Goal: Task Accomplishment & Management: Manage account settings

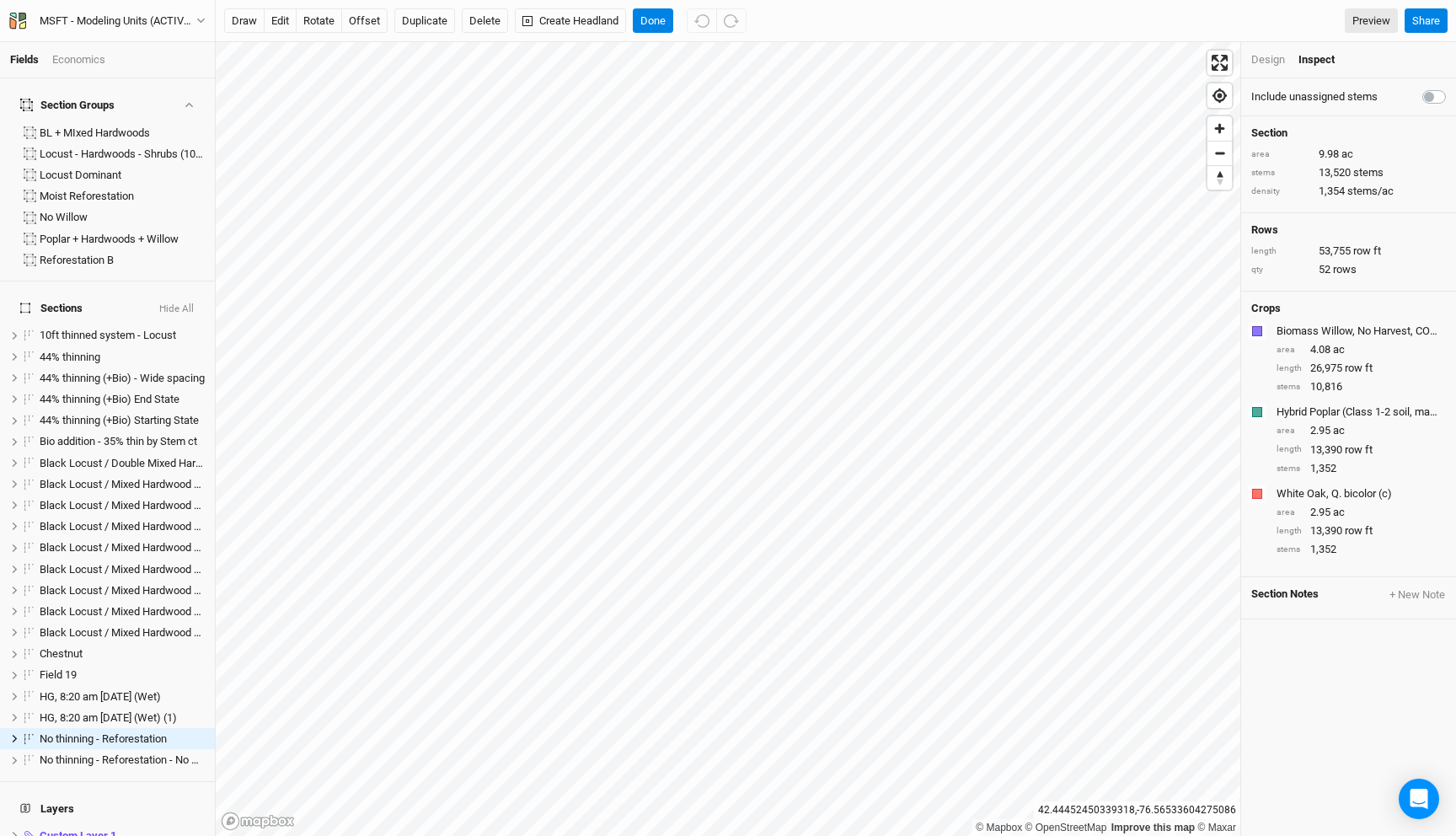
scroll to position [116, 0]
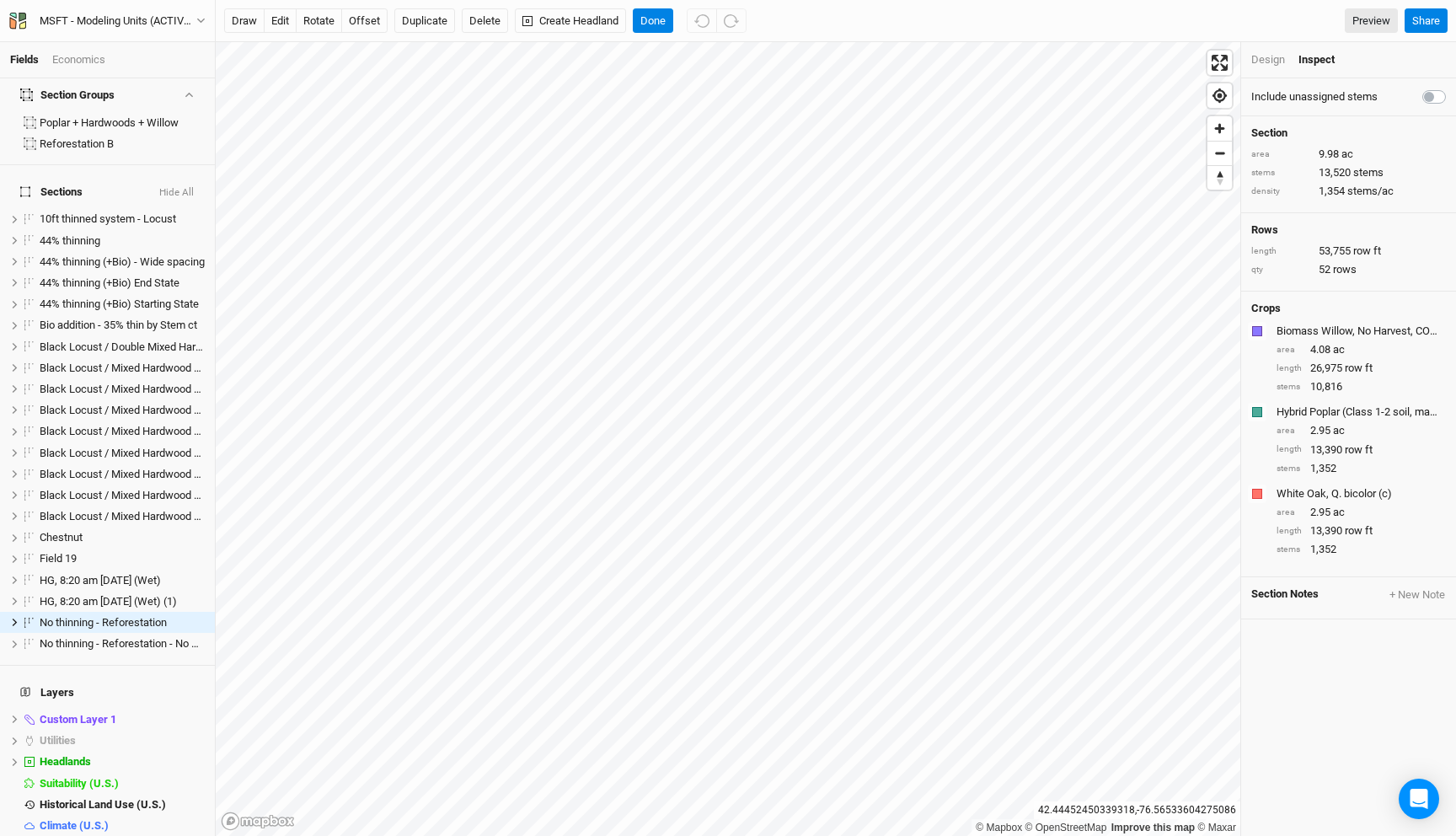
click at [183, 12] on div "MSFT - Modeling Units (ACTIVE - FINAL) Back Project Settings User settings Impe…" at bounding box center [107, 21] width 198 height 18
click at [181, 16] on div "MSFT - Modeling Units (ACTIVE - FINAL)" at bounding box center [117, 21] width 157 height 16
click at [141, 50] on button "Back" at bounding box center [139, 48] width 133 height 22
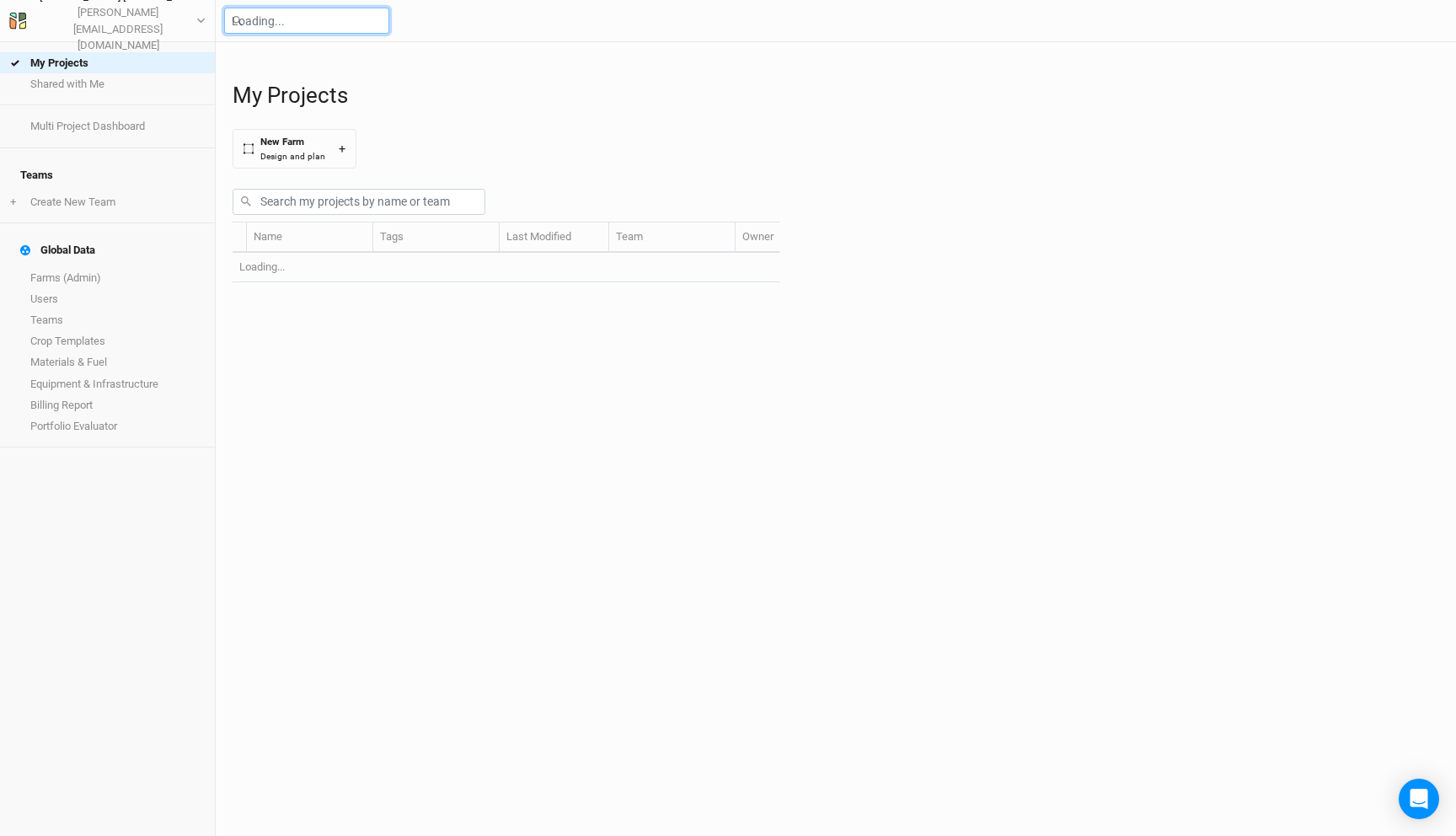
click at [343, 20] on input "text" at bounding box center [307, 20] width 165 height 27
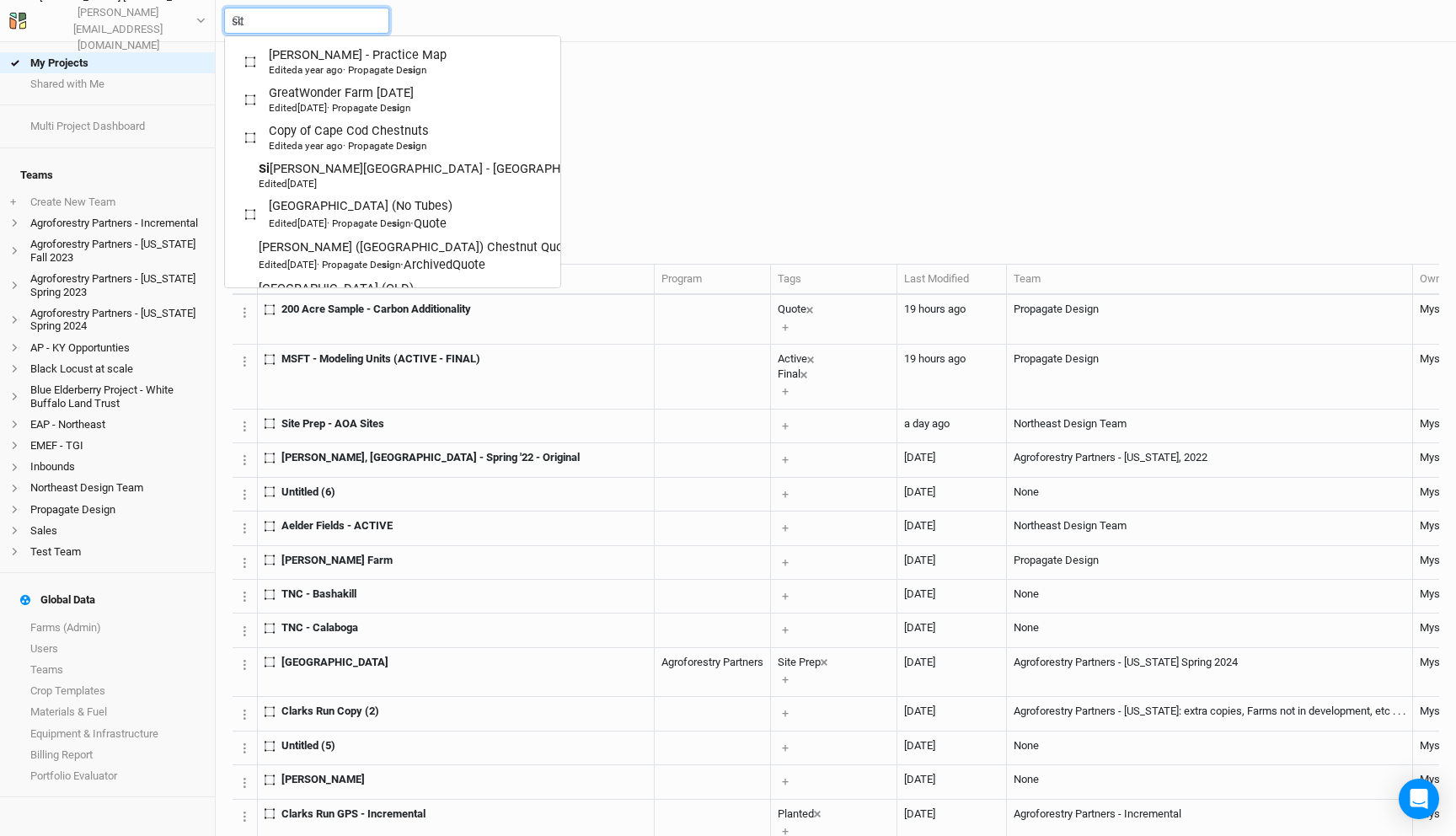
type input "site"
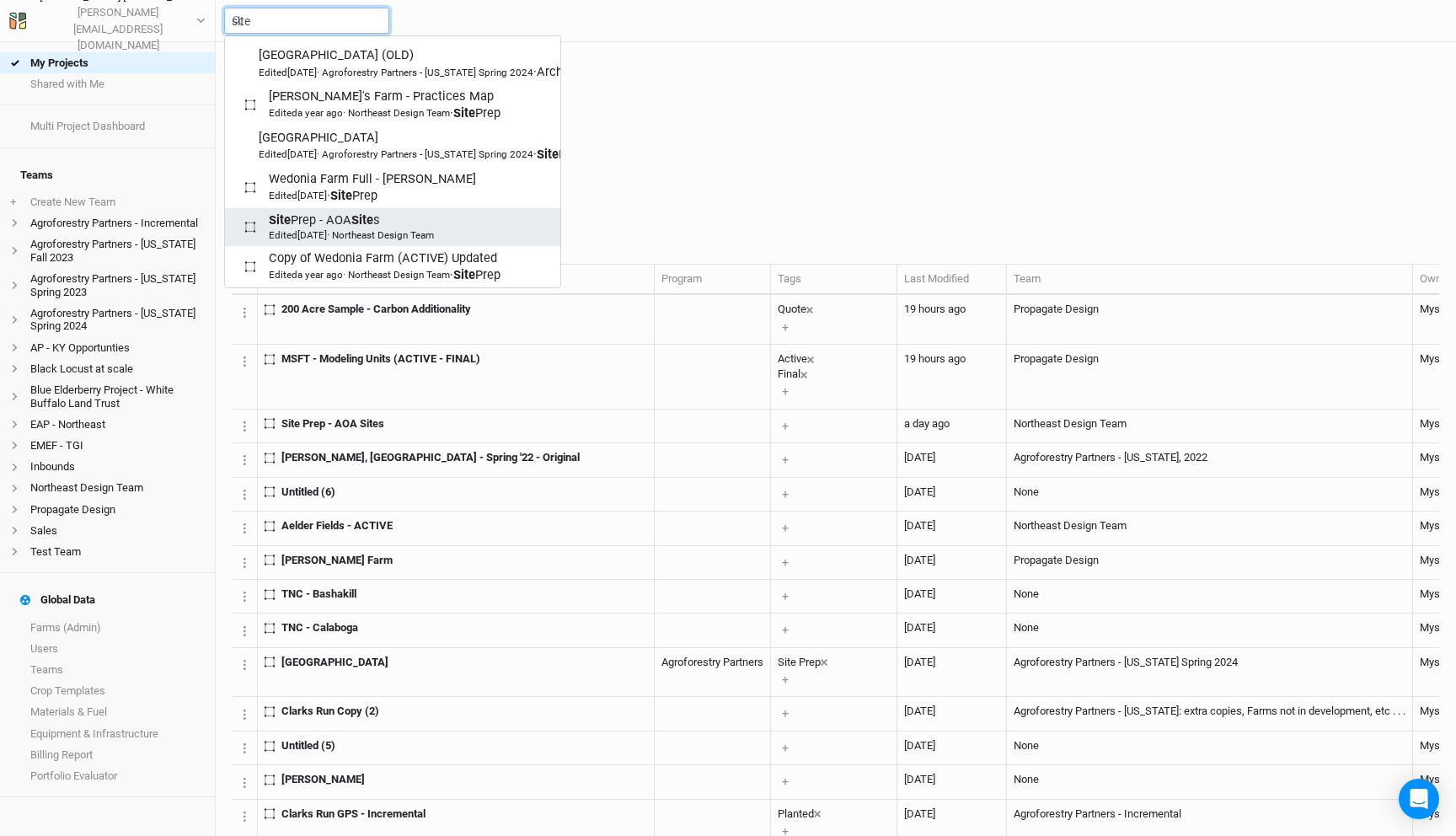
click at [403, 243] on div "Site Prep - AOA Site s Edited 24 days ago · Northeast Design Team" at bounding box center [351, 227] width 165 height 31
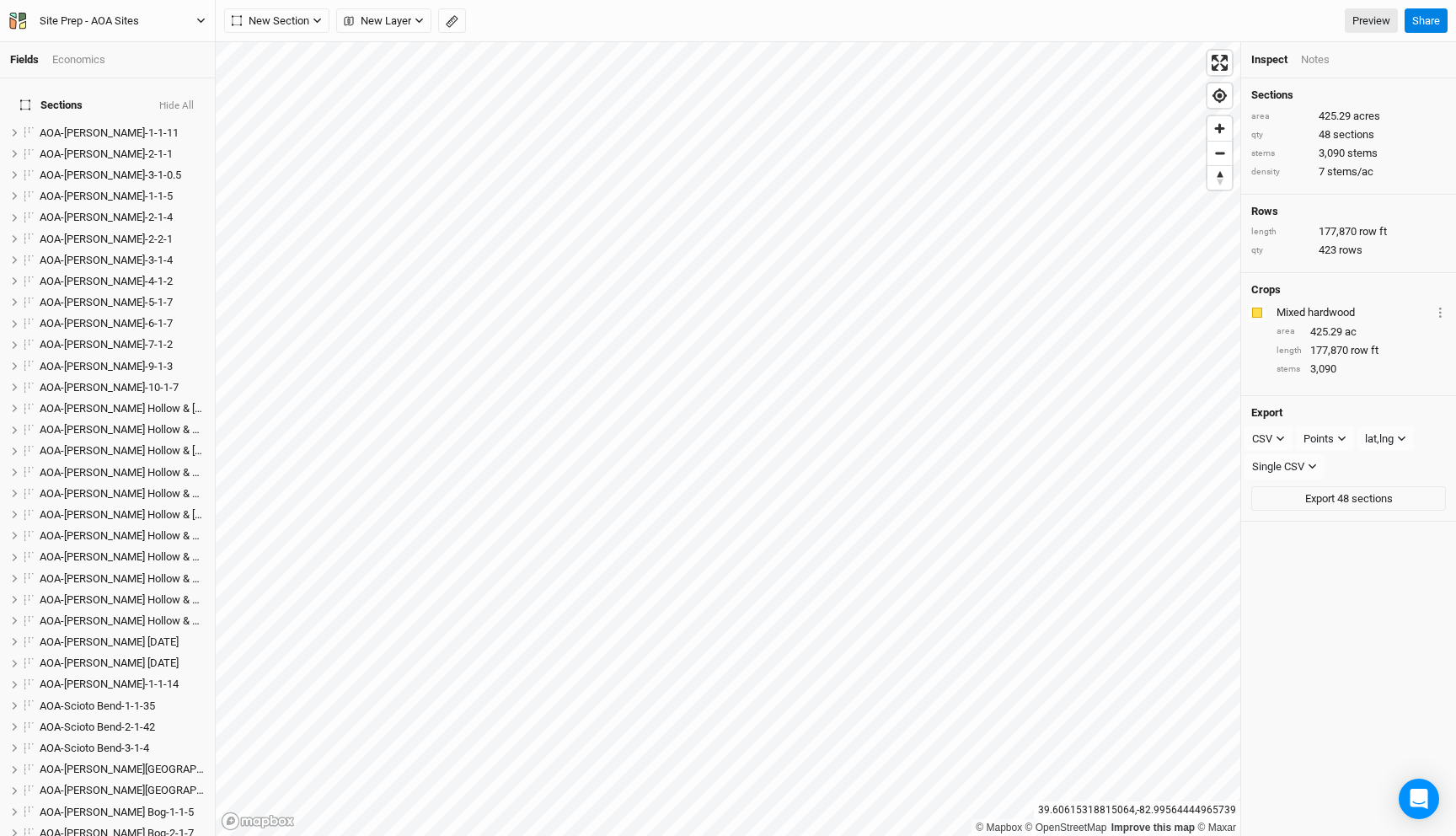
click at [131, 23] on div "Site Prep - AOA Sites" at bounding box center [89, 21] width 100 height 16
click at [146, 20] on input "Site Prep - AOA Sites" at bounding box center [112, 21] width 146 height 22
click at [8, 9] on button "Site Prep - AOA Sites" at bounding box center [107, 21] width 198 height 24
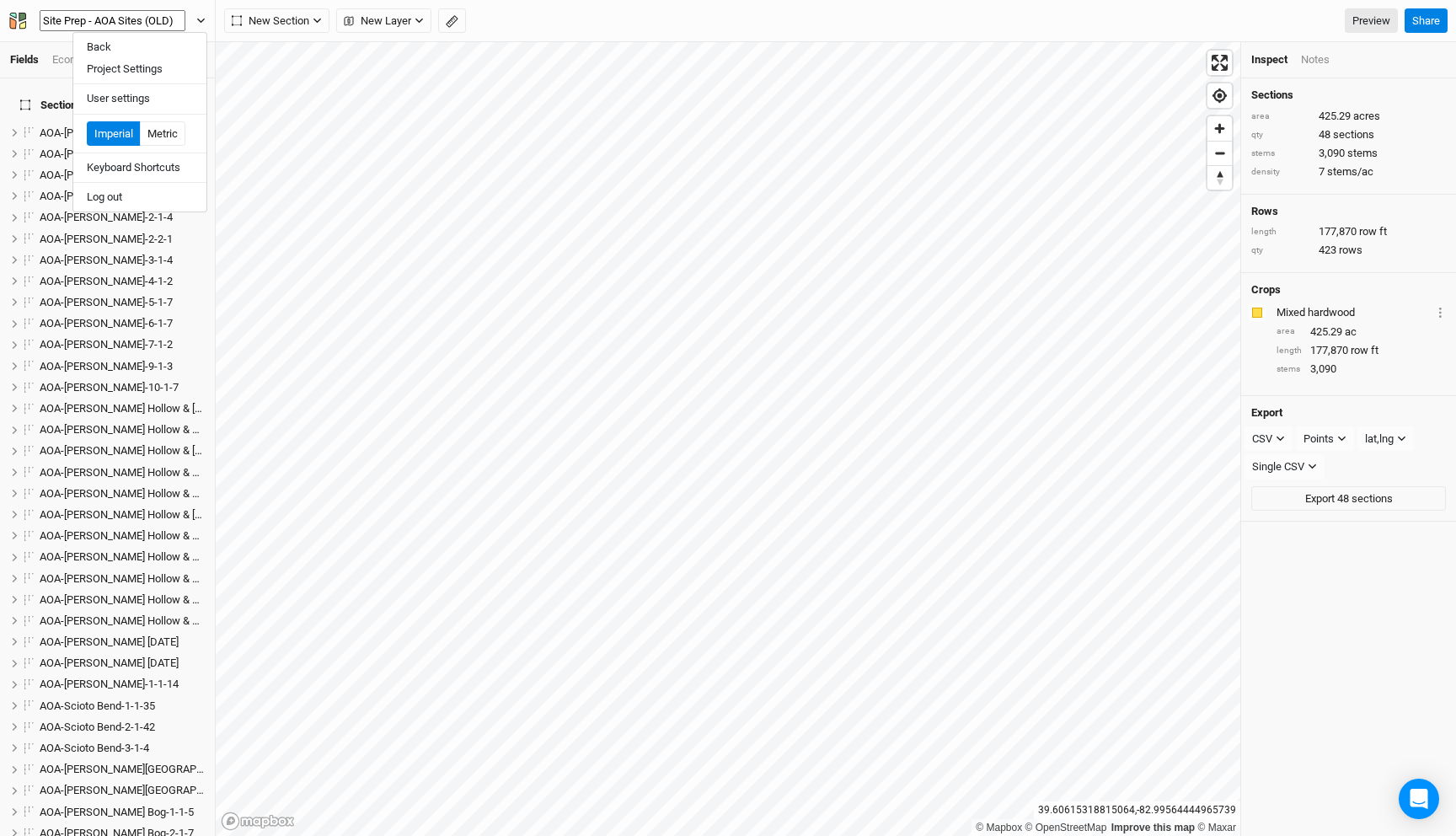
type input "Site Prep - AOA Sites (OLD)"
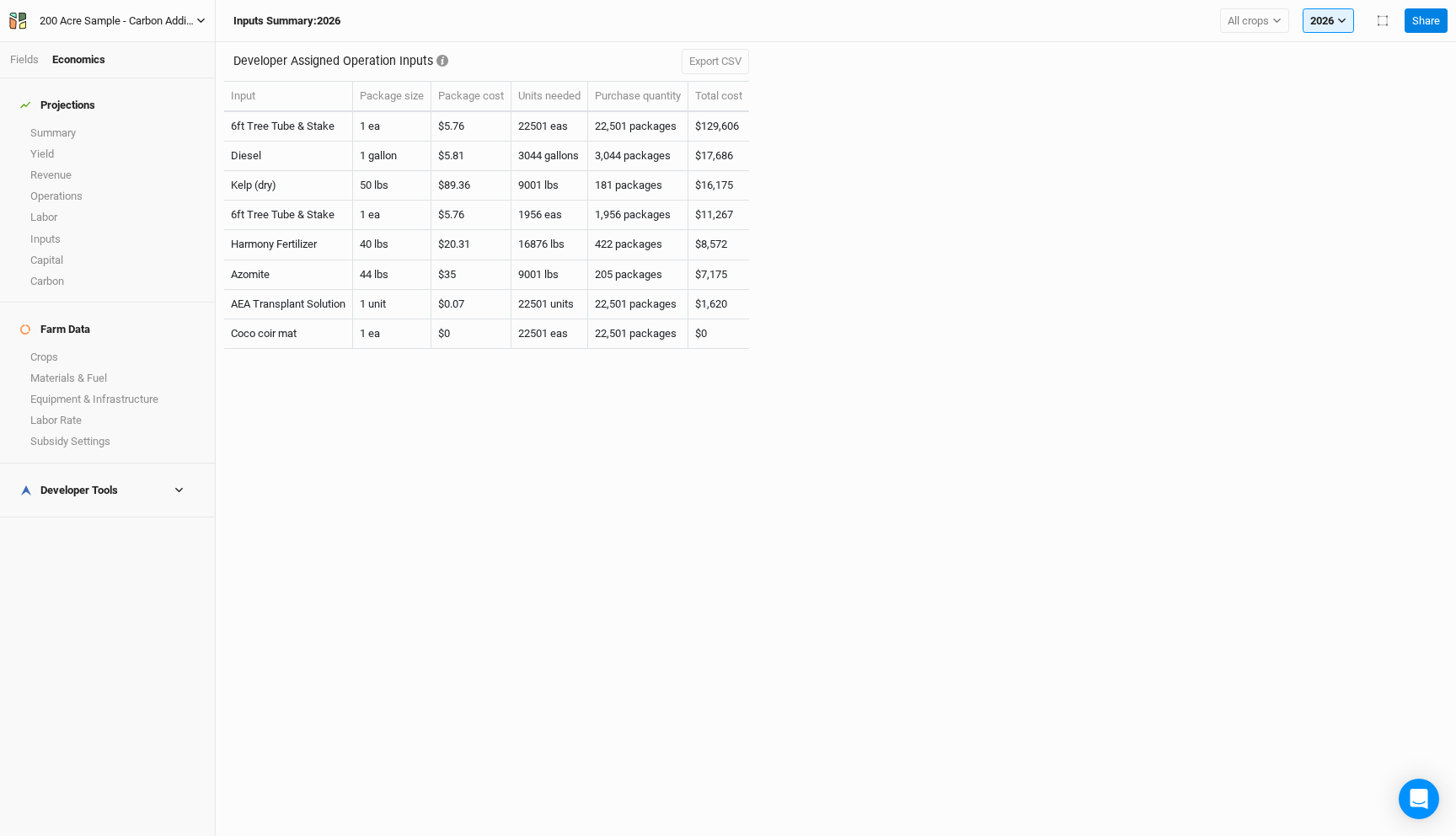
click at [161, 25] on div "200 Acre Sample - Carbon Additionality" at bounding box center [117, 21] width 157 height 16
click at [148, 55] on button "Back" at bounding box center [139, 48] width 133 height 22
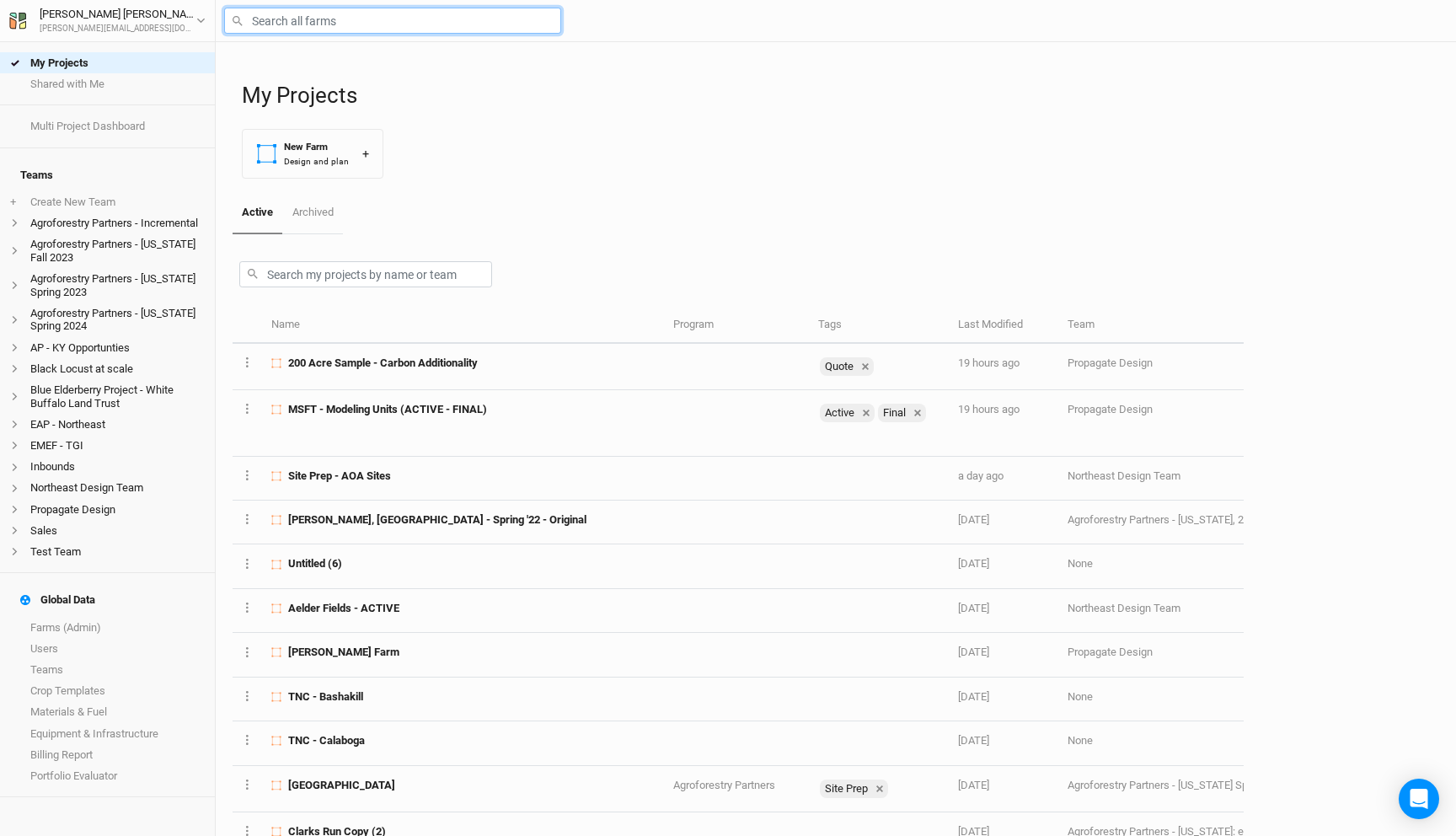
click at [341, 28] on input "text" at bounding box center [393, 20] width 337 height 27
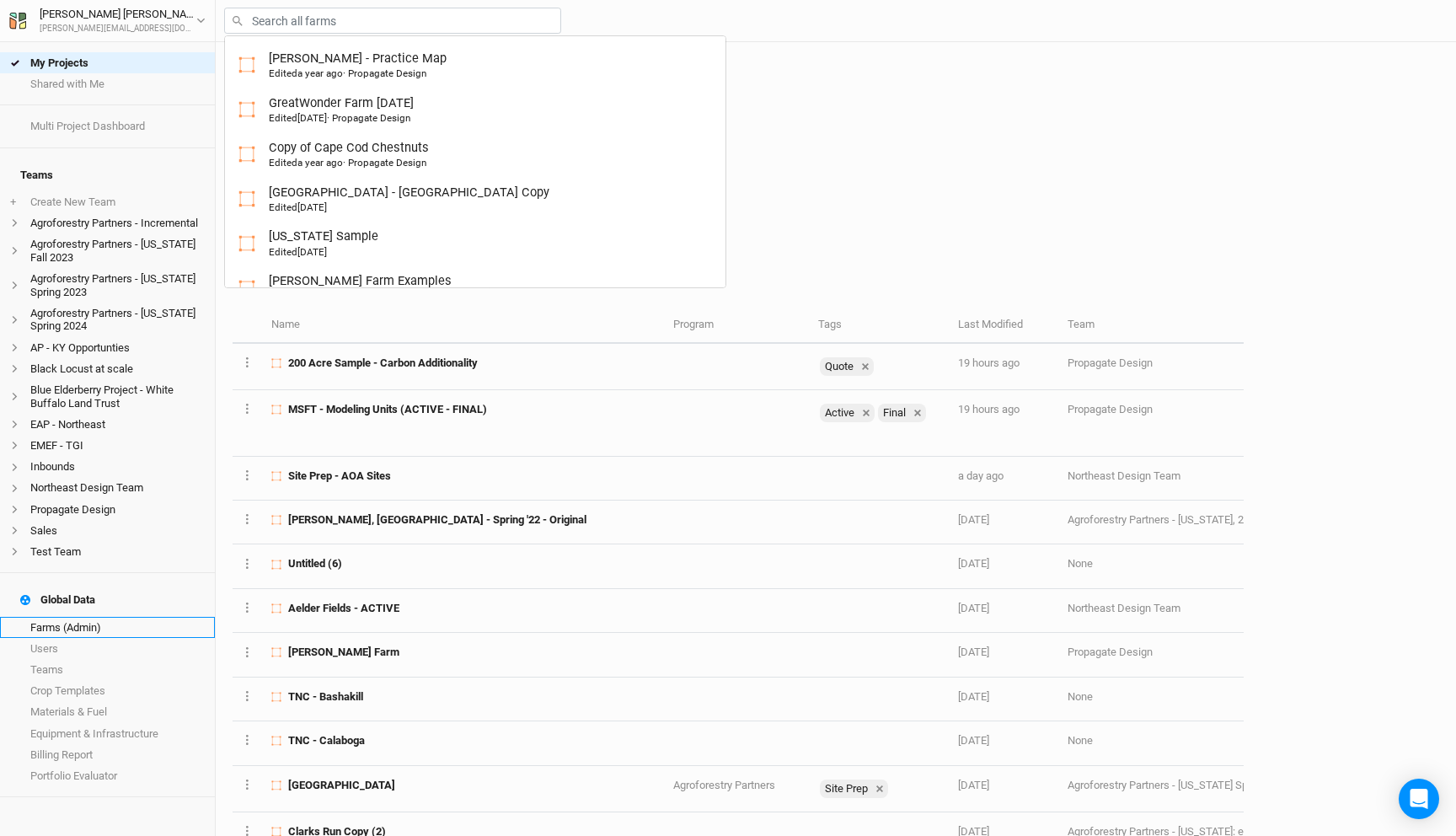
click at [101, 617] on link "Farms (Admin)" at bounding box center [107, 627] width 215 height 21
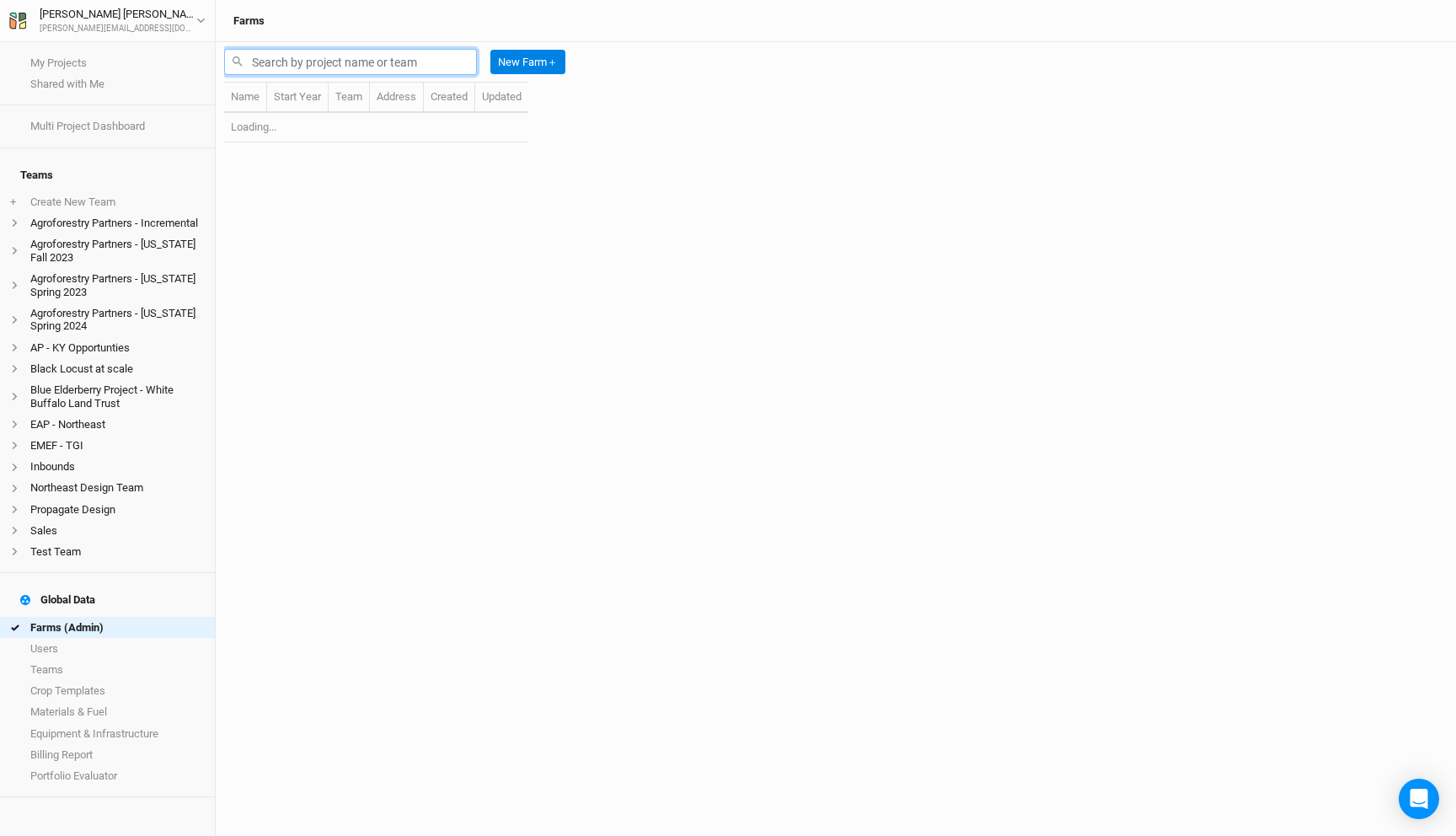
click at [279, 50] on input "text" at bounding box center [351, 61] width 253 height 27
type input "aoa"
click at [112, 83] on link "Shared with Me" at bounding box center [107, 83] width 215 height 21
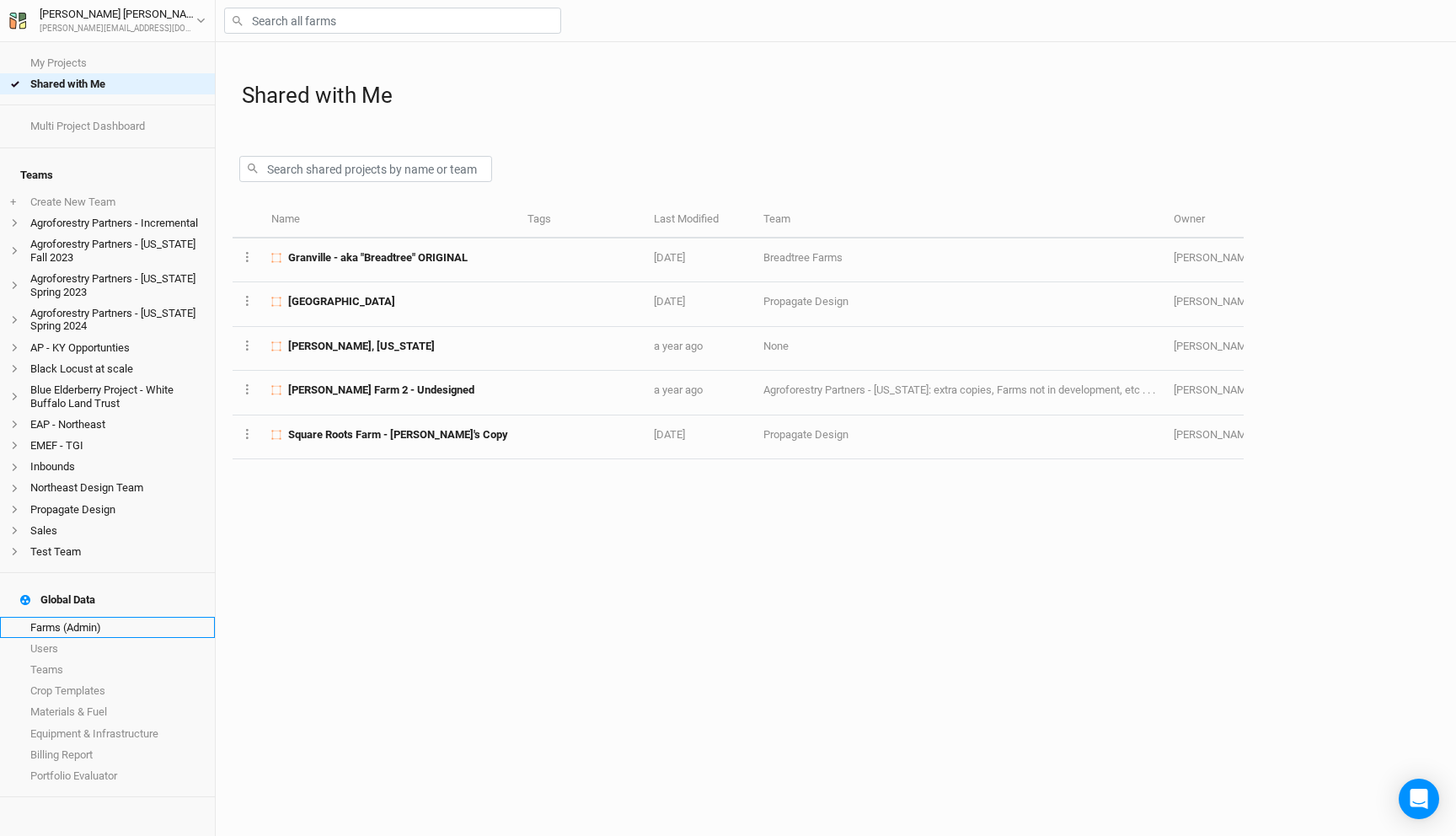
click at [99, 617] on link "Farms (Admin)" at bounding box center [107, 627] width 215 height 21
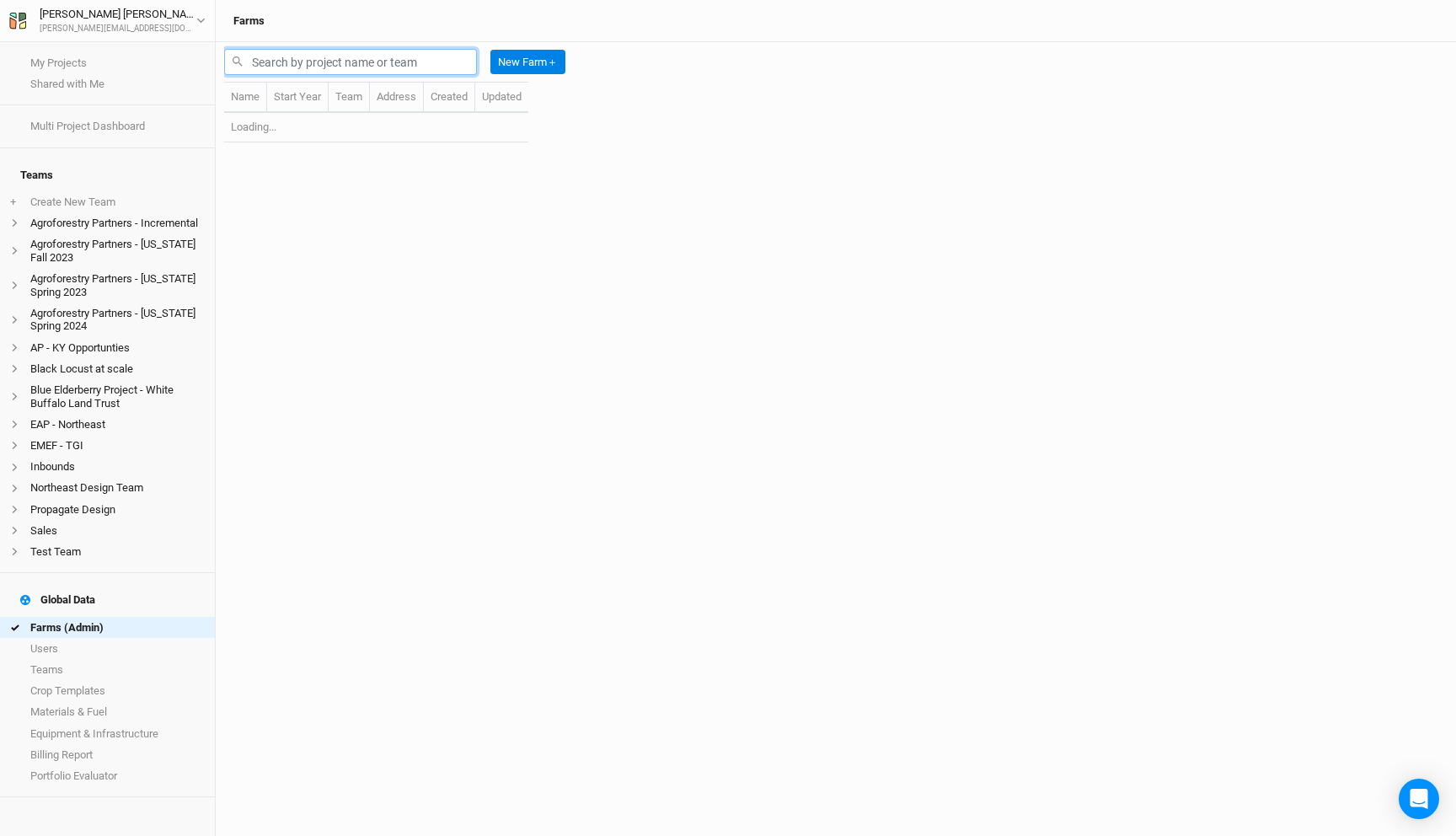
click at [305, 64] on input "text" at bounding box center [351, 61] width 253 height 27
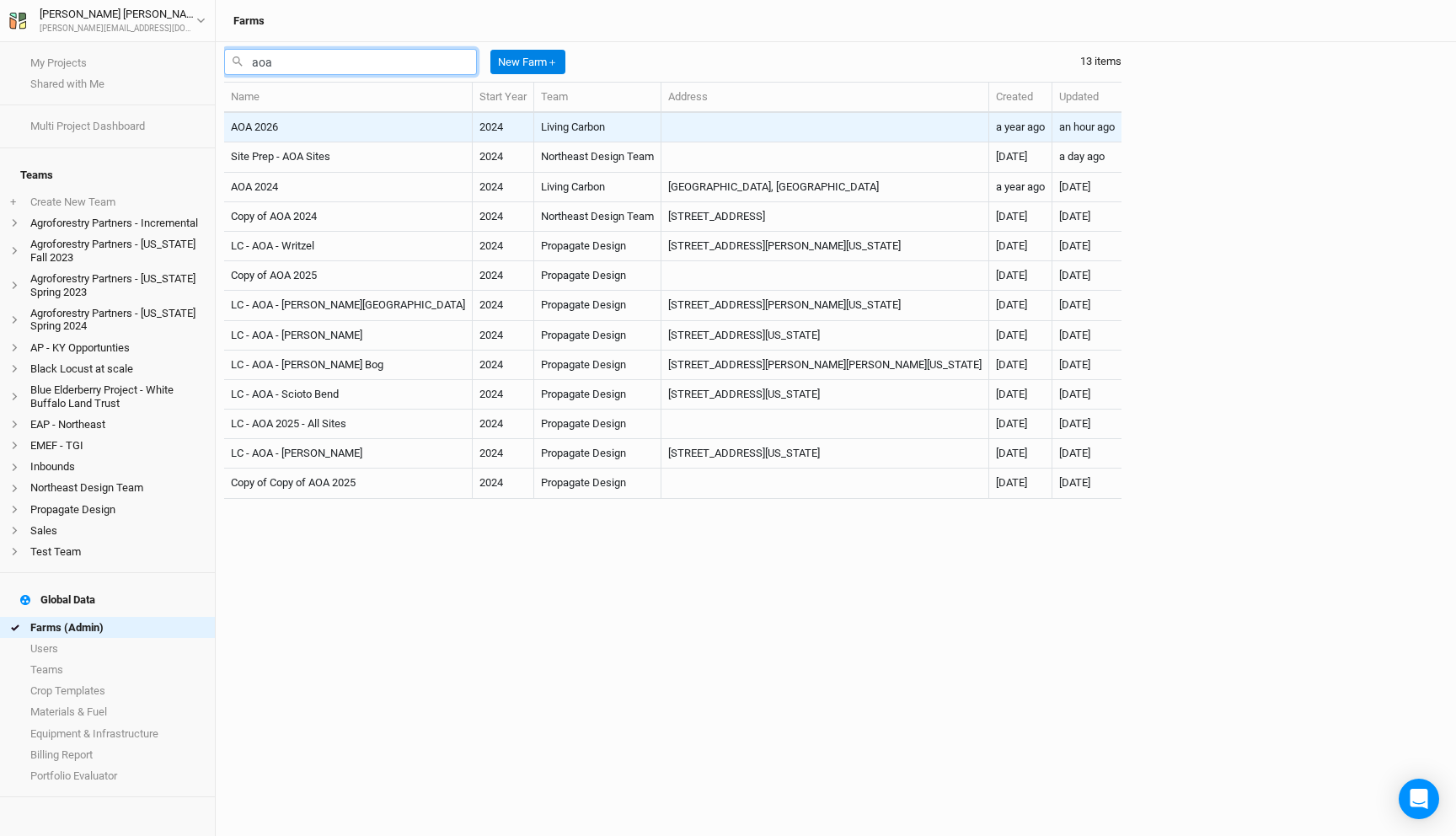
type input "aoa"
click at [389, 127] on td "AOA 2026" at bounding box center [348, 127] width 248 height 29
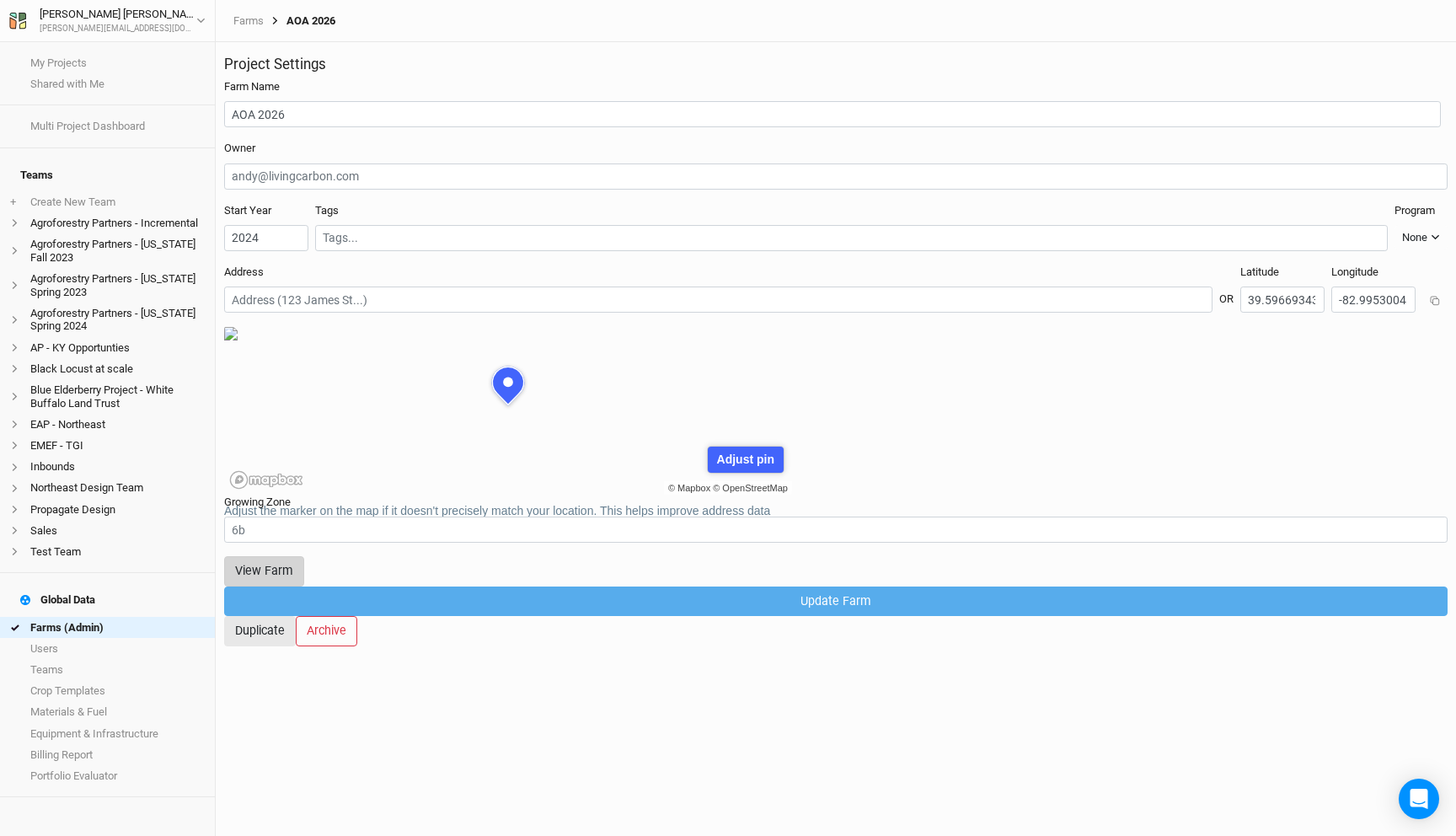
click at [304, 570] on button "View Farm" at bounding box center [264, 571] width 80 height 29
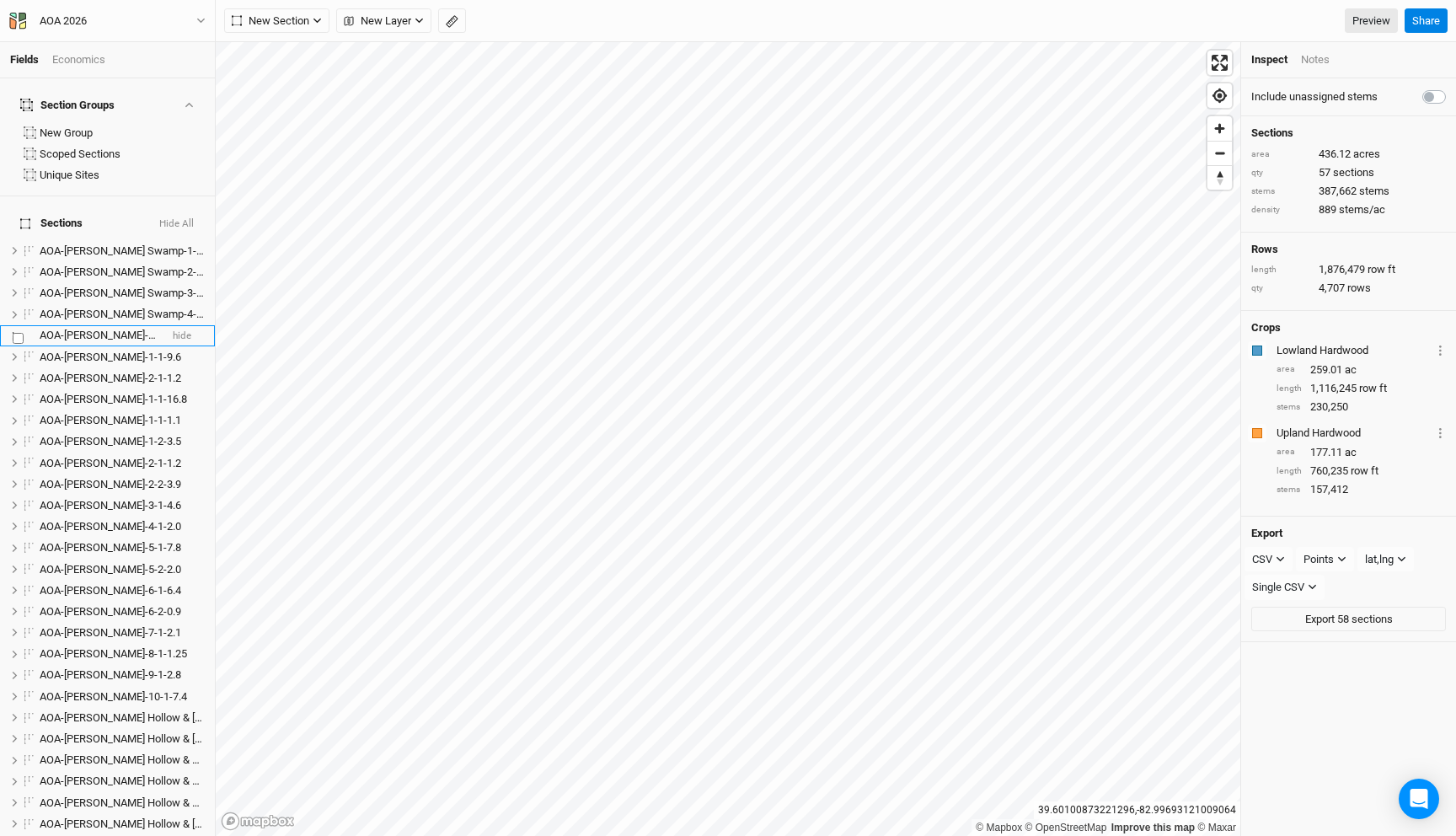
click at [90, 329] on span "AOA-Cossin-1-1-36.28" at bounding box center [115, 336] width 153 height 13
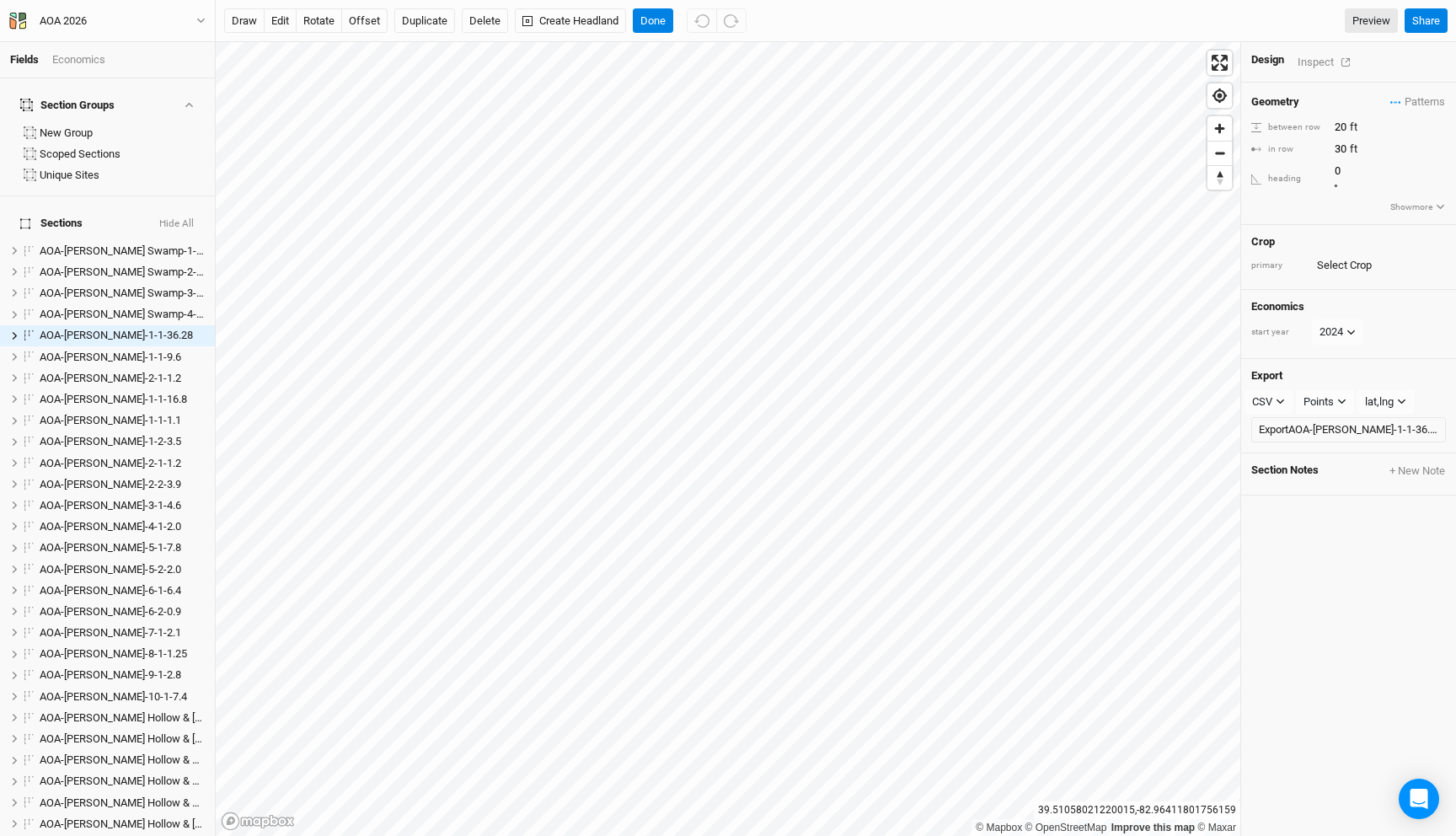
click at [1318, 62] on div "Inspect" at bounding box center [1327, 61] width 60 height 19
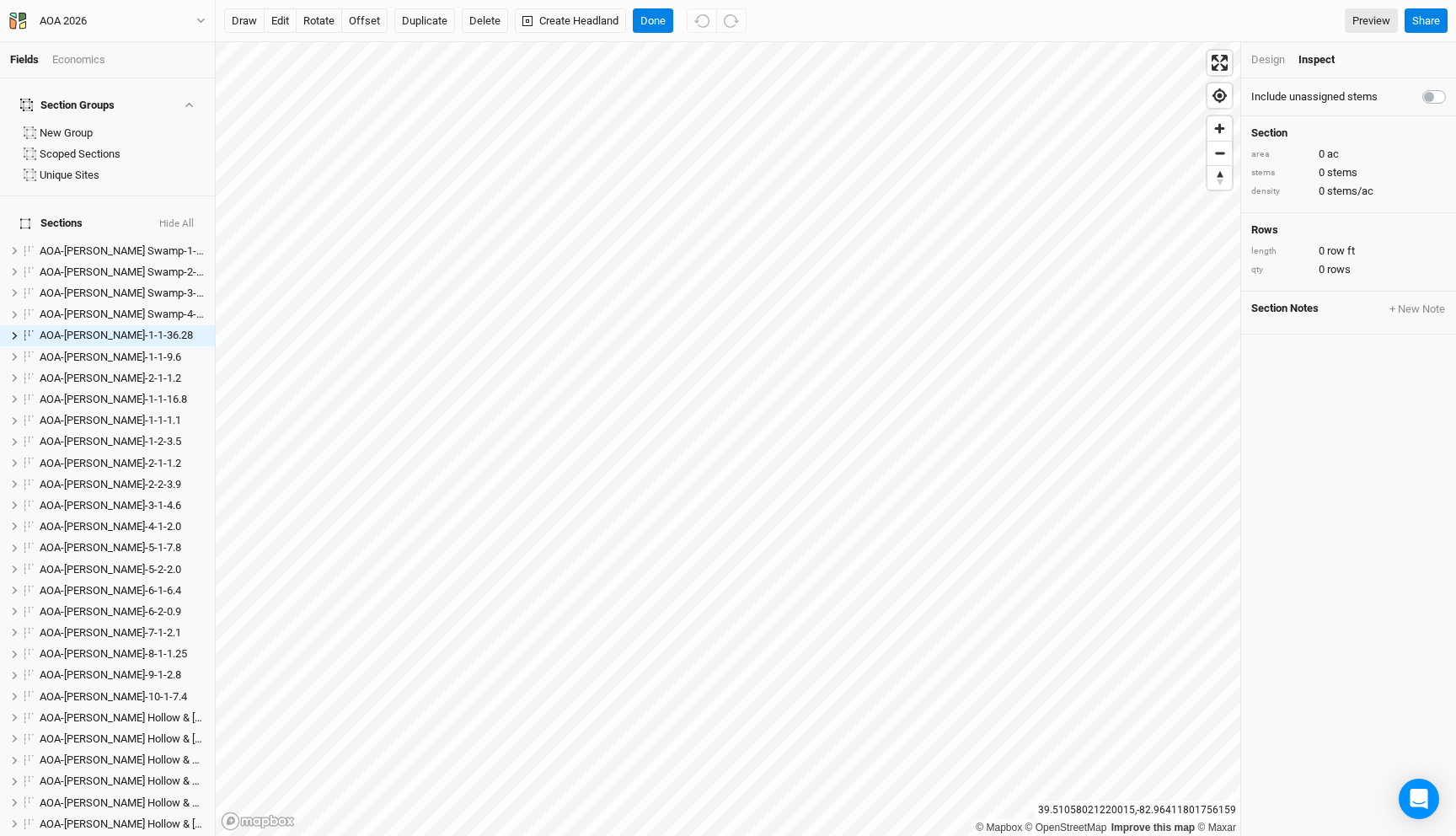
click at [1453, 87] on label at bounding box center [1453, 87] width 0 height 0
click at [1433, 89] on input "checkbox" at bounding box center [1429, 95] width 14 height 16
checkbox input "true"
click at [664, 19] on button "Done" at bounding box center [653, 21] width 40 height 26
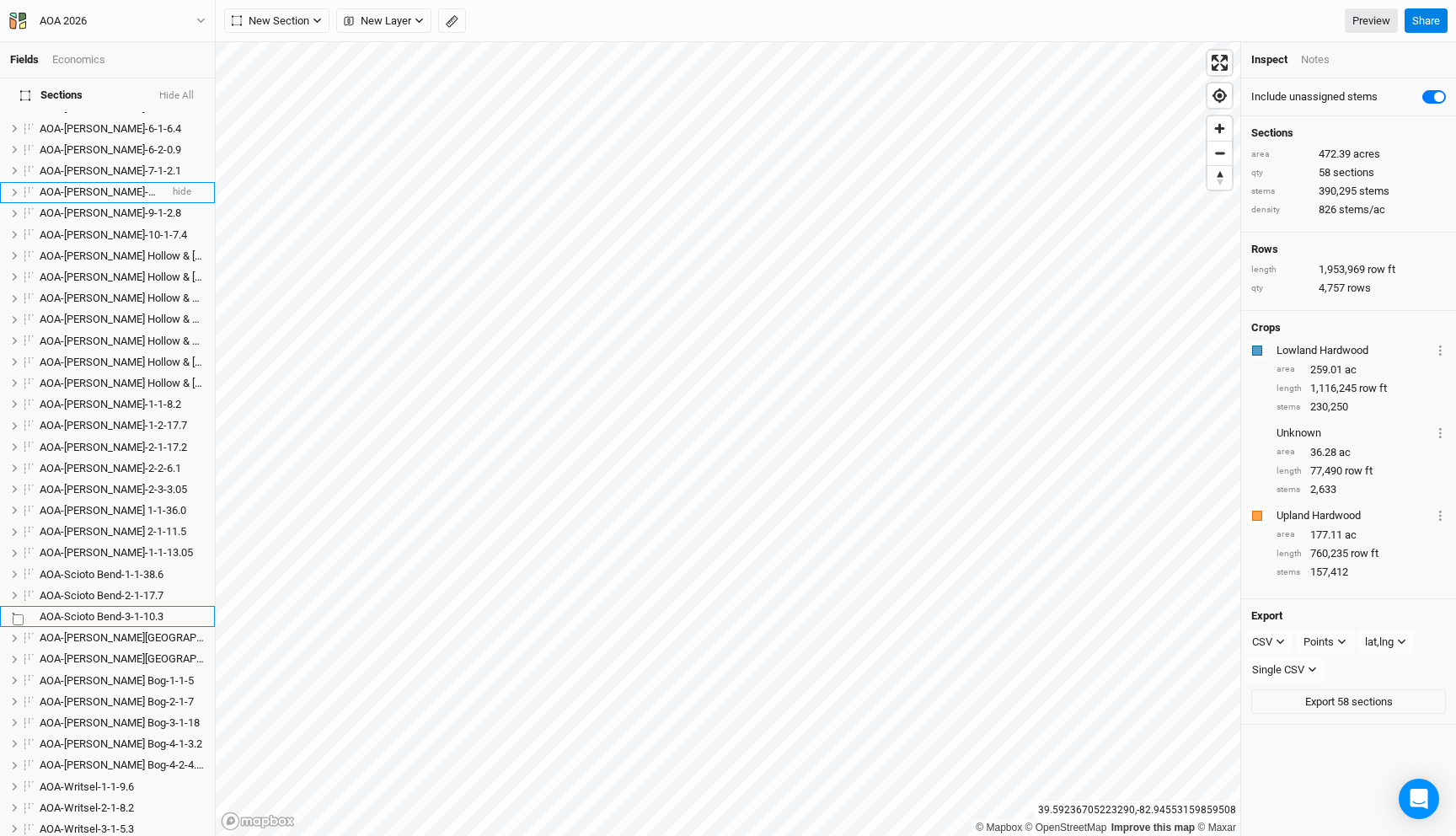
scroll to position [464, 0]
click at [97, 417] on span "AOA-Kibler Fen-1-2-17.7" at bounding box center [113, 424] width 148 height 13
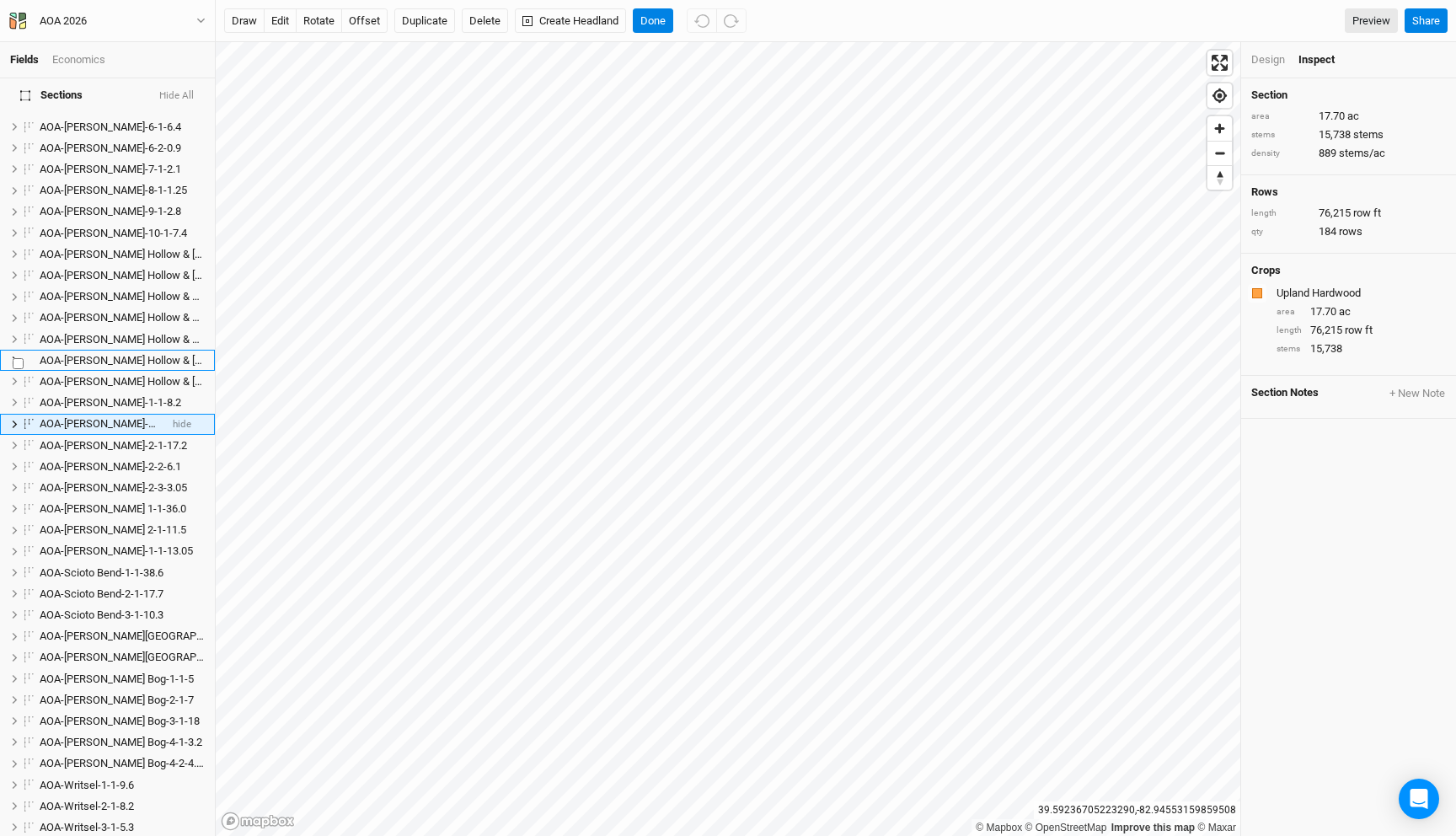
scroll to position [410, 0]
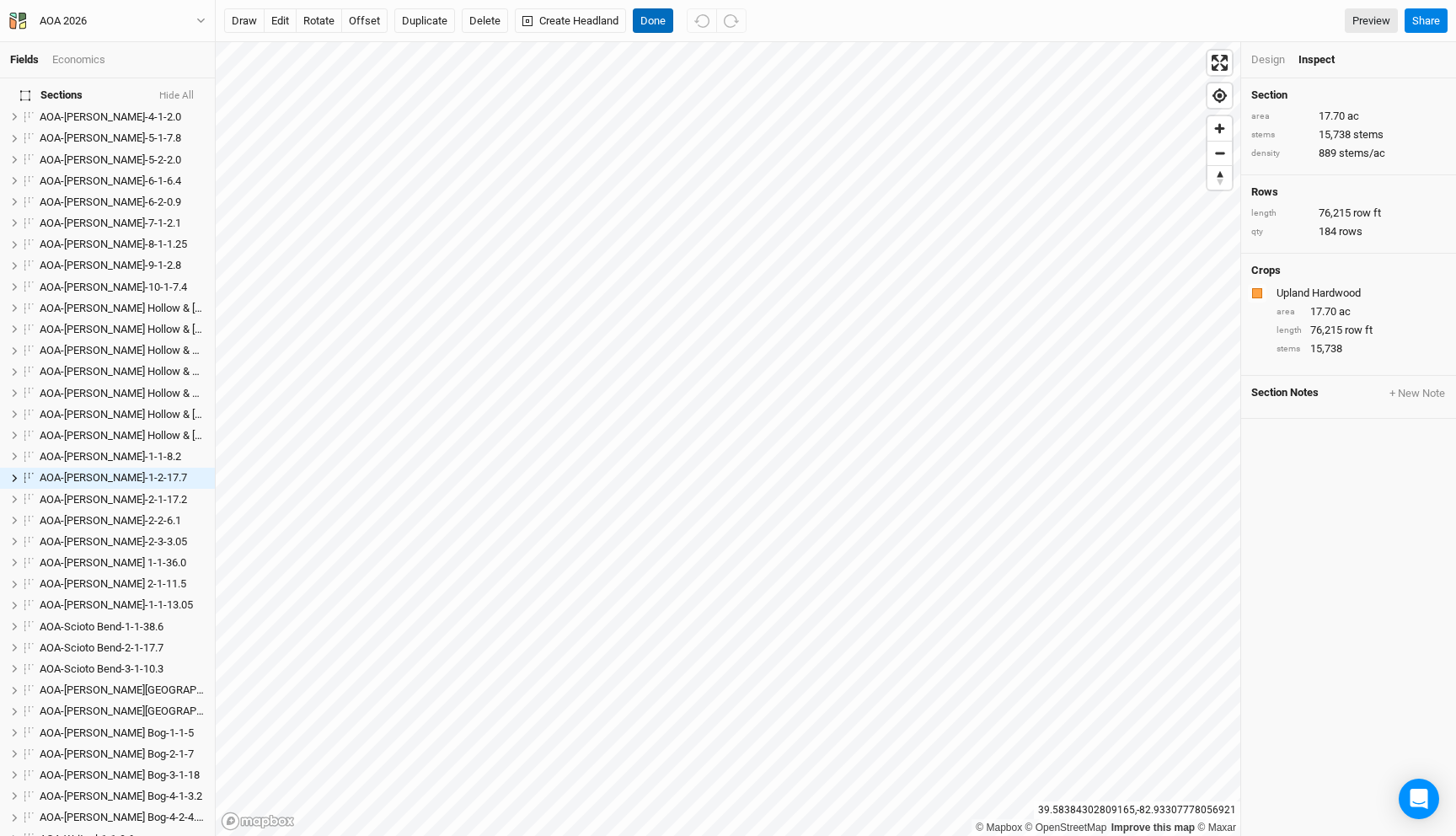
click at [654, 17] on button "Done" at bounding box center [653, 21] width 40 height 26
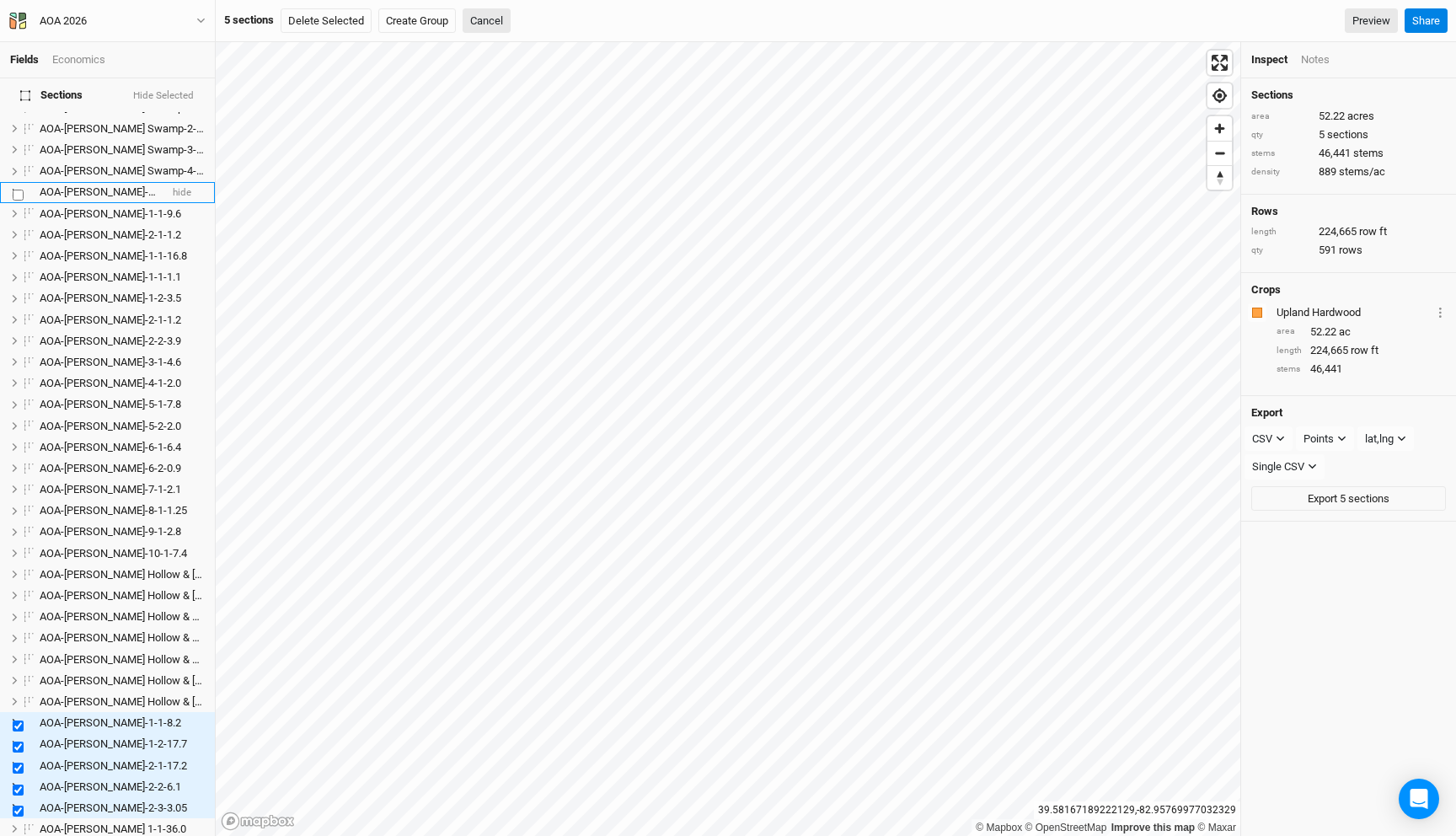
scroll to position [130, 0]
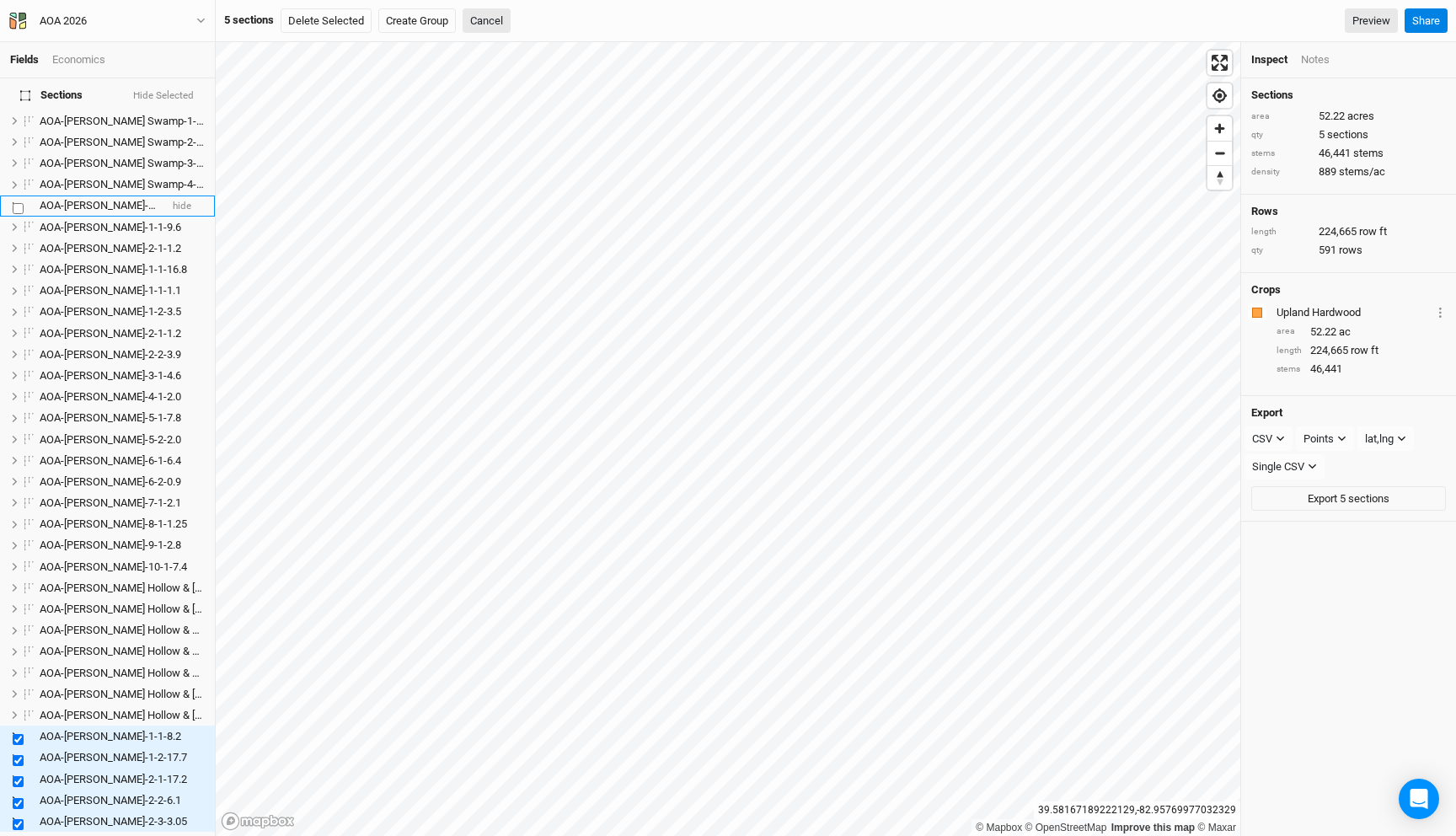
click at [103, 199] on span "AOA-Cossin-1-1-36.28" at bounding box center [115, 205] width 153 height 13
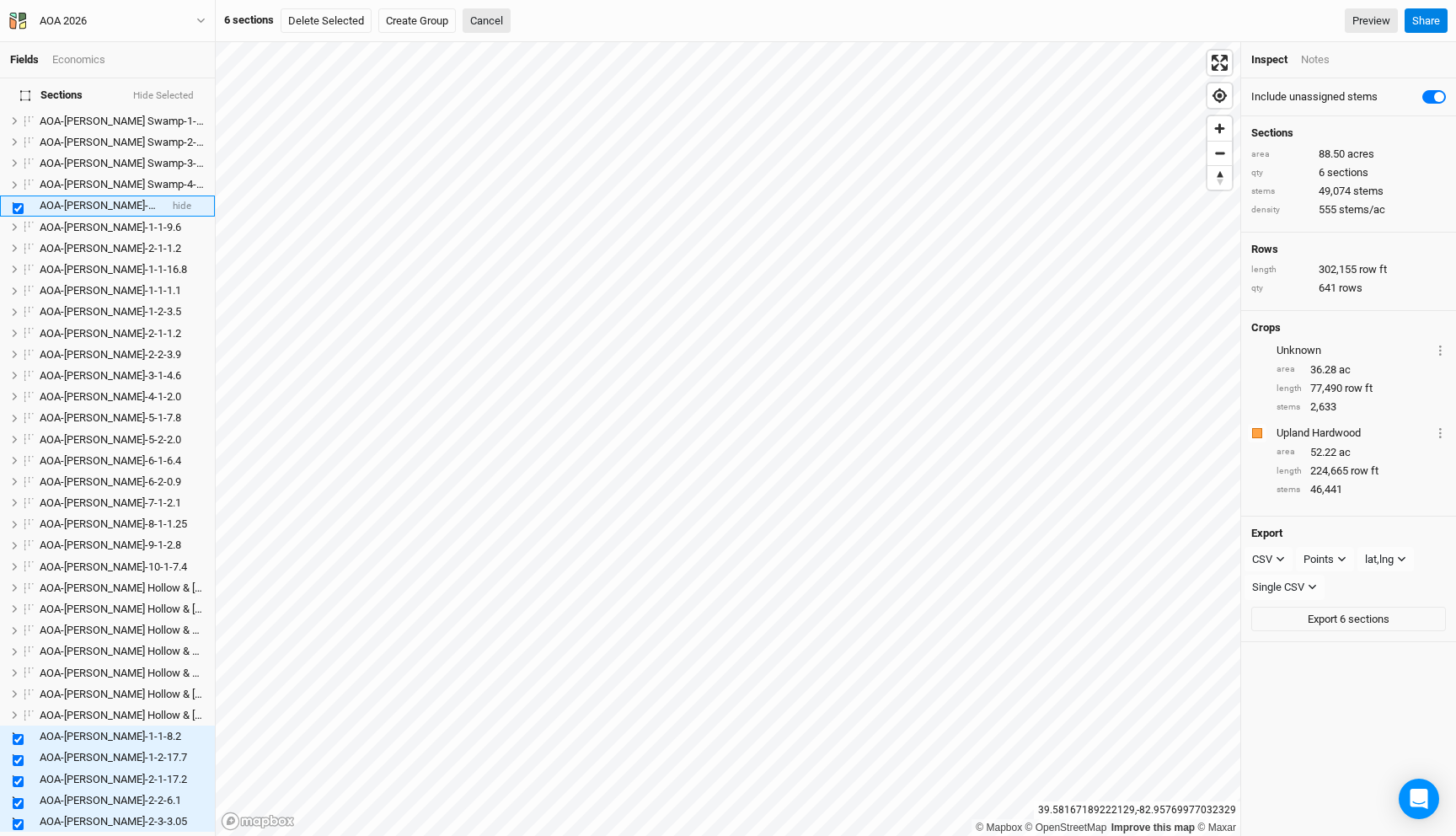
checkbox input "true"
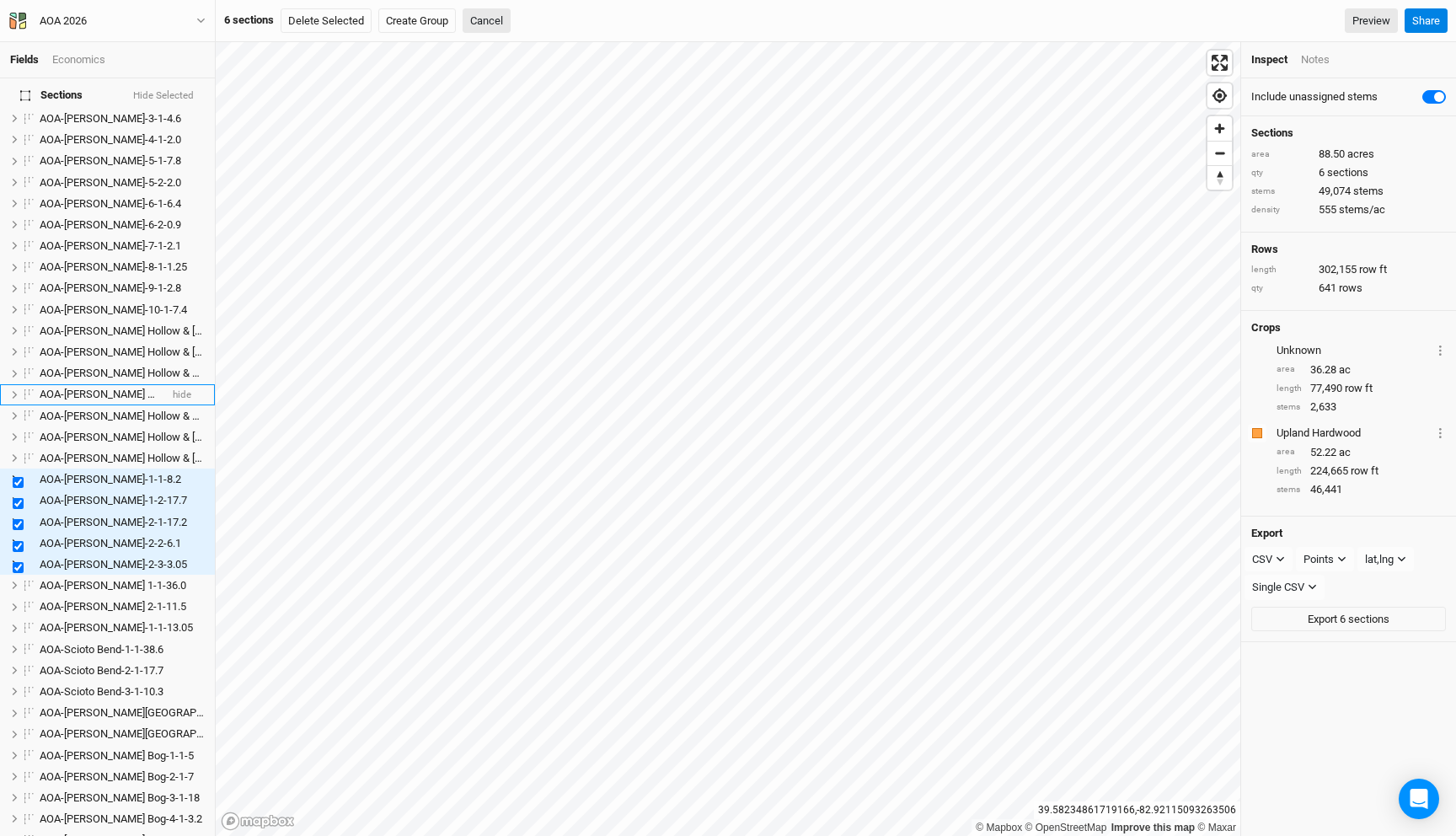
scroll to position [302, 0]
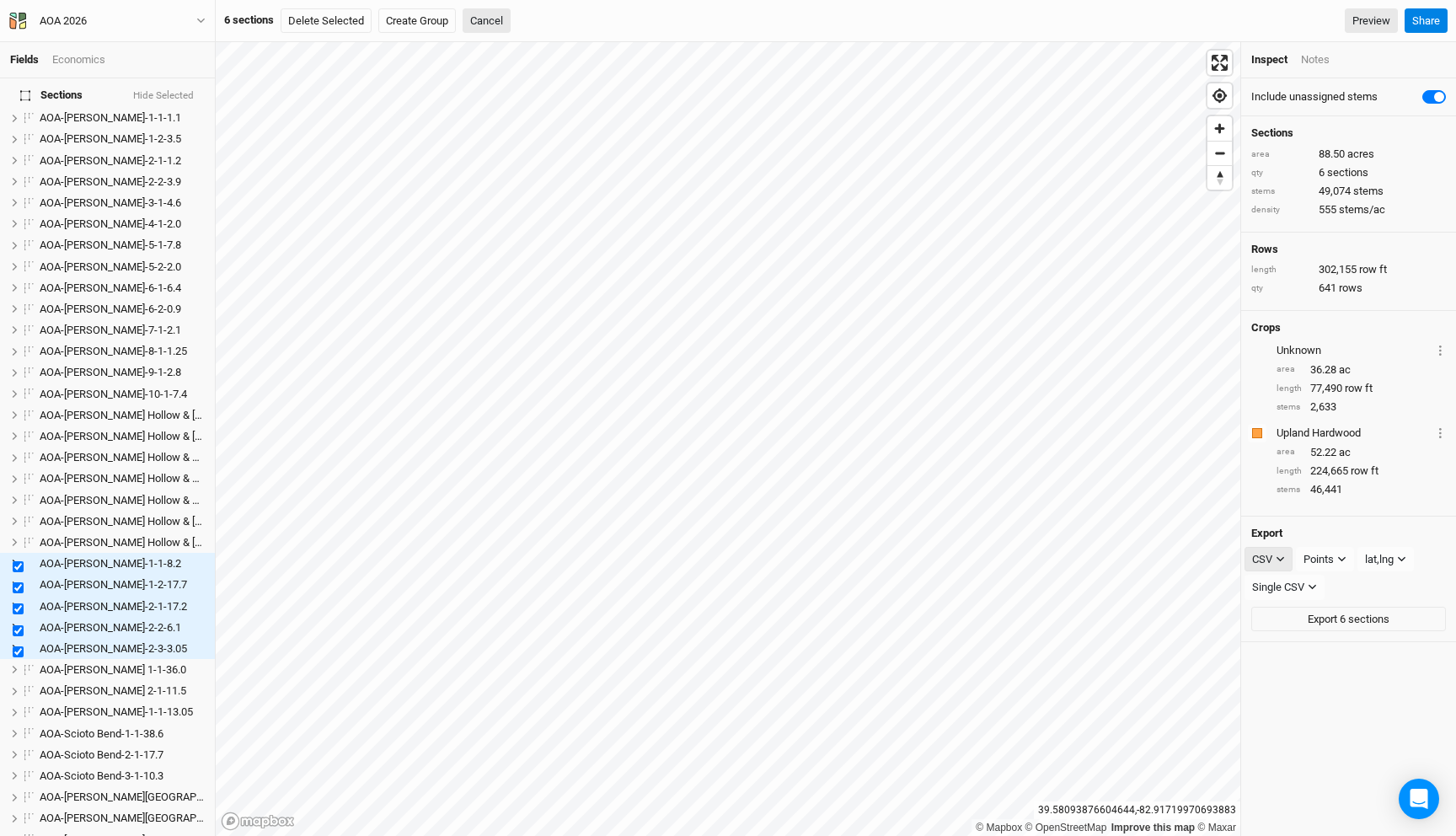
click at [1274, 562] on button "CSV" at bounding box center [1268, 560] width 48 height 26
click at [1294, 643] on button "KML" at bounding box center [1311, 644] width 133 height 27
click at [1330, 557] on div "Points" at bounding box center [1320, 559] width 30 height 16
click at [1339, 643] on span "Boundary" at bounding box center [1347, 644] width 58 height 19
click at [1363, 588] on button "Export 6 sections" at bounding box center [1349, 588] width 194 height 26
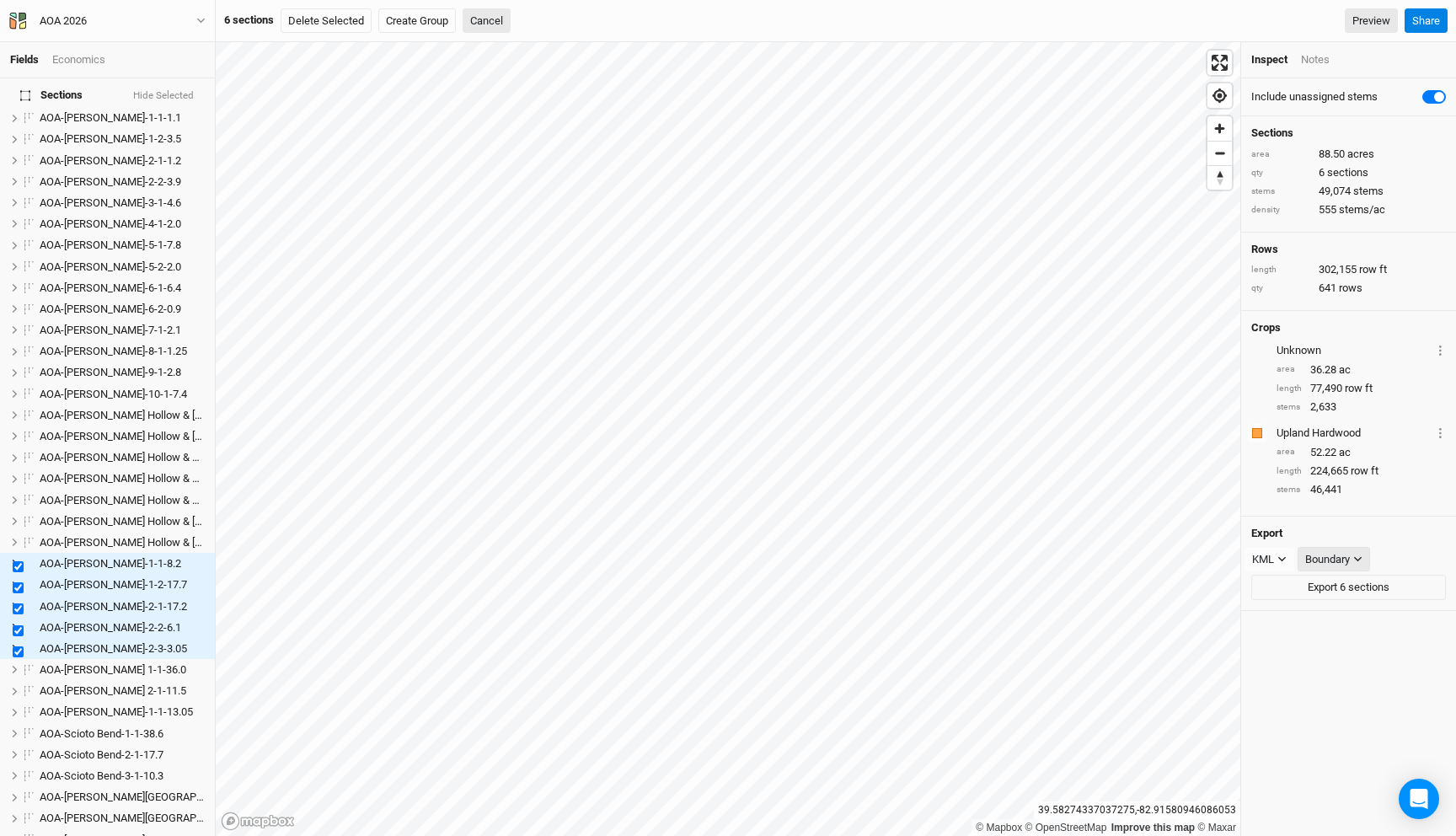
click at [1319, 558] on div "Boundary" at bounding box center [1328, 559] width 45 height 16
click at [1338, 614] on span "Rows" at bounding box center [1335, 618] width 33 height 19
click at [1316, 585] on button "Export 6 sections" at bounding box center [1349, 588] width 194 height 26
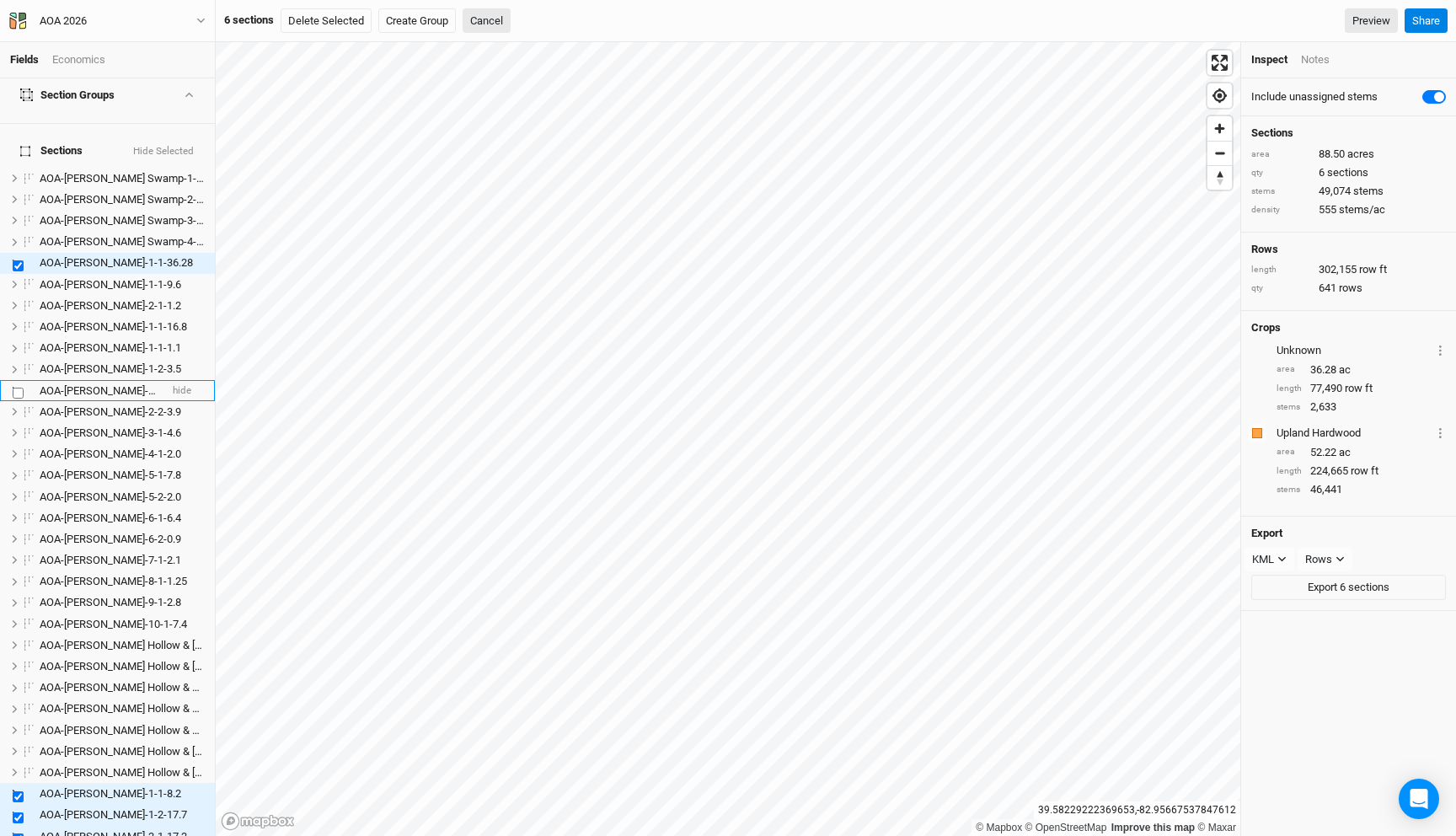
scroll to position [0, 0]
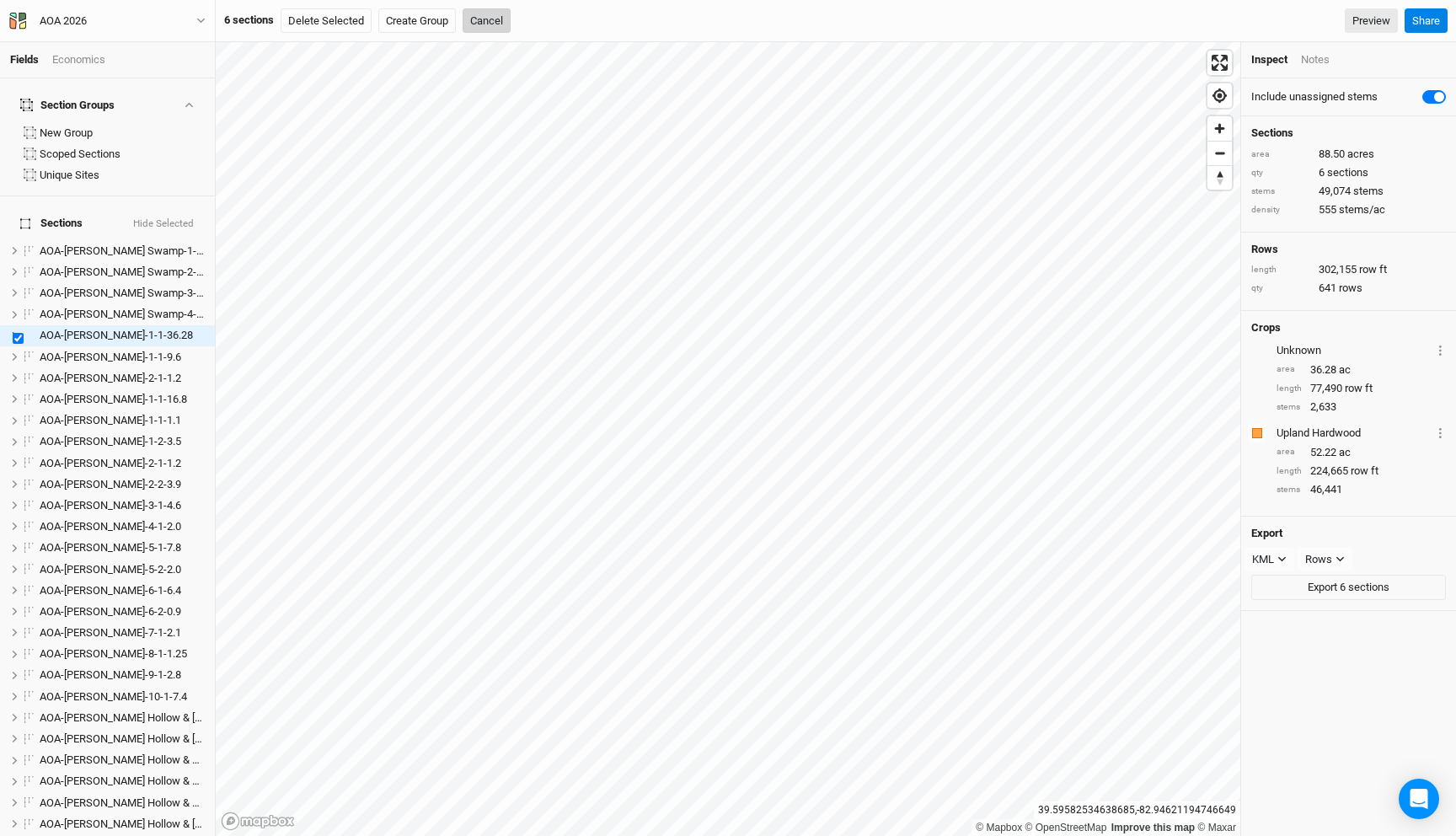
click at [494, 27] on button "Cancel" at bounding box center [487, 21] width 48 height 26
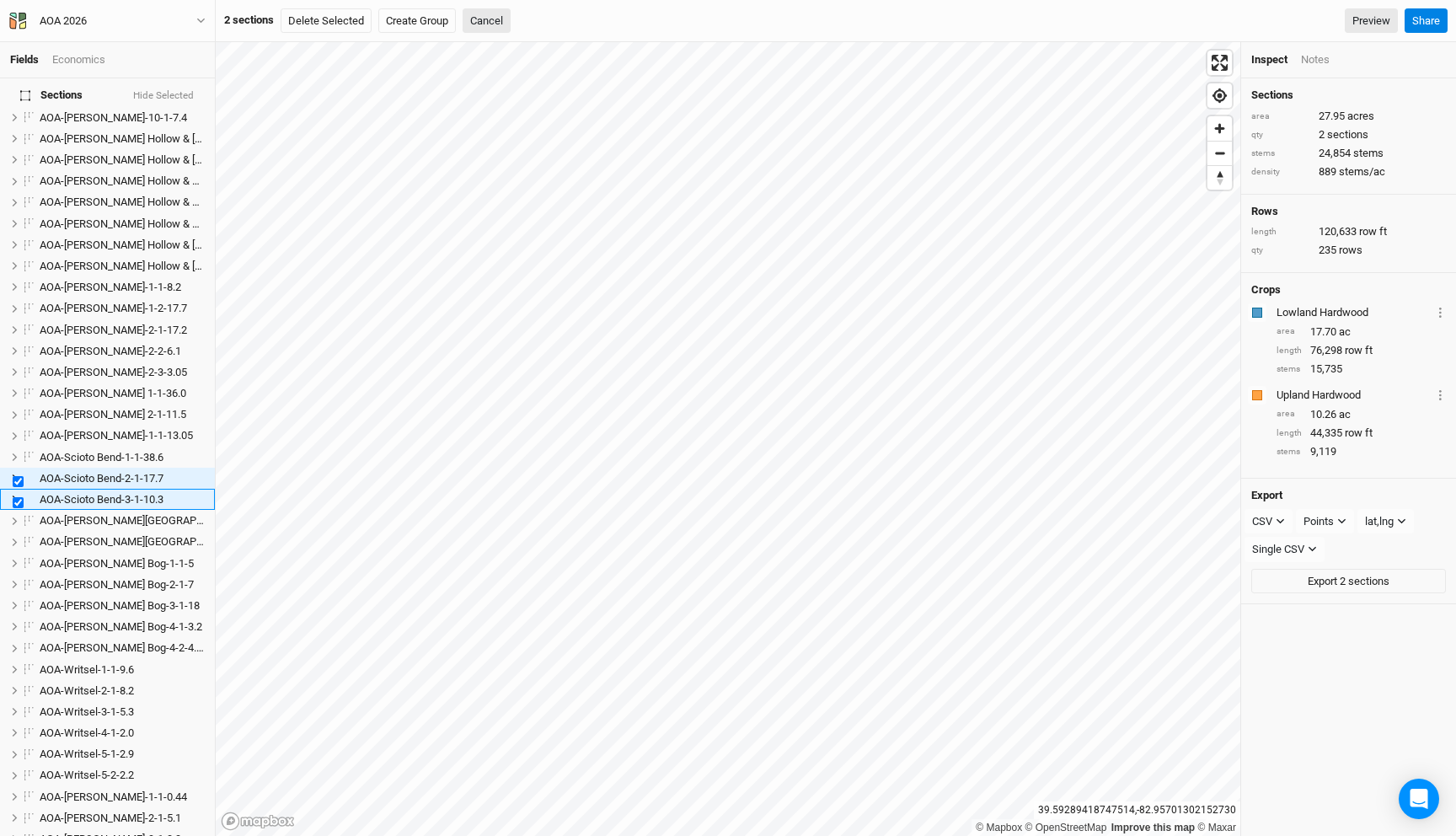
scroll to position [600, 0]
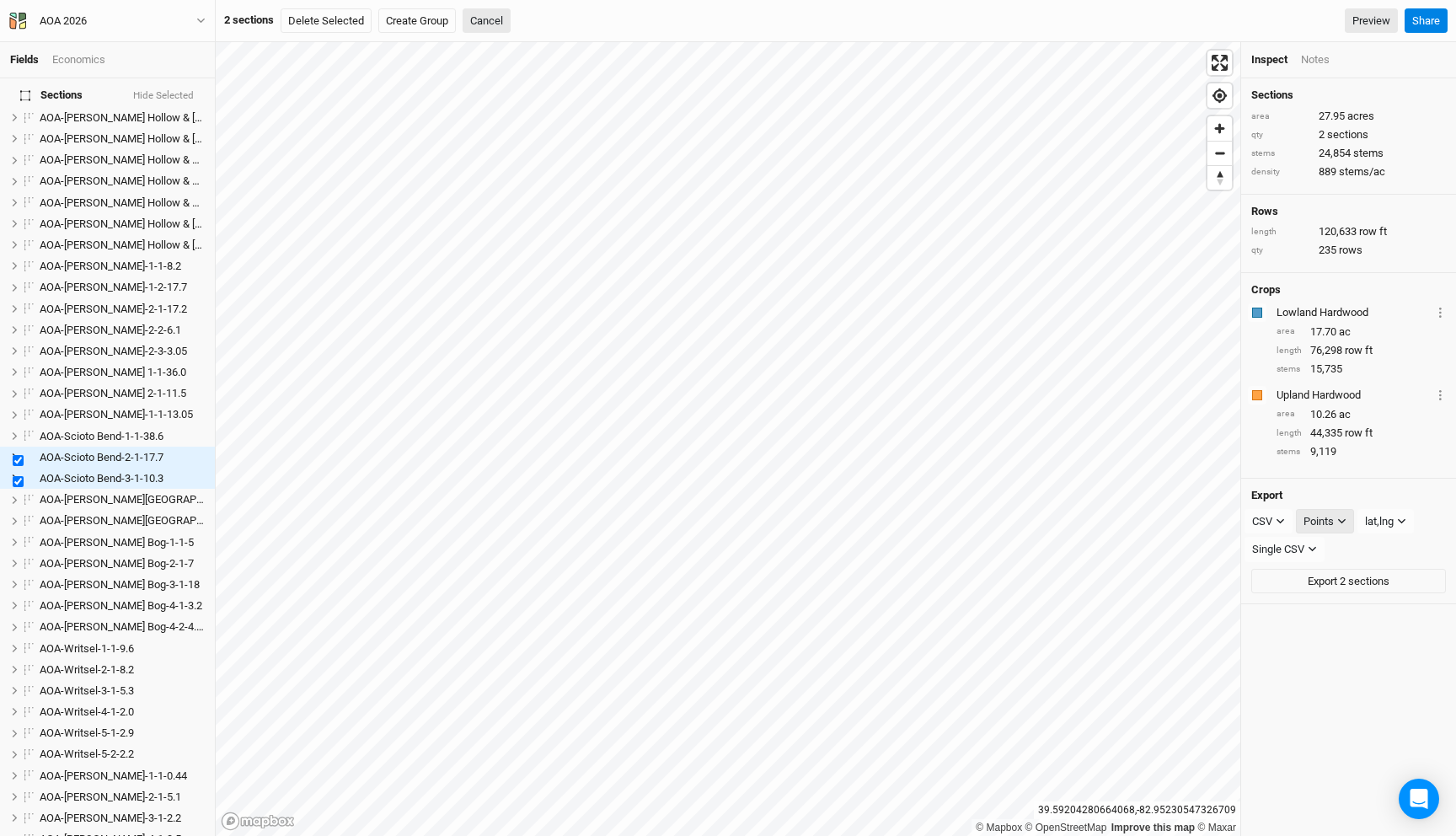
click at [1314, 527] on div "Points" at bounding box center [1319, 522] width 30 height 16
click at [1338, 608] on span "Sections" at bounding box center [1343, 606] width 53 height 19
click at [1350, 551] on button "Export 2 sections" at bounding box center [1349, 550] width 194 height 26
click at [135, 21] on button "AOA 2026" at bounding box center [107, 21] width 198 height 18
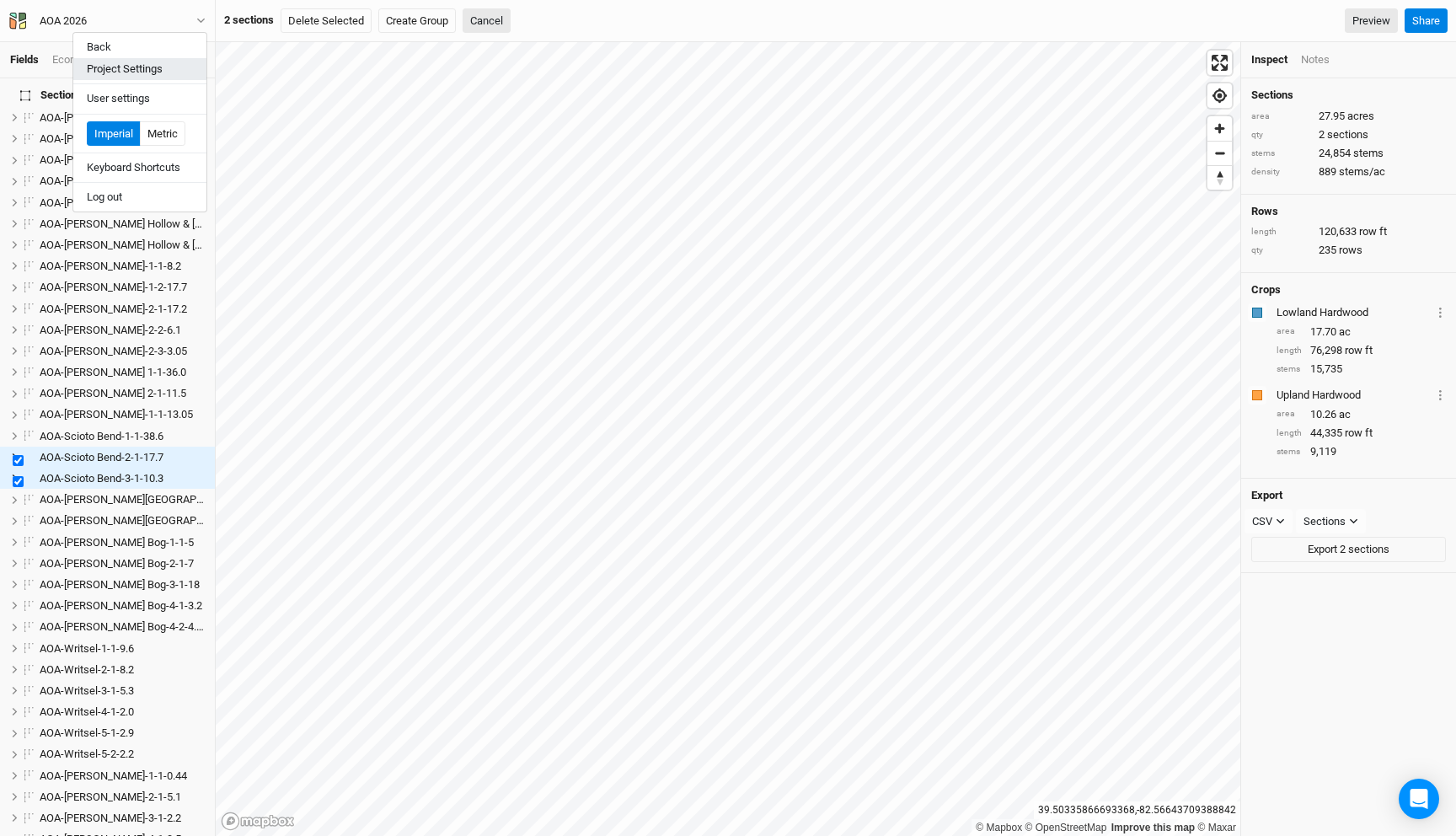
click at [122, 73] on button "Project Settings" at bounding box center [139, 69] width 133 height 22
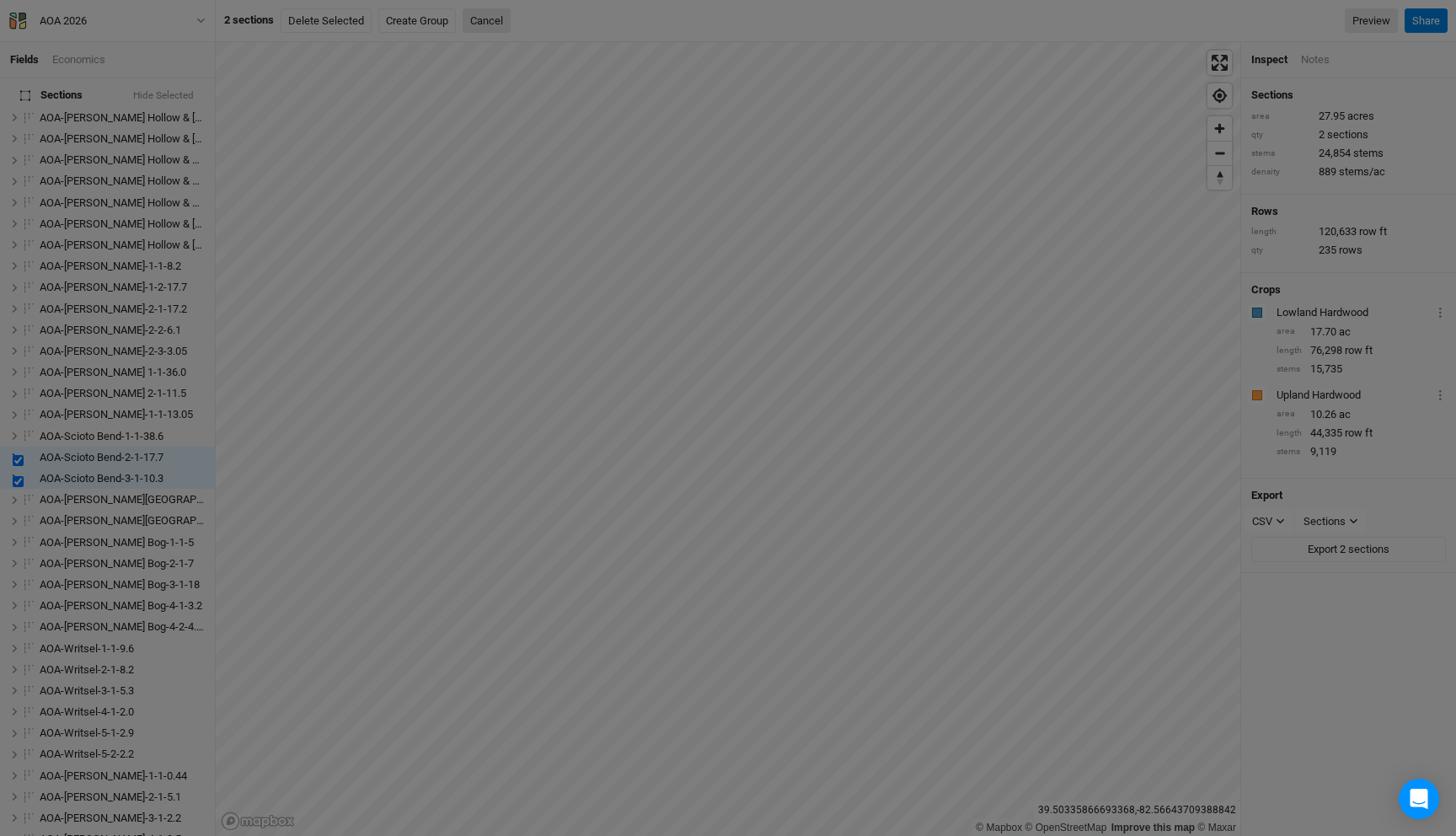
scroll to position [84, 196]
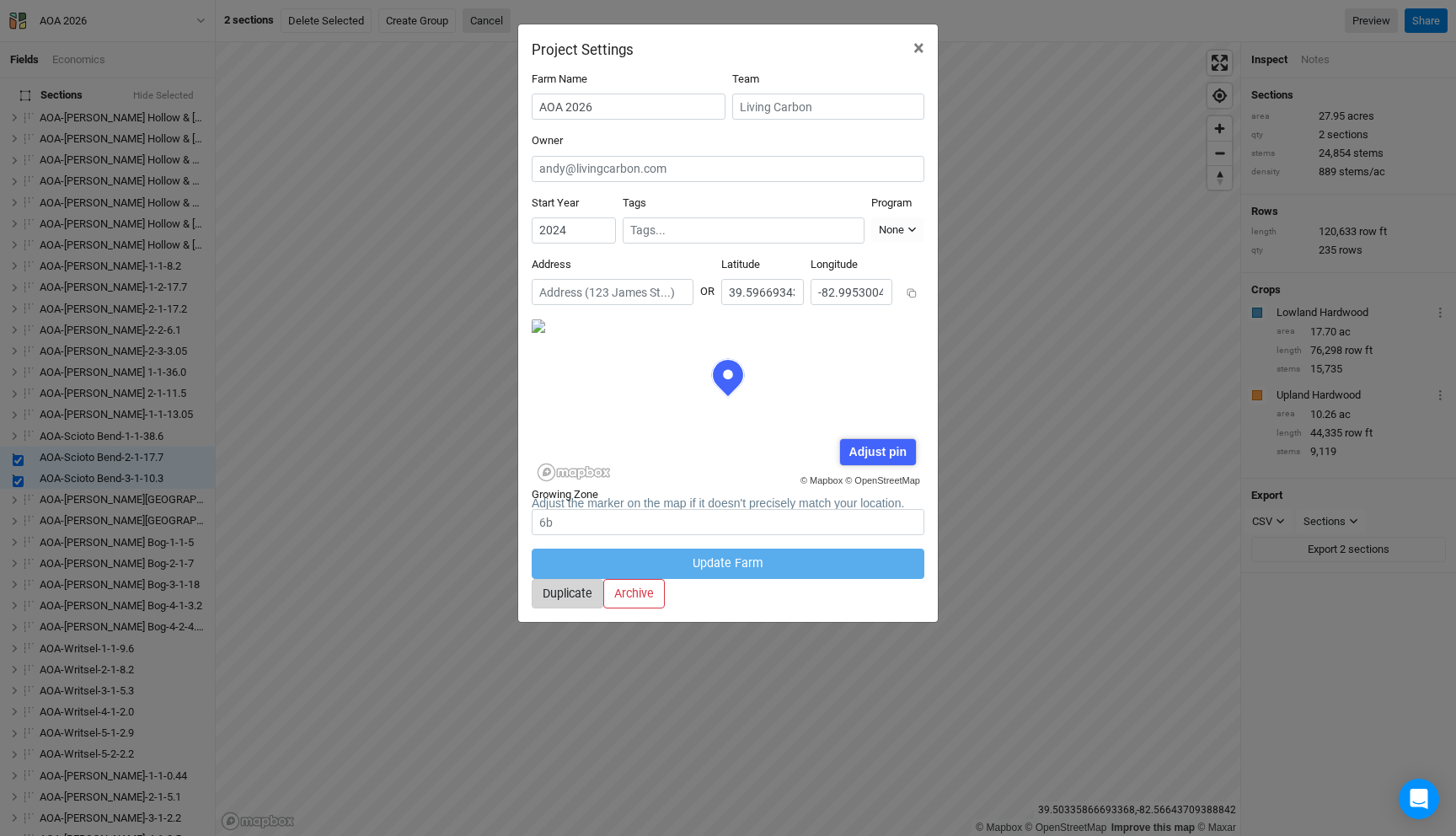
click at [603, 579] on button "Duplicate" at bounding box center [567, 594] width 71 height 29
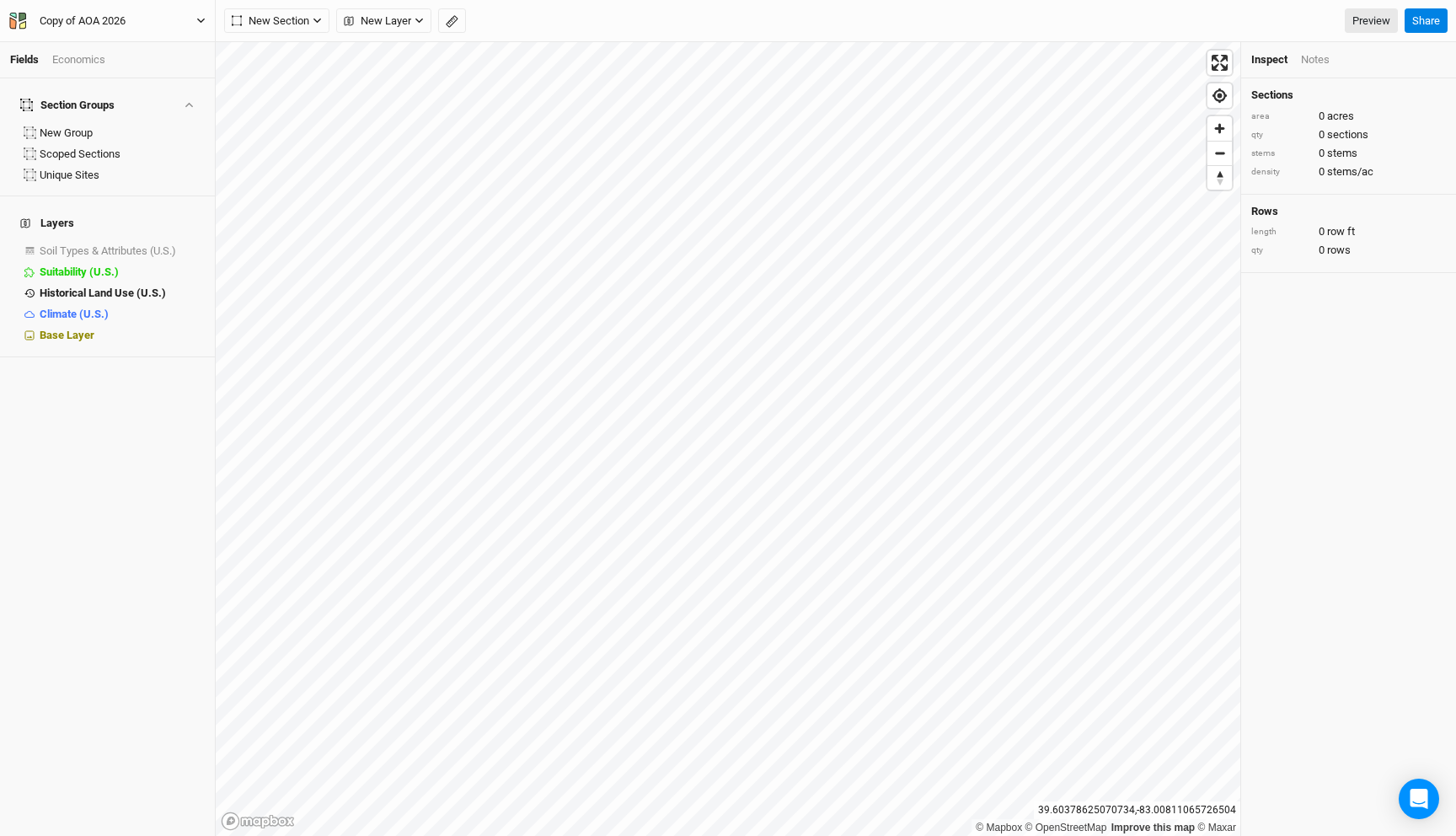
click at [197, 19] on icon "button" at bounding box center [201, 20] width 9 height 9
click at [162, 60] on button "Project Settings" at bounding box center [139, 69] width 133 height 22
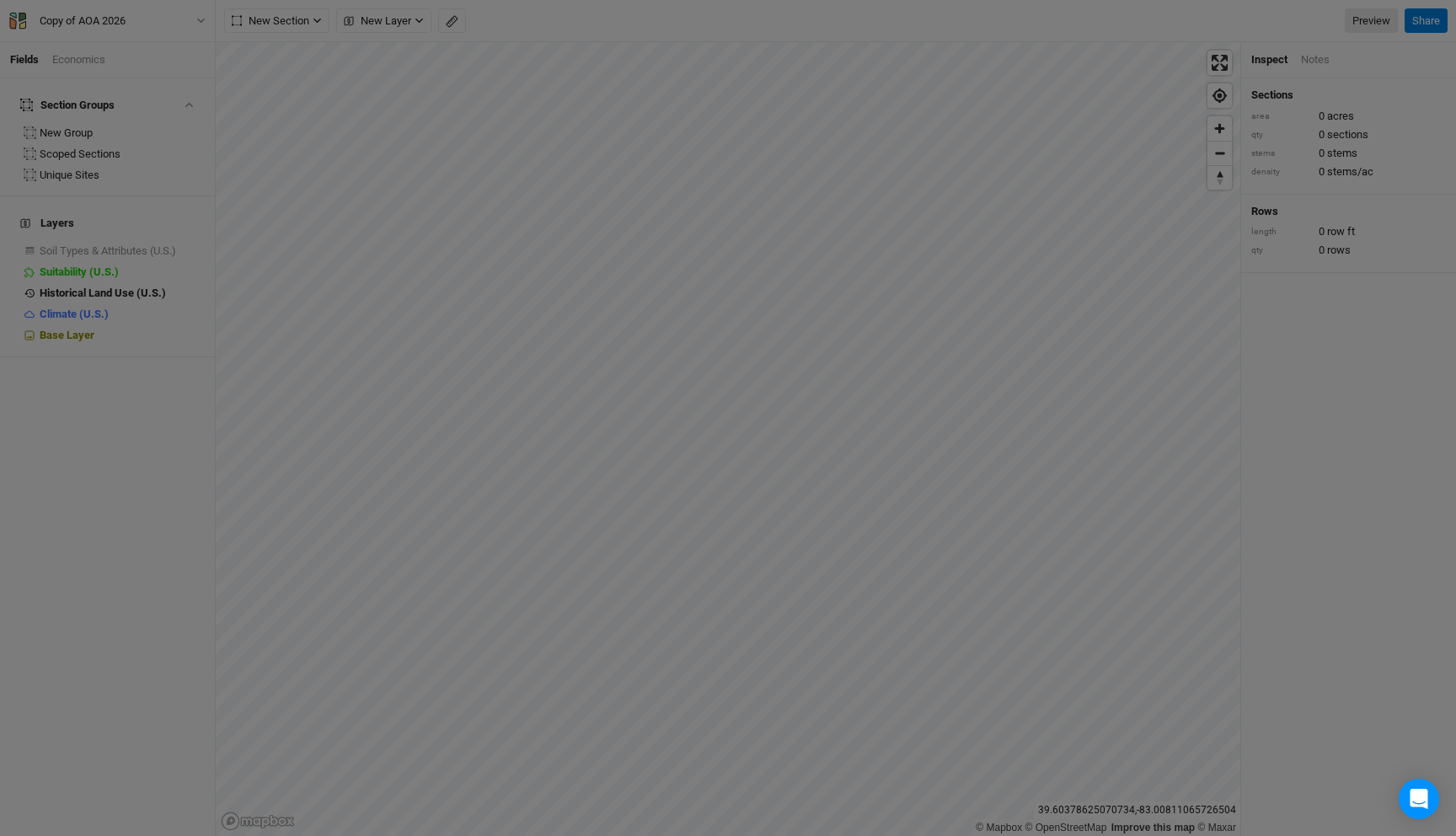
scroll to position [84, 196]
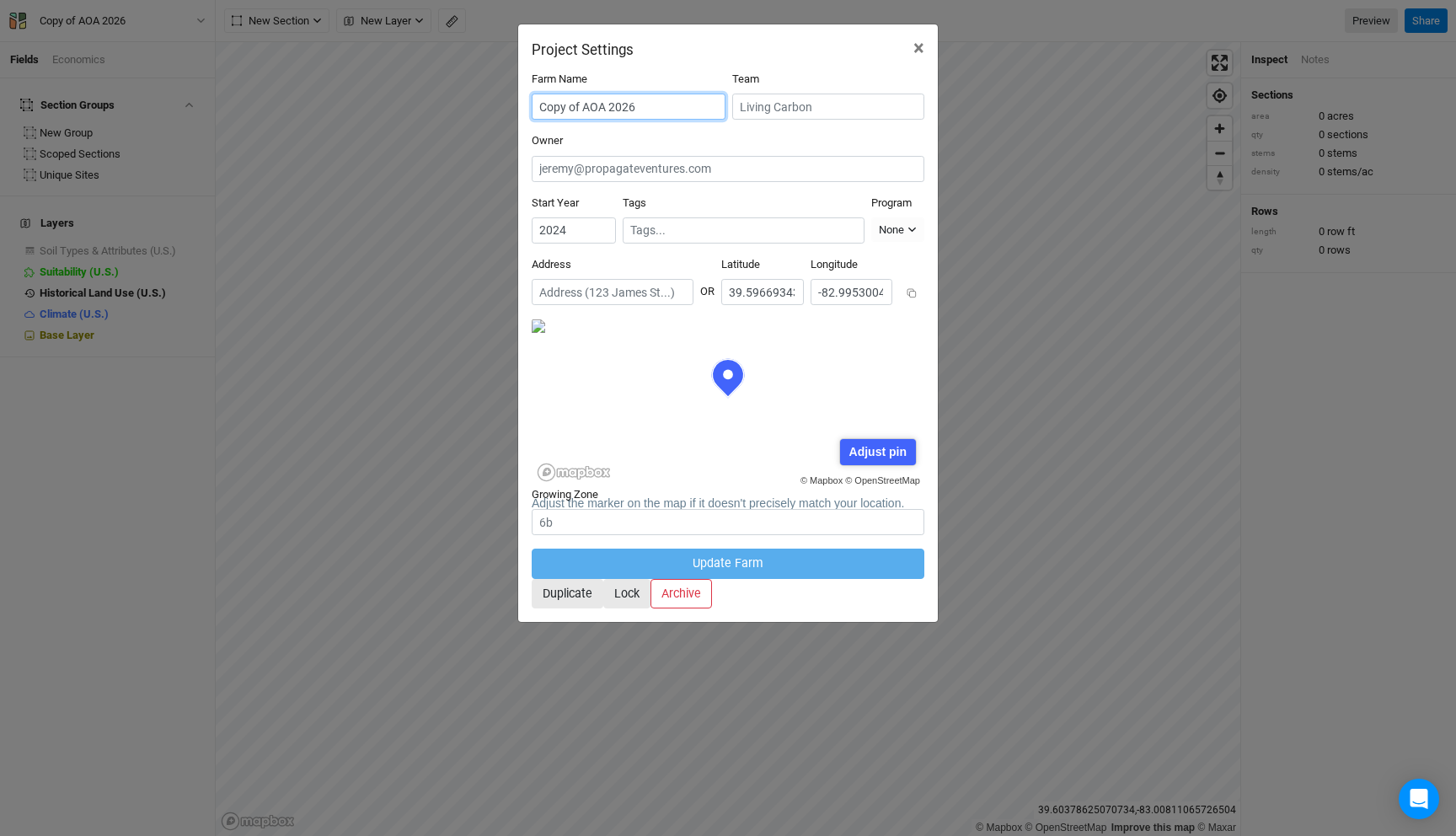
click at [568, 97] on input "Copy of AOA 2026" at bounding box center [629, 106] width 194 height 27
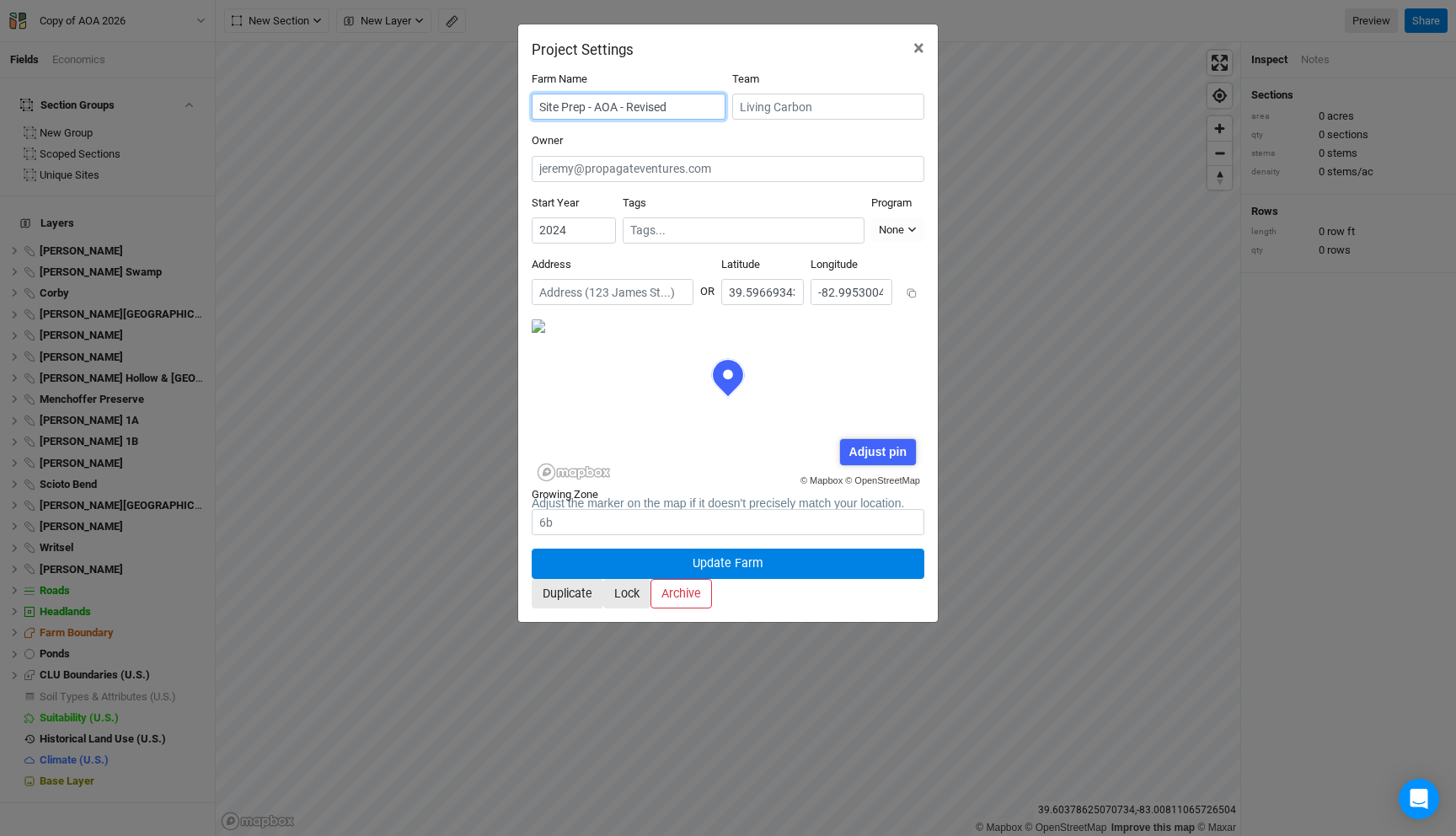
type input "Site Prep - AOA - Revised"
click at [899, 280] on button at bounding box center [912, 293] width 26 height 26
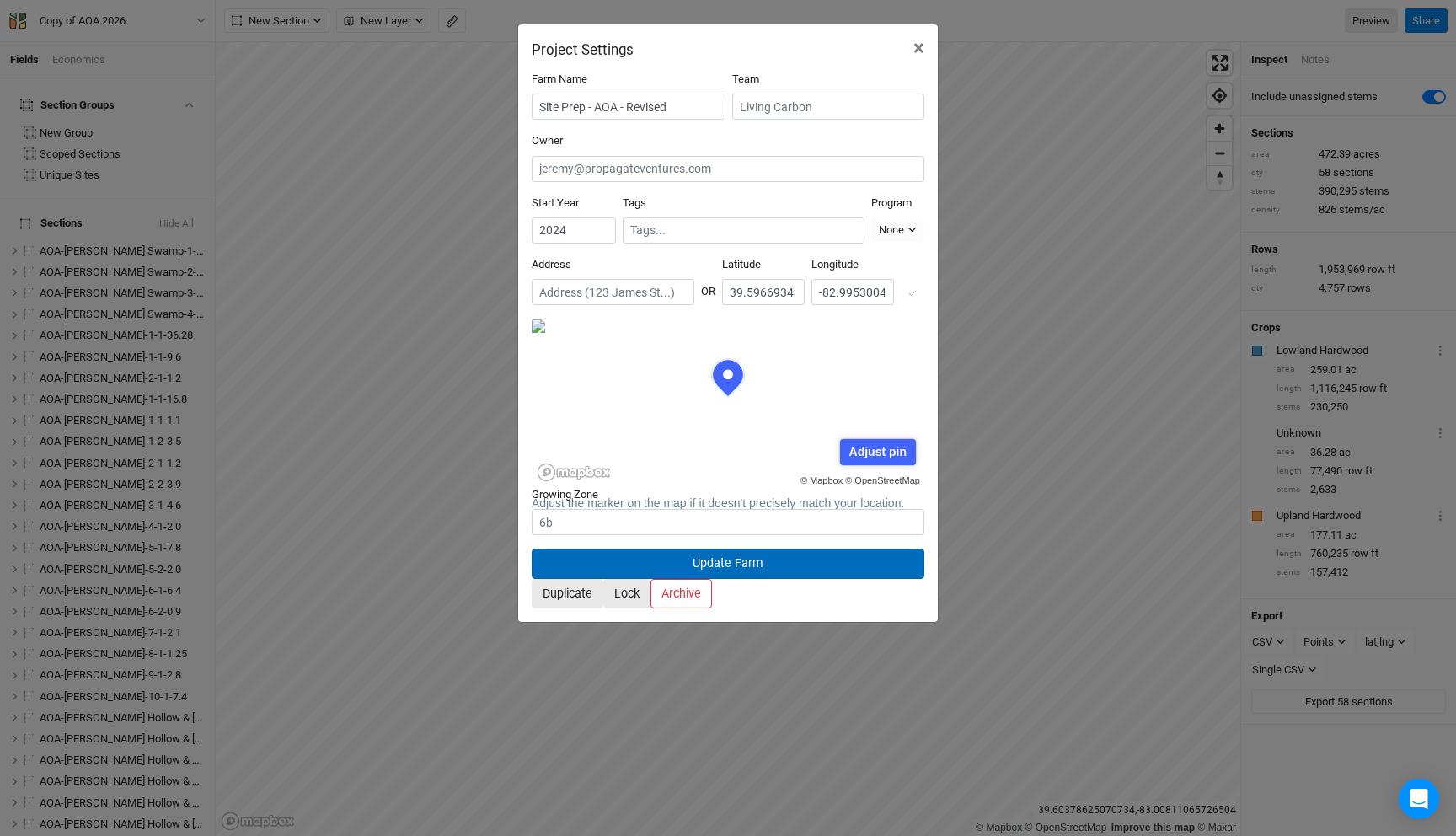
click at [696, 549] on button "Update Farm" at bounding box center [728, 564] width 393 height 29
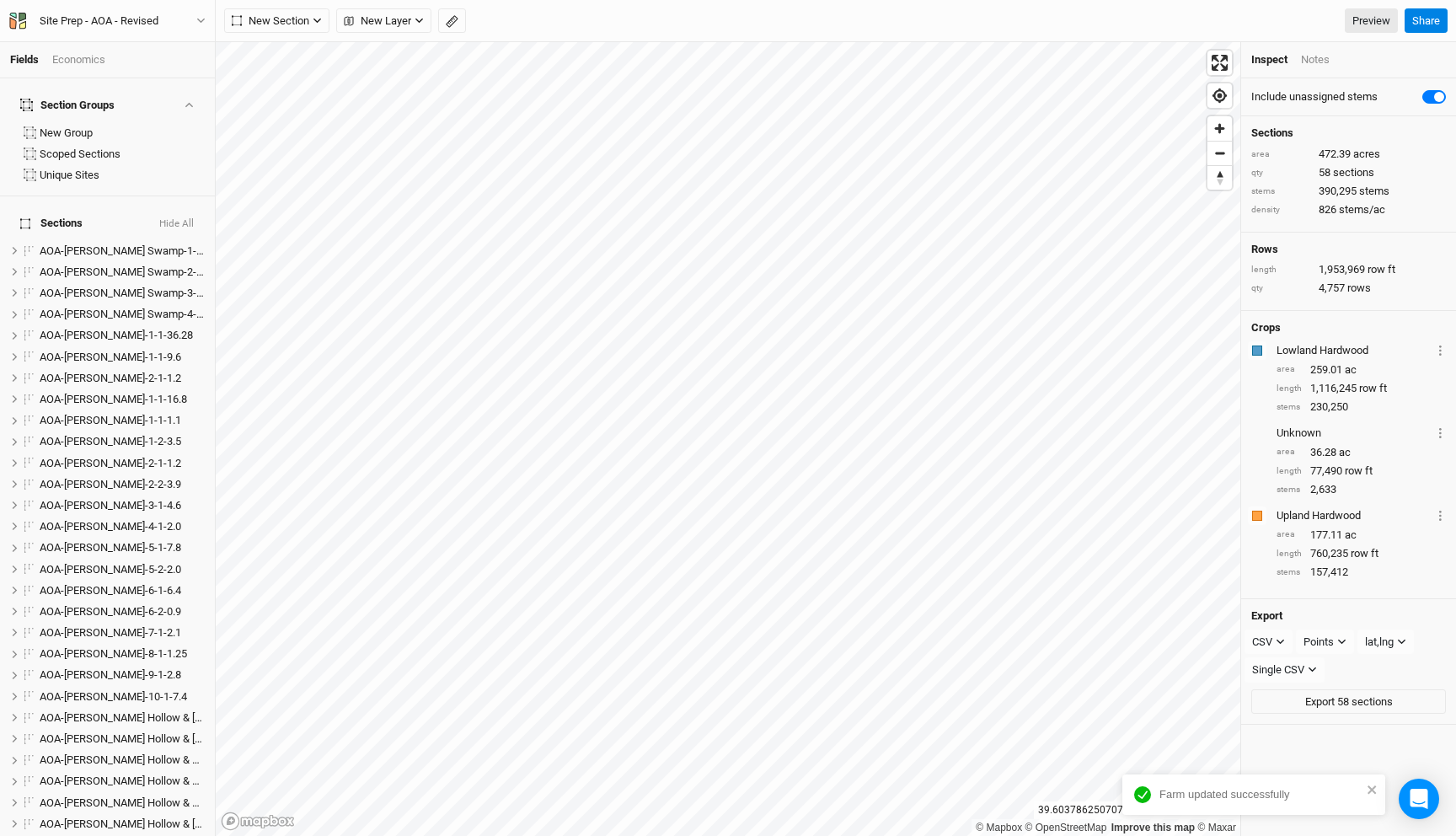
click at [758, 116] on form "Farm Name Team Start Year Tags Program Select program Climate Smart Commodities…" at bounding box center [728, 189] width 393 height 319
click at [148, 13] on div "Site Prep - AOA - Revised" at bounding box center [99, 21] width 119 height 16
click at [145, 74] on button "Project Settings" at bounding box center [139, 69] width 133 height 22
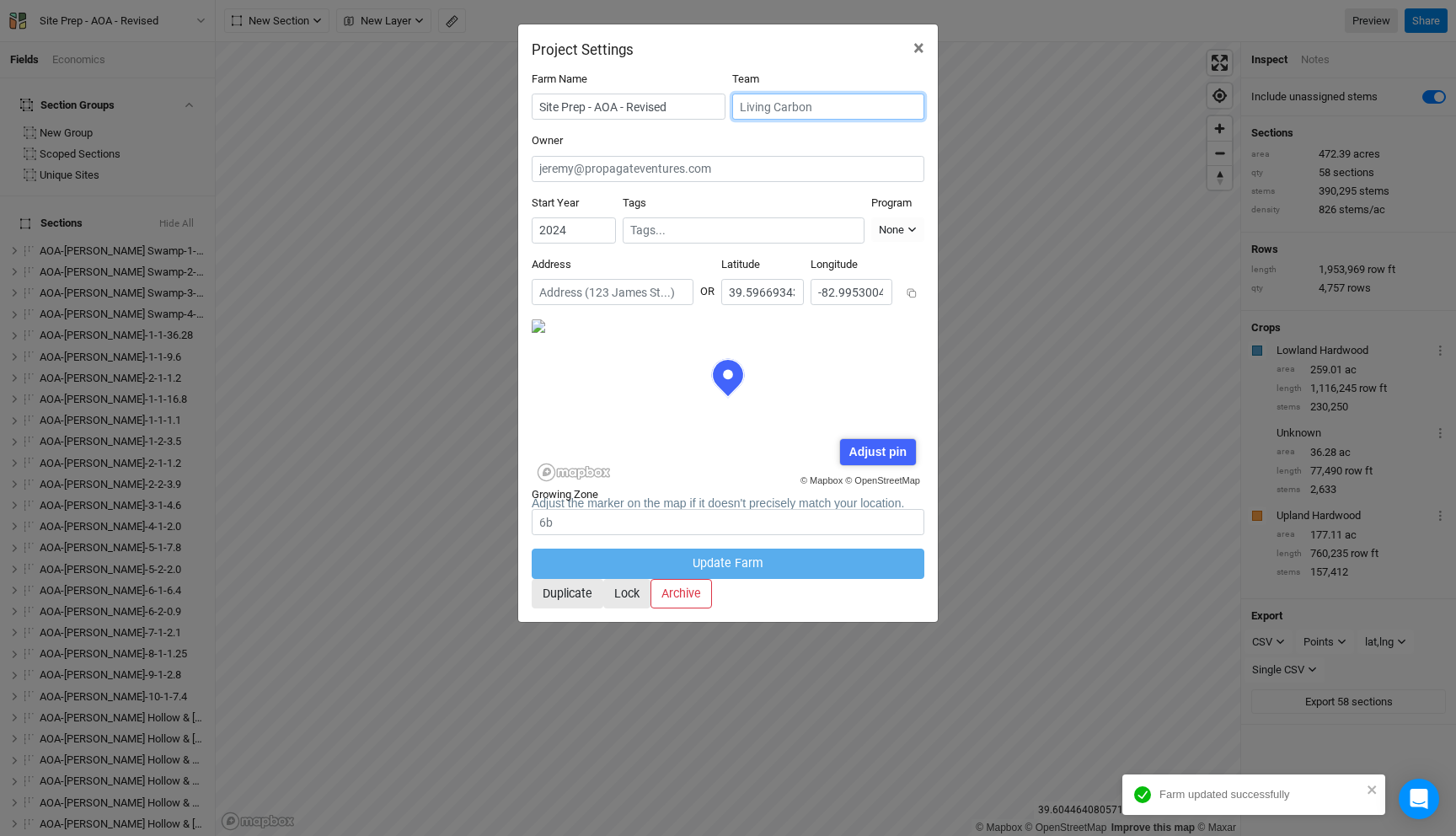
click at [788, 107] on input "text" at bounding box center [828, 106] width 192 height 27
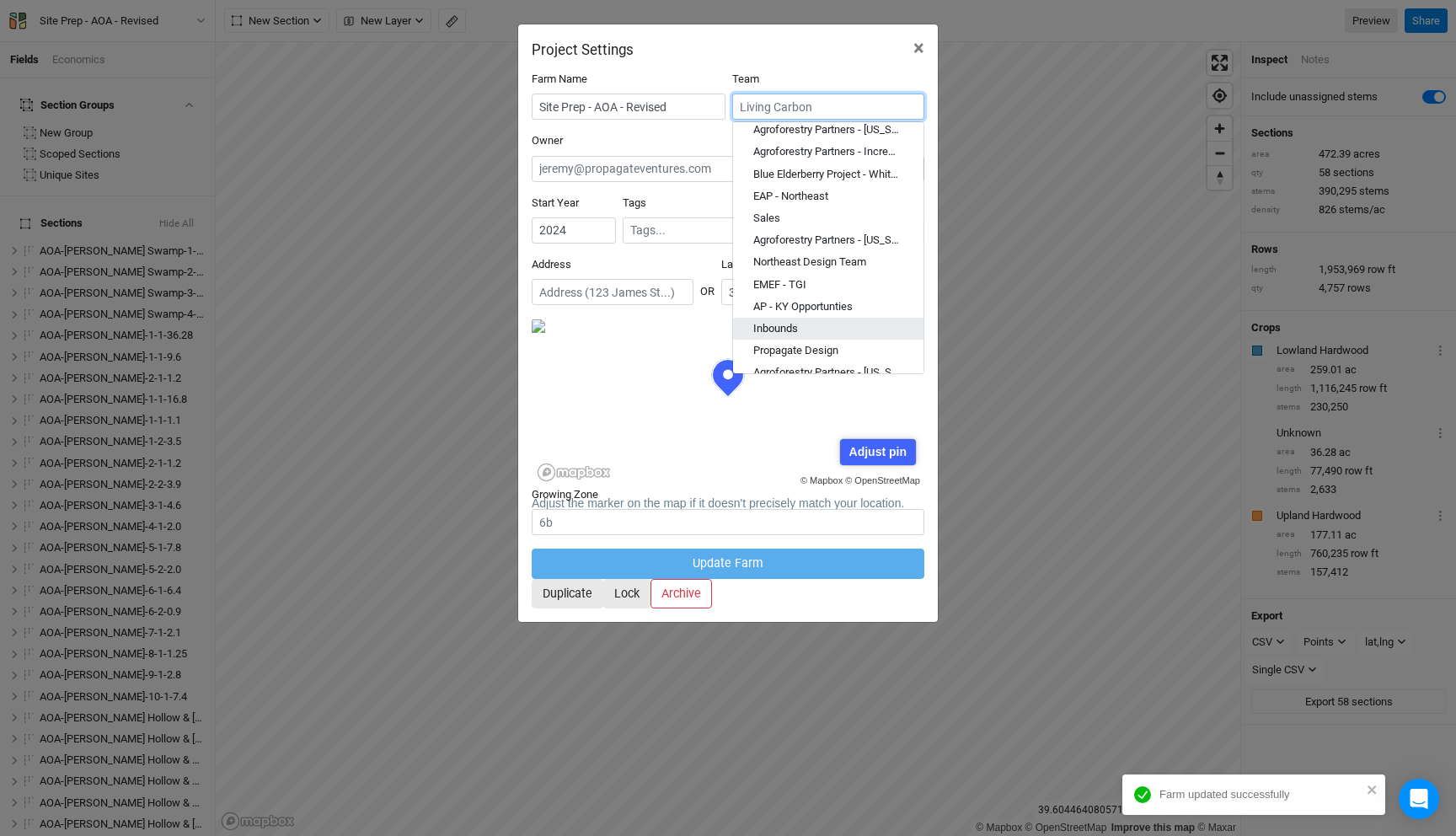
scroll to position [71, 0]
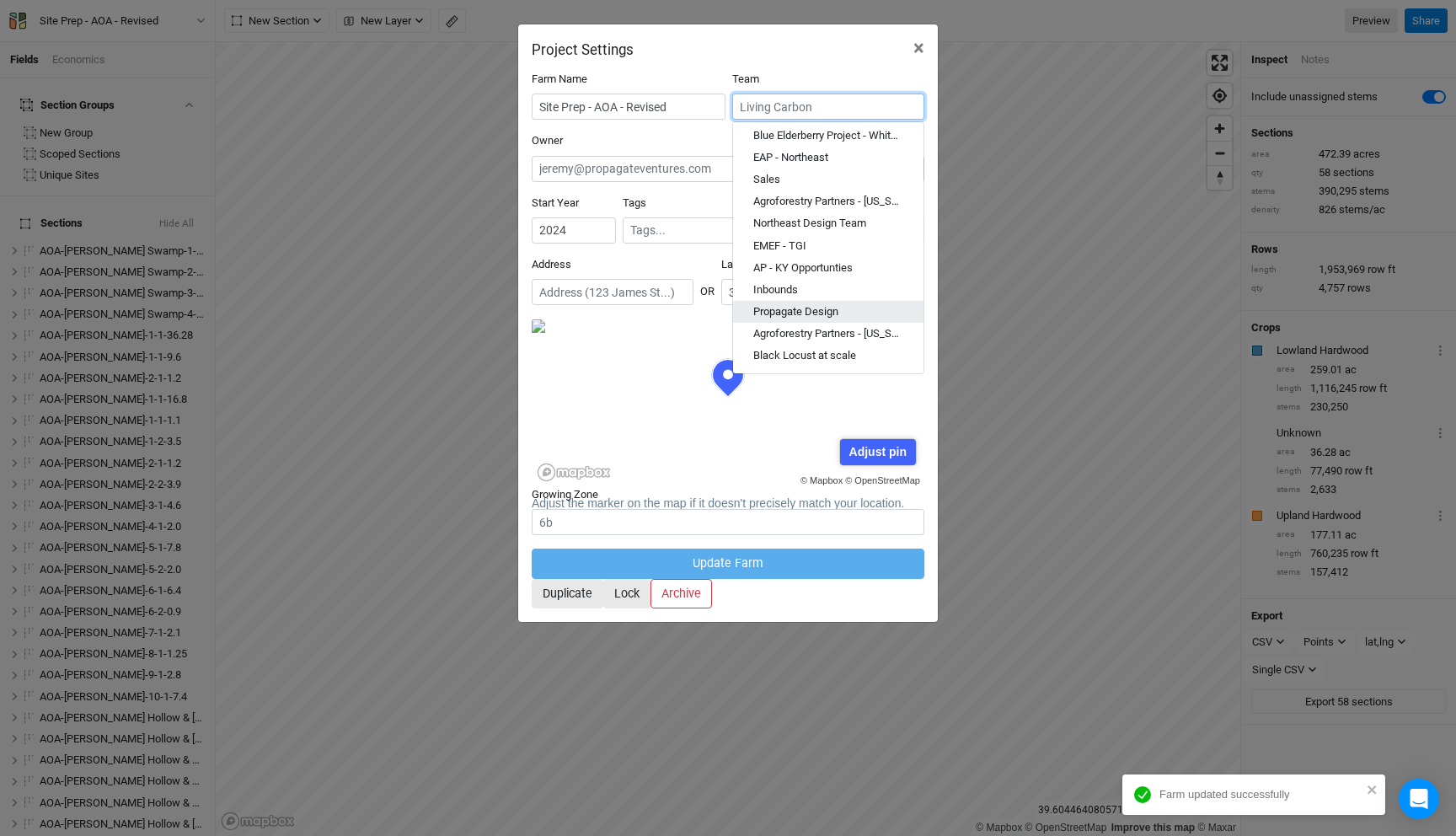
click at [827, 312] on div "Propagate Design" at bounding box center [795, 313] width 85 height 16
type input "Propagate Design"
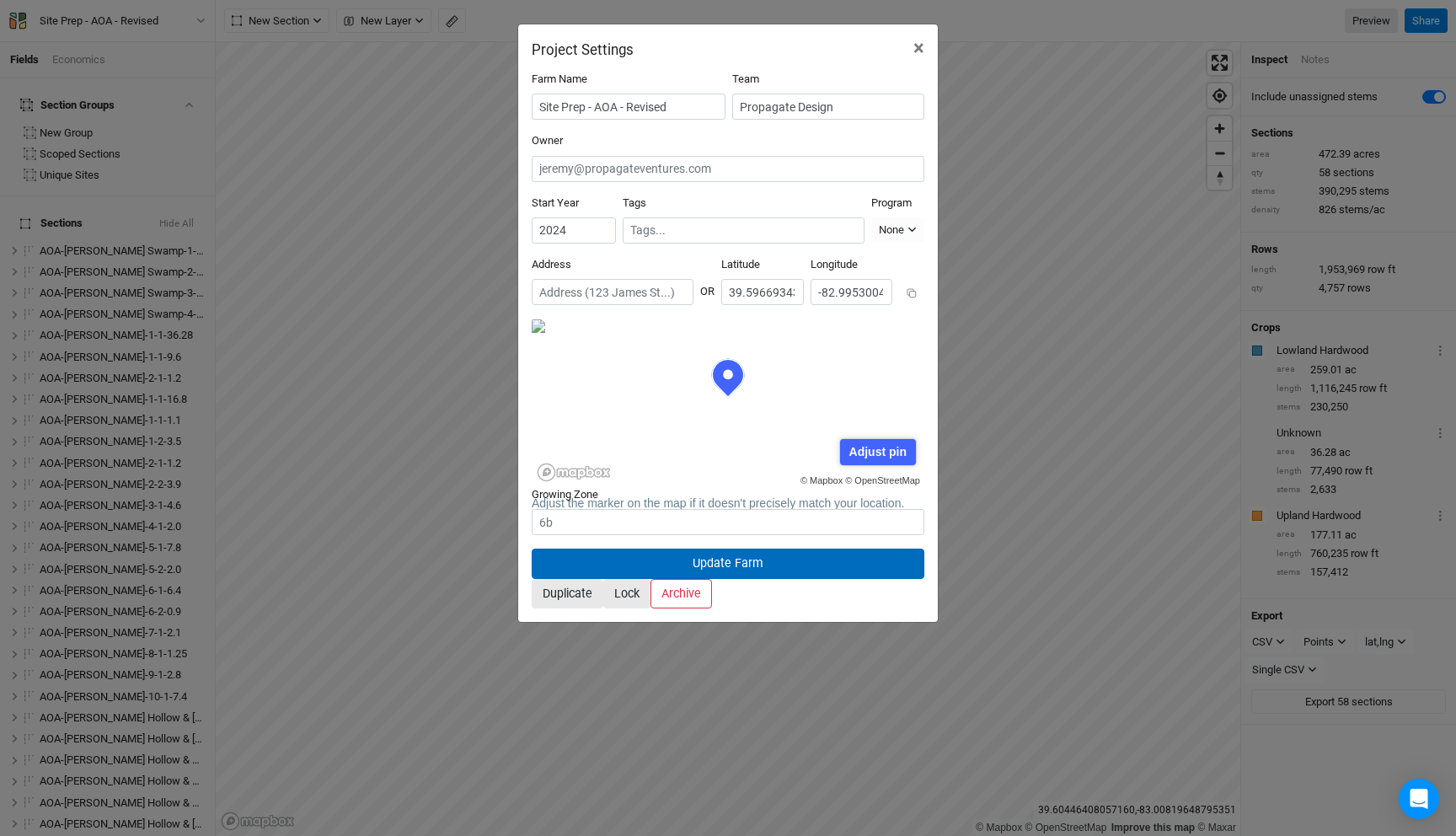
click at [845, 549] on button "Update Farm" at bounding box center [728, 564] width 393 height 29
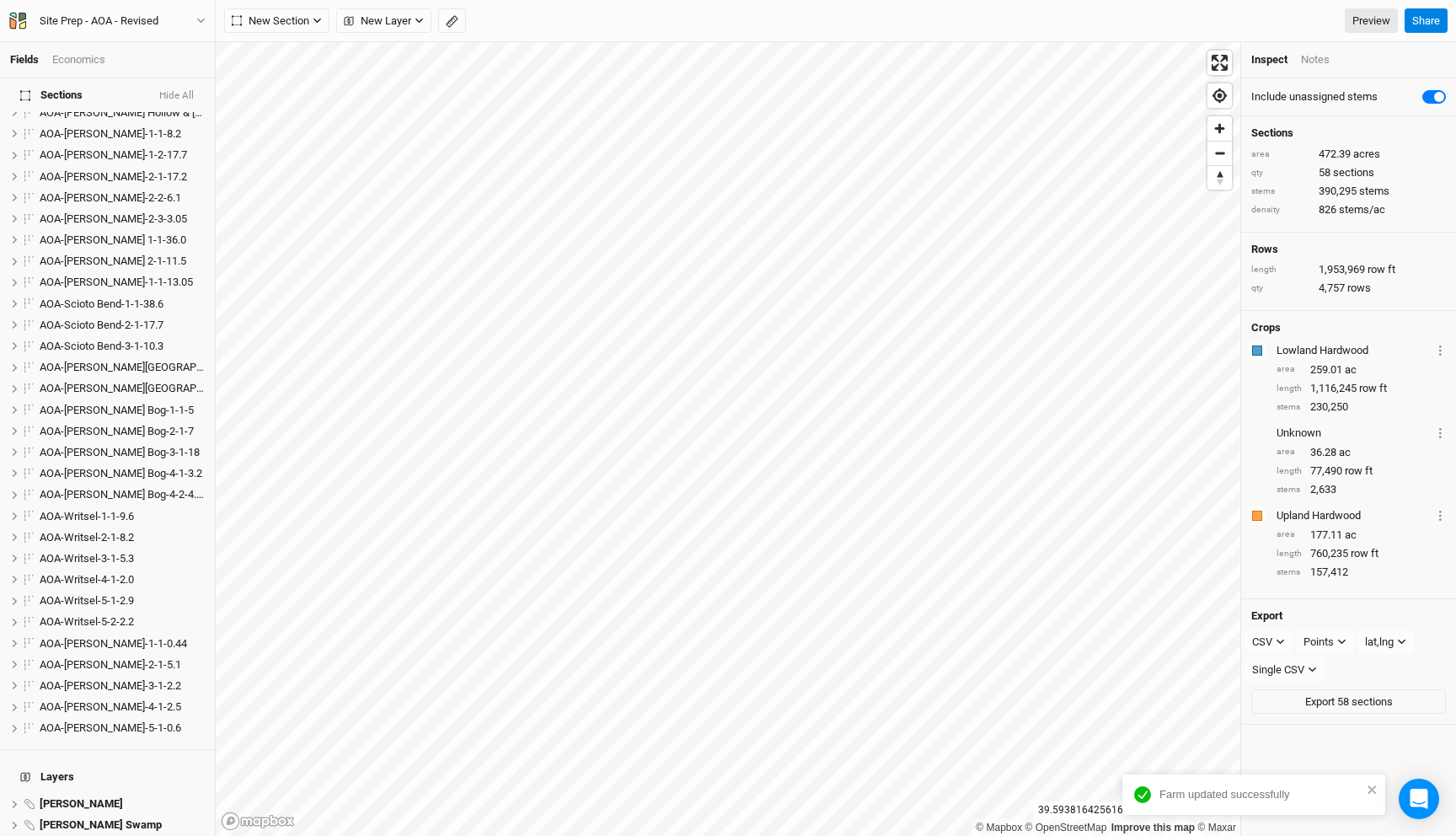
scroll to position [1263, 0]
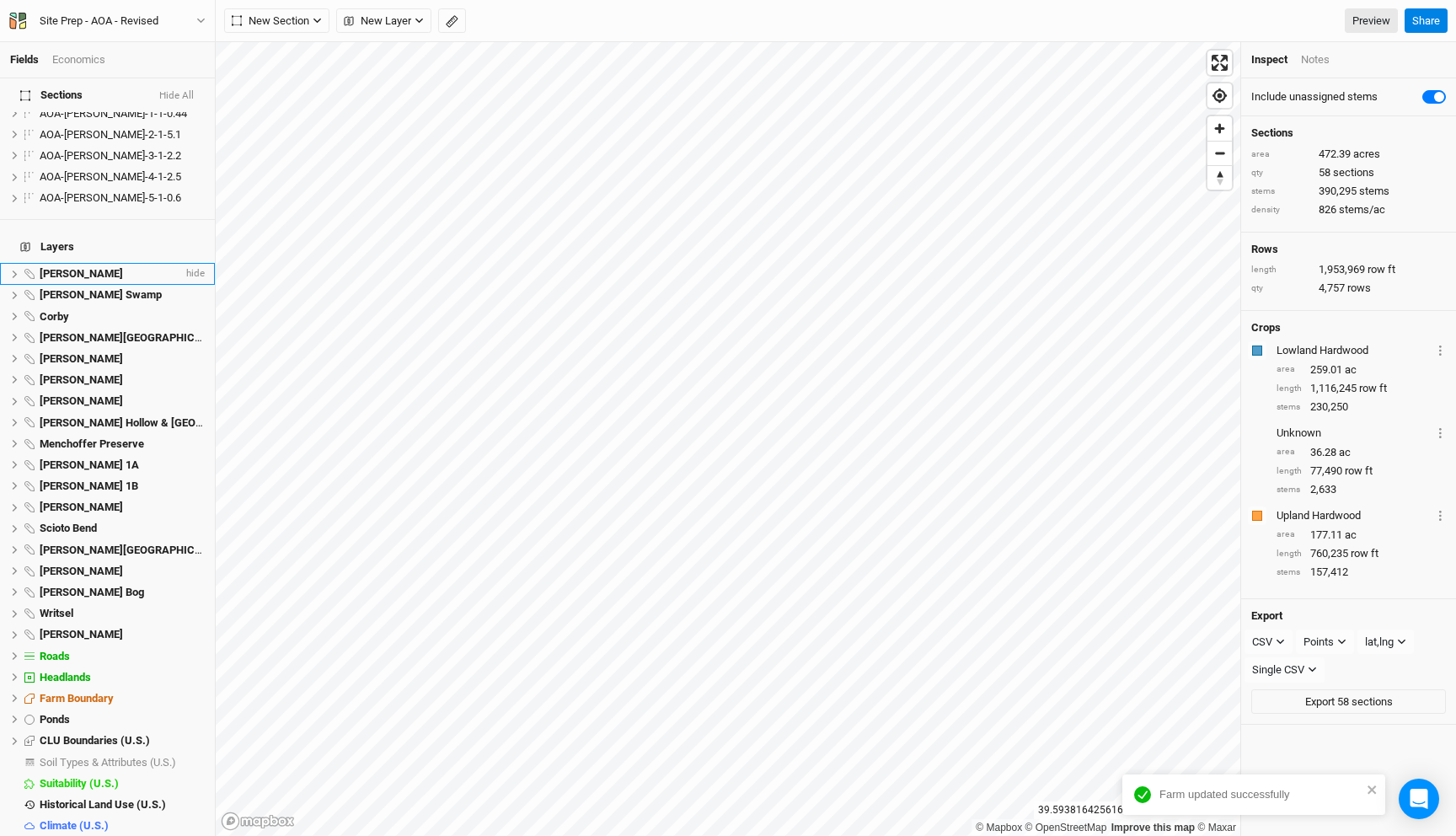
click at [98, 268] on span "Adelphi Moraine" at bounding box center [81, 274] width 83 height 13
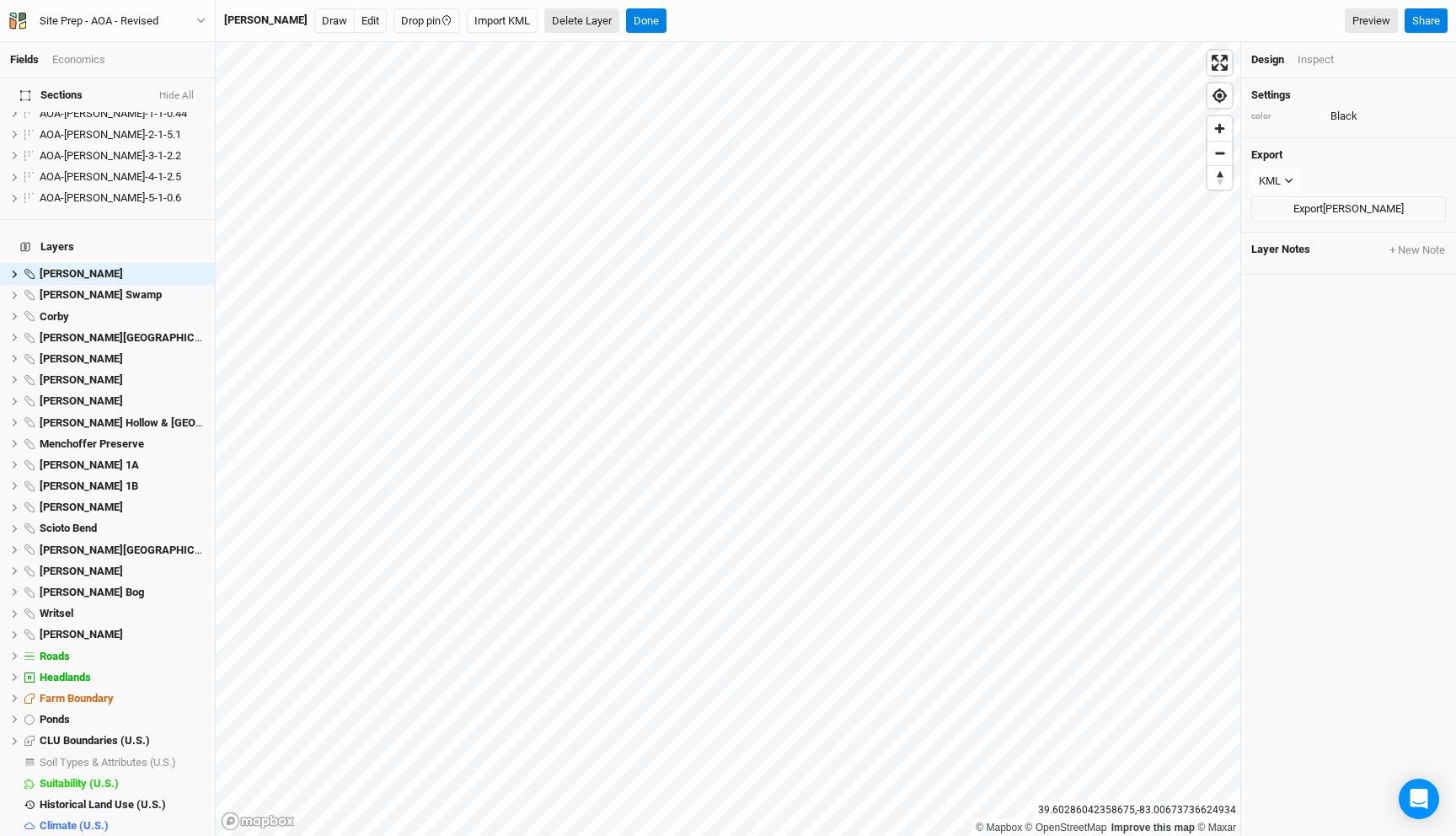
click at [578, 17] on button "Delete Layer" at bounding box center [582, 21] width 75 height 26
click at [608, 19] on button "Confirm" at bounding box center [619, 21] width 52 height 26
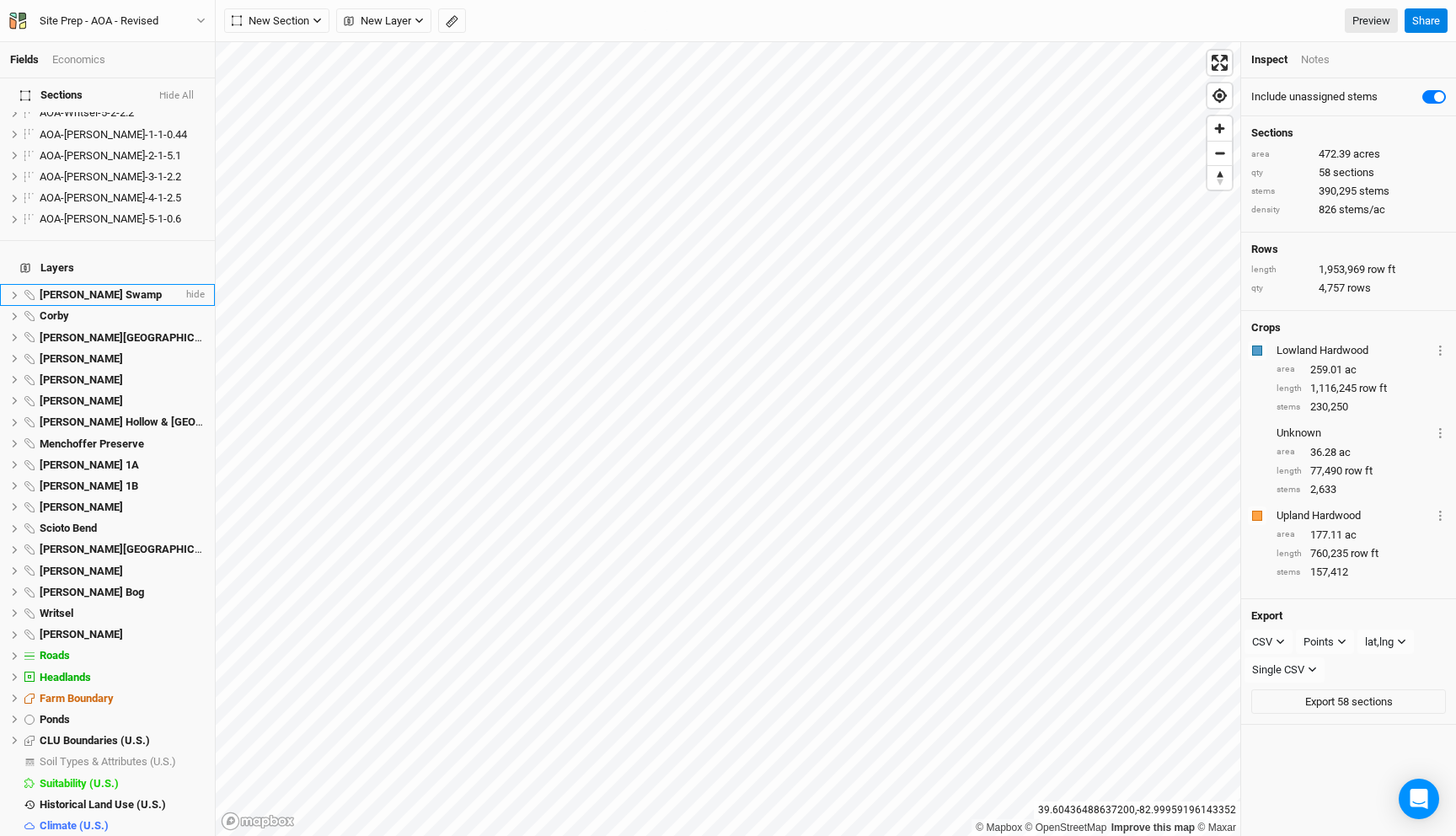
click at [65, 289] on span "Cackley Swamp" at bounding box center [100, 295] width 122 height 13
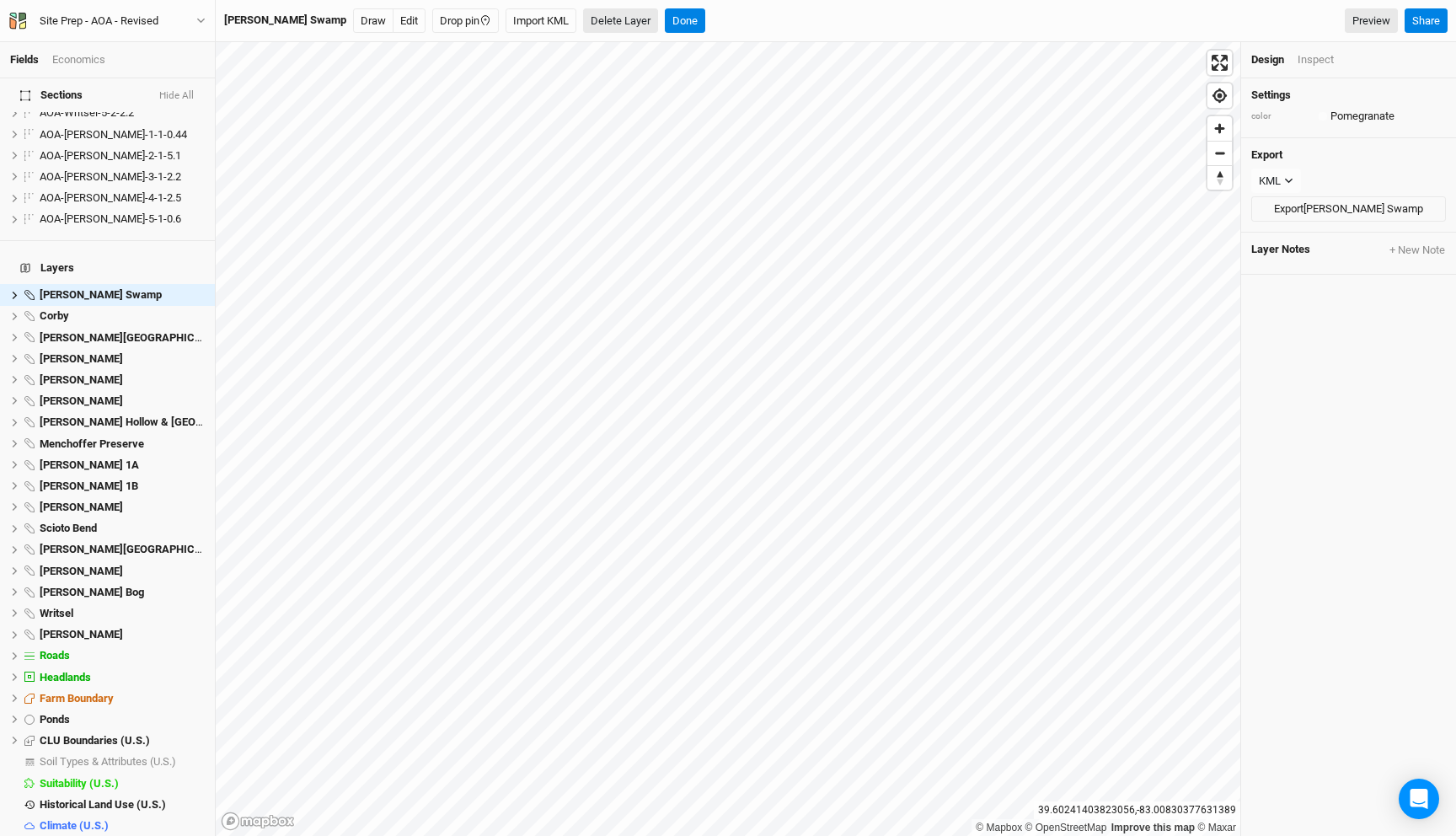
click at [584, 22] on button "Delete Layer" at bounding box center [620, 21] width 75 height 26
click at [576, 18] on button "Cancel" at bounding box center [600, 21] width 48 height 26
click at [87, 331] on span "Darby Lakes Preserve" at bounding box center [135, 337] width 191 height 13
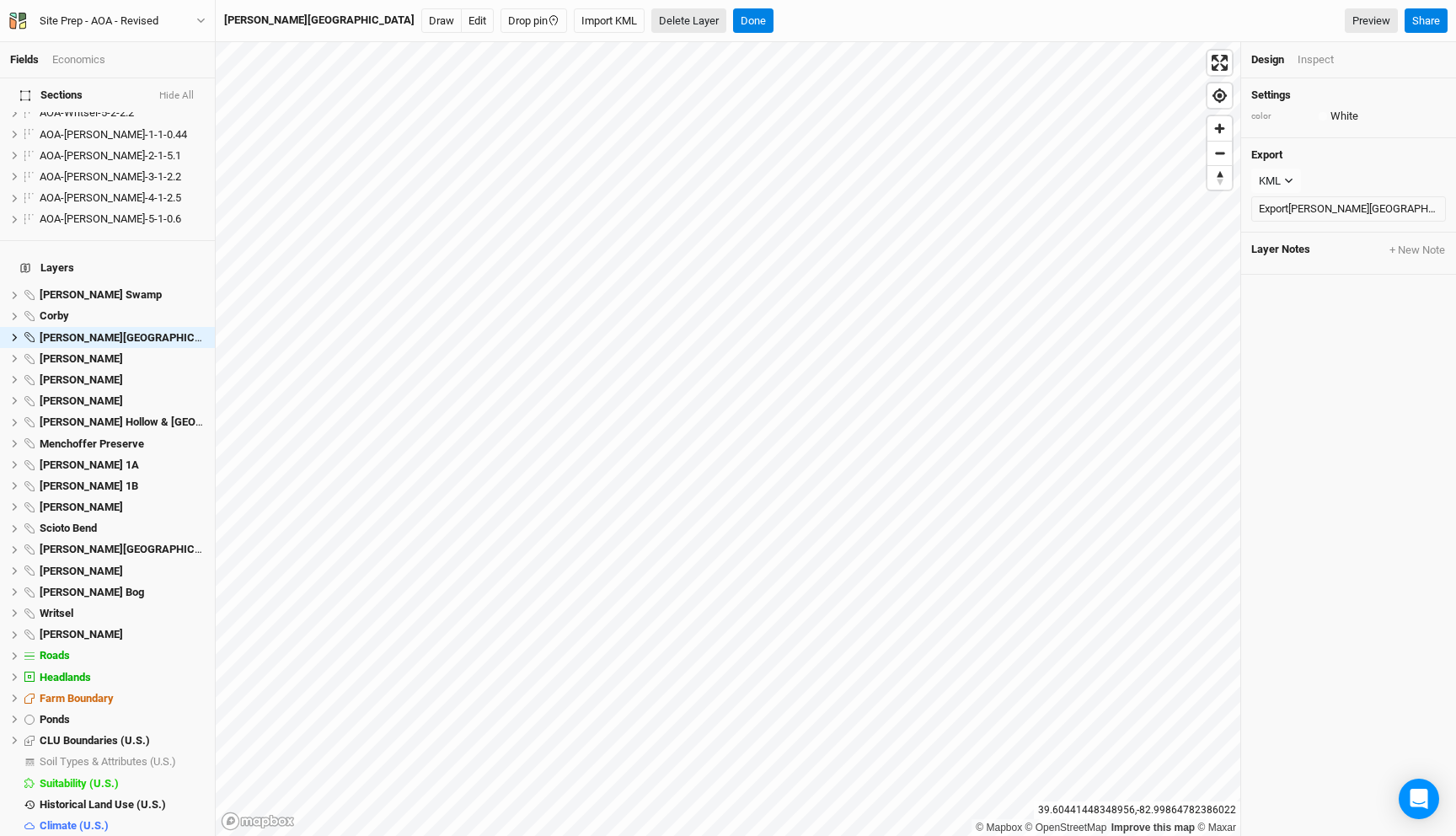
click at [651, 29] on button "Delete Layer" at bounding box center [689, 21] width 75 height 26
click at [699, 22] on button "Confirm" at bounding box center [725, 21] width 52 height 26
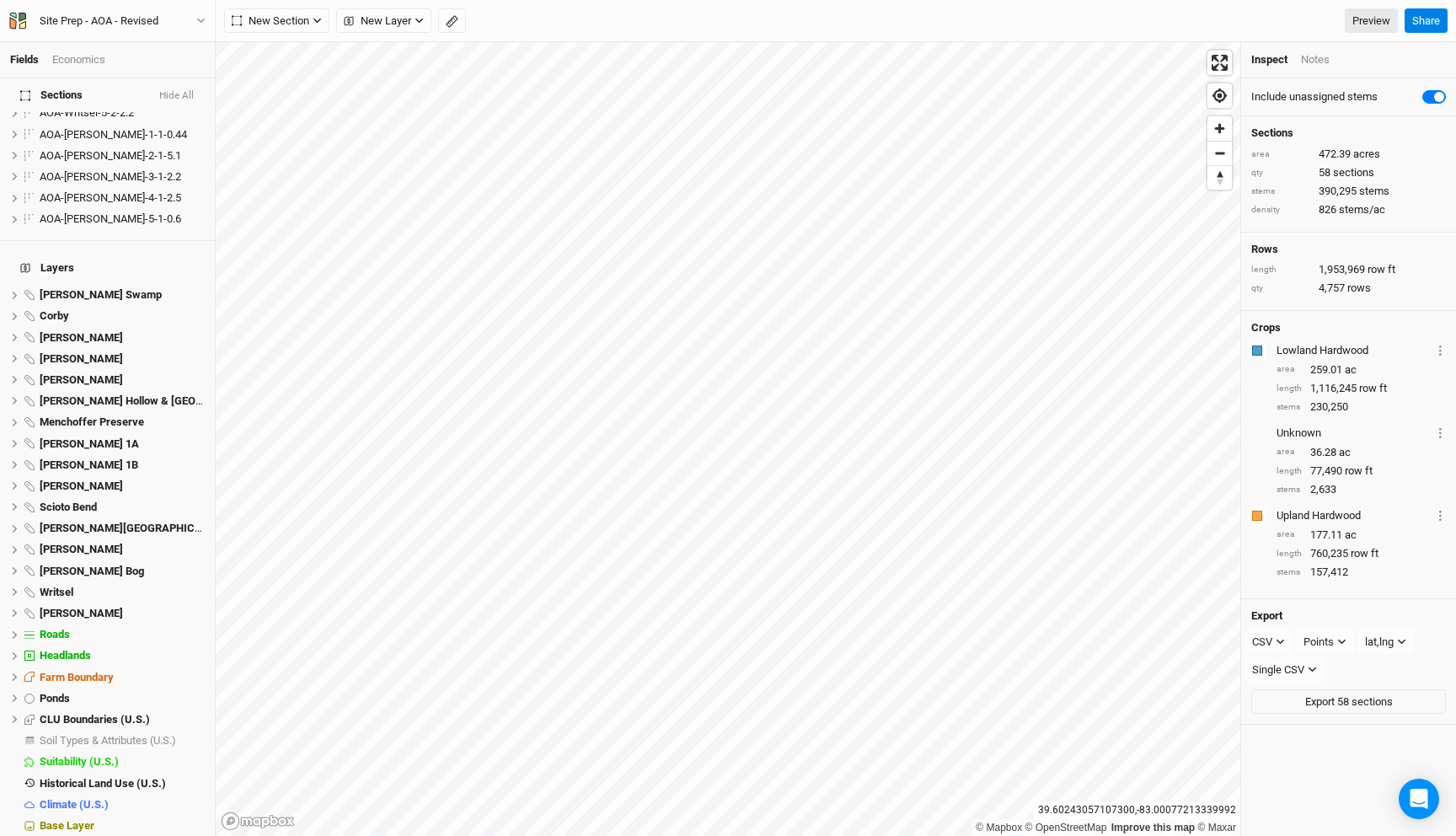
scroll to position [1221, 0]
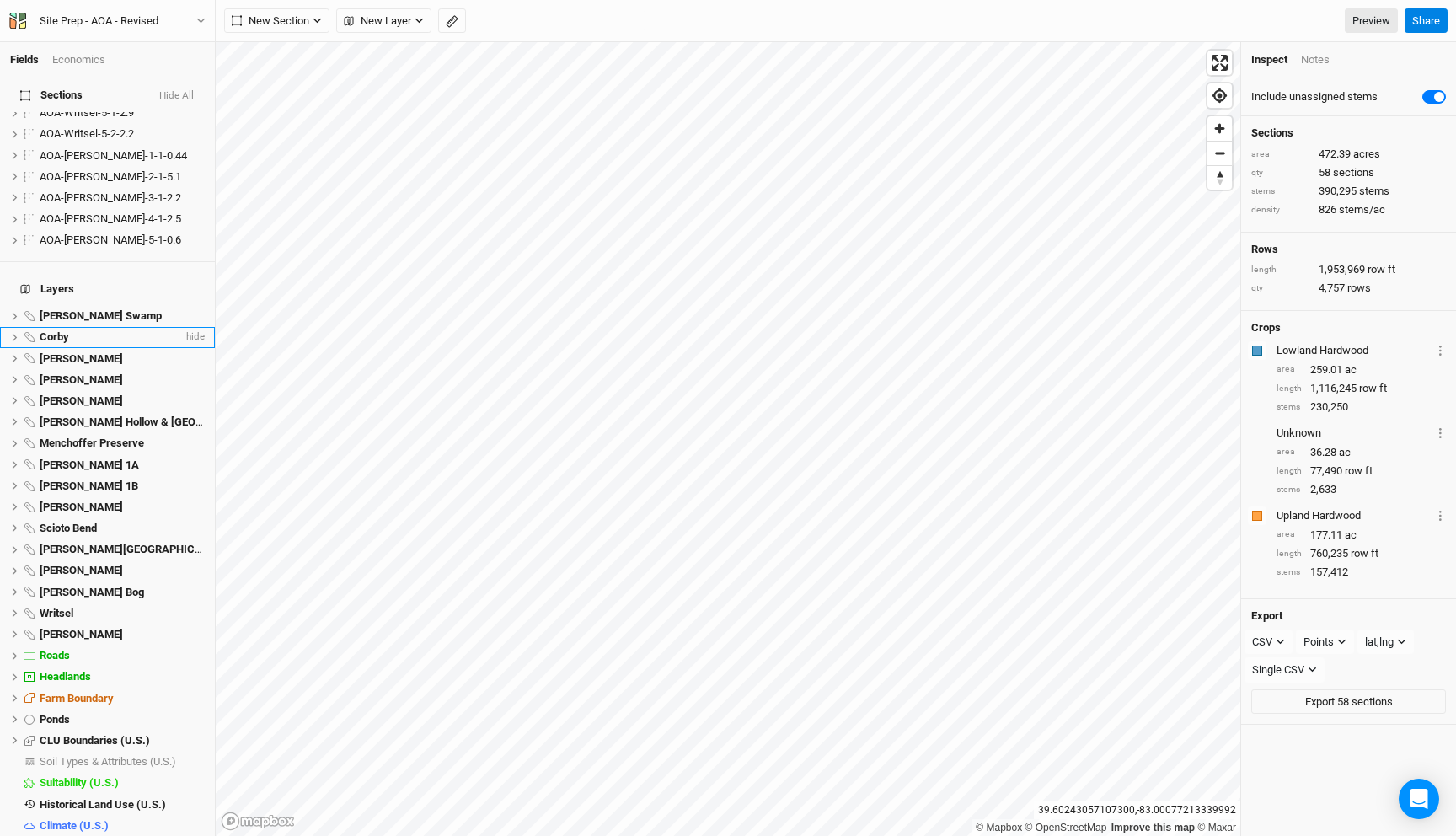
click at [87, 327] on li "Corby hide" at bounding box center [107, 337] width 215 height 21
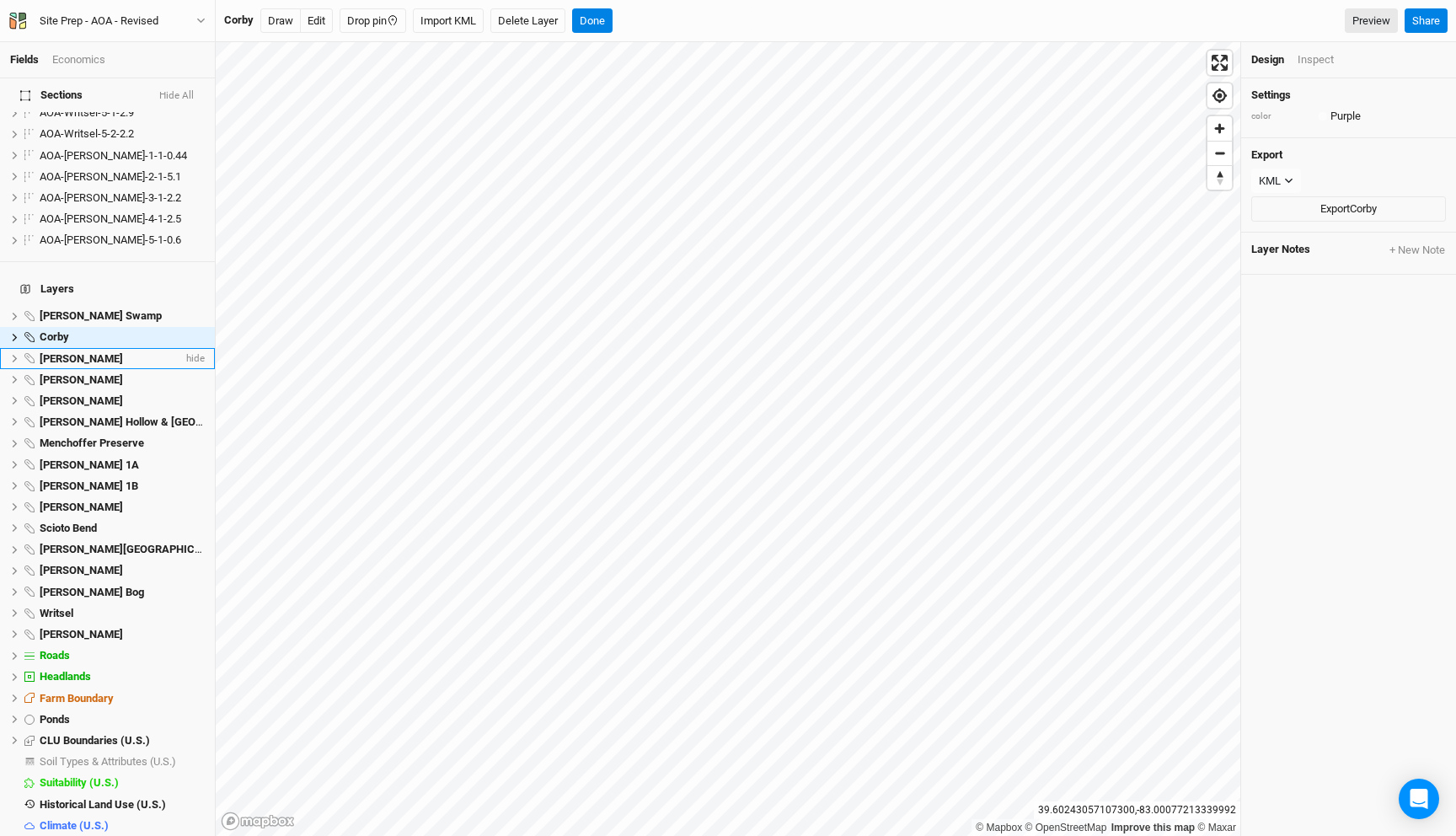
click at [87, 352] on span "Darby Oaks" at bounding box center [81, 358] width 83 height 13
click at [564, 17] on button "Delete Layer" at bounding box center [582, 21] width 75 height 26
click at [614, 15] on button "Confirm" at bounding box center [619, 21] width 52 height 26
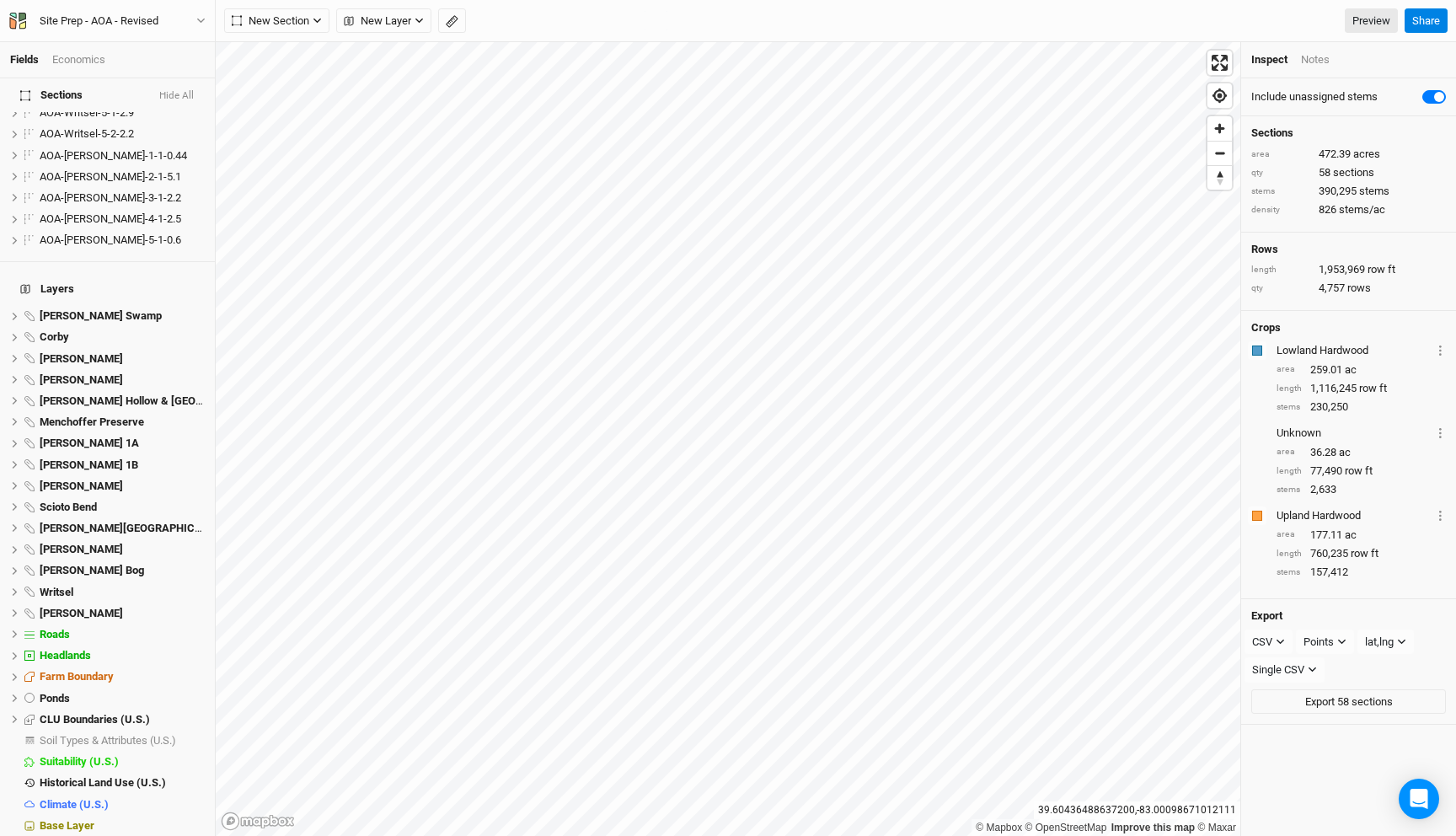
scroll to position [1200, 0]
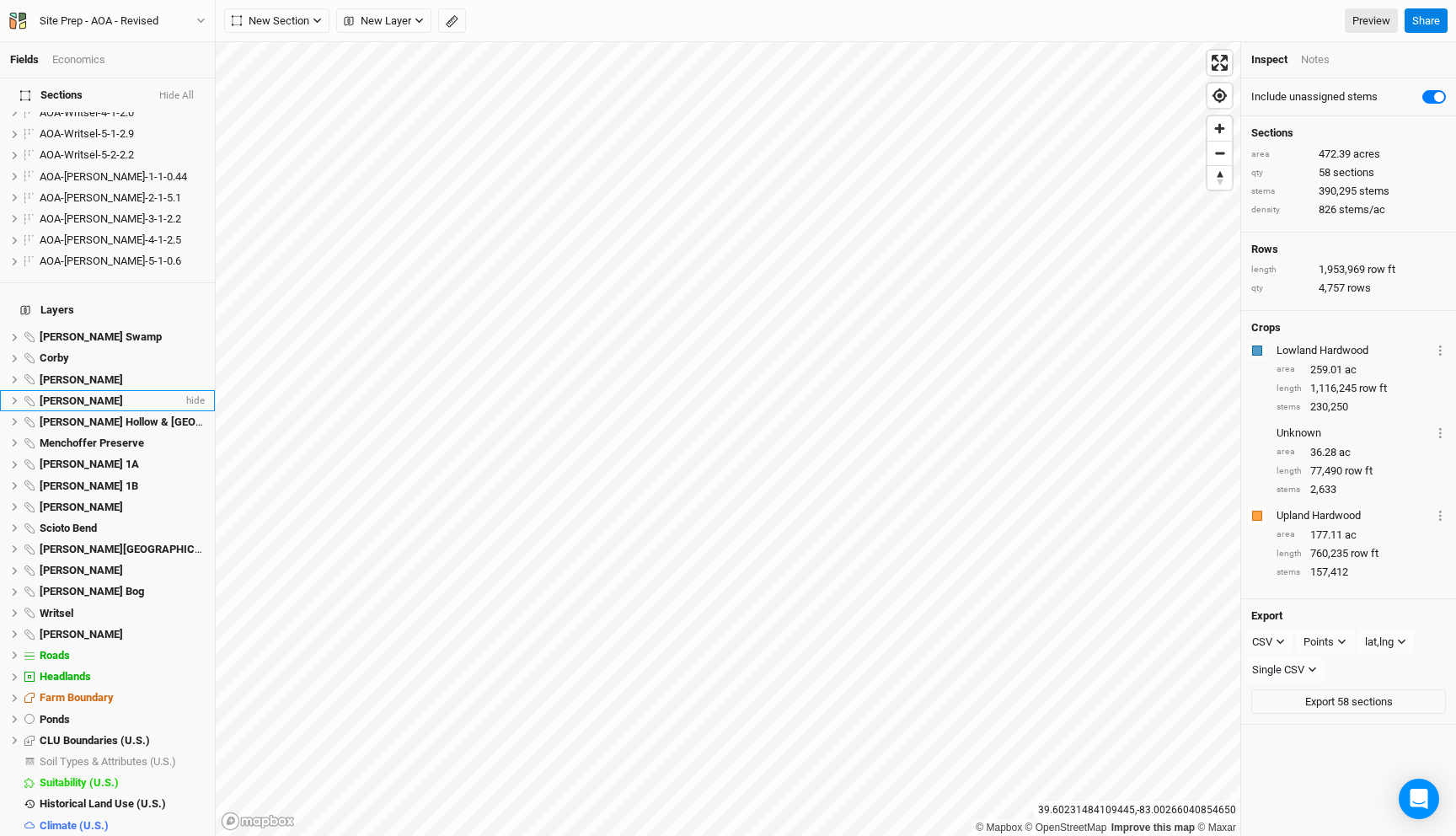
click at [114, 394] on span "Genevieve Jones" at bounding box center [81, 401] width 83 height 13
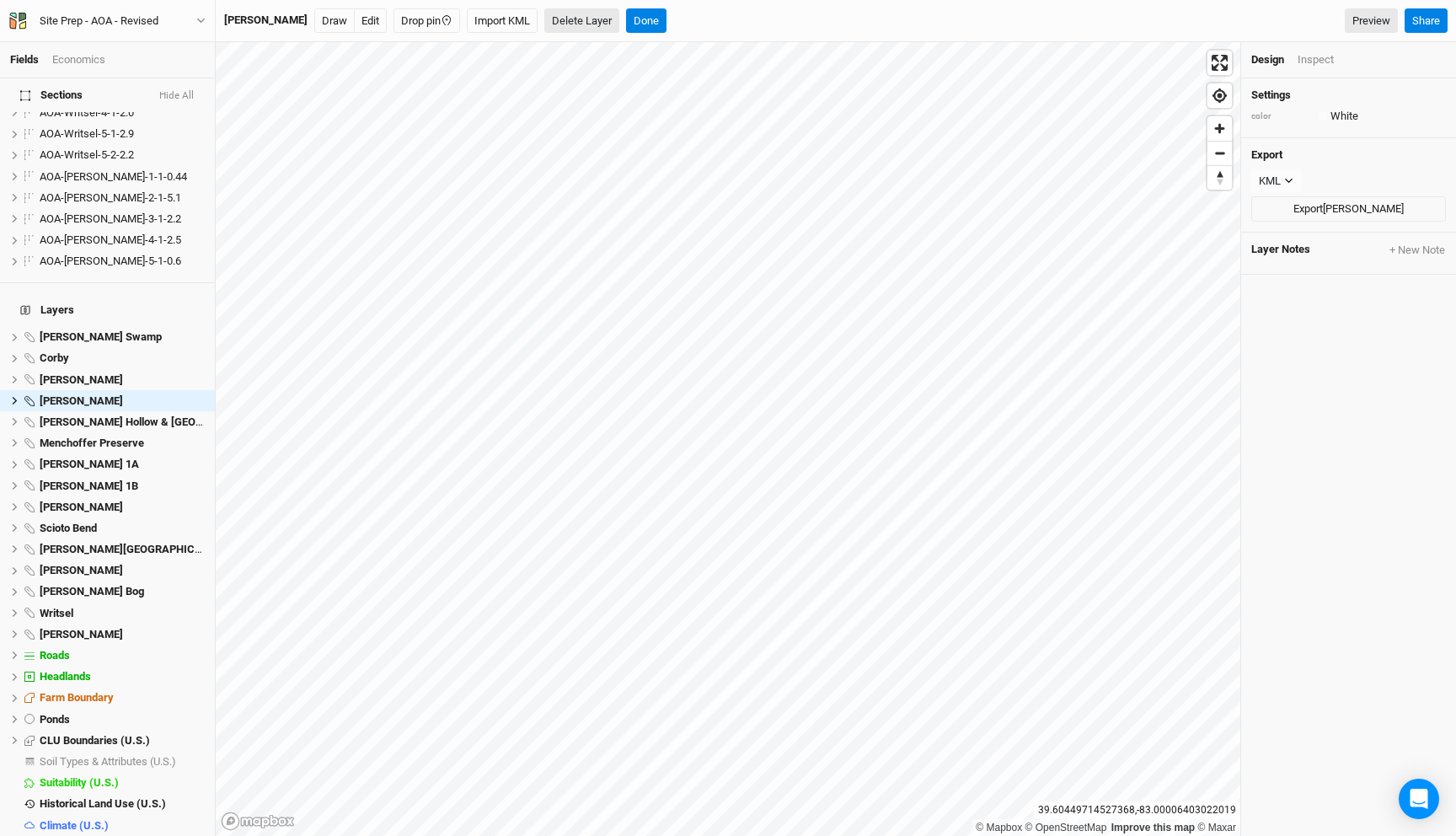
click at [571, 14] on button "Delete Layer" at bounding box center [582, 21] width 75 height 26
click at [635, 25] on button "Confirm" at bounding box center [619, 21] width 52 height 26
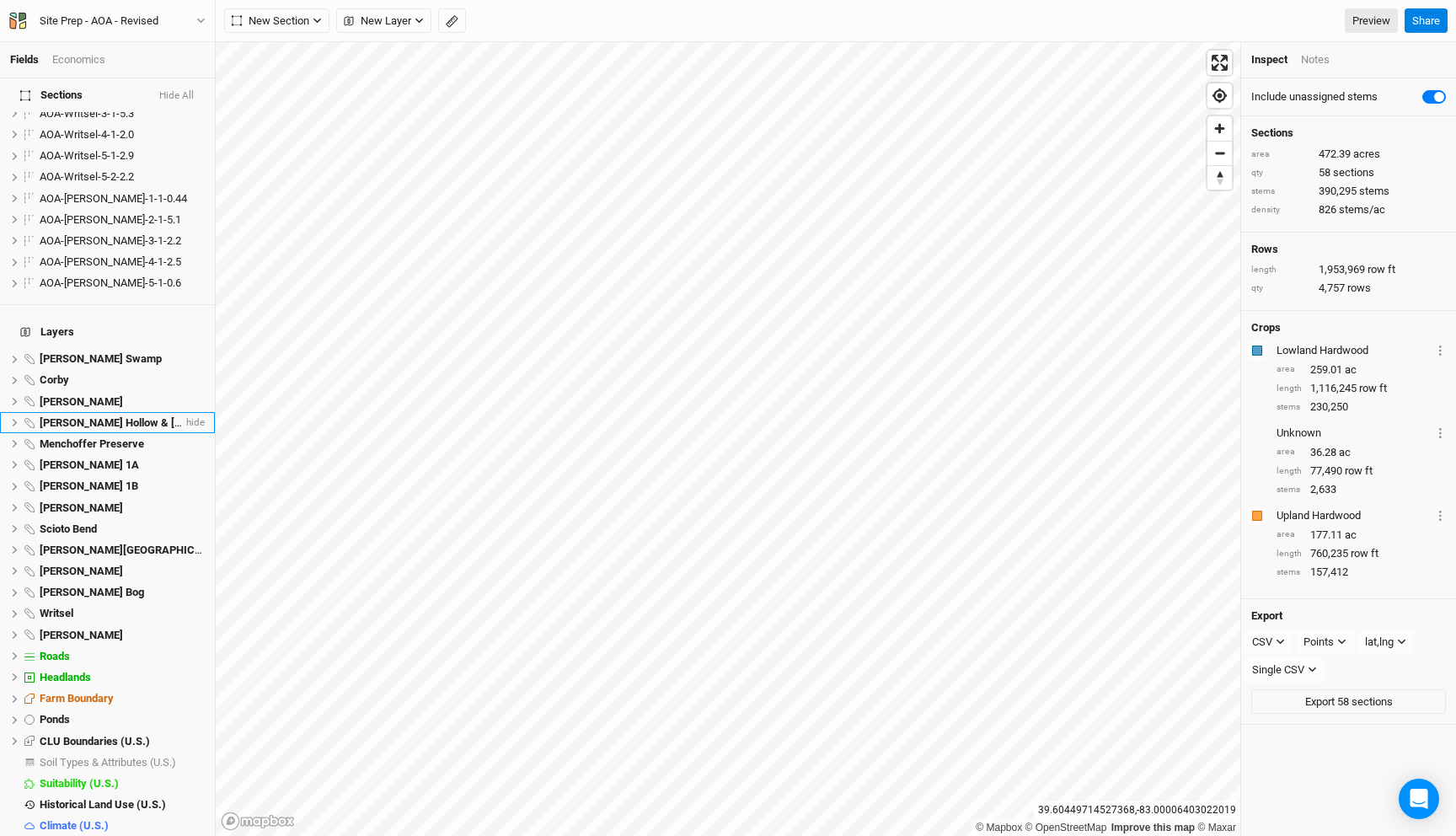
click at [66, 412] on li "Hintz Hollow & Stone Canyon hide" at bounding box center [107, 423] width 215 height 21
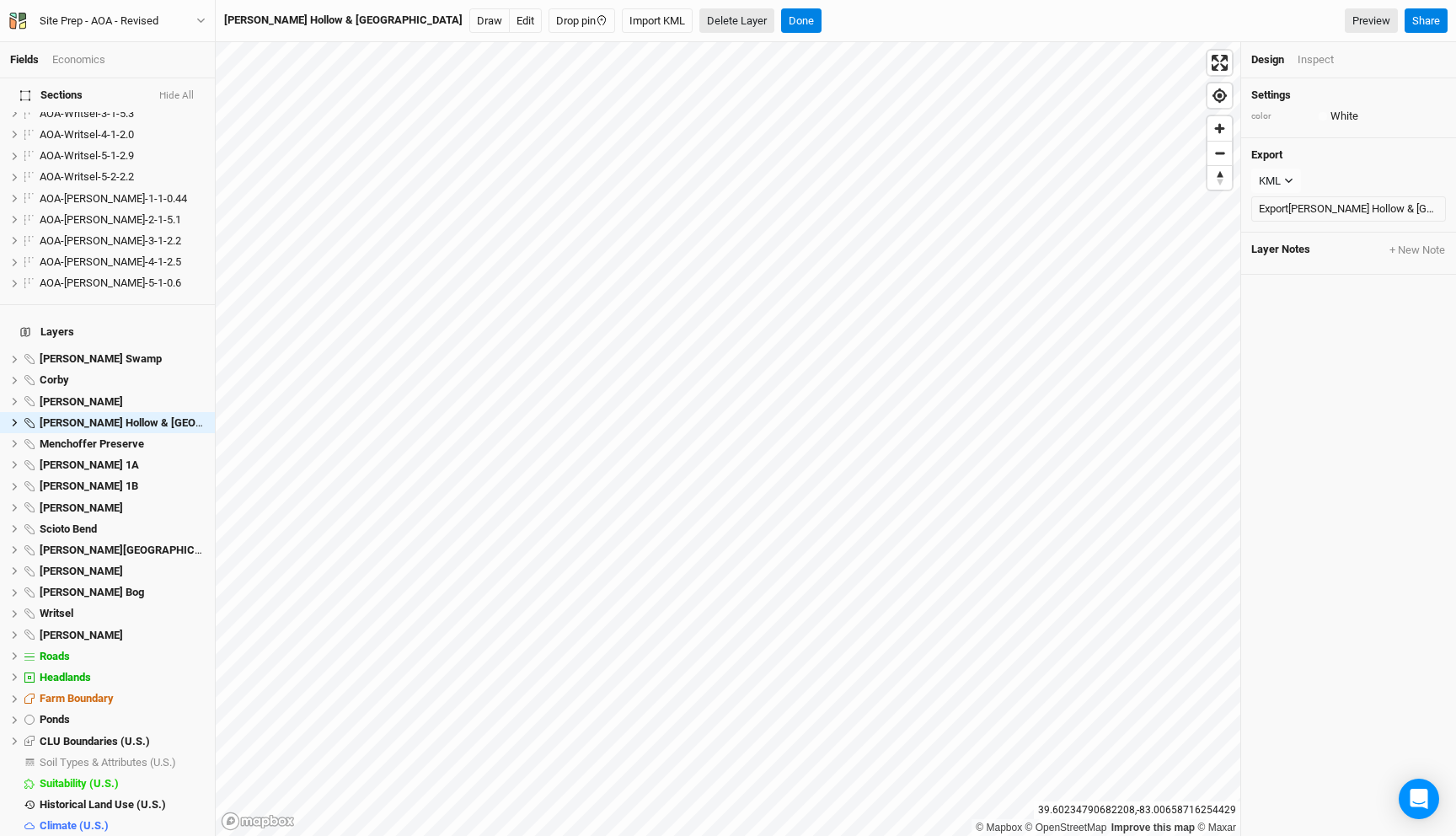
click at [699, 27] on button "Delete Layer" at bounding box center [737, 21] width 75 height 26
click at [748, 16] on button "Confirm" at bounding box center [773, 21] width 52 height 26
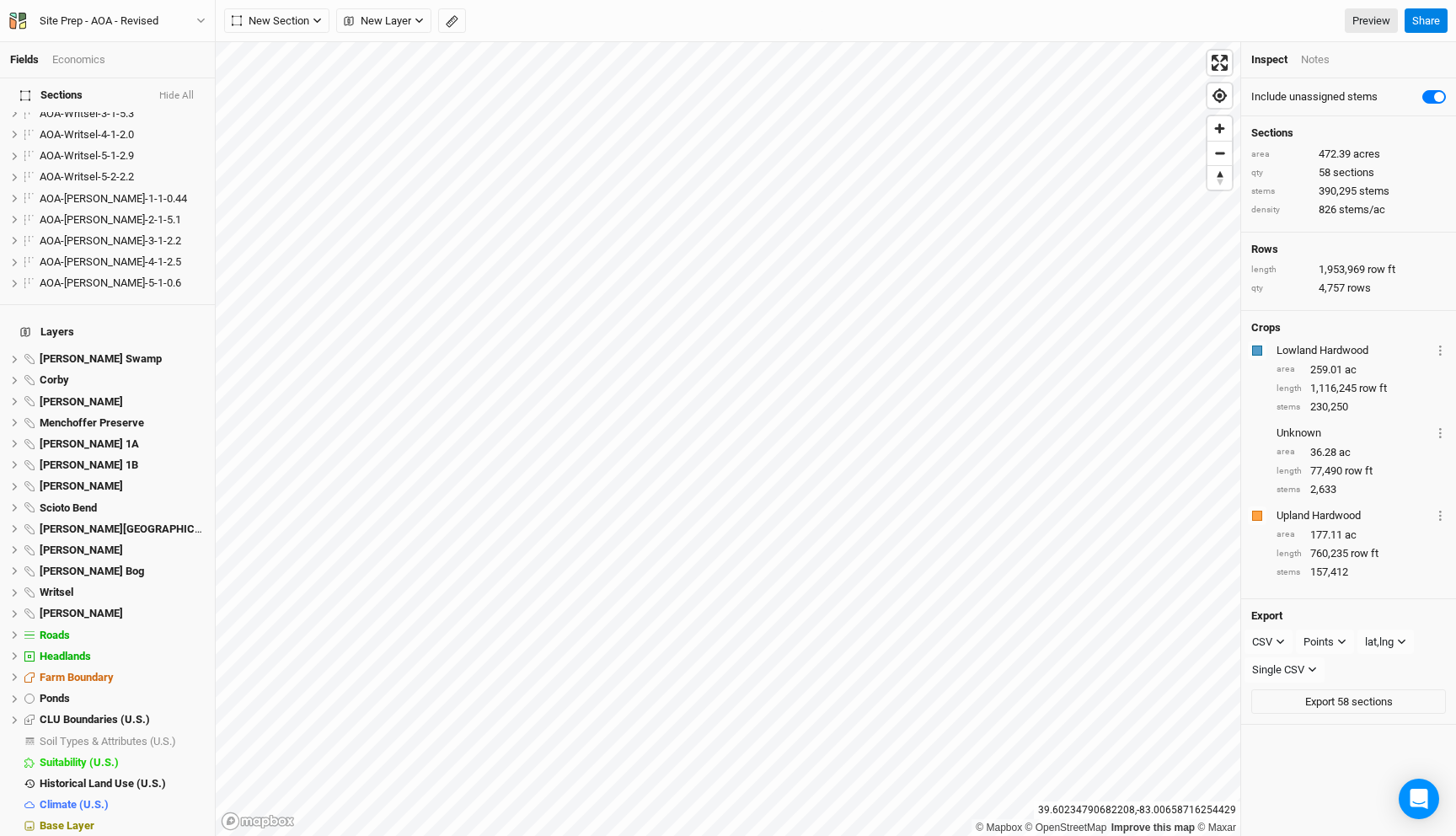
scroll to position [1157, 0]
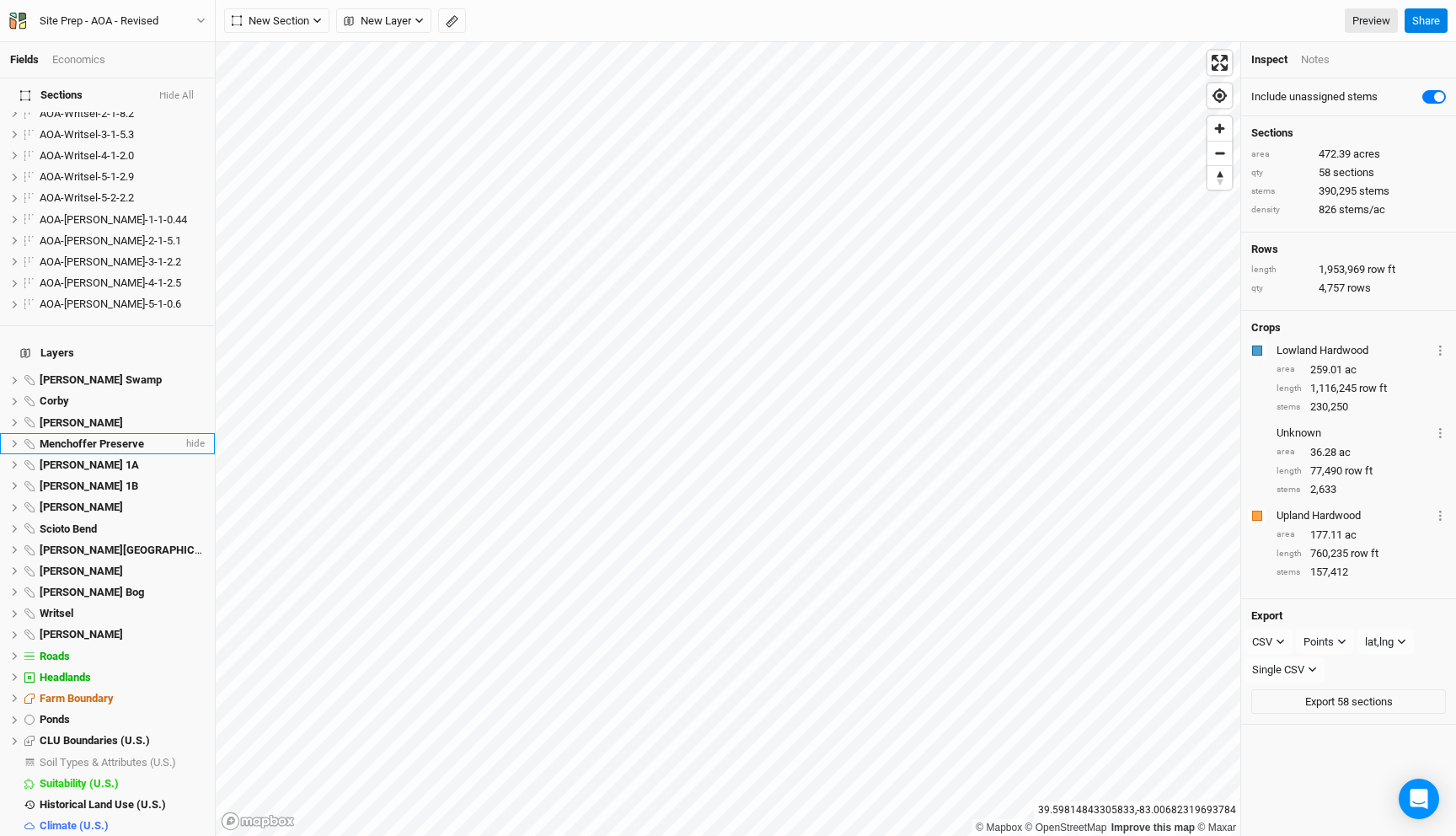
click at [115, 437] on span "Menchoffer Preserve" at bounding box center [92, 444] width 104 height 13
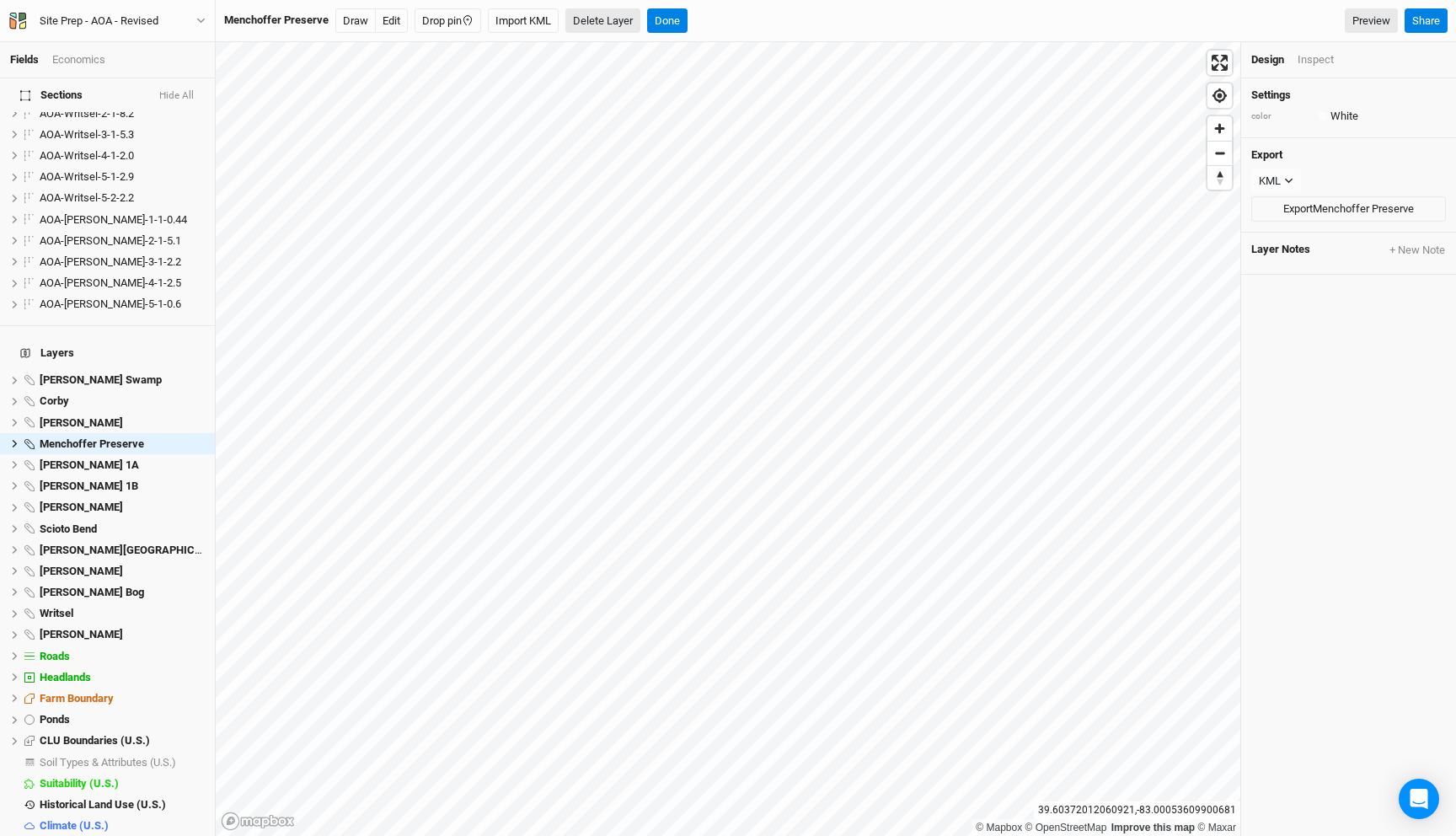
click at [605, 24] on button "Delete Layer" at bounding box center [603, 21] width 75 height 26
click at [636, 24] on button "Confirm" at bounding box center [640, 21] width 52 height 26
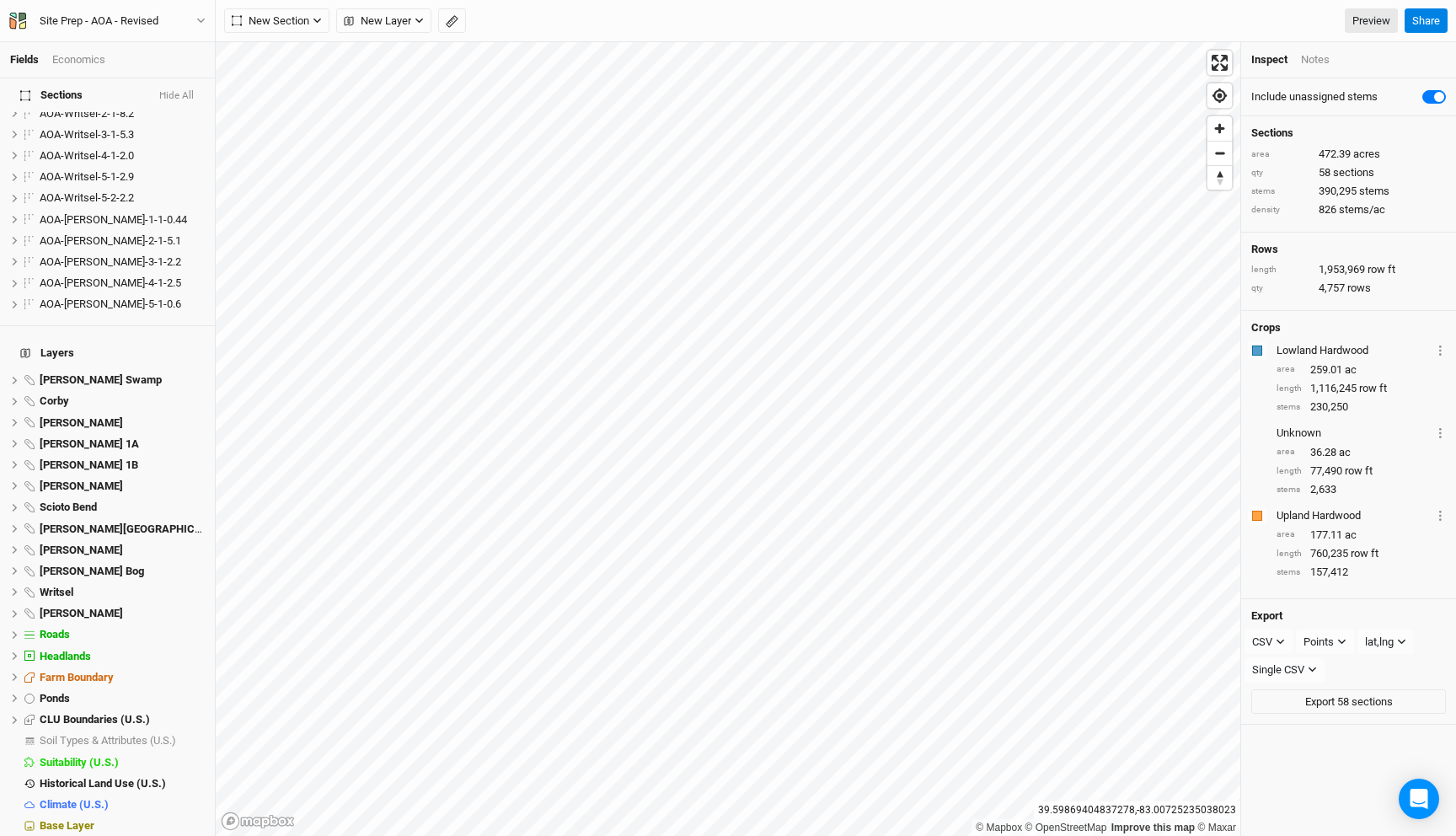
scroll to position [1136, 0]
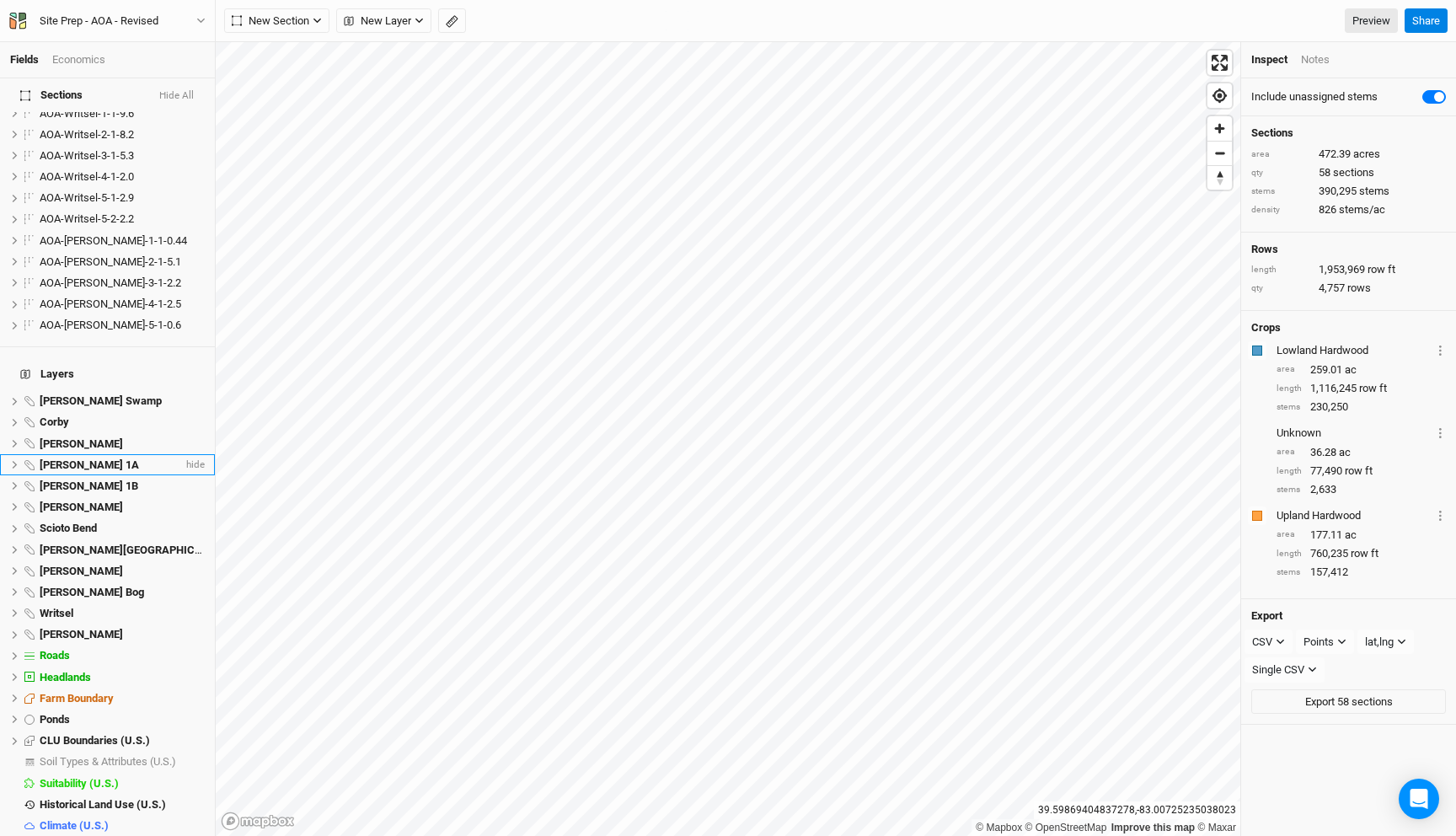
click at [99, 458] on div "Poston 1A" at bounding box center [111, 465] width 143 height 14
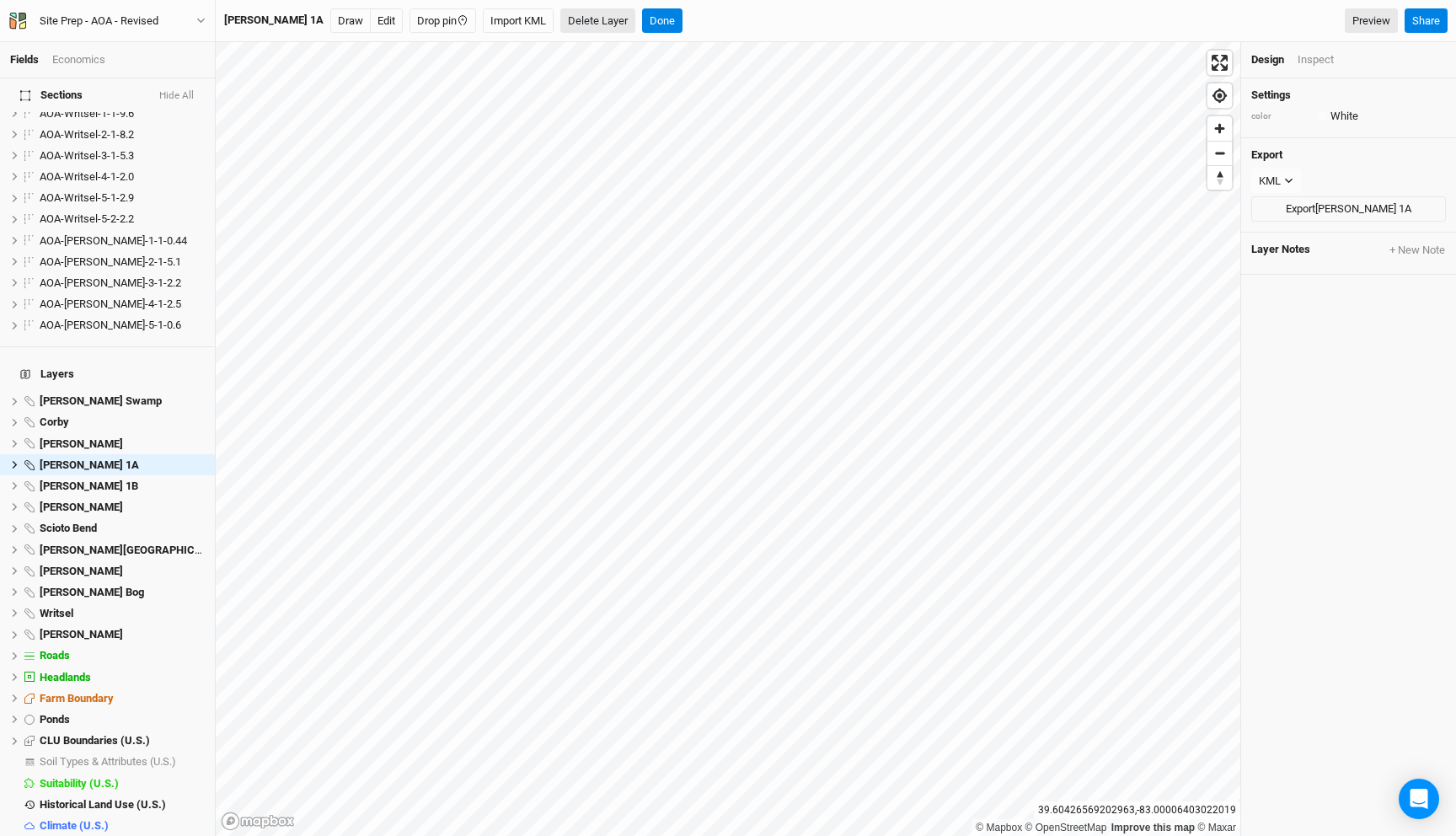
click at [568, 18] on button "Delete Layer" at bounding box center [598, 21] width 75 height 26
click at [608, 18] on button "Confirm" at bounding box center [634, 21] width 52 height 26
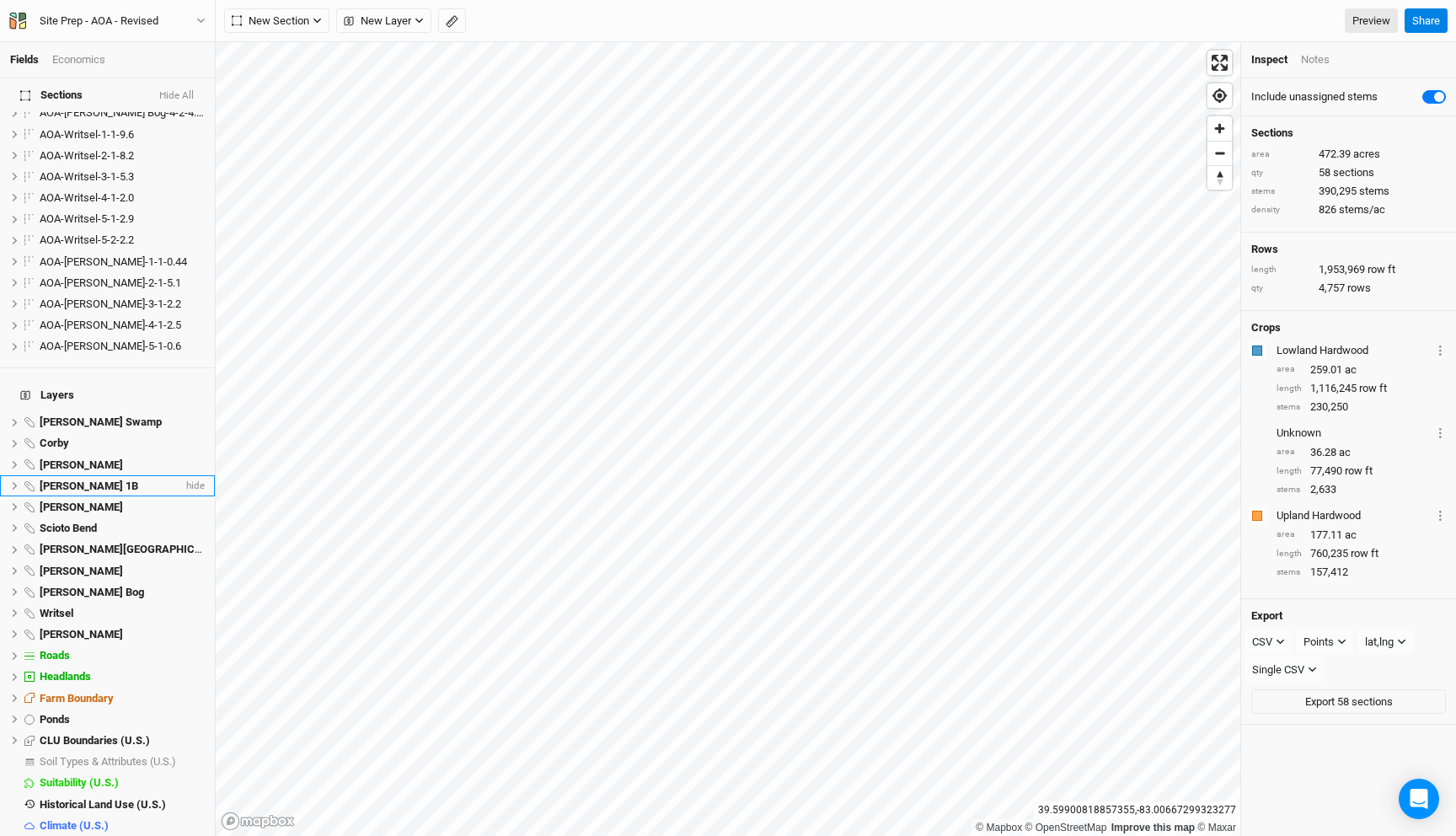
click at [108, 476] on li "Poston 1B hide" at bounding box center [107, 486] width 215 height 21
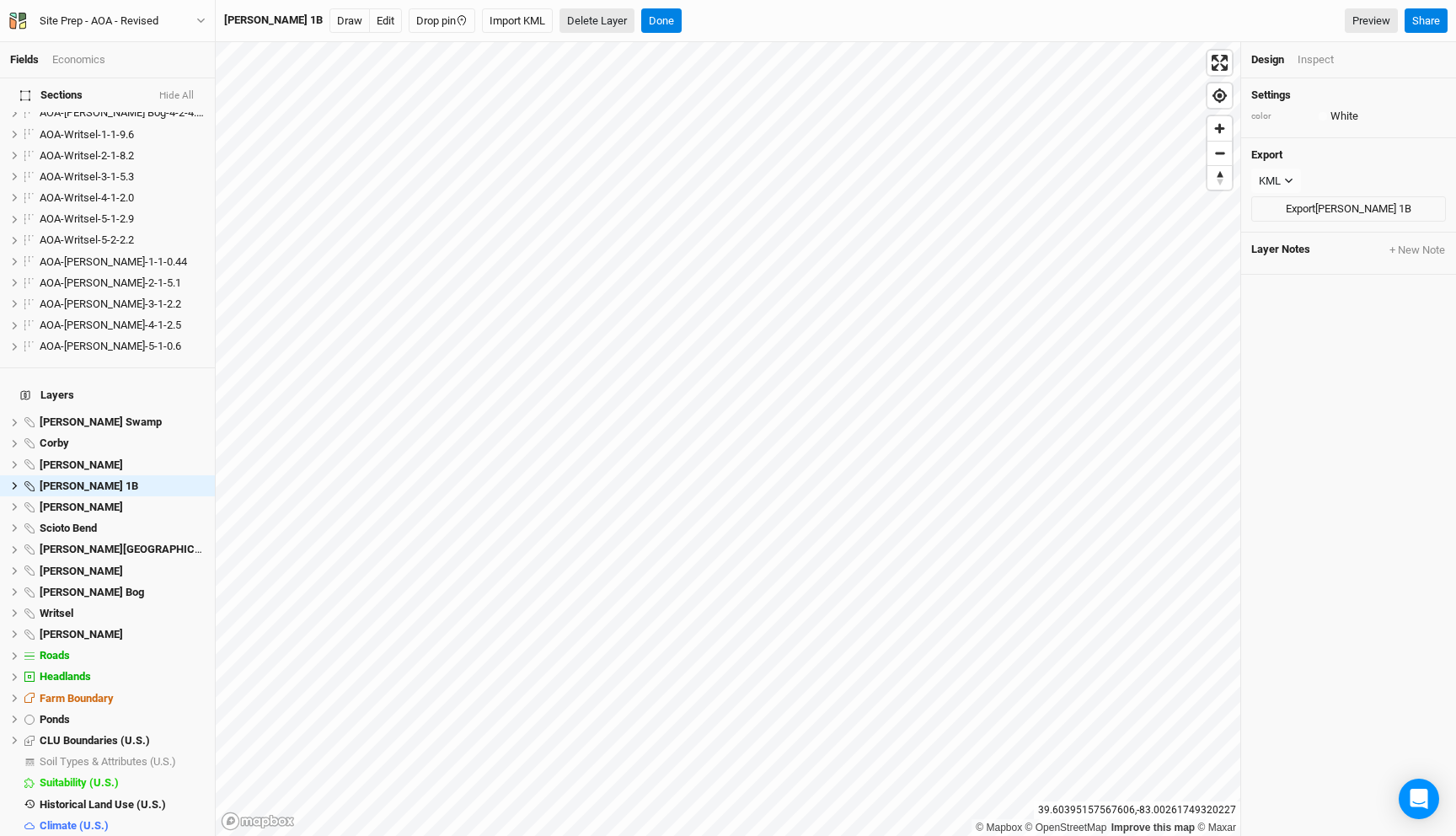
click at [560, 18] on button "Delete Layer" at bounding box center [597, 21] width 75 height 26
click at [608, 17] on button "Confirm" at bounding box center [633, 21] width 52 height 26
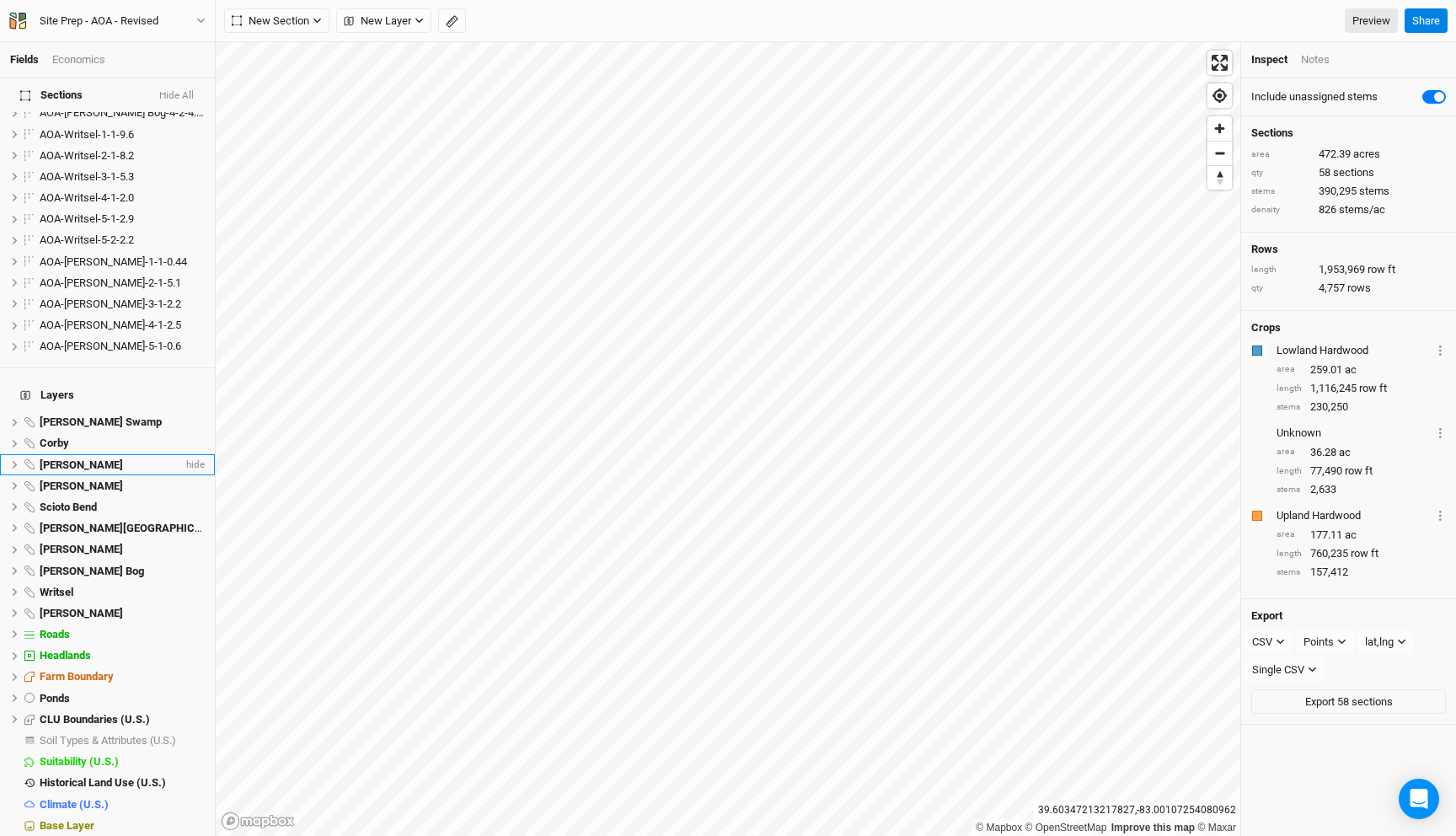
scroll to position [1094, 0]
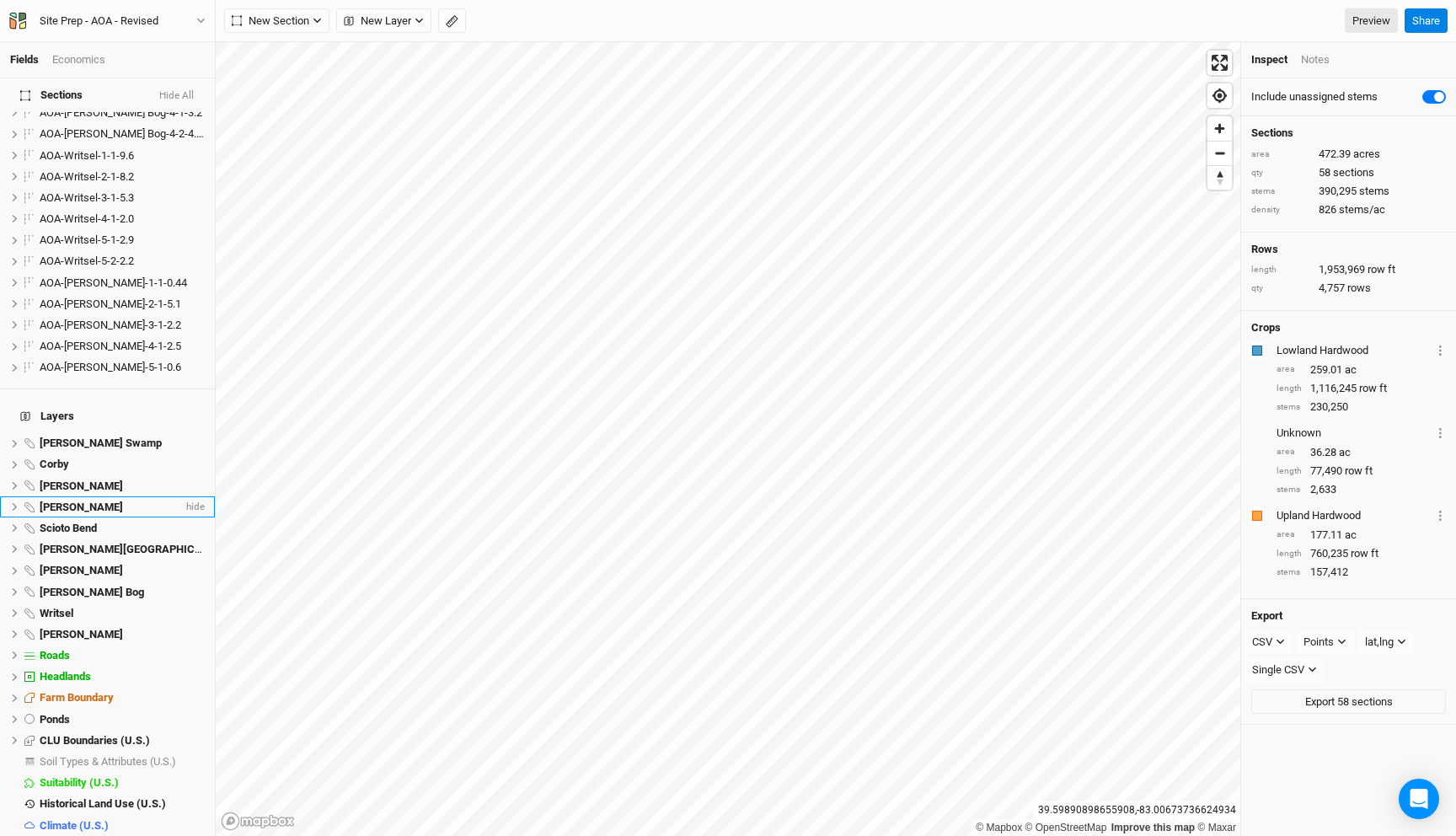
click at [77, 500] on div "Riddle" at bounding box center [111, 507] width 143 height 14
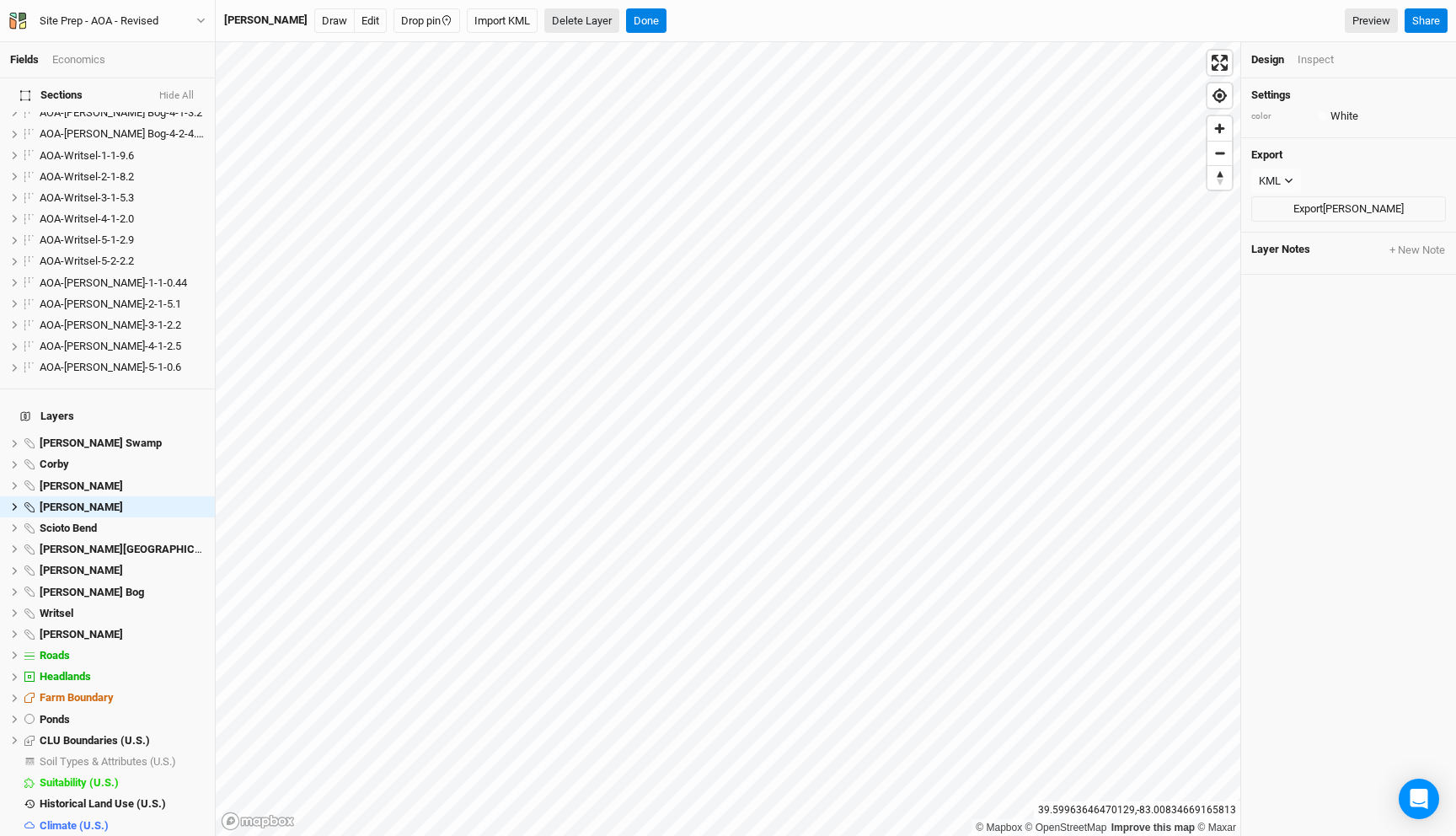
click at [544, 18] on button "Delete Layer" at bounding box center [582, 21] width 75 height 26
click at [593, 16] on button "Confirm" at bounding box center [619, 21] width 52 height 26
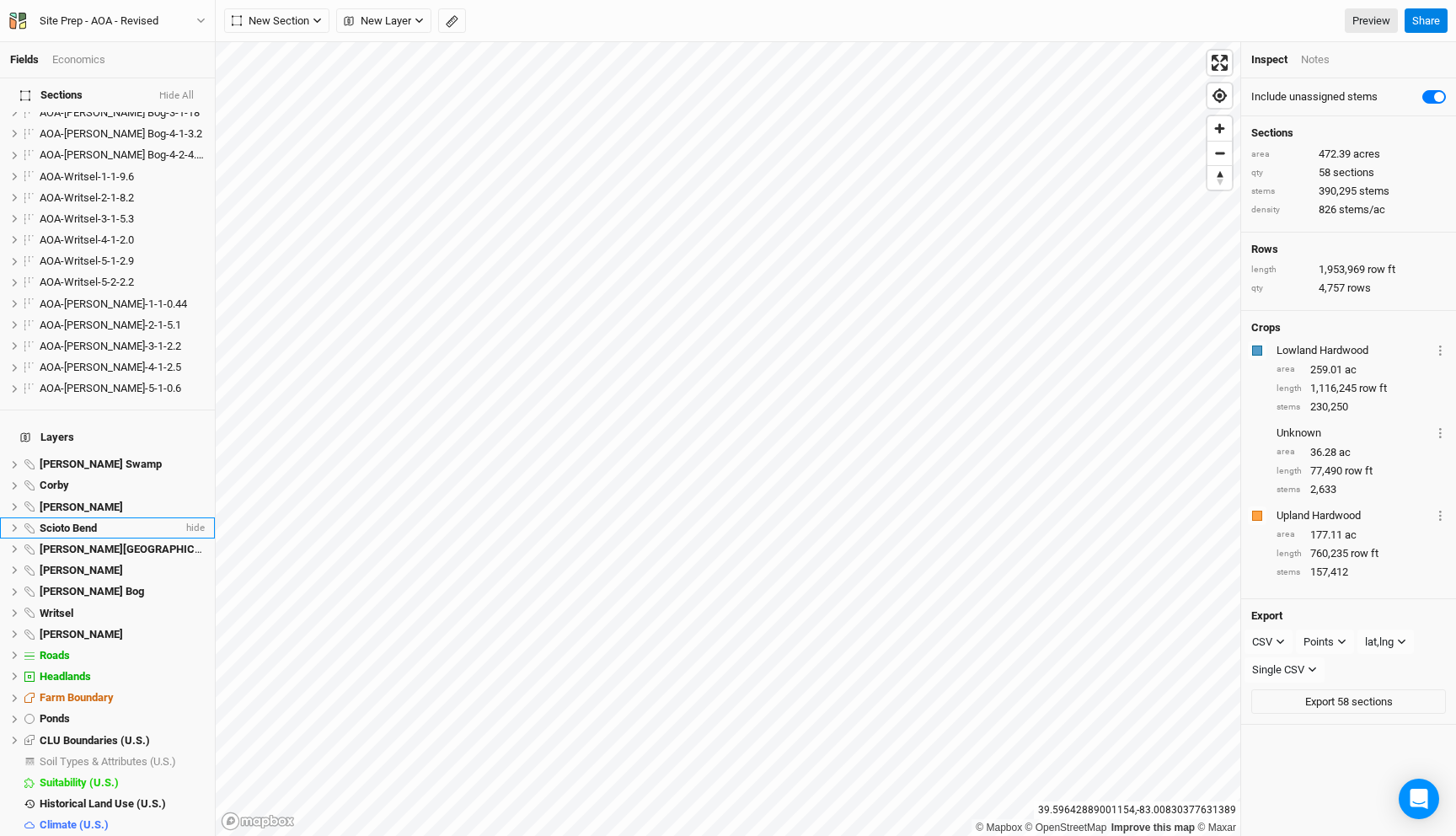
click at [117, 522] on div "Scioto Bend" at bounding box center [111, 528] width 143 height 14
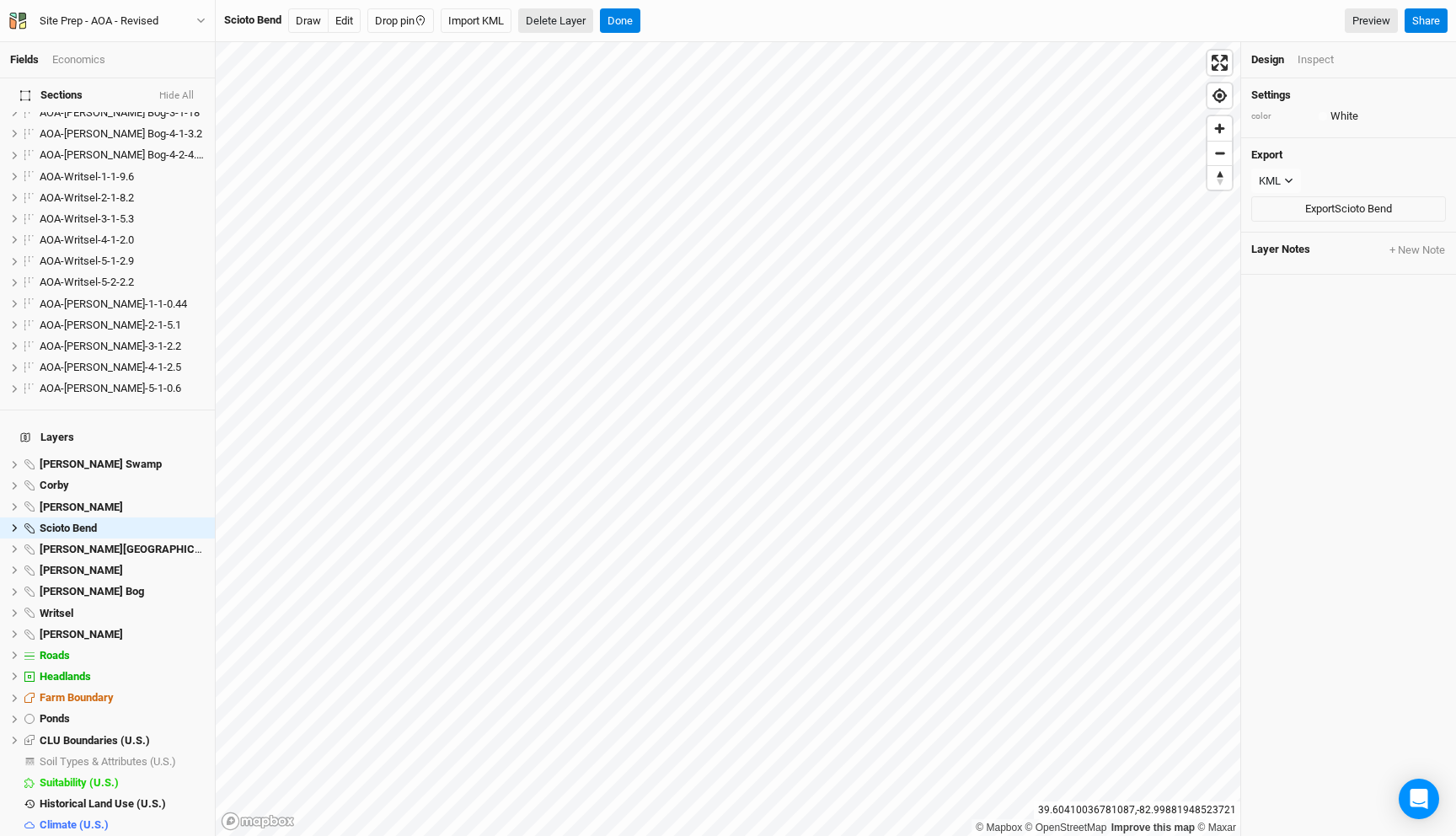
click at [566, 18] on button "Delete Layer" at bounding box center [556, 21] width 75 height 26
click at [614, 18] on button "Confirm" at bounding box center [592, 21] width 52 height 26
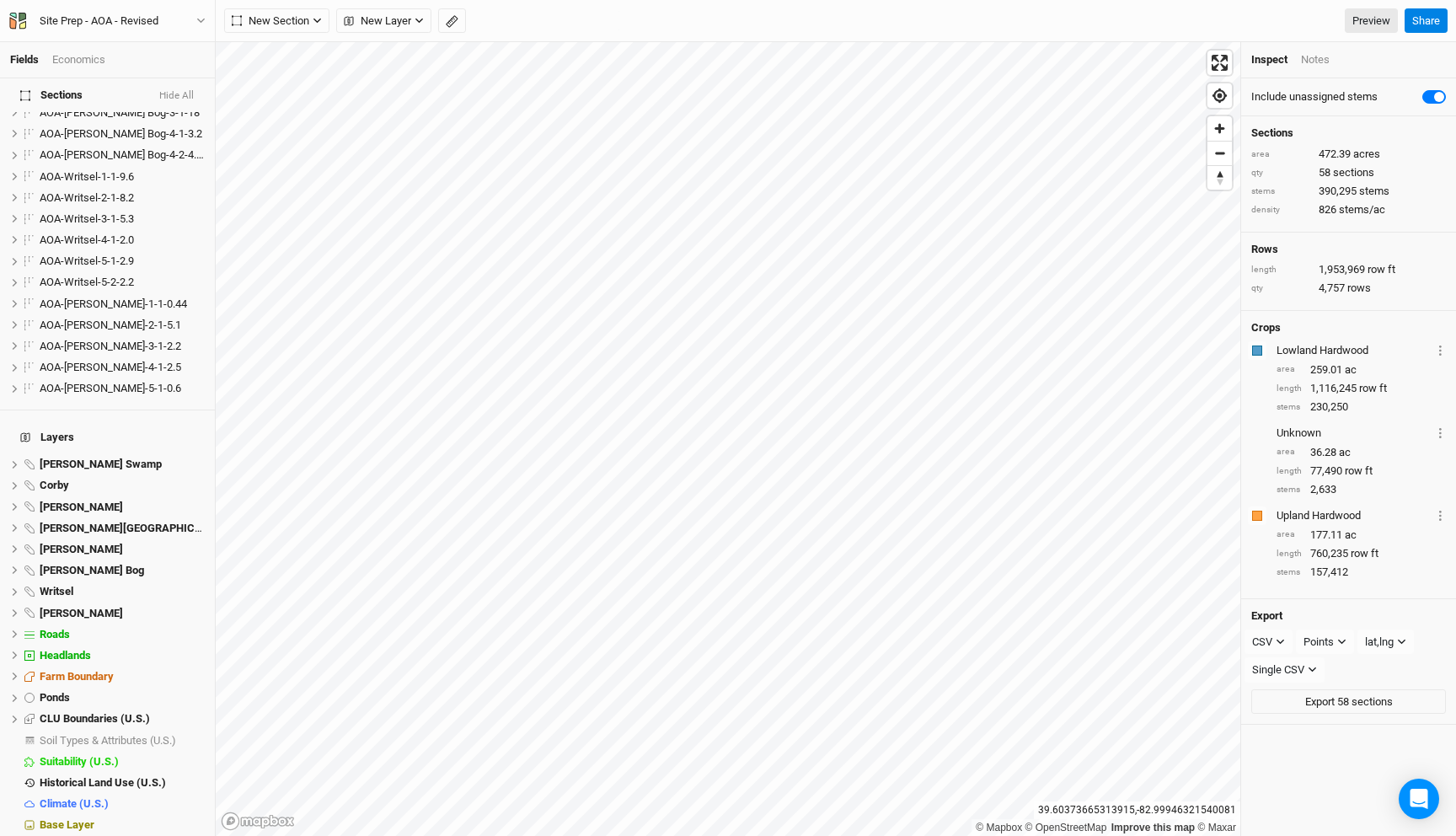
scroll to position [1050, 0]
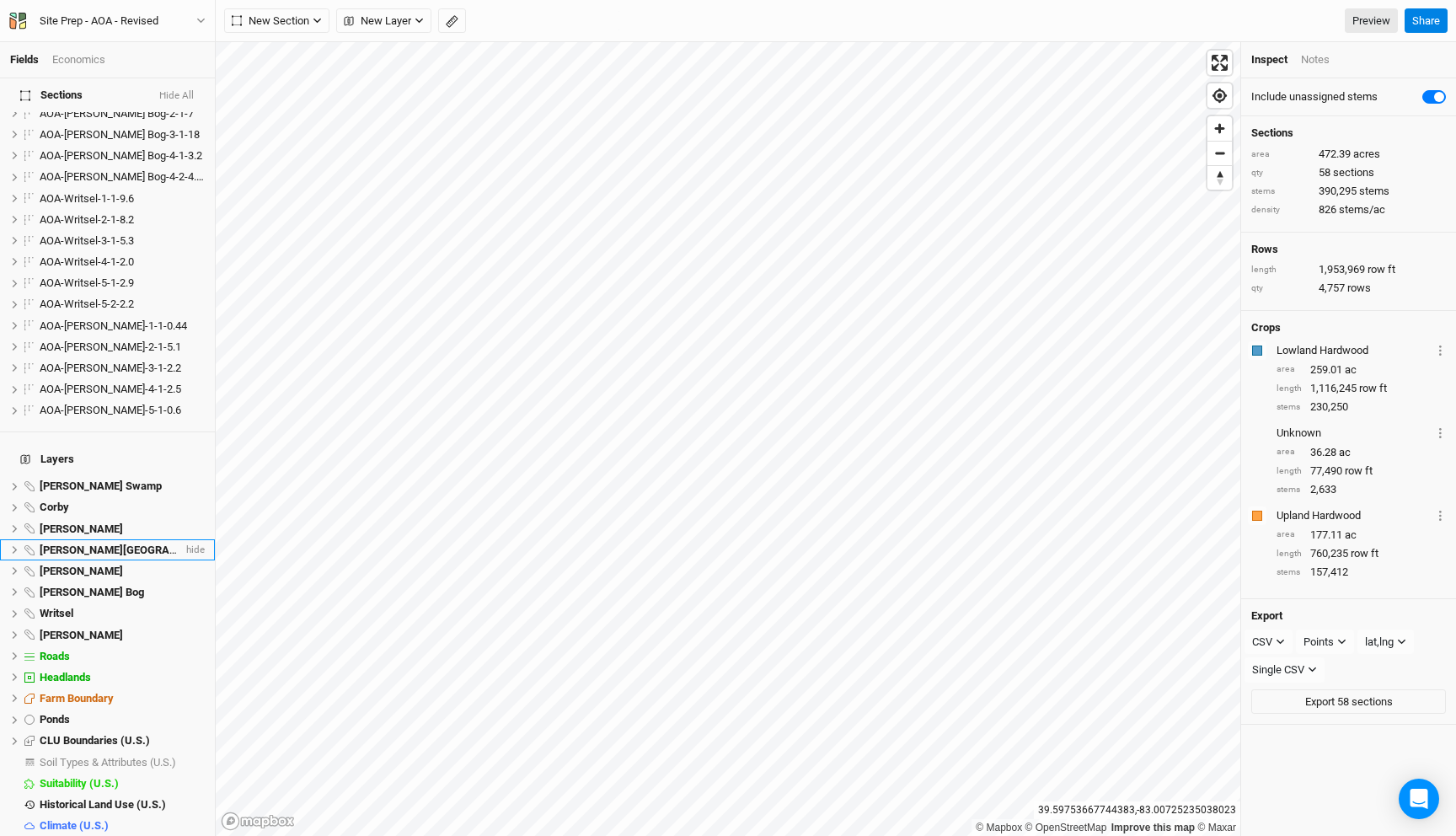
click at [93, 544] on span "Scott Creek Falls" at bounding box center [135, 550] width 191 height 13
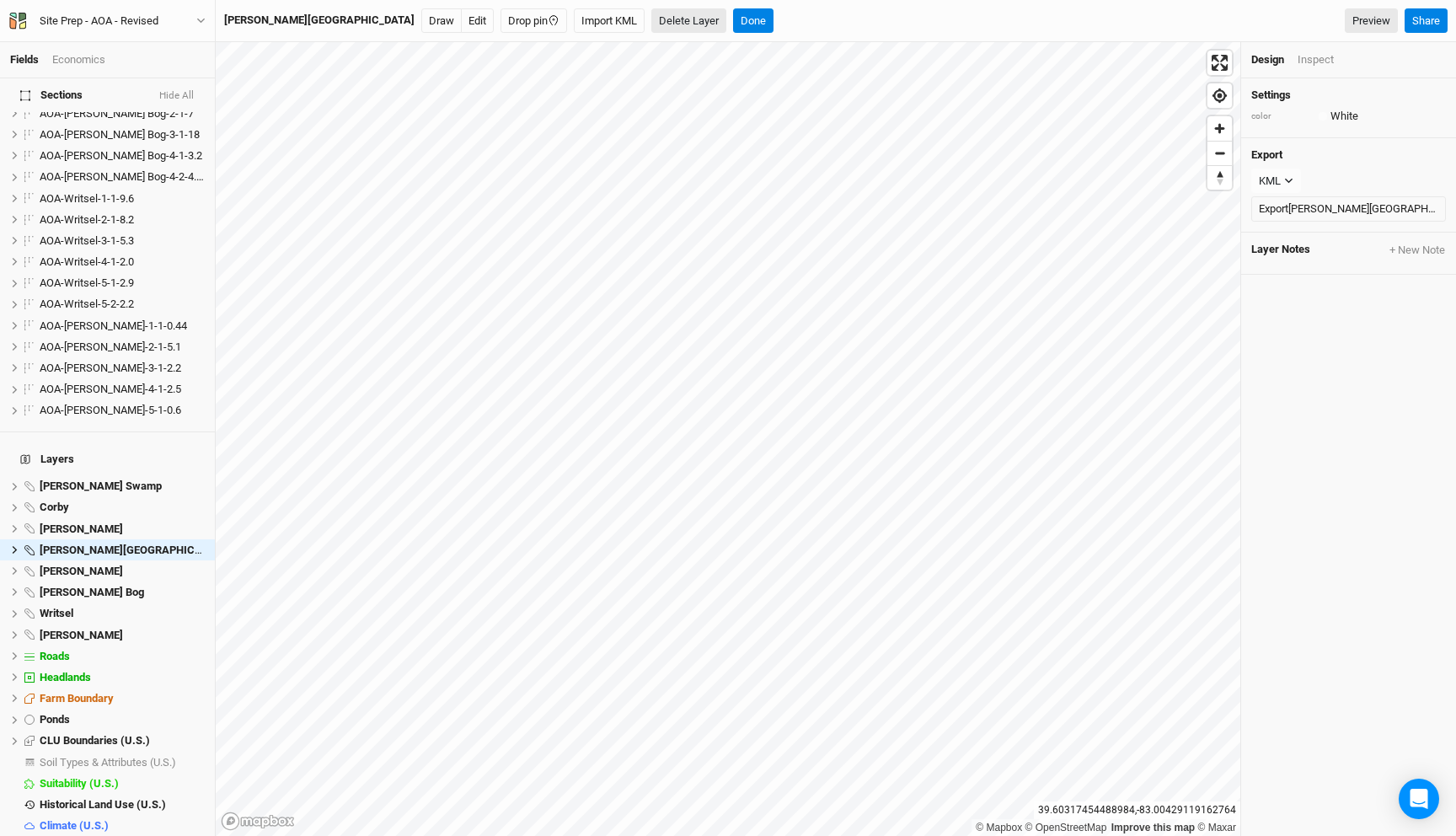
click at [651, 24] on button "Delete Layer" at bounding box center [689, 21] width 75 height 26
click at [699, 18] on button "Confirm" at bounding box center [725, 21] width 52 height 26
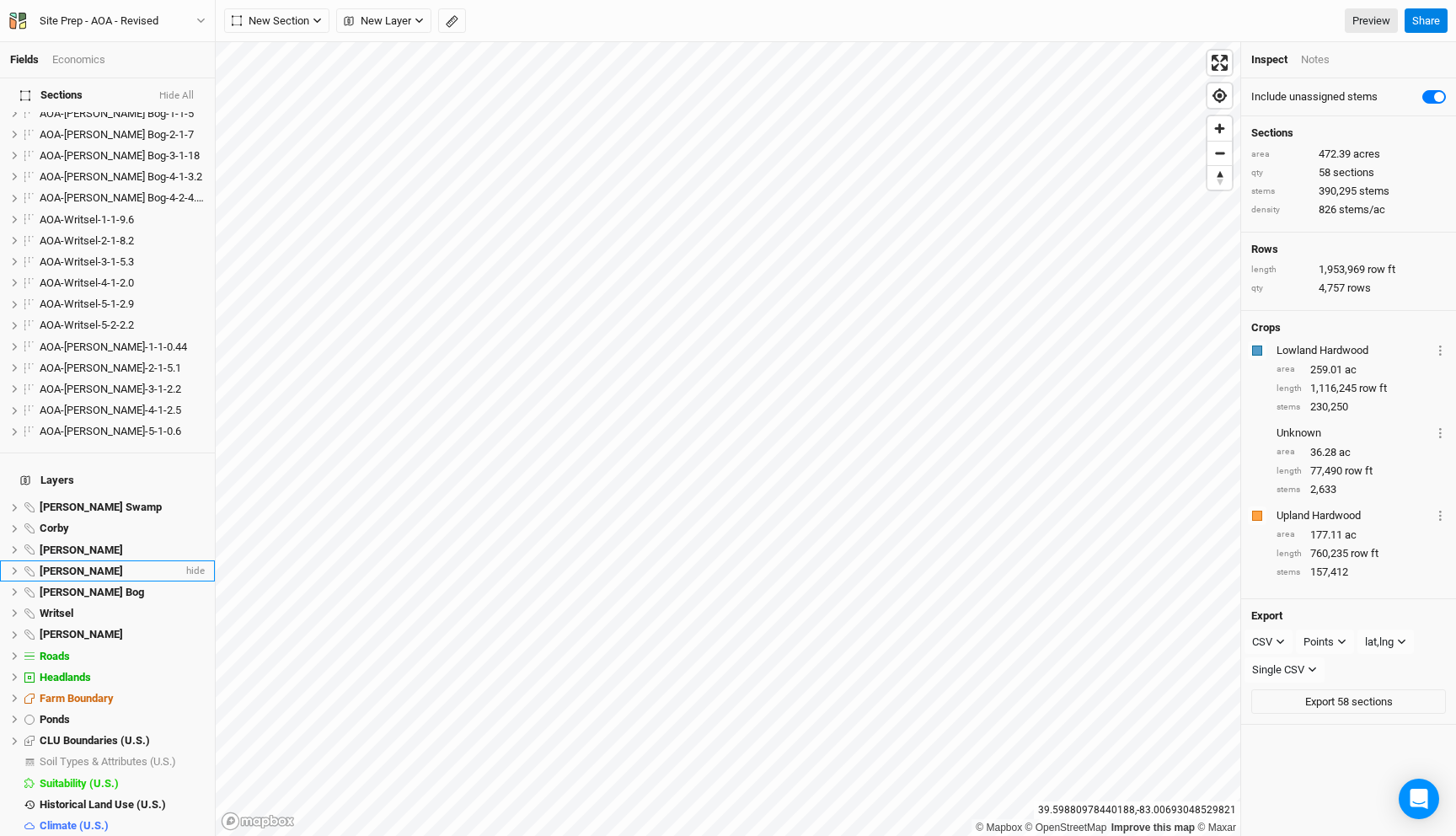
click at [88, 565] on div "Stevens" at bounding box center [111, 571] width 143 height 14
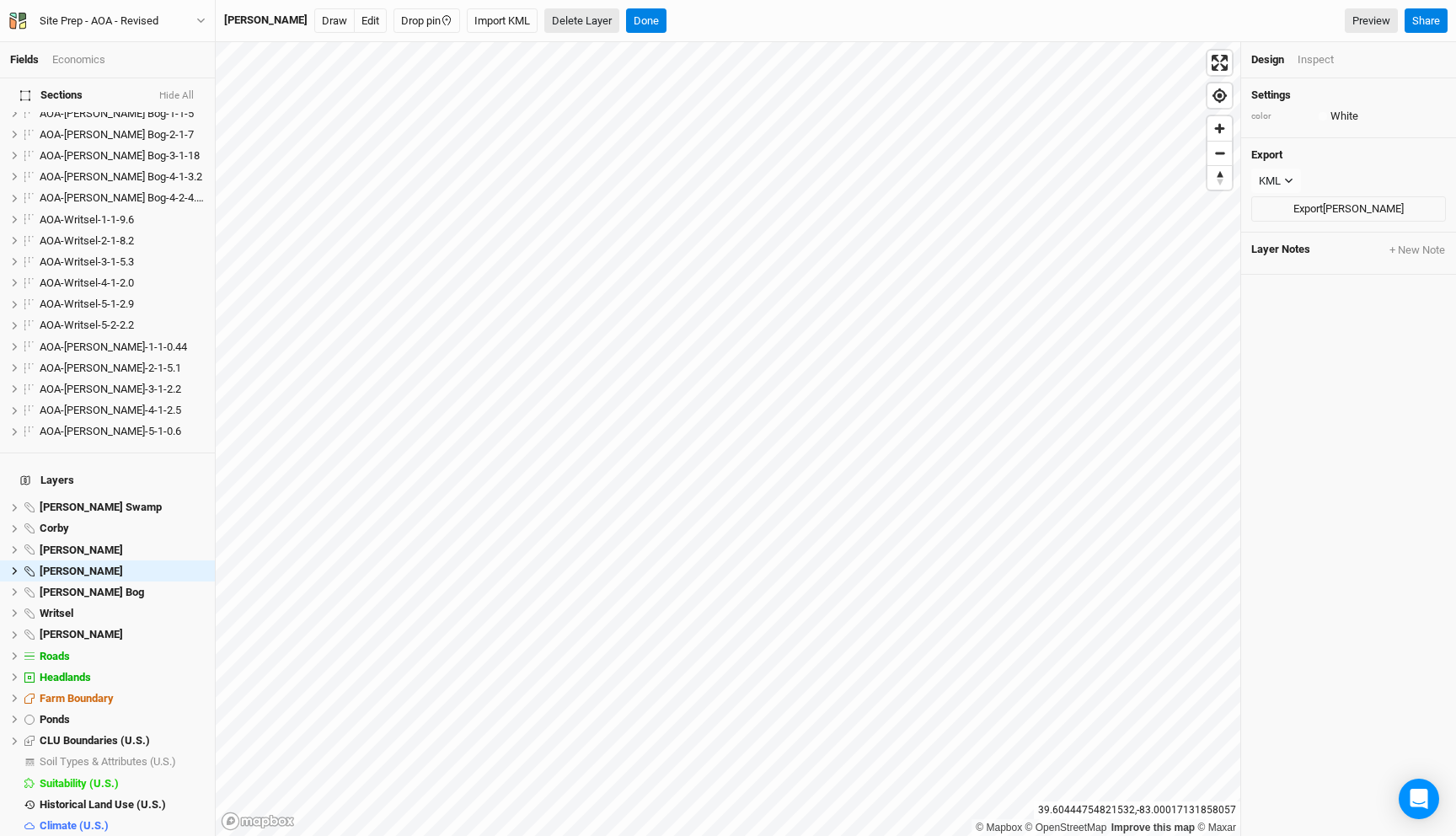
click at [544, 28] on button "Delete Layer" at bounding box center [582, 21] width 75 height 26
click at [593, 16] on button "Confirm" at bounding box center [619, 21] width 52 height 26
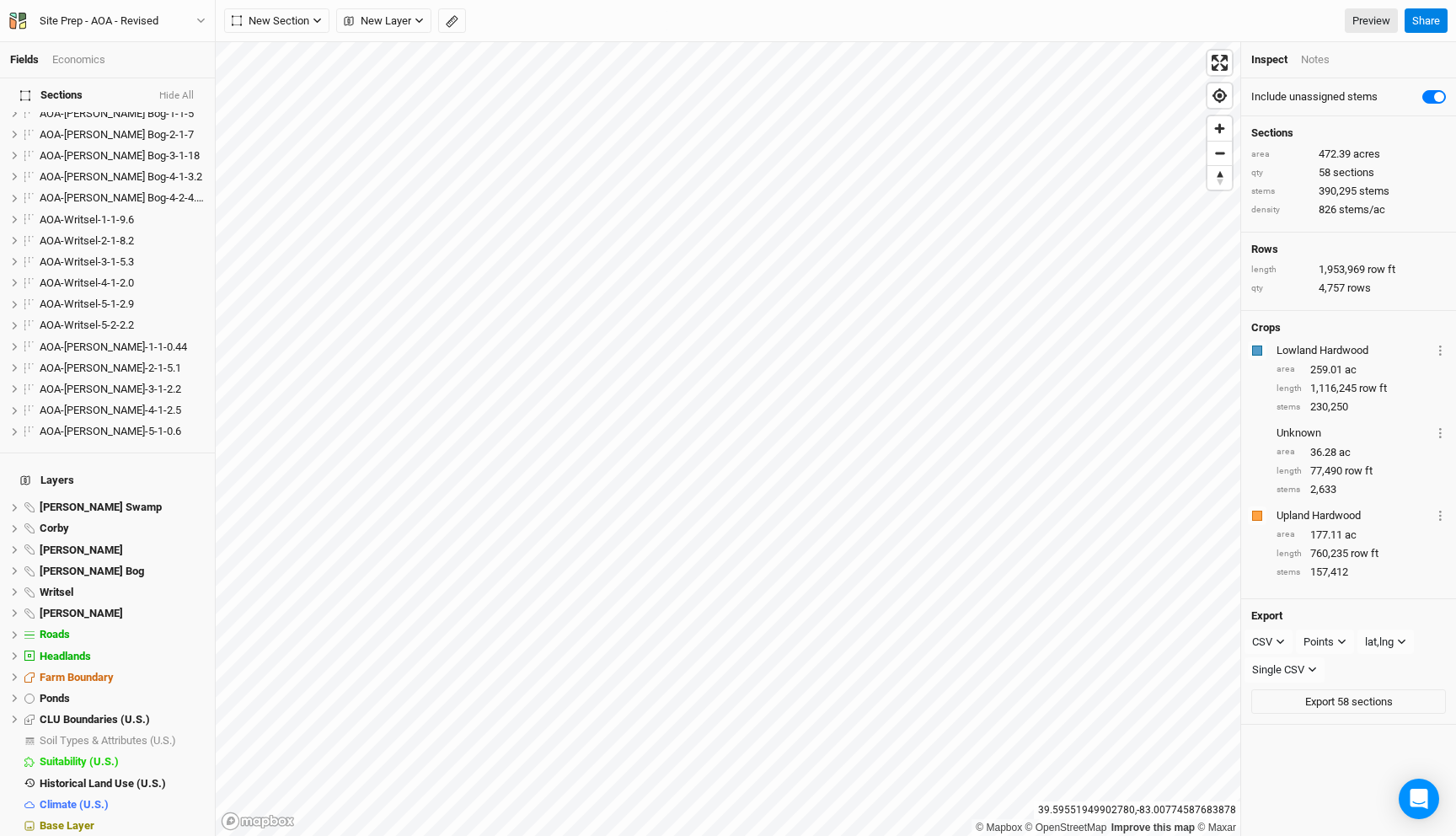
scroll to position [1008, 0]
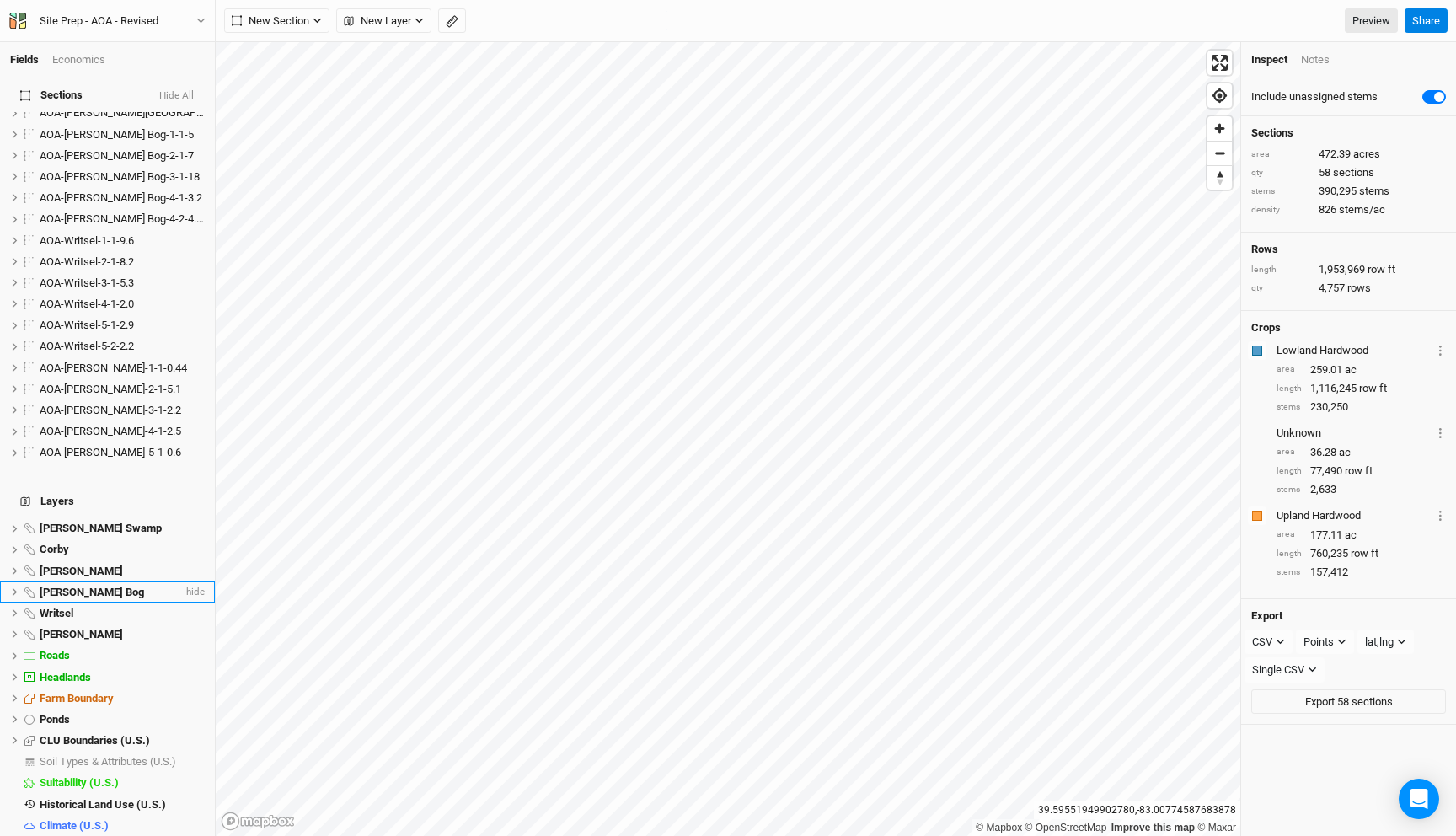
click at [87, 586] on span "Utzinger Bog" at bounding box center [92, 592] width 104 height 13
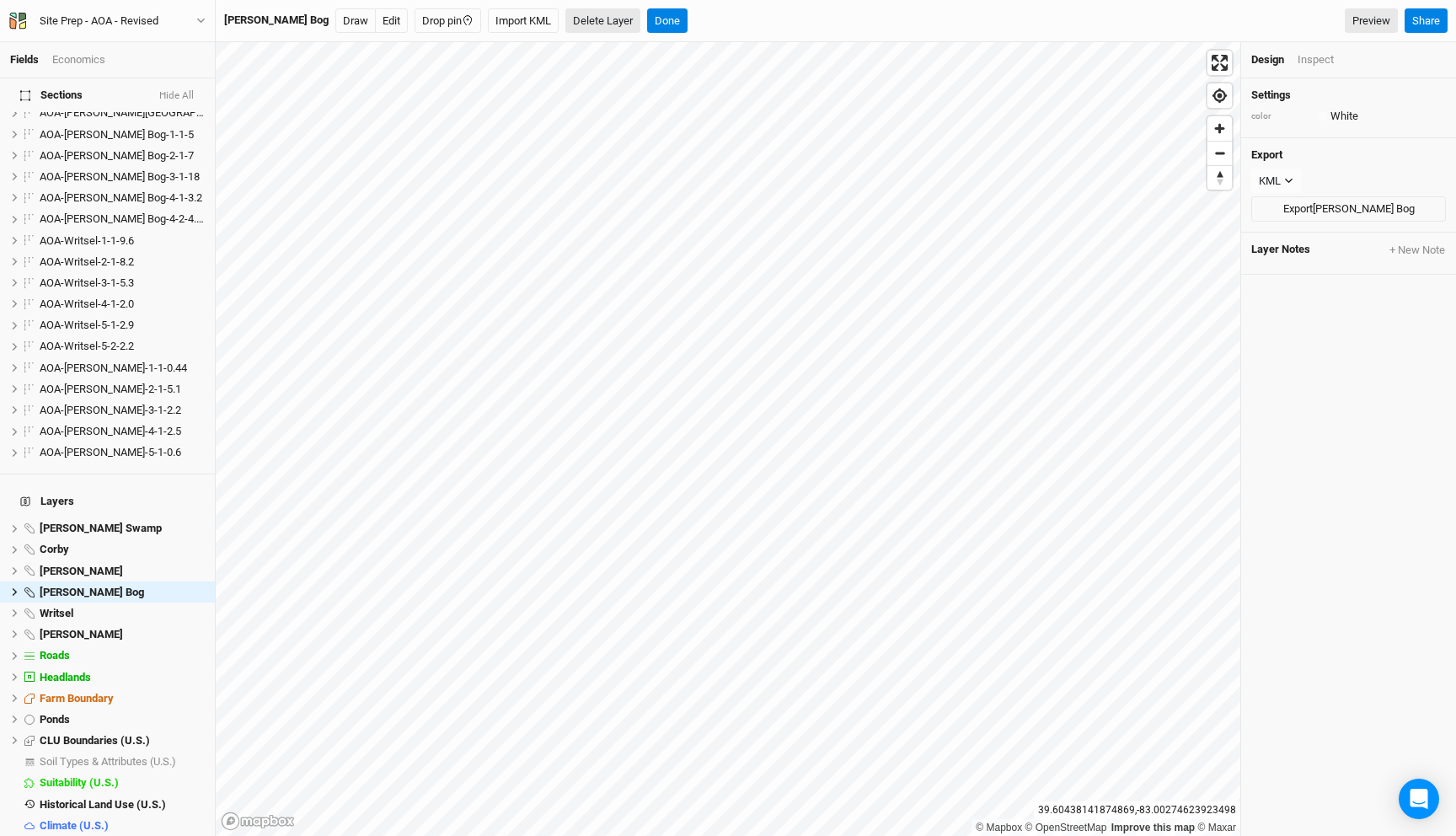
click at [565, 12] on button "Delete Layer" at bounding box center [603, 21] width 75 height 26
click at [614, 16] on button "Confirm" at bounding box center [640, 21] width 52 height 26
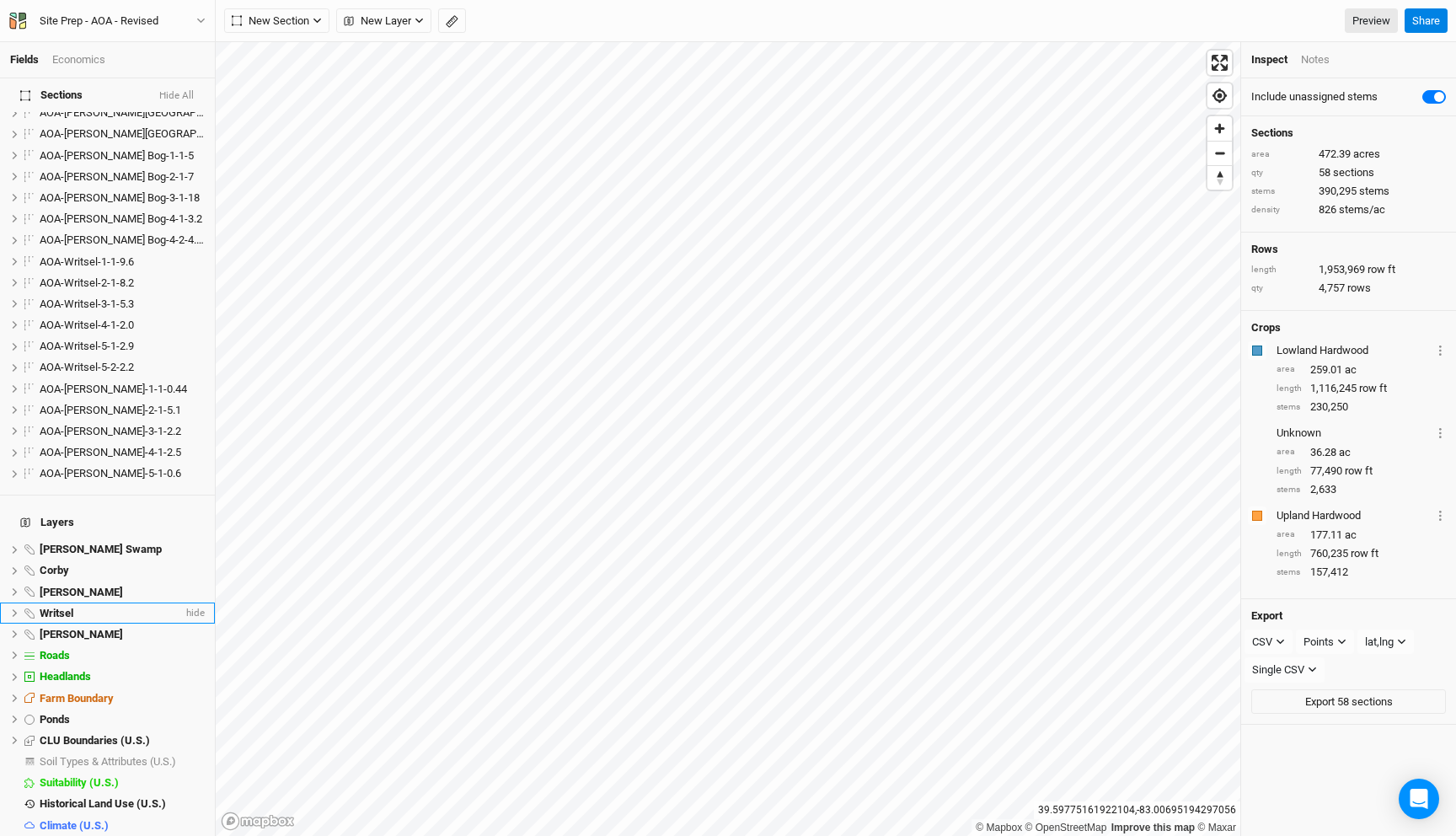
click at [81, 607] on div "Writsel" at bounding box center [111, 613] width 143 height 14
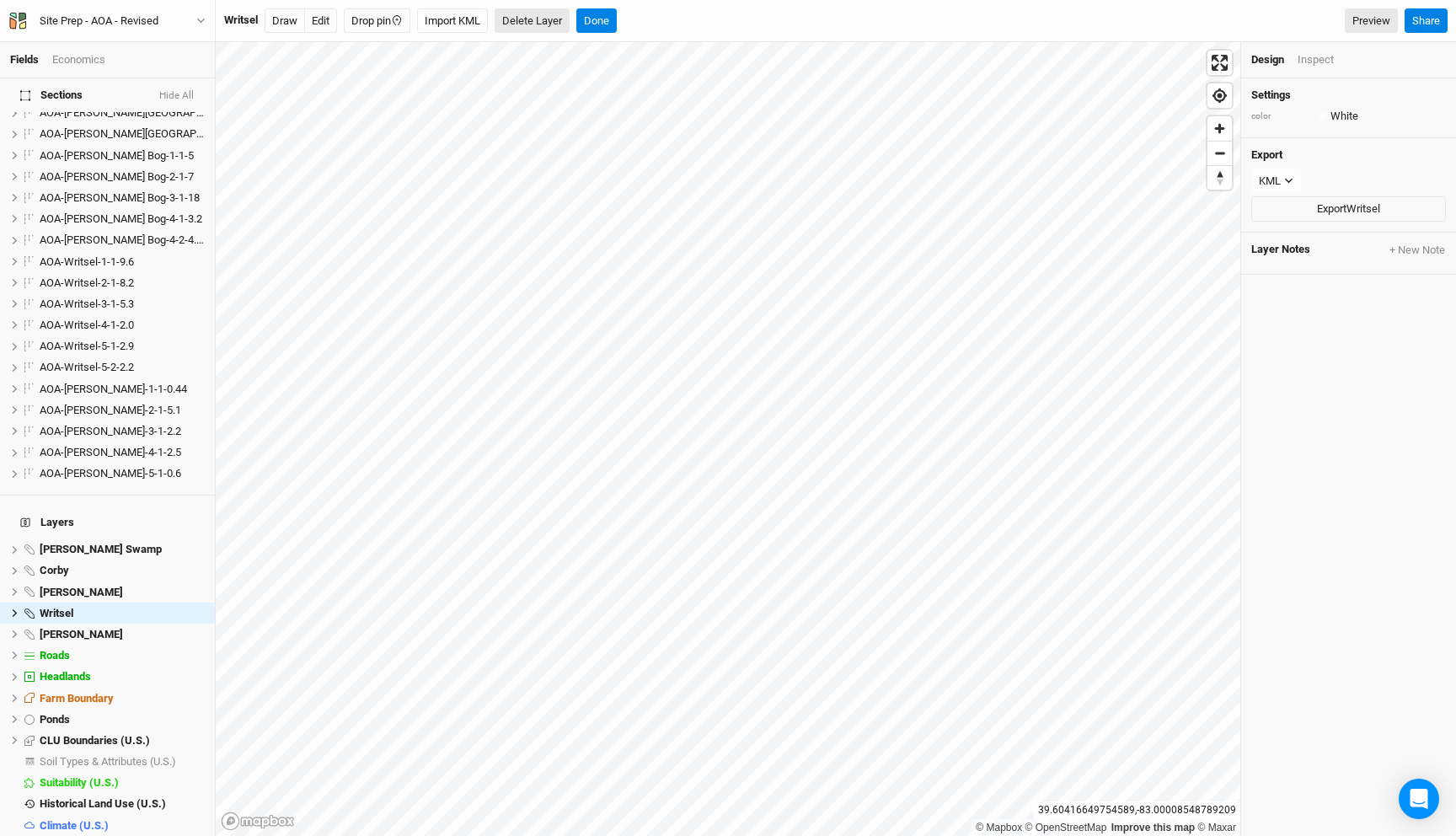
click at [538, 23] on button "Delete Layer" at bounding box center [532, 21] width 75 height 26
click at [572, 21] on button "Confirm" at bounding box center [568, 21] width 52 height 26
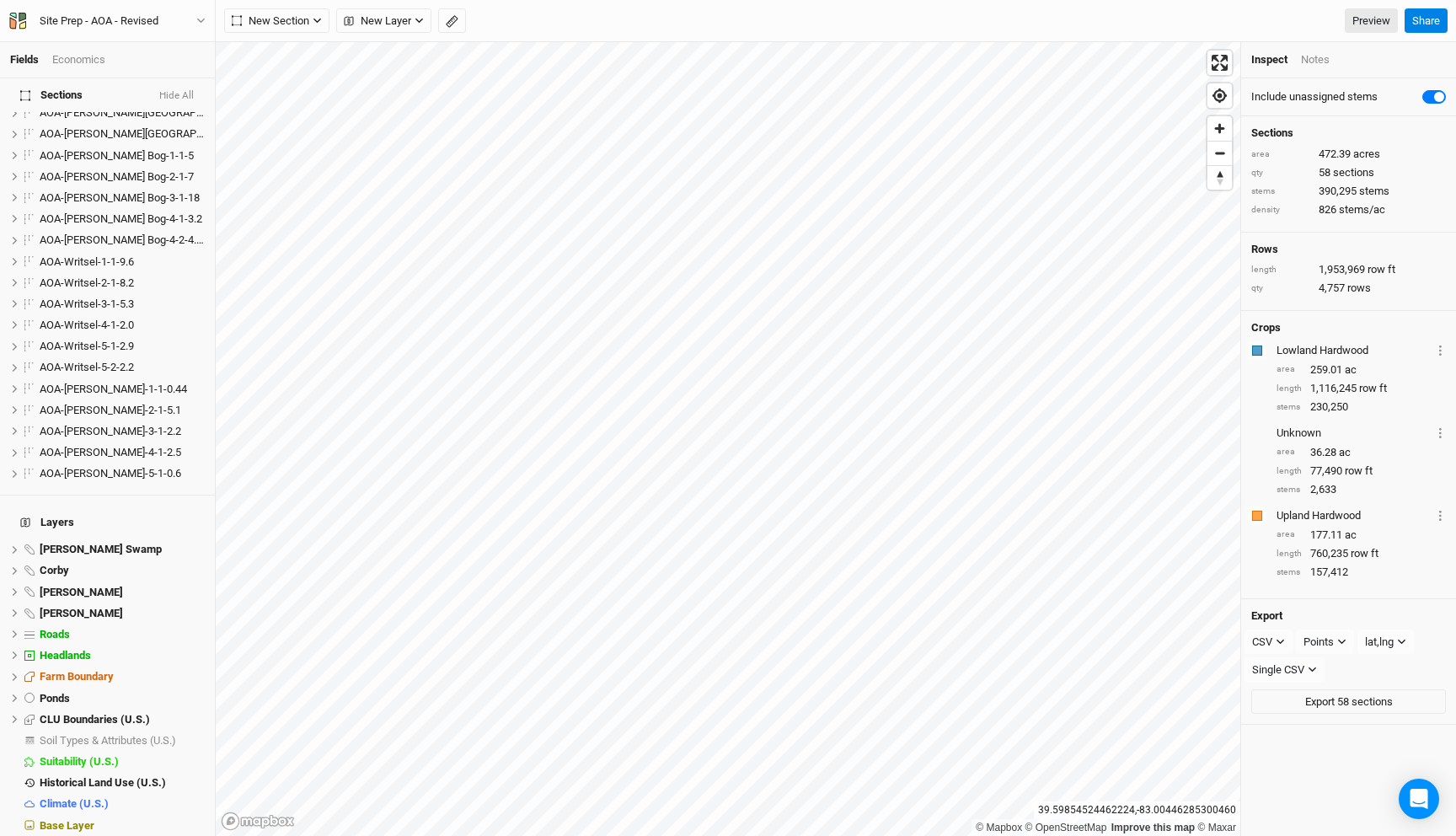
scroll to position [966, 0]
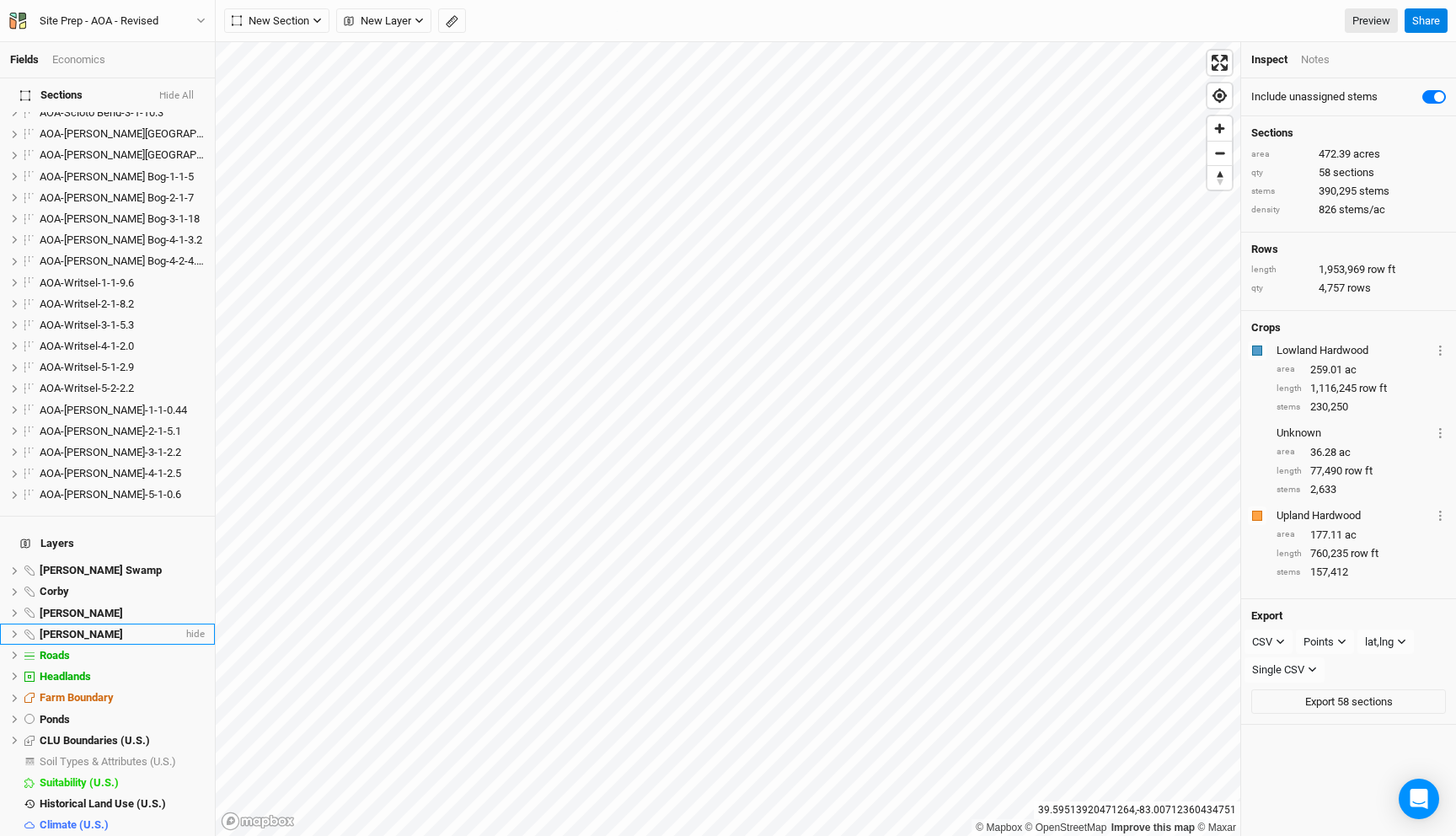
click at [115, 628] on div "Wylie Ridge" at bounding box center [111, 634] width 143 height 14
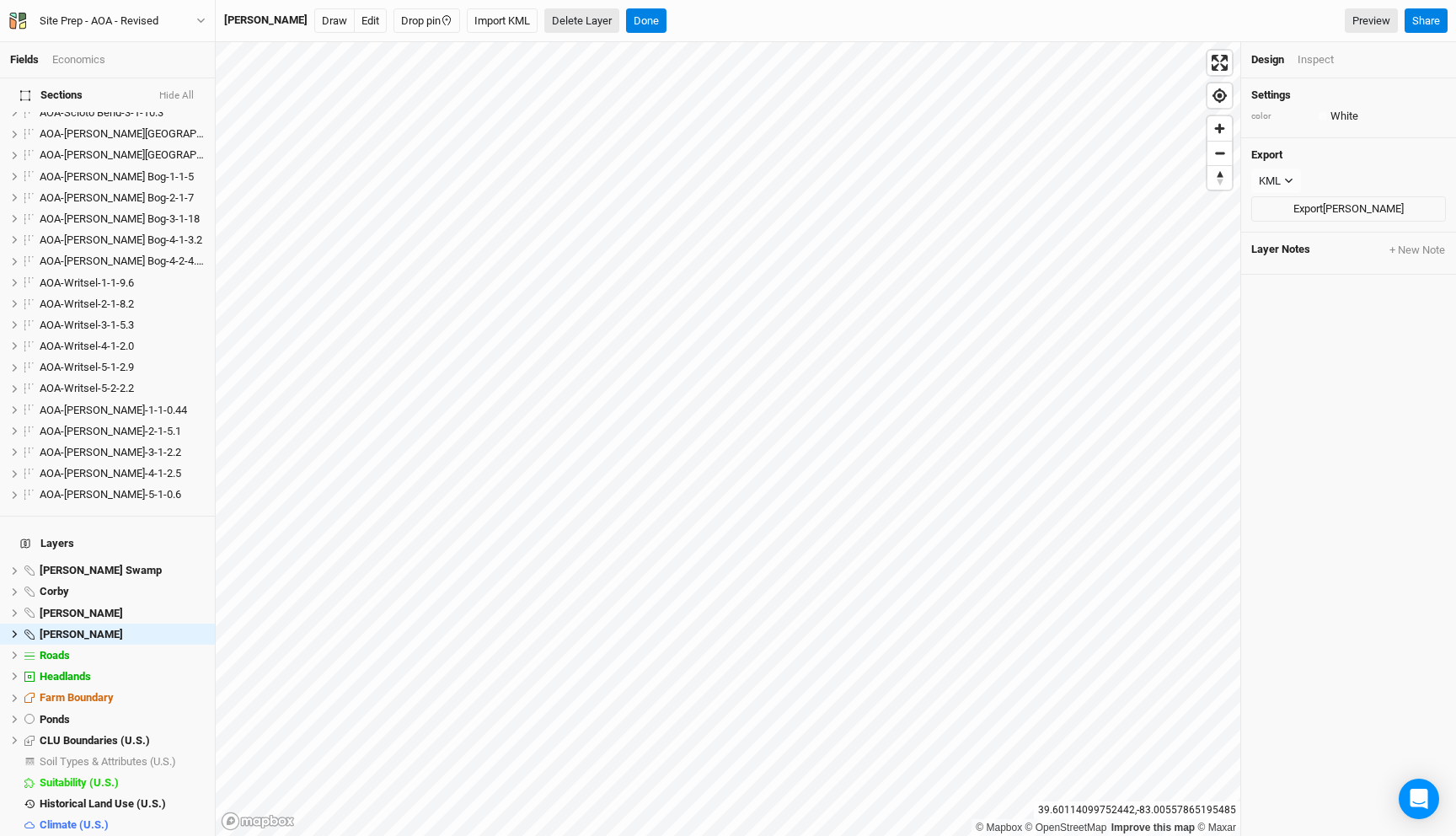
click at [558, 19] on button "Delete Layer" at bounding box center [582, 21] width 75 height 26
click at [593, 18] on button "Confirm" at bounding box center [619, 21] width 52 height 26
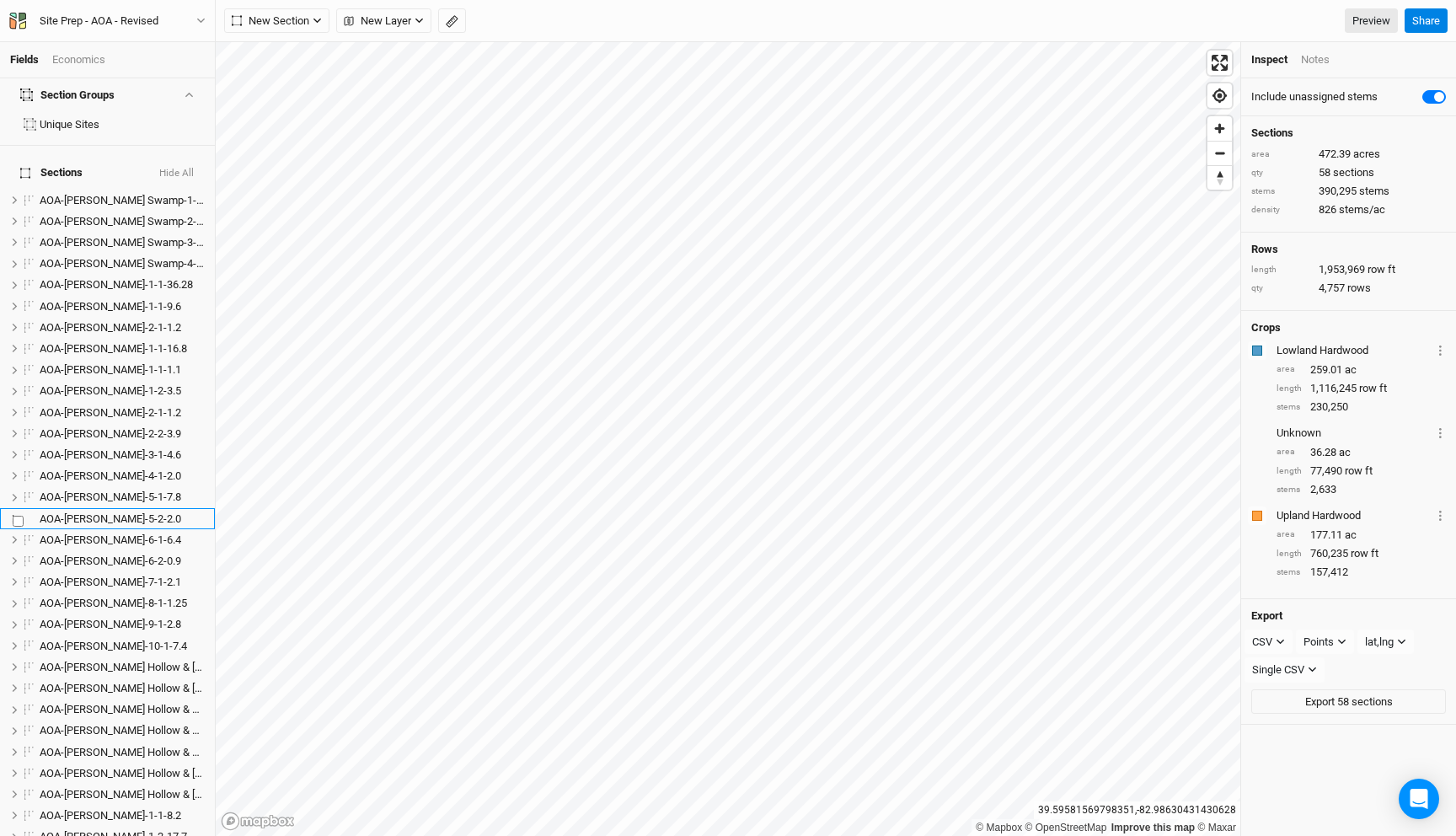
scroll to position [44, 0]
click at [186, 16] on button "Site Prep - AOA - Revised" at bounding box center [107, 21] width 198 height 18
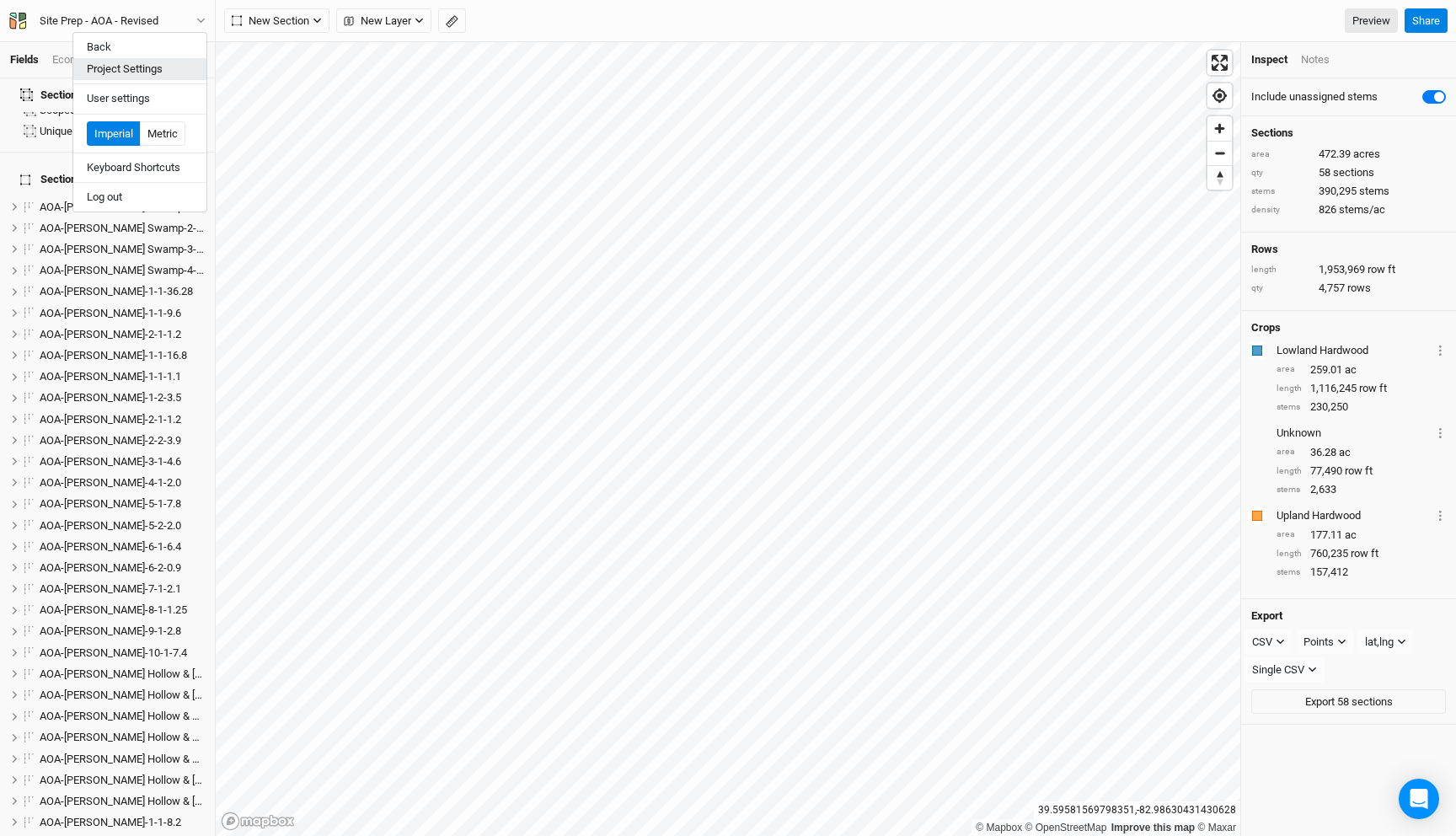
click at [155, 65] on button "Project Settings" at bounding box center [139, 69] width 133 height 22
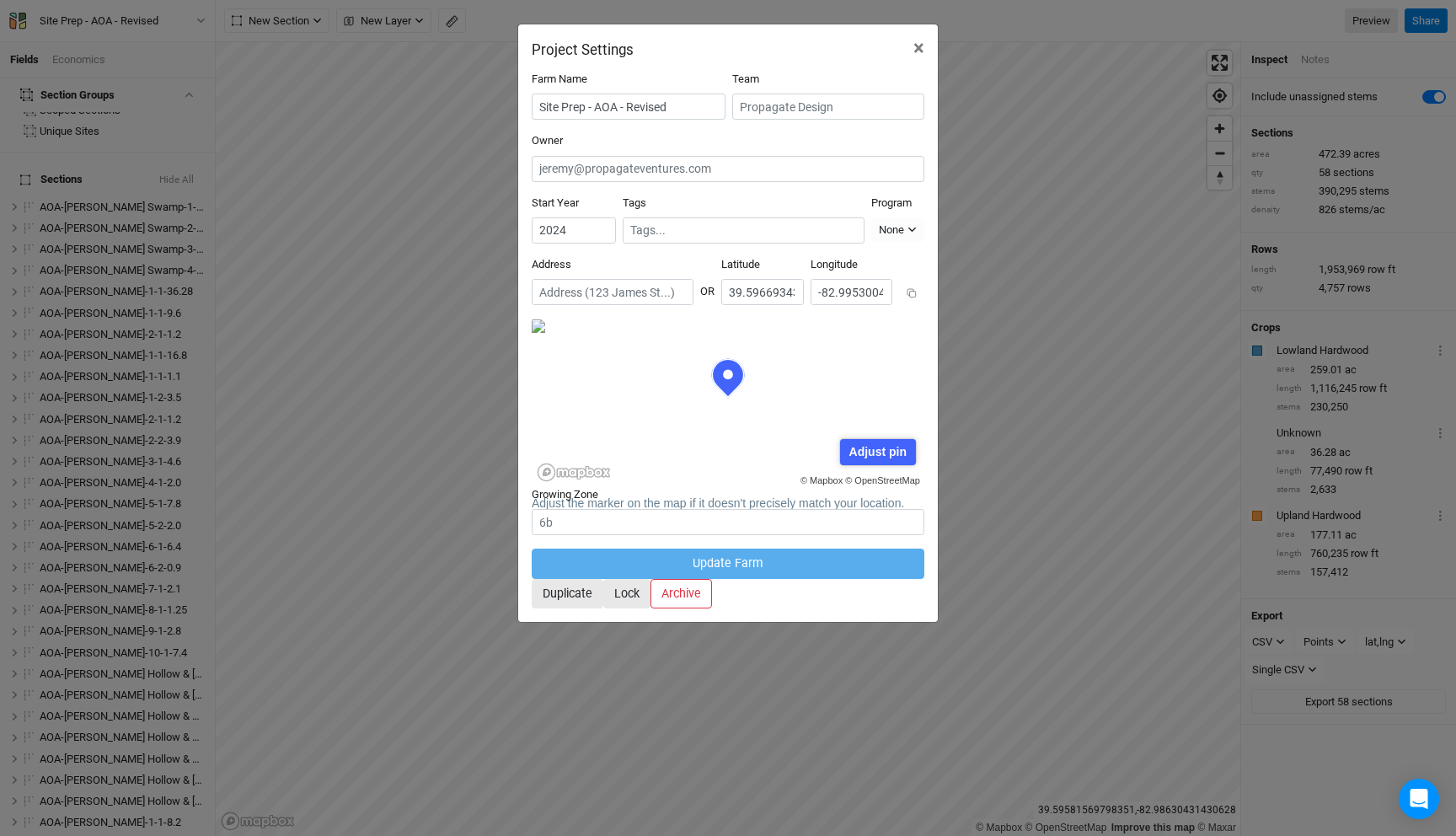
scroll to position [84, 196]
click at [918, 51] on span "×" at bounding box center [919, 49] width 11 height 24
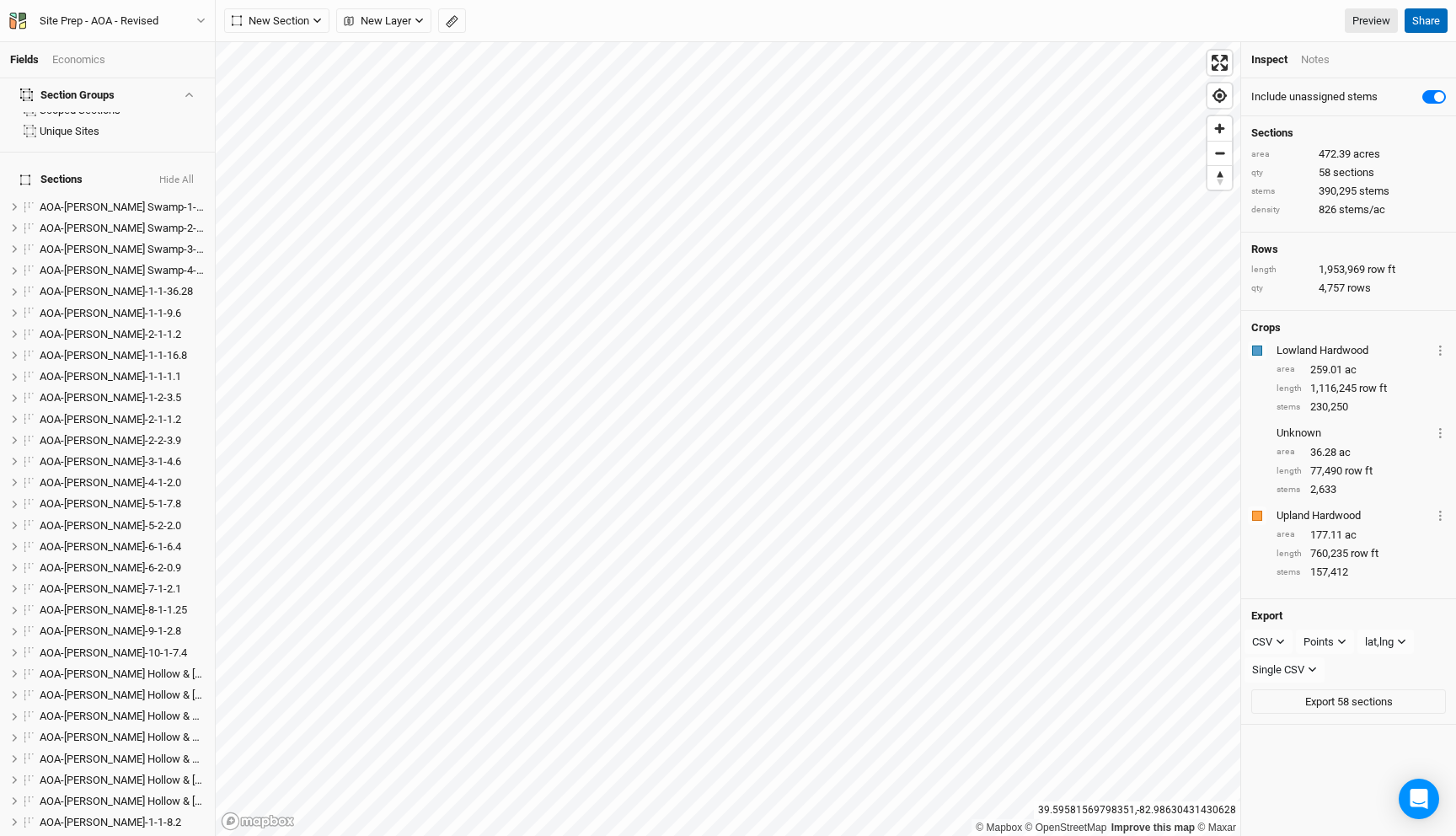
click at [1415, 17] on button "Share" at bounding box center [1426, 21] width 43 height 26
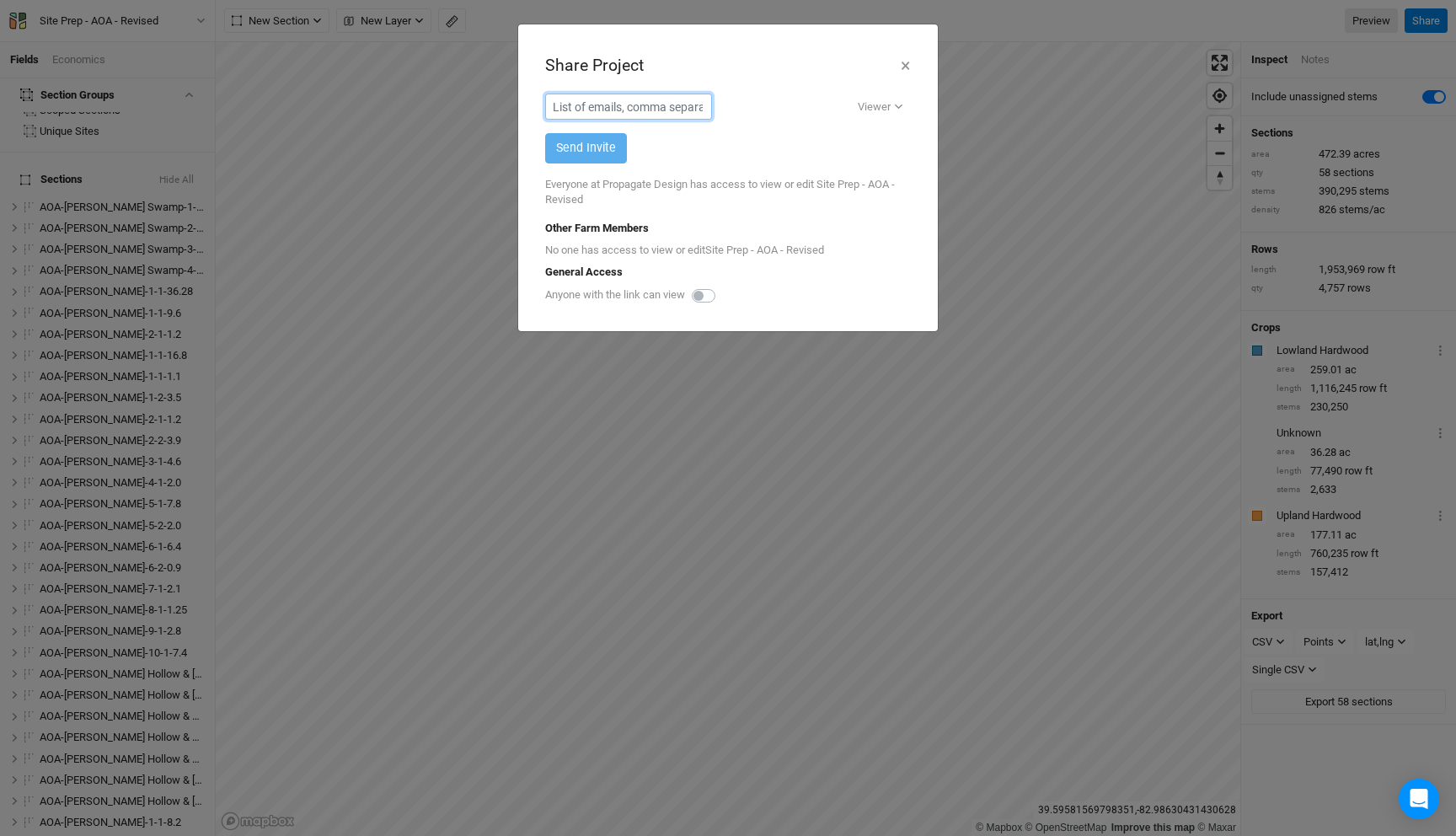
click at [611, 100] on input "text" at bounding box center [629, 106] width 167 height 27
click at [611, 118] on input "khill@yahoo.com" at bounding box center [629, 106] width 167 height 27
click at [659, 116] on input "khill@yahoo.com" at bounding box center [629, 106] width 167 height 27
click at [659, 116] on input "khill@yahoo.com" at bounding box center [629, 106] width 167 height 27
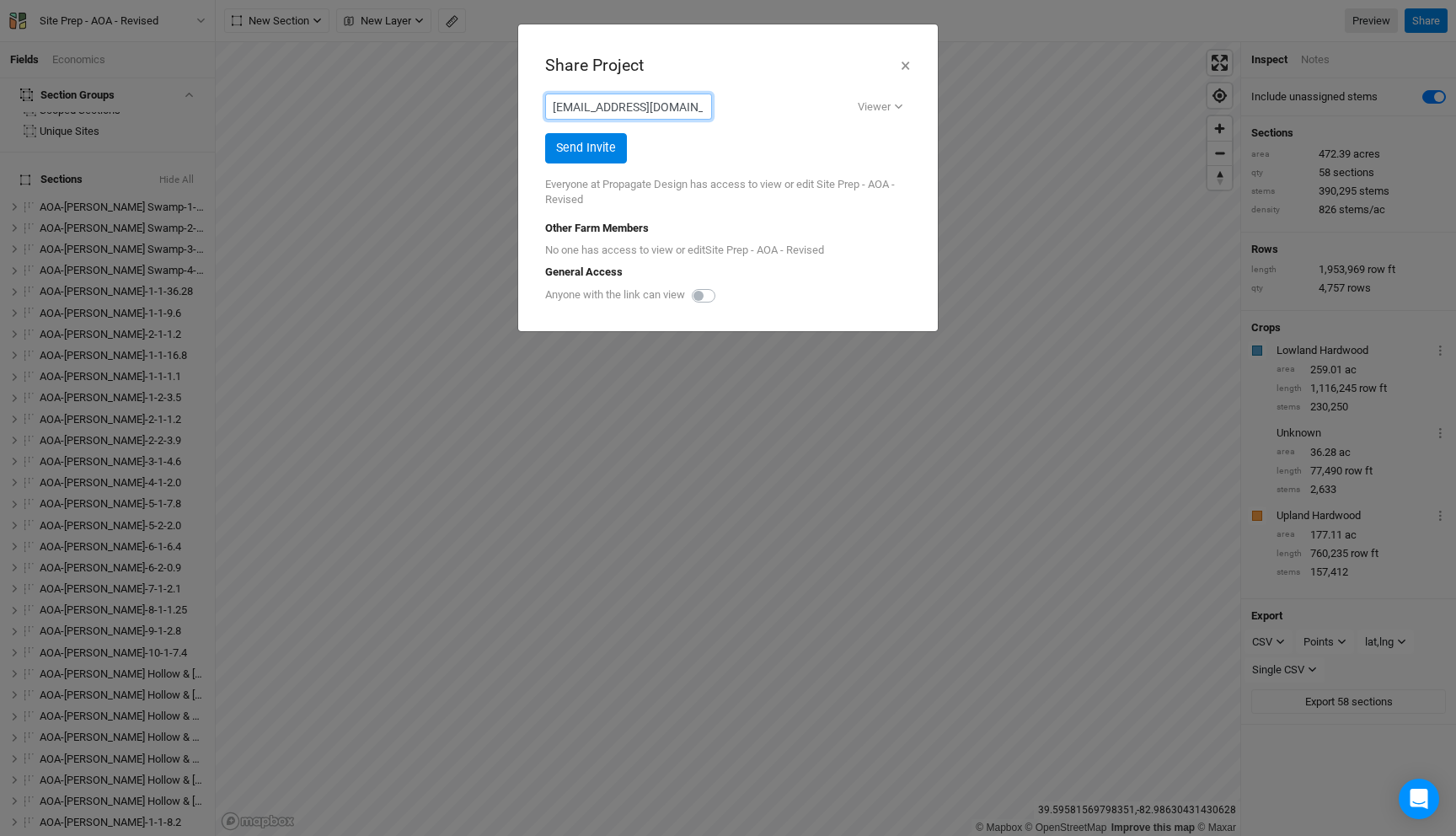
click at [659, 116] on input "khill@yahoo.com" at bounding box center [629, 106] width 167 height 27
paste input "farms@yahoo.com"
type input "khillfarms@yahoo.com"
click at [879, 108] on div "Viewer" at bounding box center [874, 107] width 33 height 16
click at [884, 138] on span "Viewer" at bounding box center [892, 140] width 43 height 19
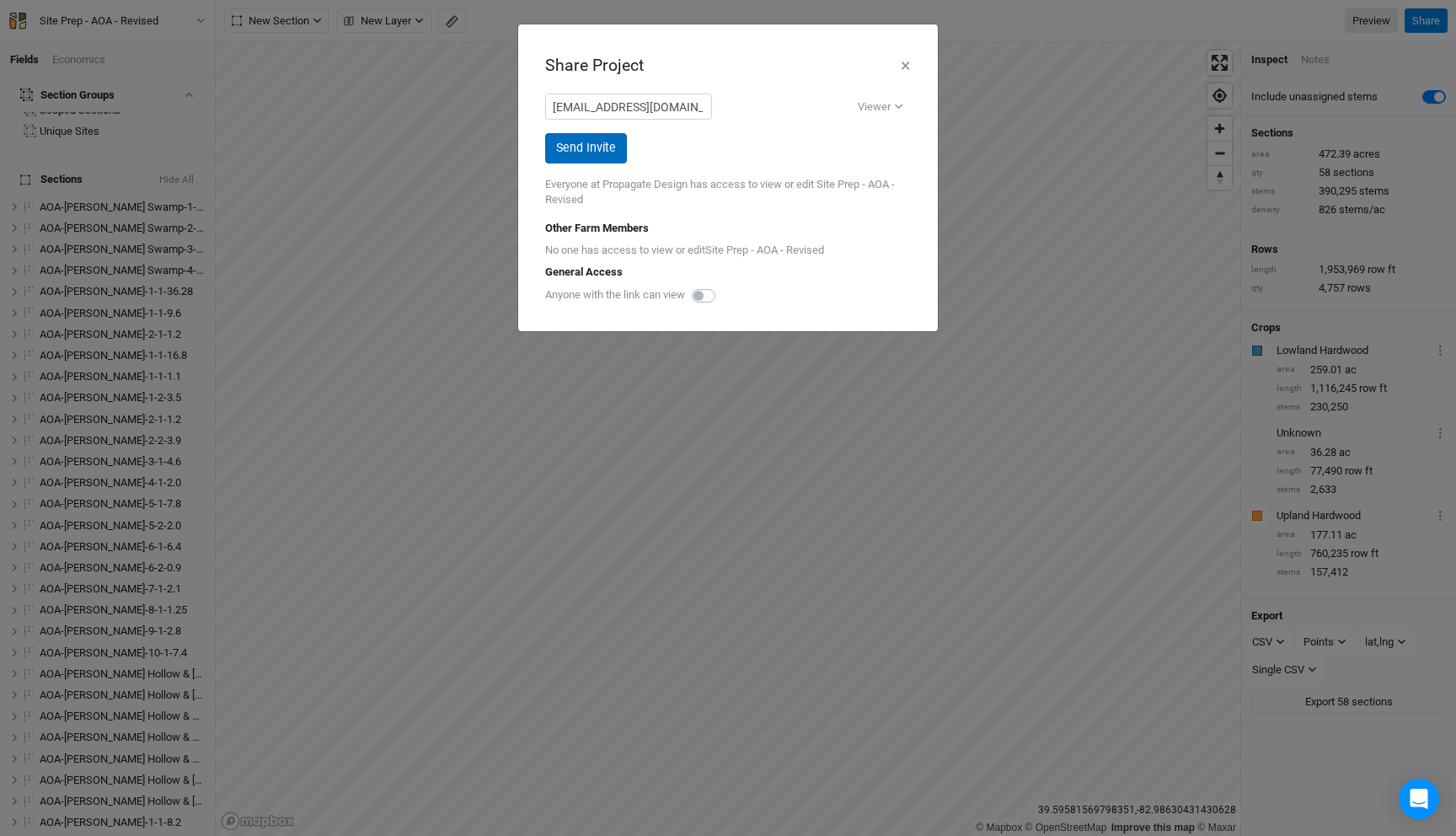
click at [603, 146] on button "Send Invite" at bounding box center [586, 148] width 82 height 29
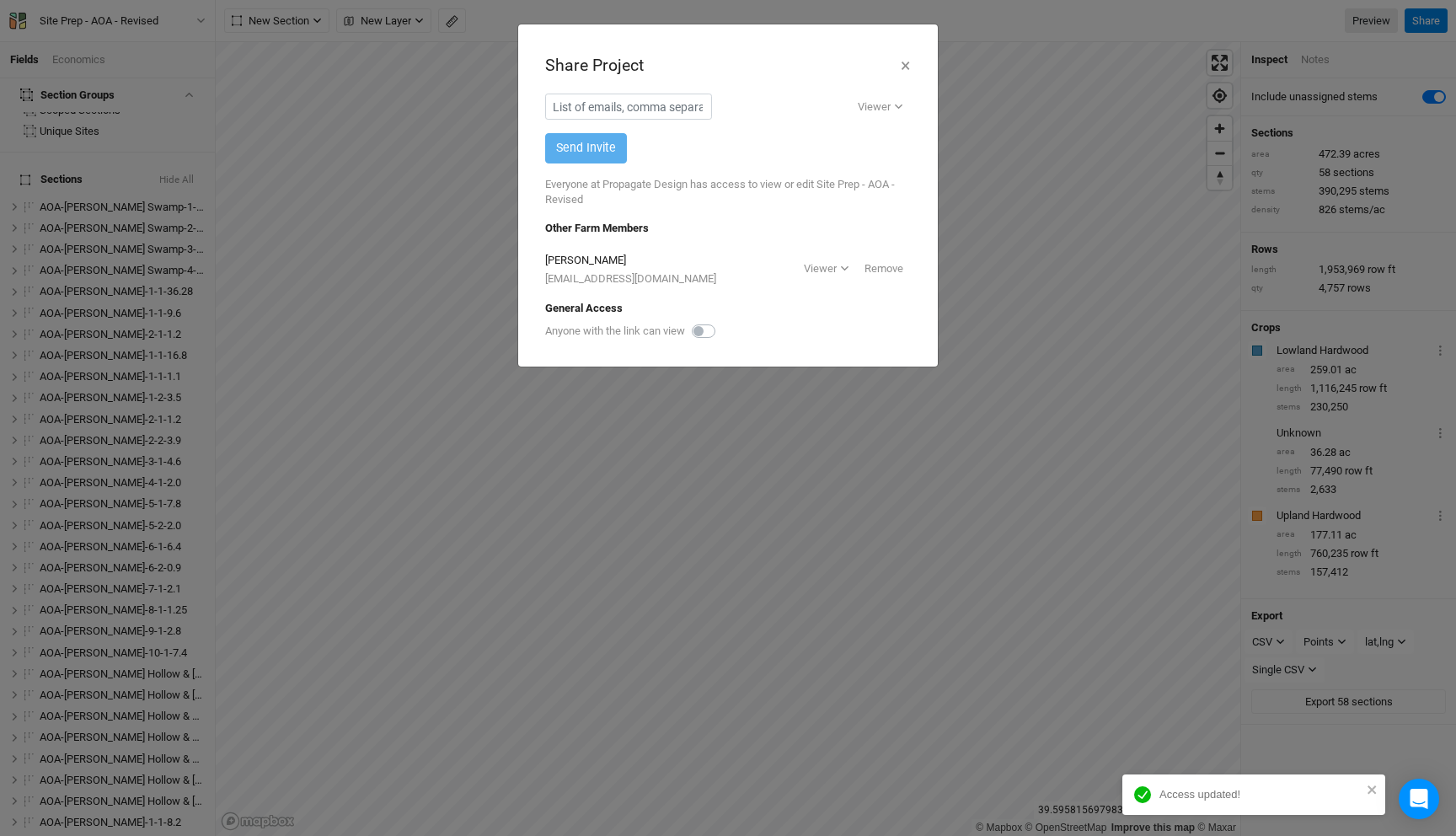
click at [722, 321] on label at bounding box center [722, 321] width 0 height 0
click at [706, 330] on input "checkbox" at bounding box center [698, 329] width 14 height 16
checkbox input "true"
click at [871, 330] on div "Copy link" at bounding box center [873, 332] width 60 height 16
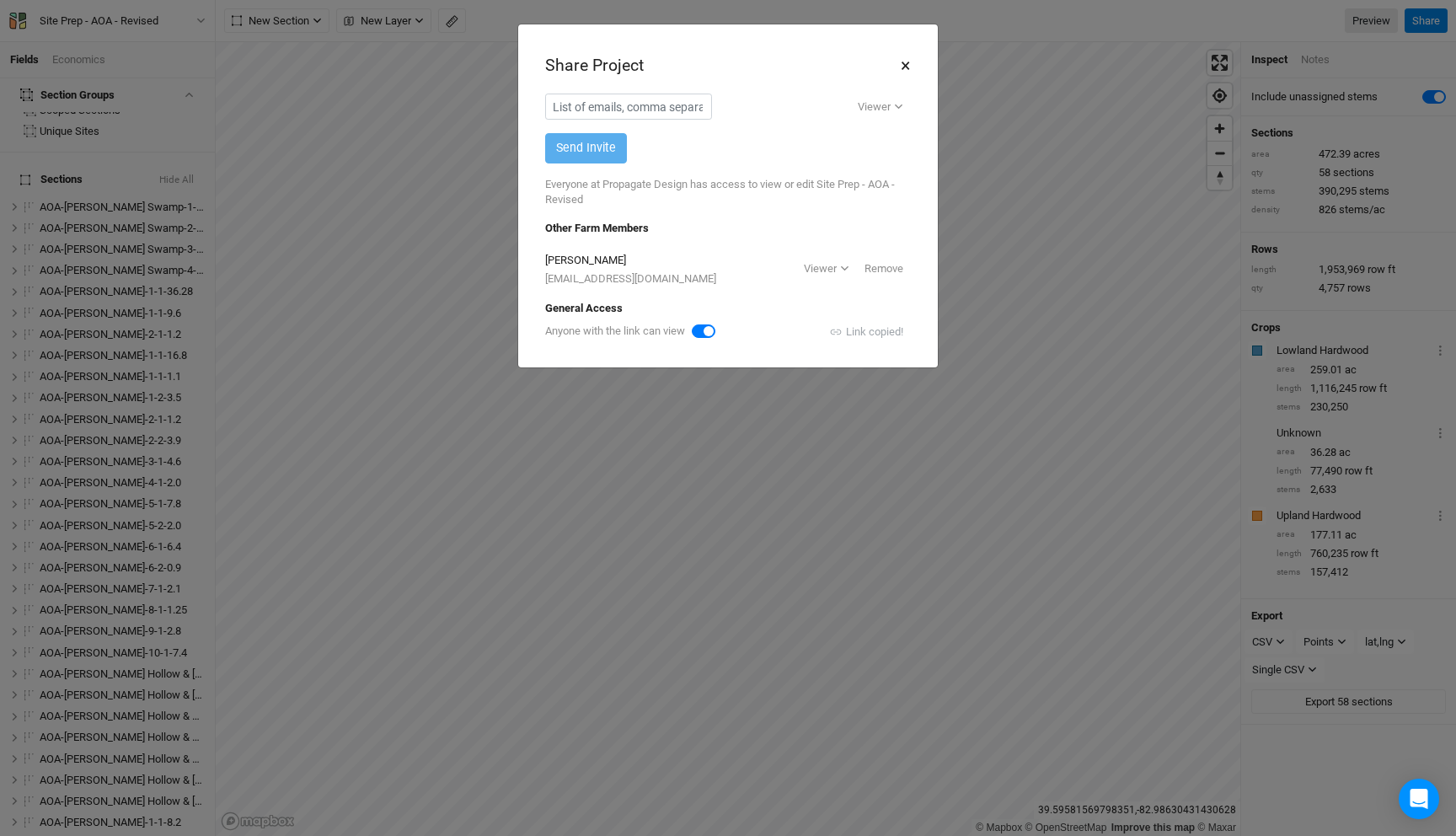
click at [910, 60] on button "×" at bounding box center [905, 65] width 11 height 28
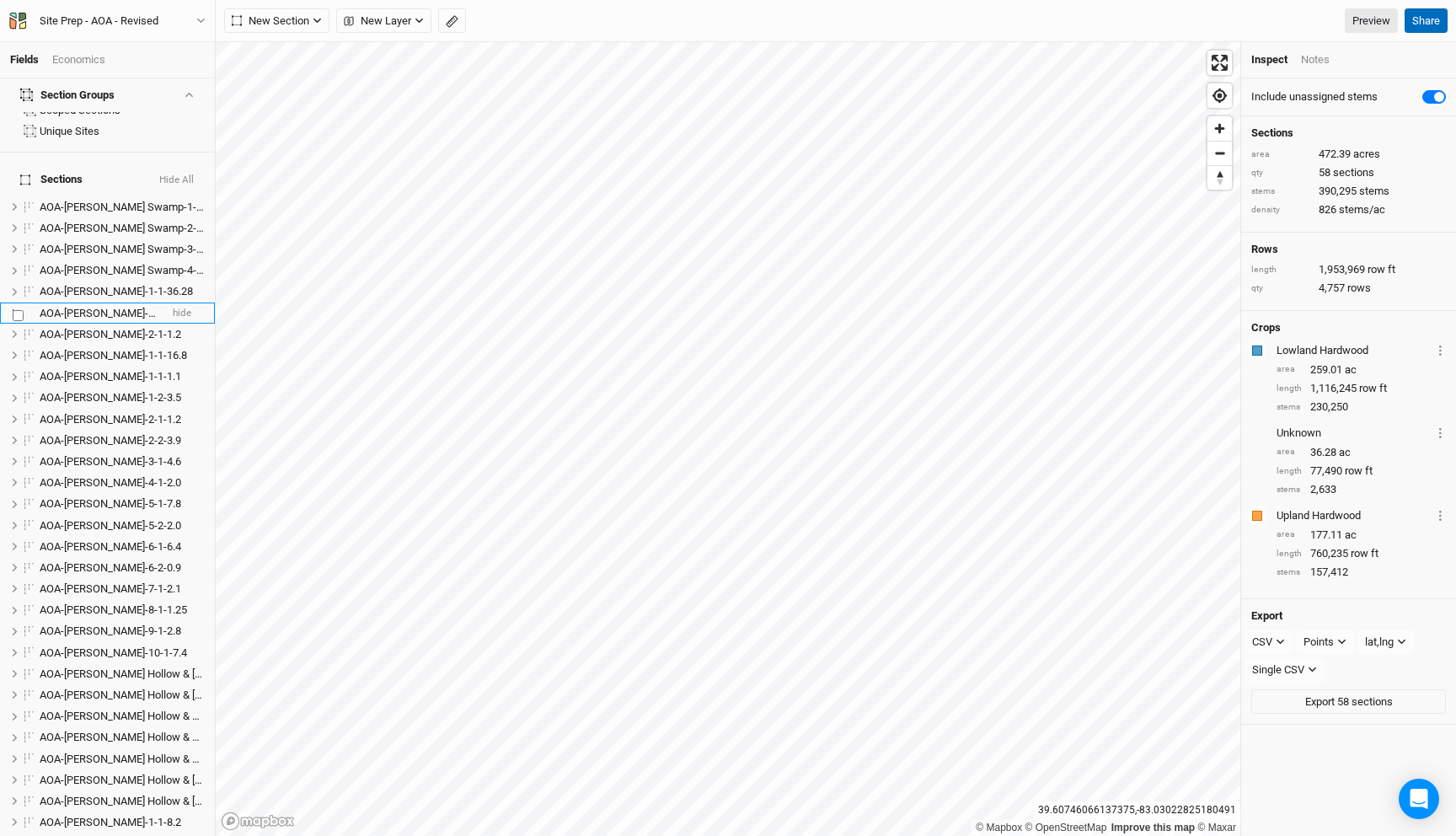
scroll to position [0, 0]
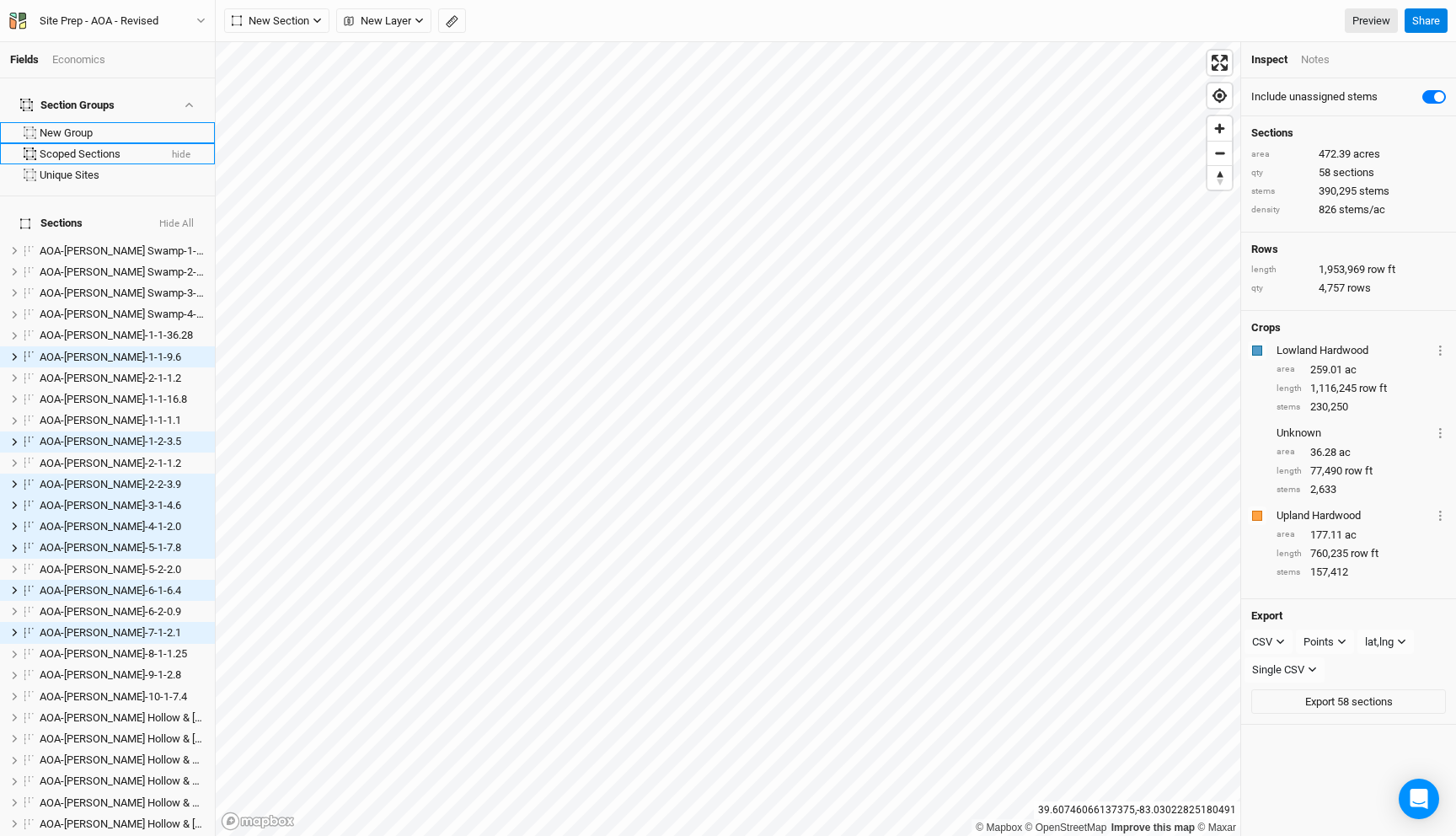
click at [87, 126] on div "New Group" at bounding box center [122, 133] width 165 height 14
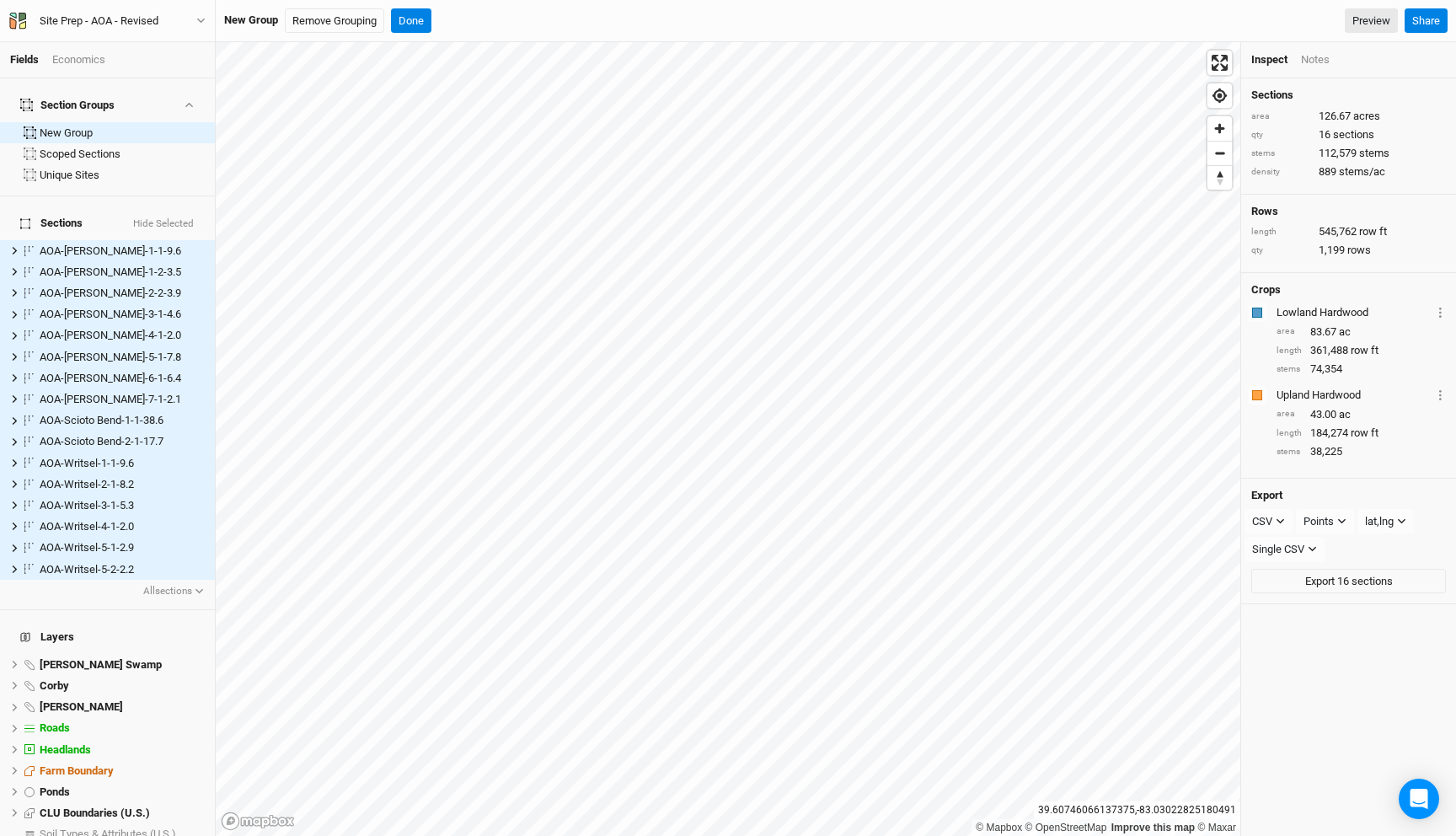
scroll to position [72, 0]
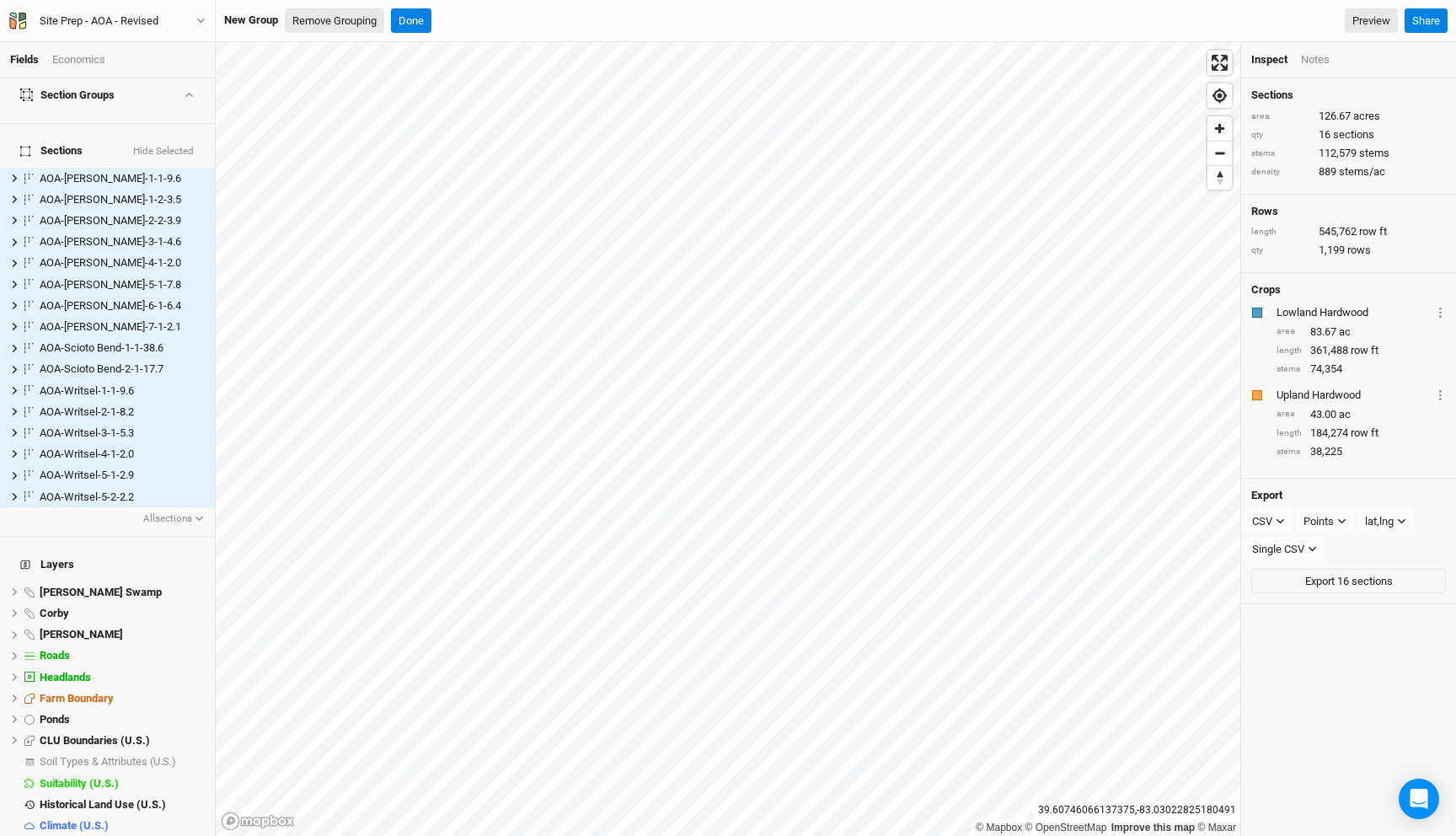
click at [343, 16] on button "Remove Grouping" at bounding box center [334, 21] width 100 height 26
click at [546, 19] on button "Confirm" at bounding box center [534, 21] width 52 height 26
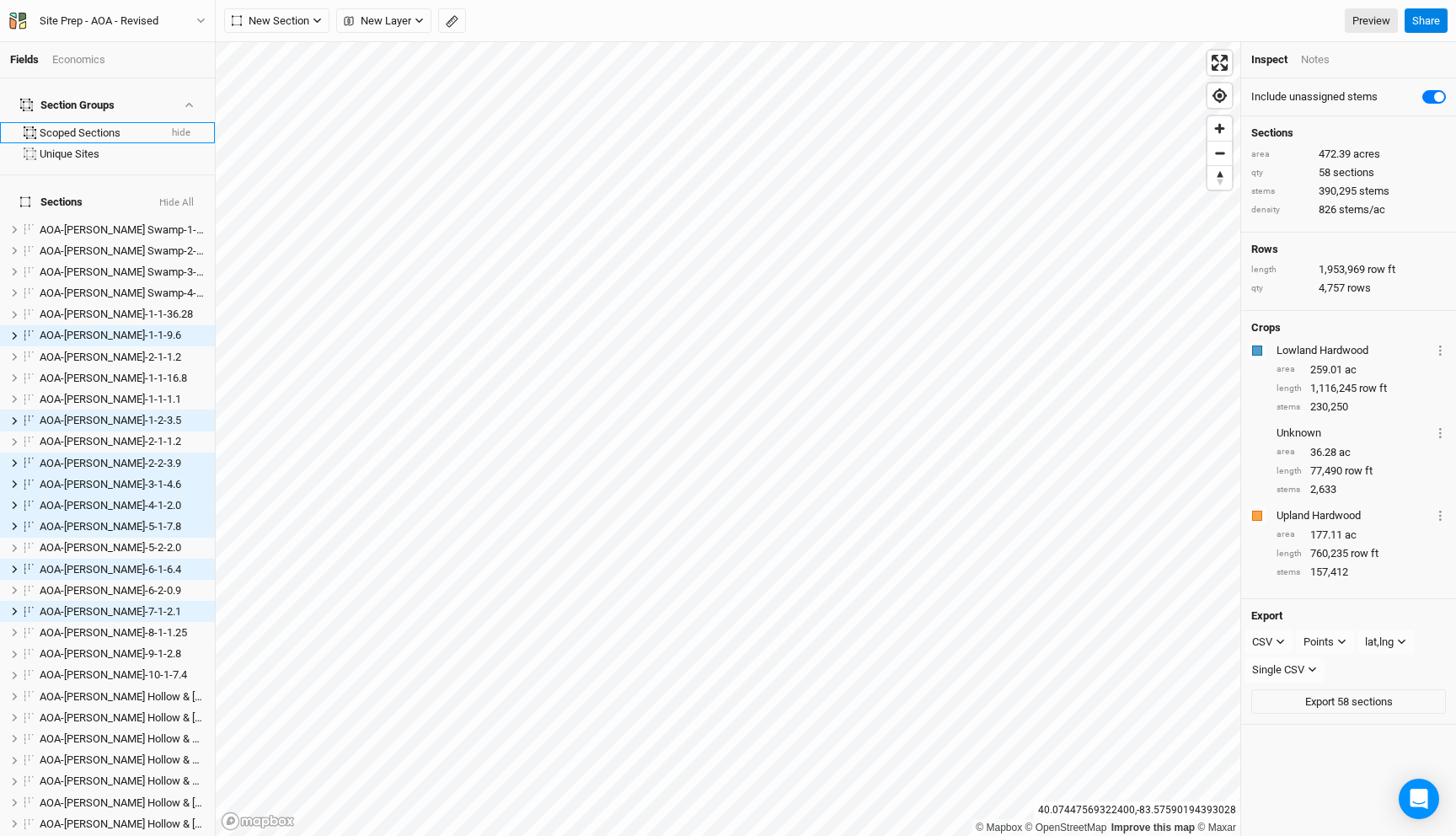
click at [93, 126] on div "Scoped Sections" at bounding box center [98, 133] width 118 height 14
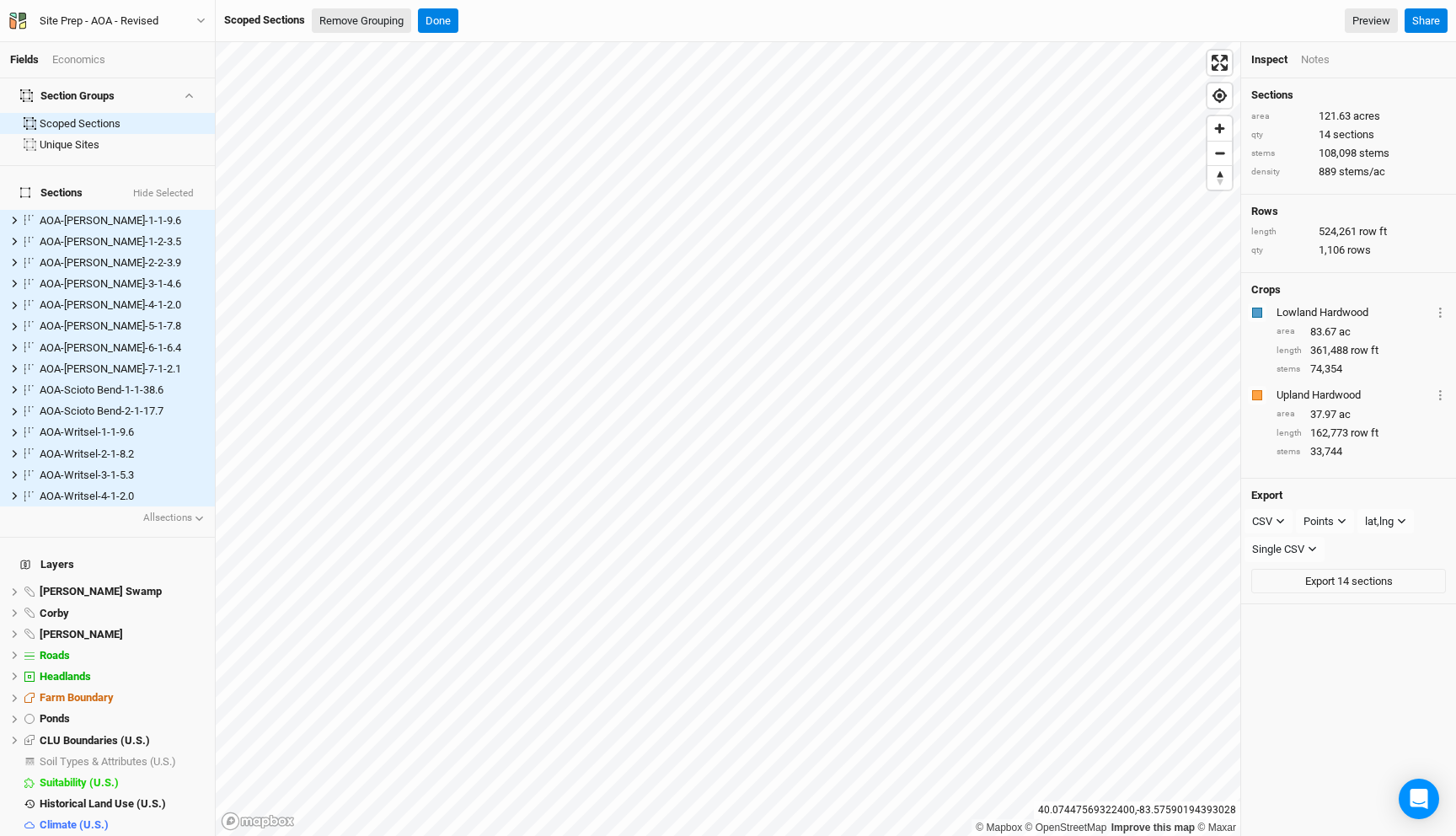
click at [365, 10] on button "Remove Grouping" at bounding box center [361, 21] width 100 height 26
click at [550, 12] on button "Confirm" at bounding box center [534, 21] width 52 height 26
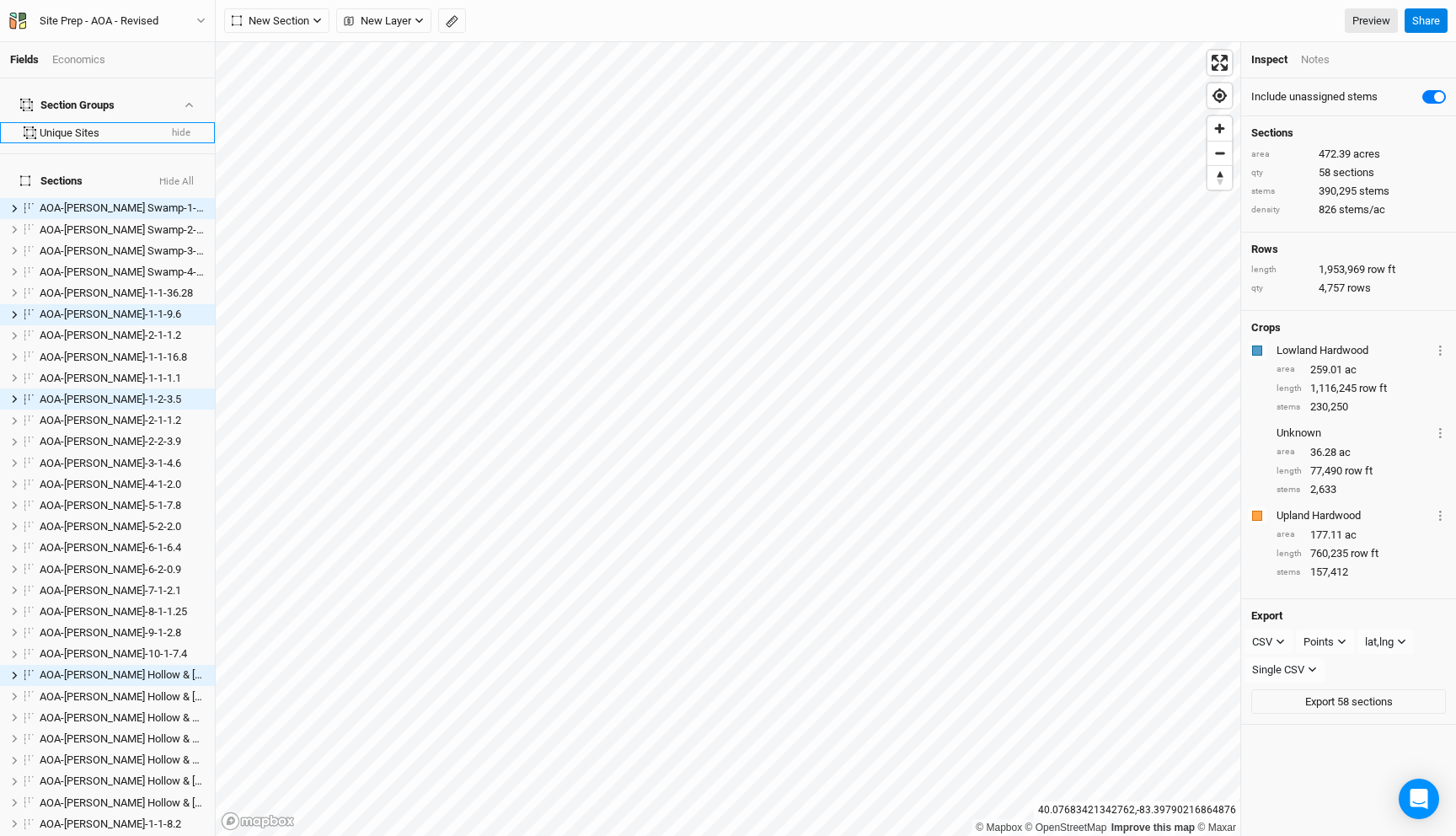
click at [102, 126] on div "Unique Sites" at bounding box center [98, 133] width 118 height 14
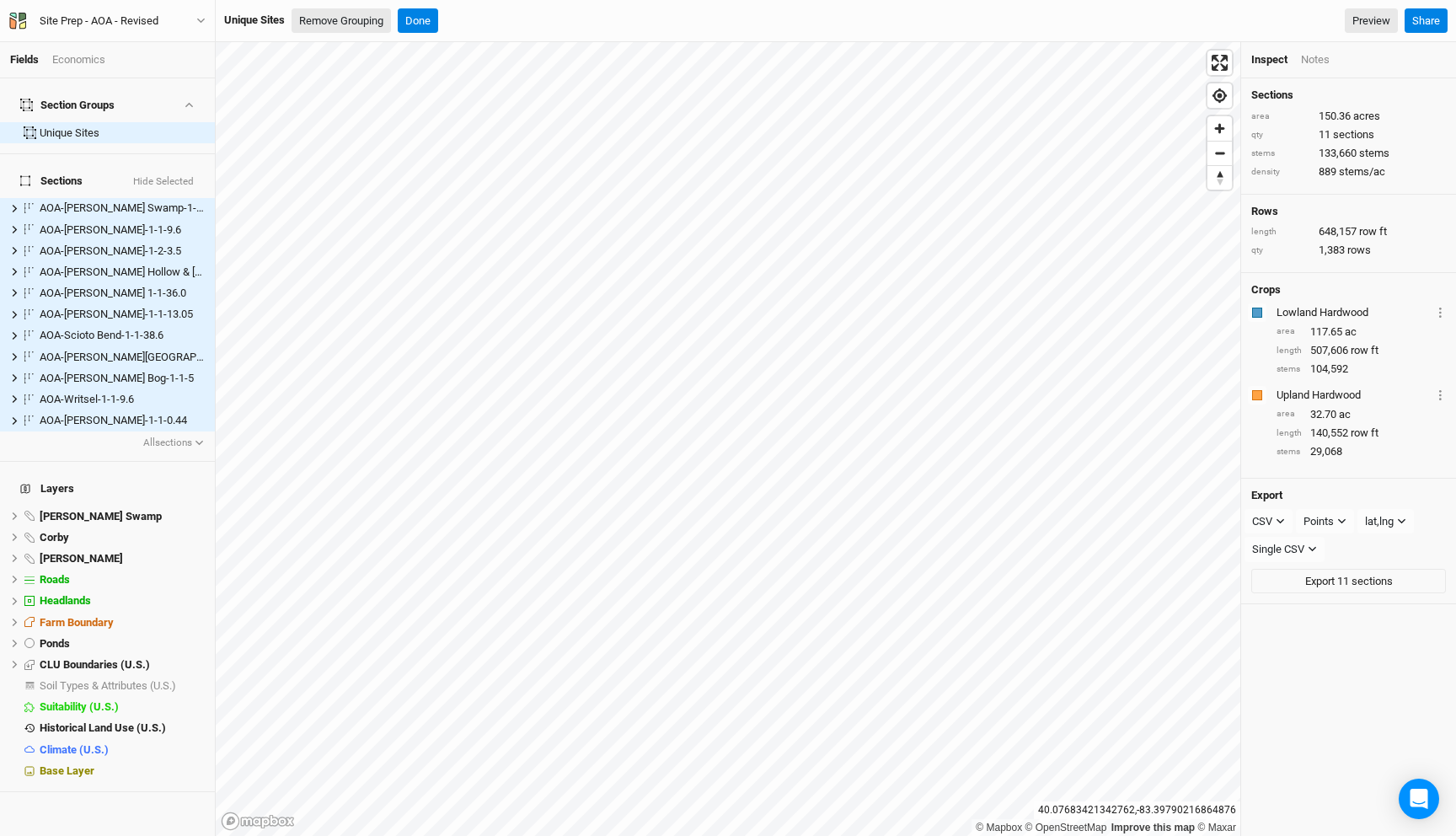
click at [360, 19] on button "Remove Grouping" at bounding box center [341, 21] width 100 height 26
click at [555, 19] on button "Confirm" at bounding box center [534, 21] width 52 height 26
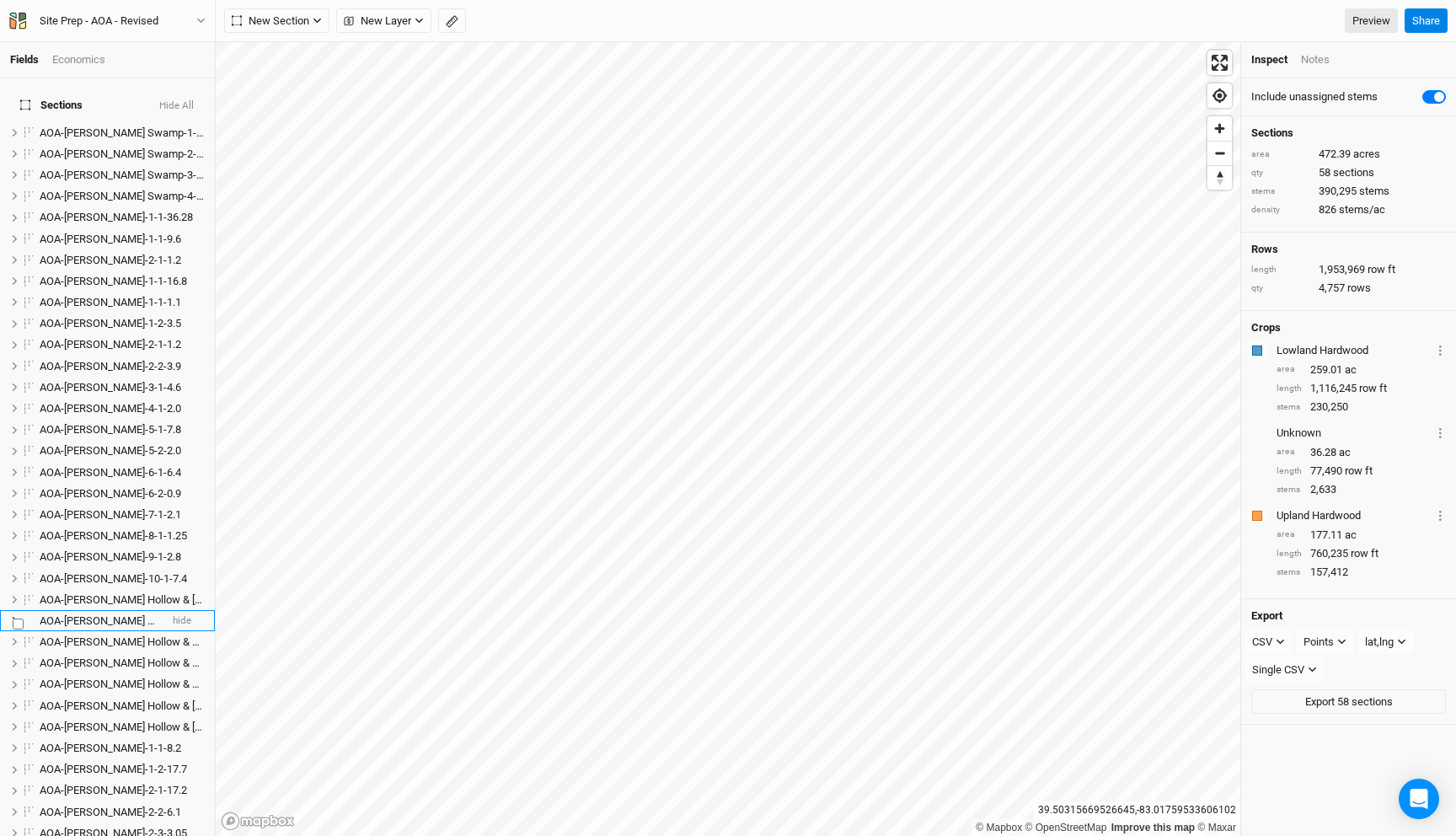
scroll to position [837, 0]
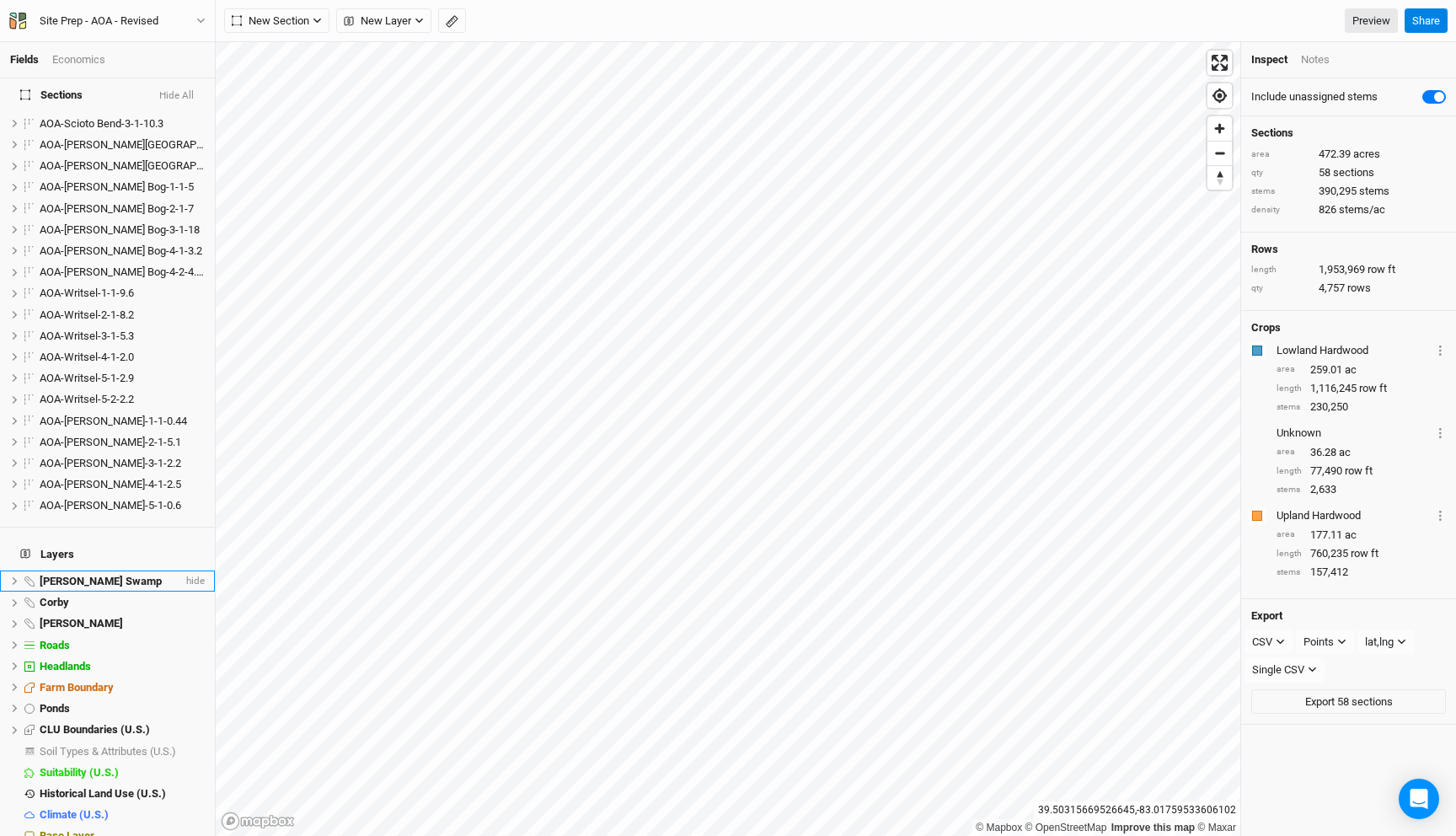
click at [108, 575] on span "Cackley Swamp" at bounding box center [100, 581] width 122 height 13
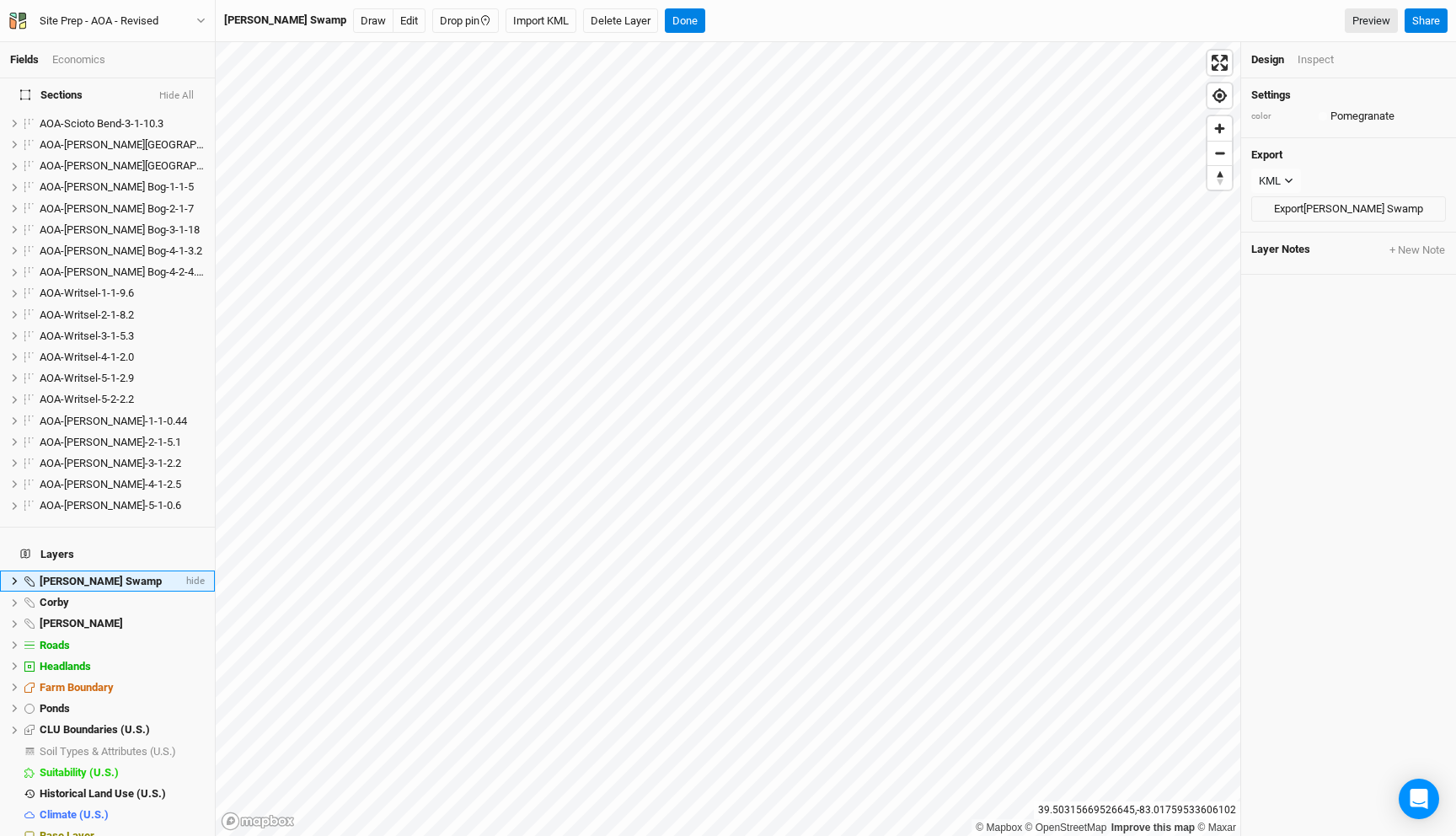
click at [13, 577] on icon at bounding box center [15, 581] width 9 height 9
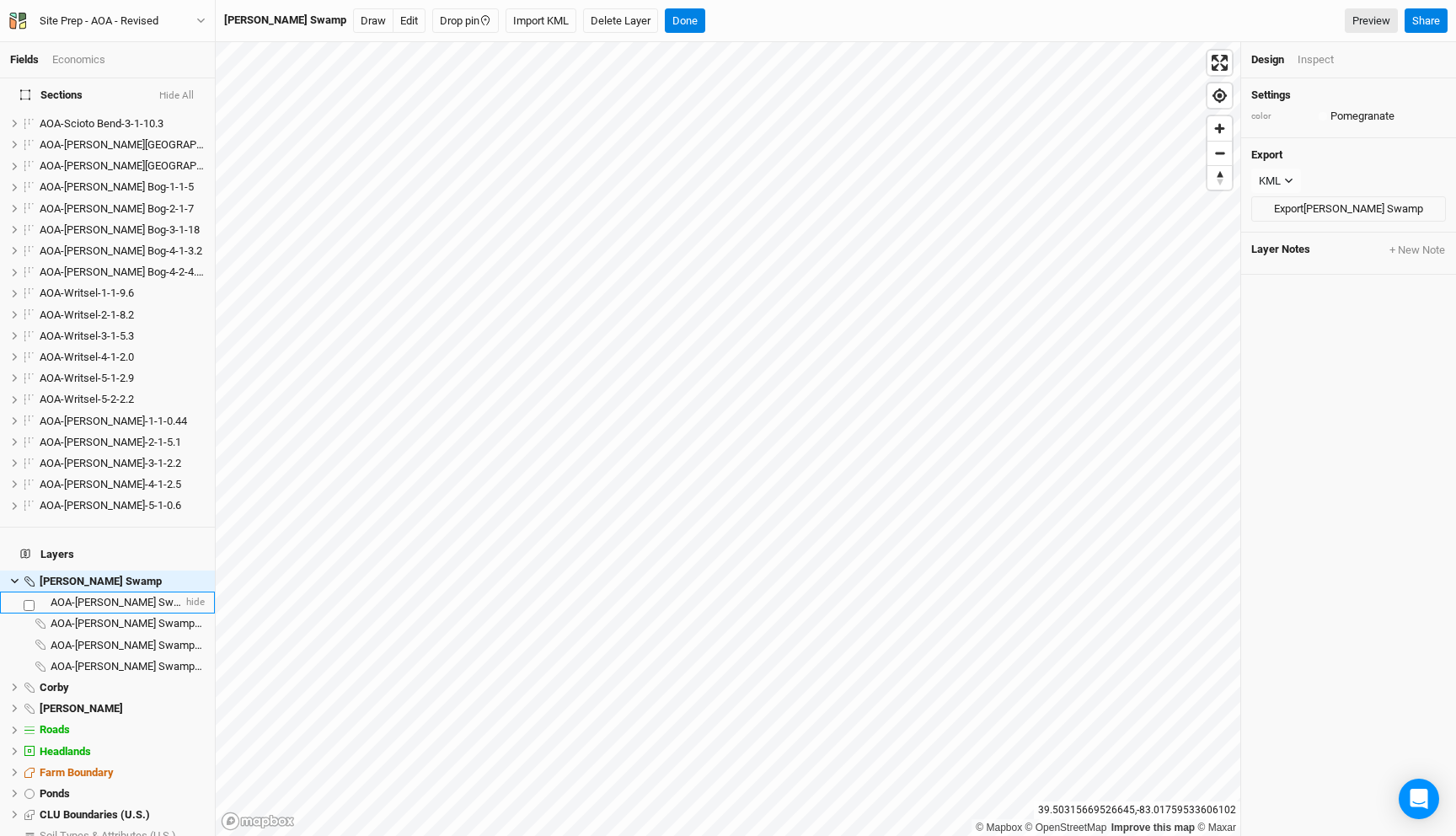
click at [66, 596] on span "AOA-Cackley Swamp-1-1-4" at bounding box center [137, 602] width 172 height 13
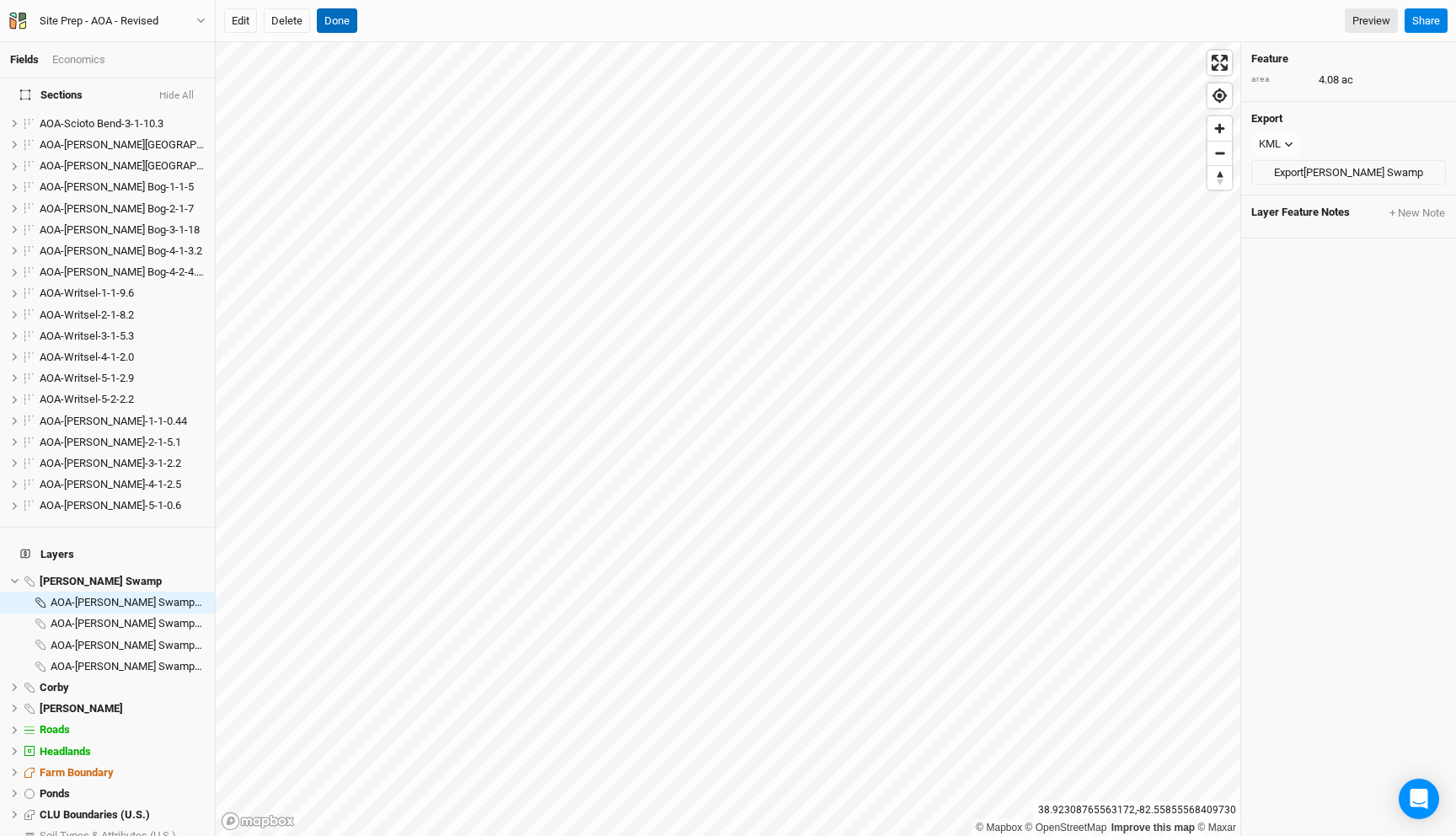
click at [350, 22] on button "Done" at bounding box center [337, 21] width 40 height 26
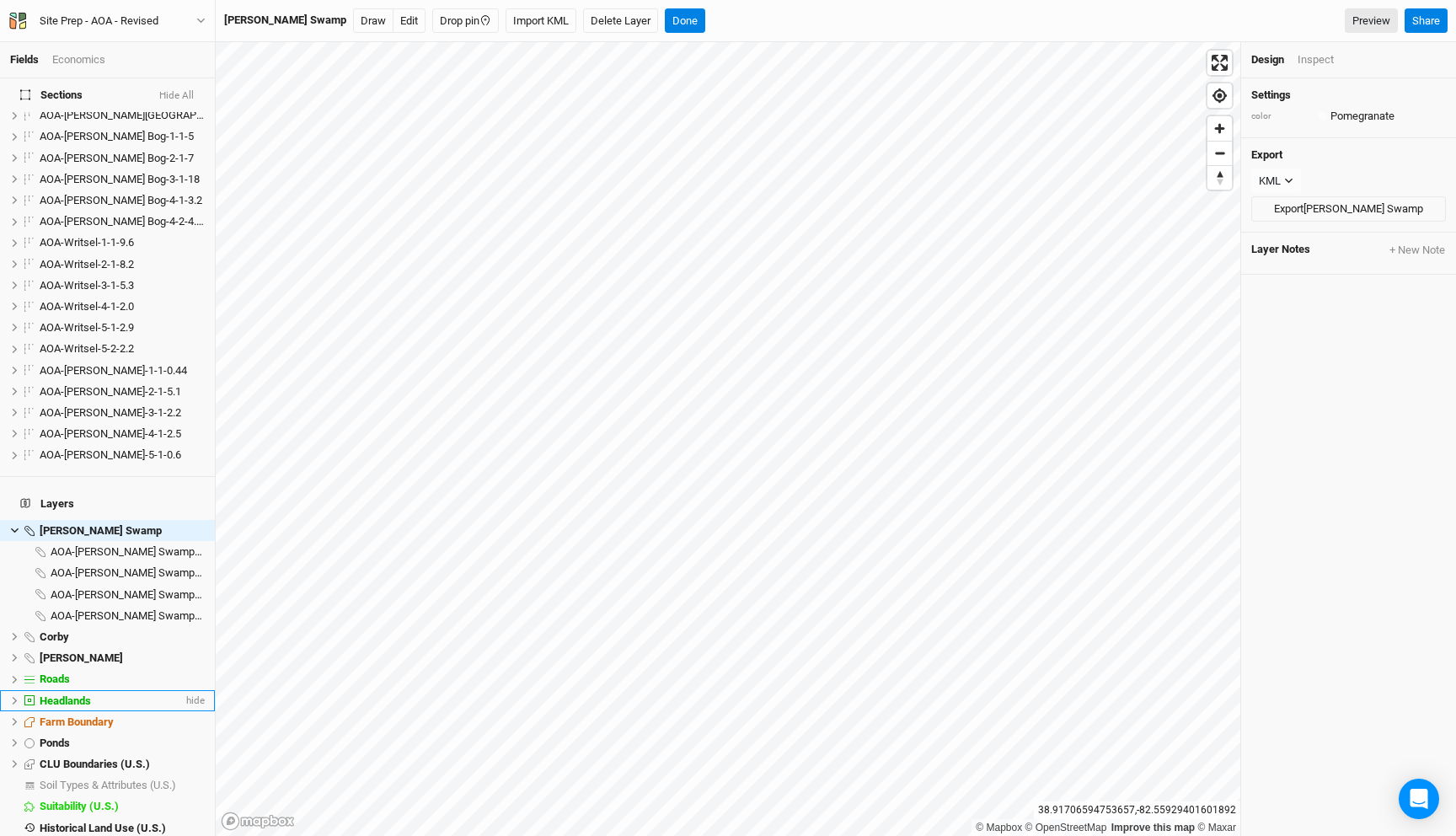
scroll to position [916, 0]
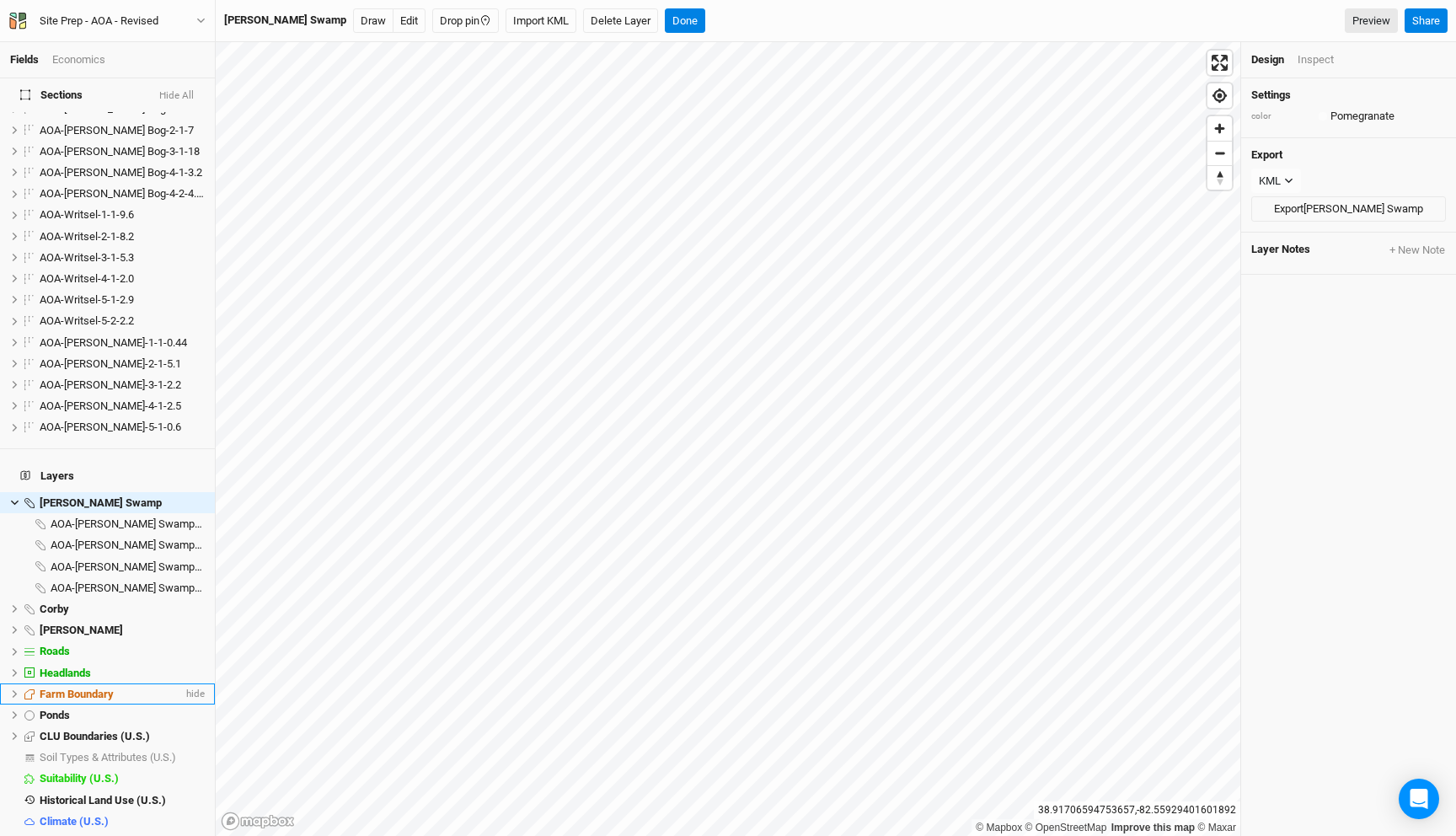
click at [16, 690] on icon at bounding box center [16, 694] width 5 height 7
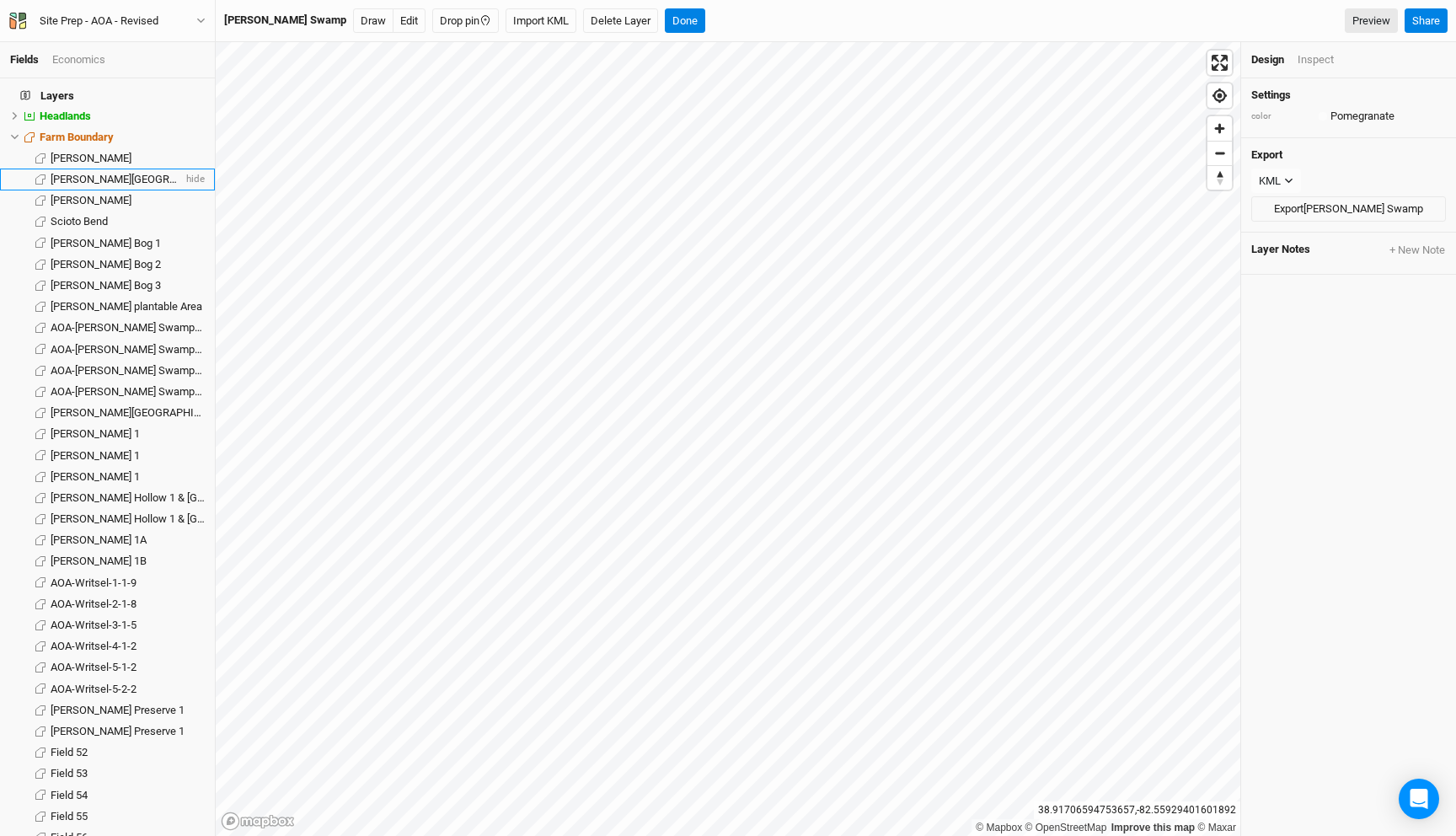
scroll to position [1629, 0]
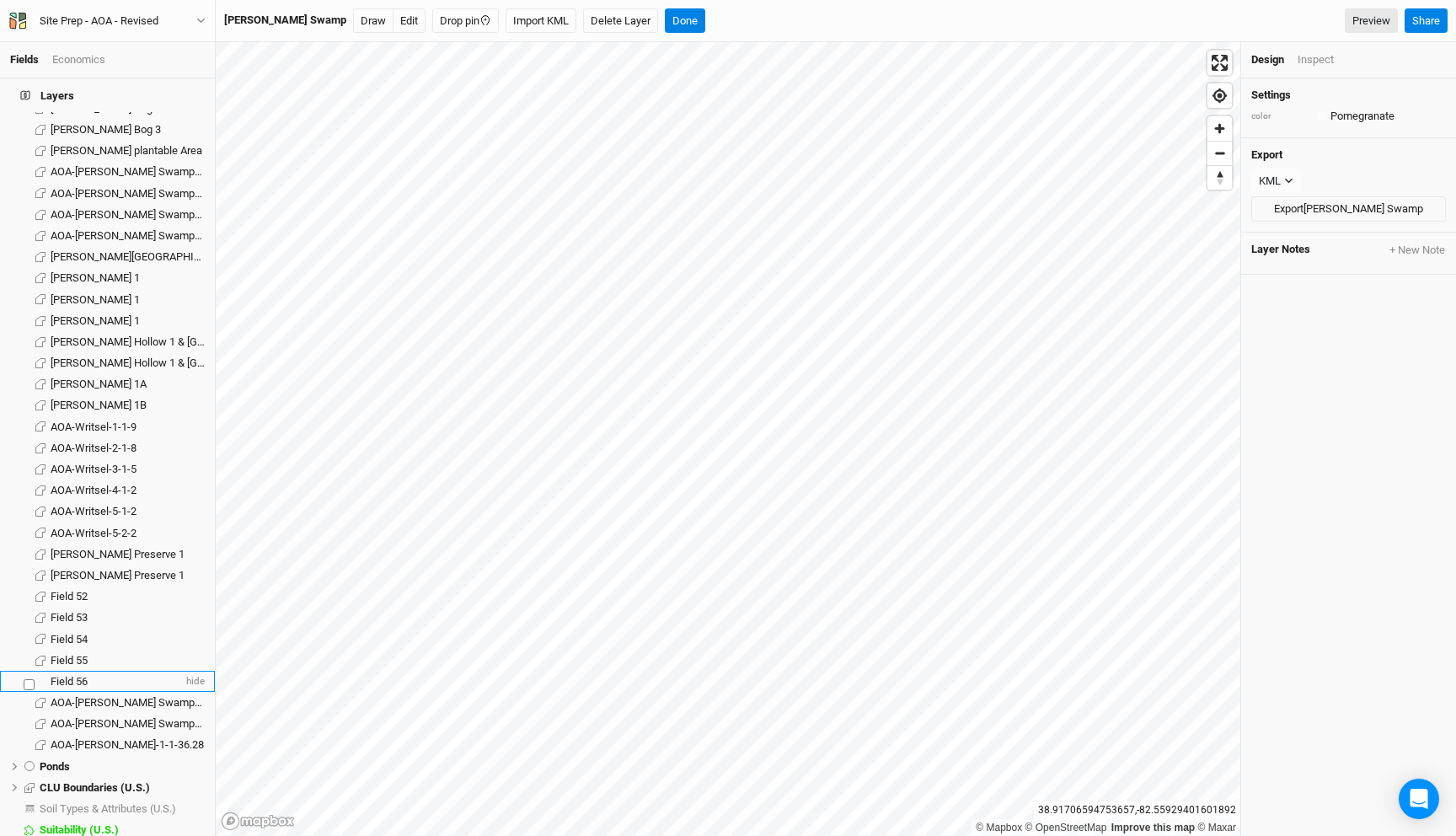
click at [87, 671] on li "Field 56 hide" at bounding box center [107, 681] width 215 height 21
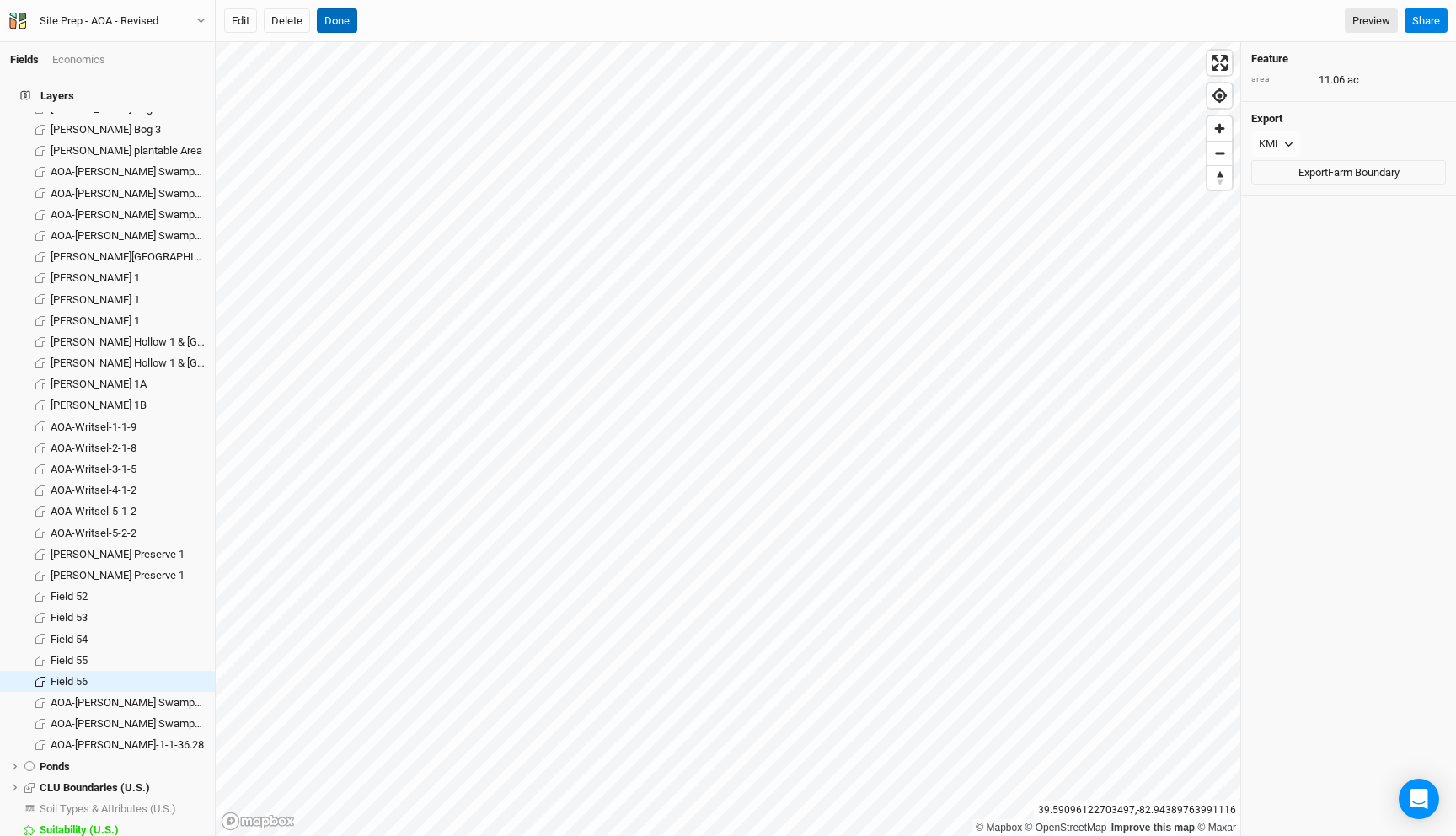
click at [343, 14] on button "Done" at bounding box center [337, 21] width 40 height 26
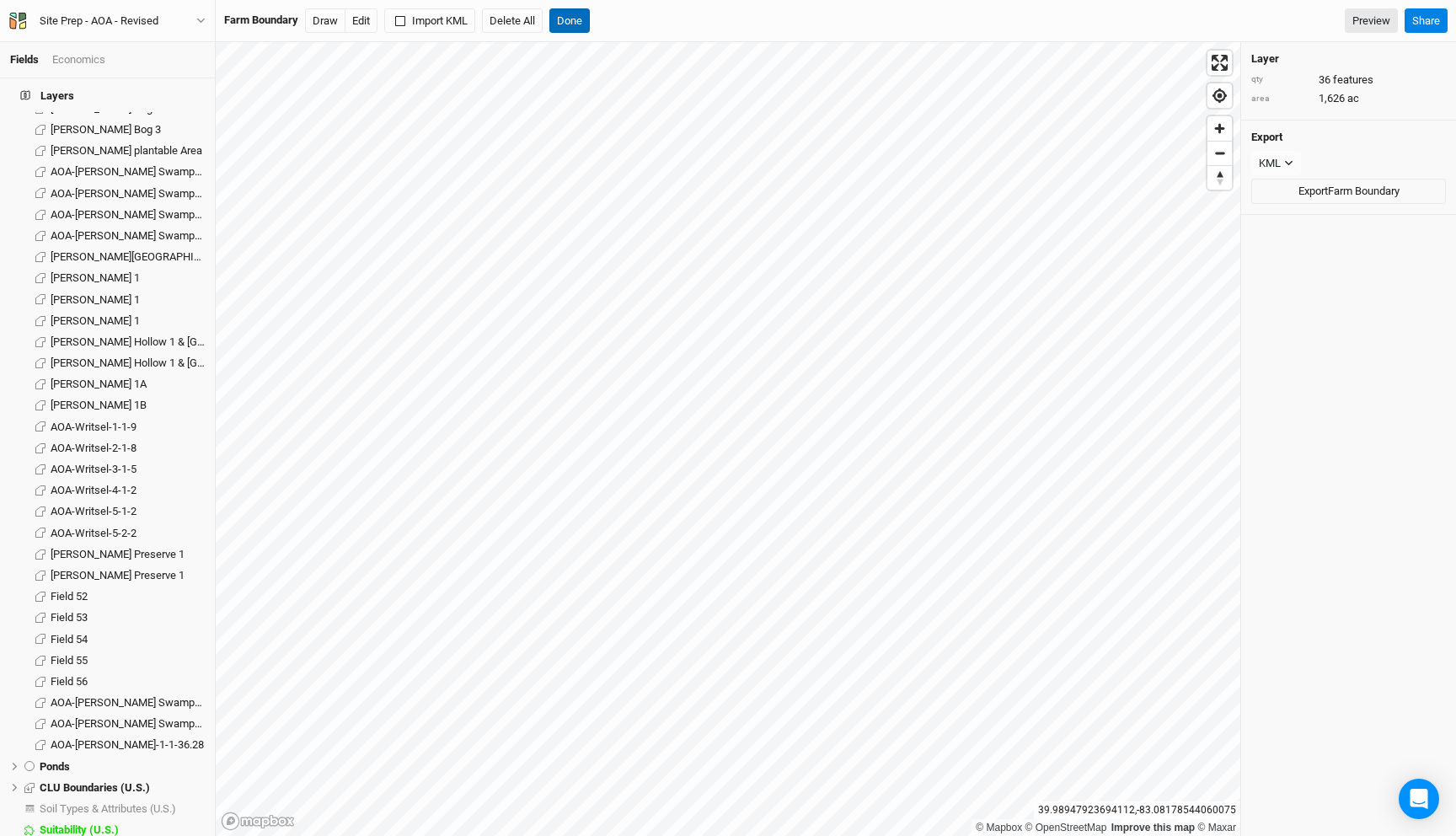
click at [574, 16] on button "Done" at bounding box center [570, 21] width 40 height 26
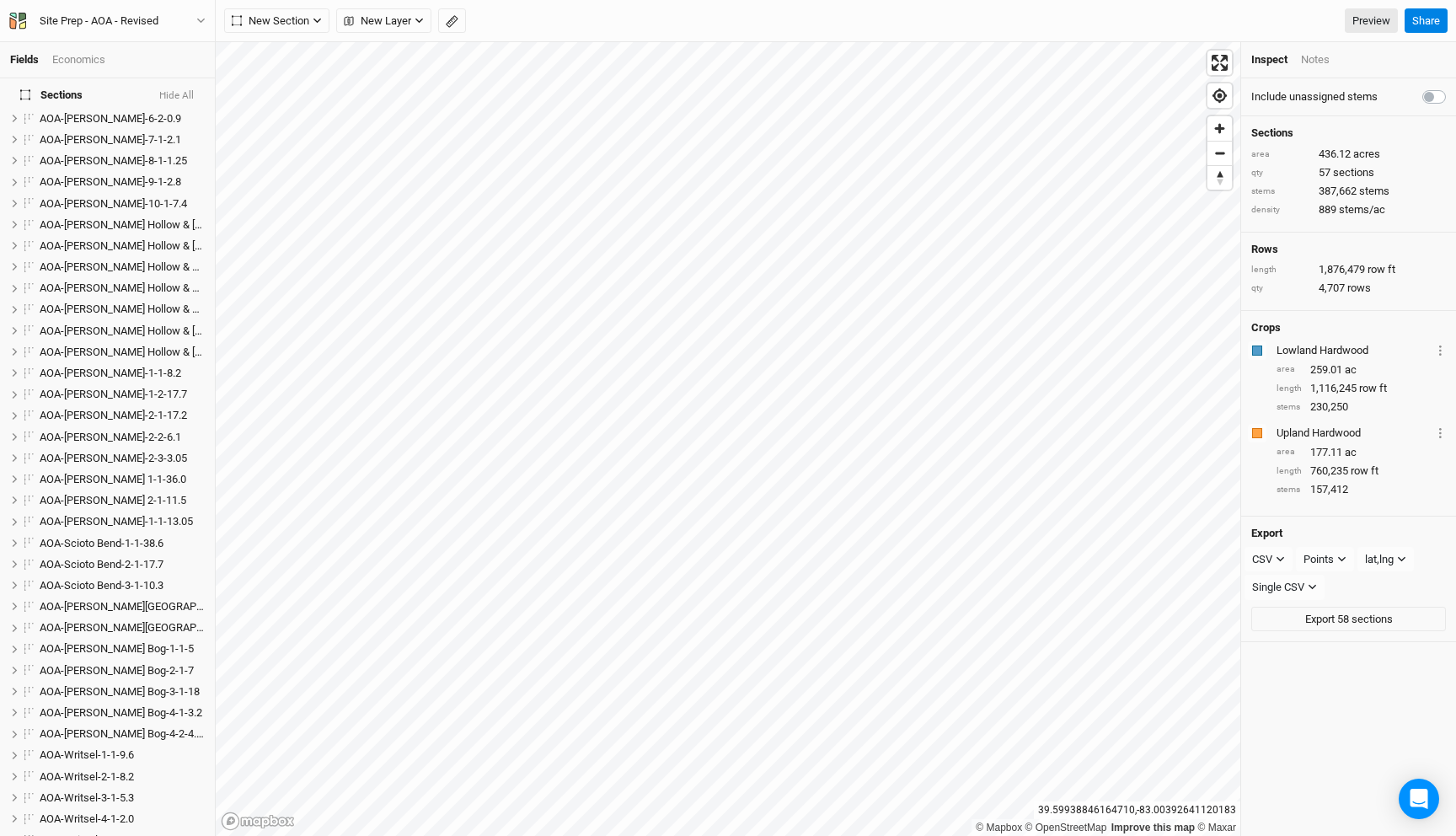
scroll to position [837, 0]
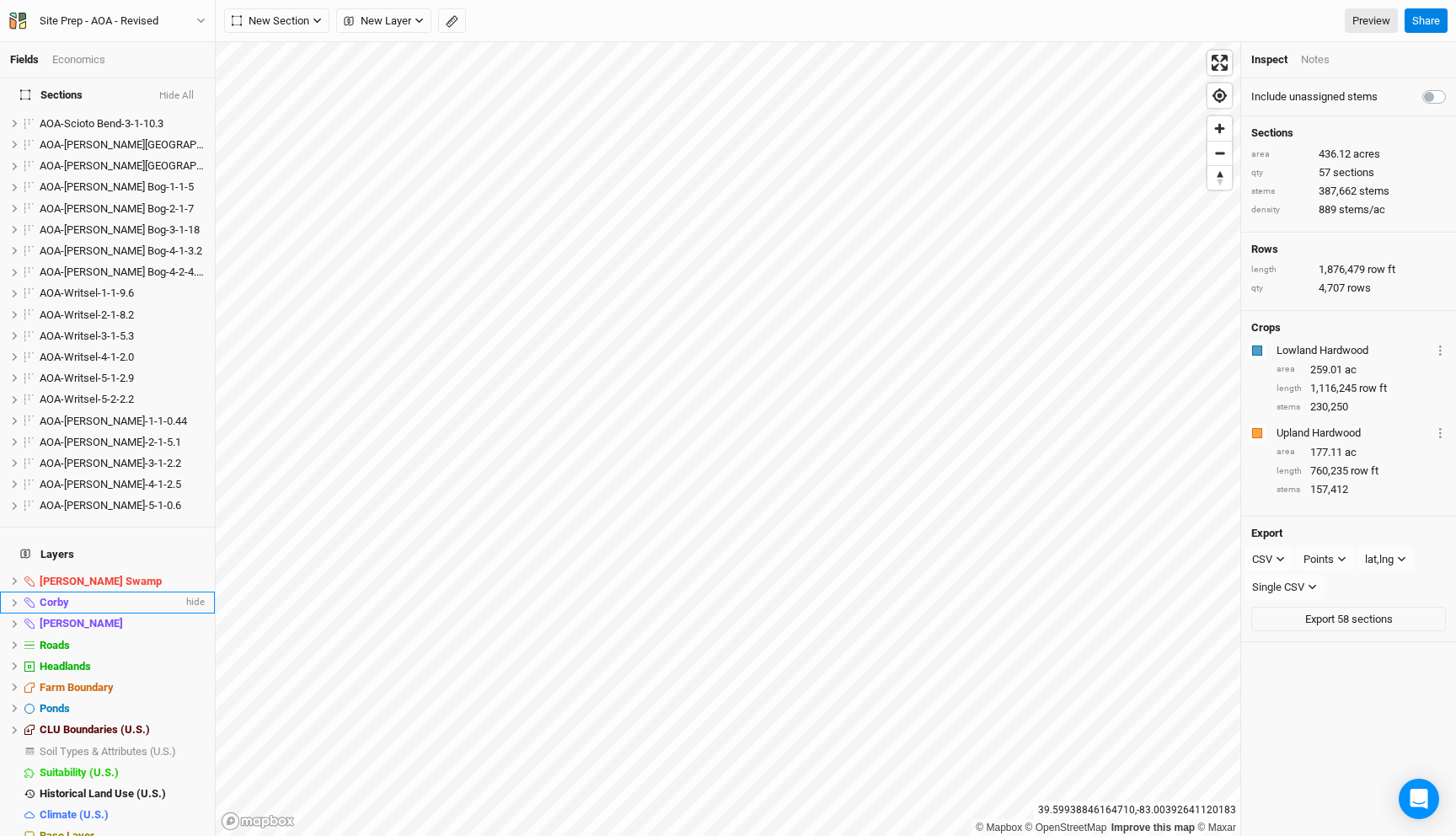
click at [94, 596] on div "Corby" at bounding box center [111, 602] width 143 height 14
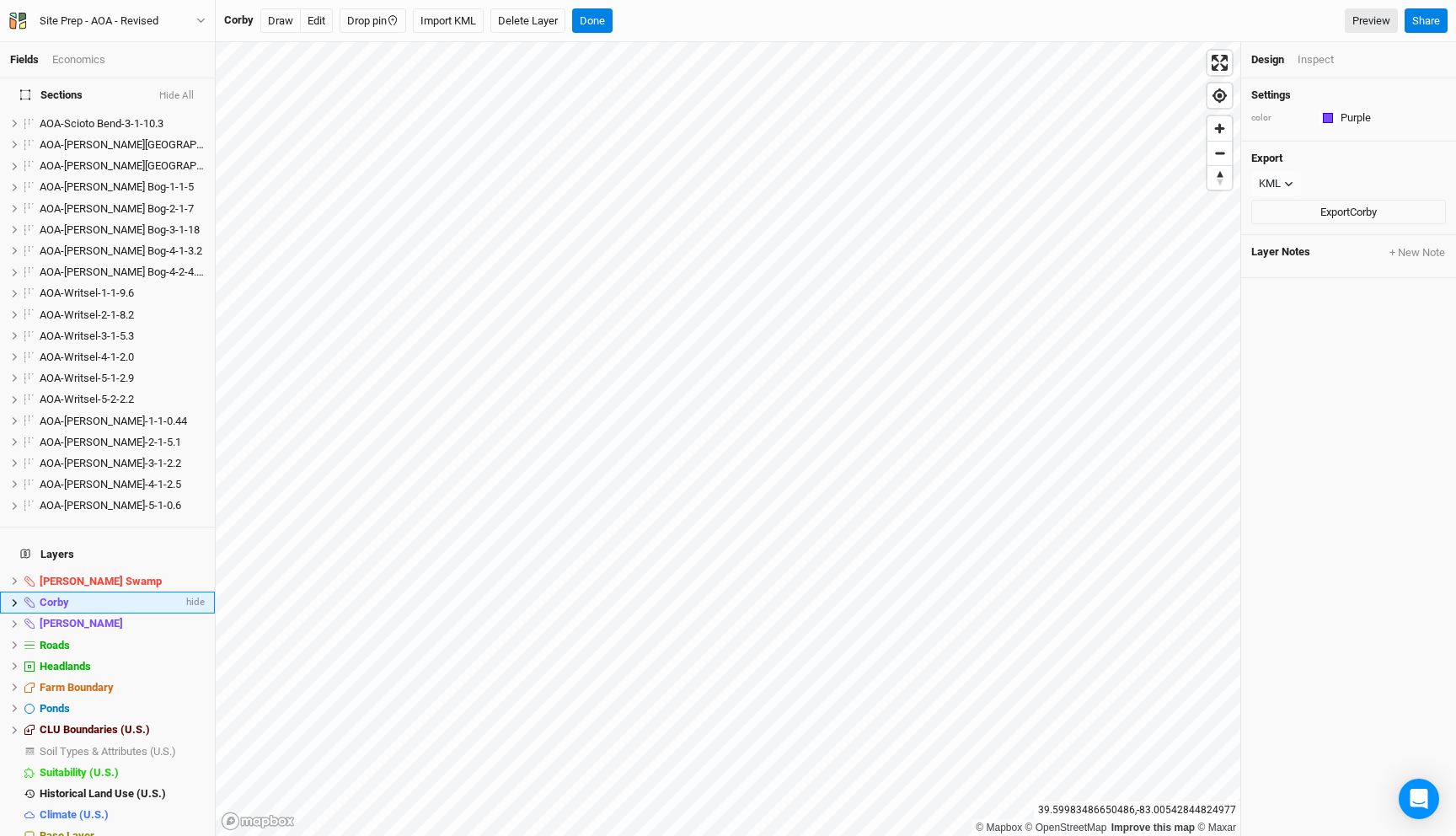
click at [12, 599] on icon at bounding box center [15, 603] width 9 height 9
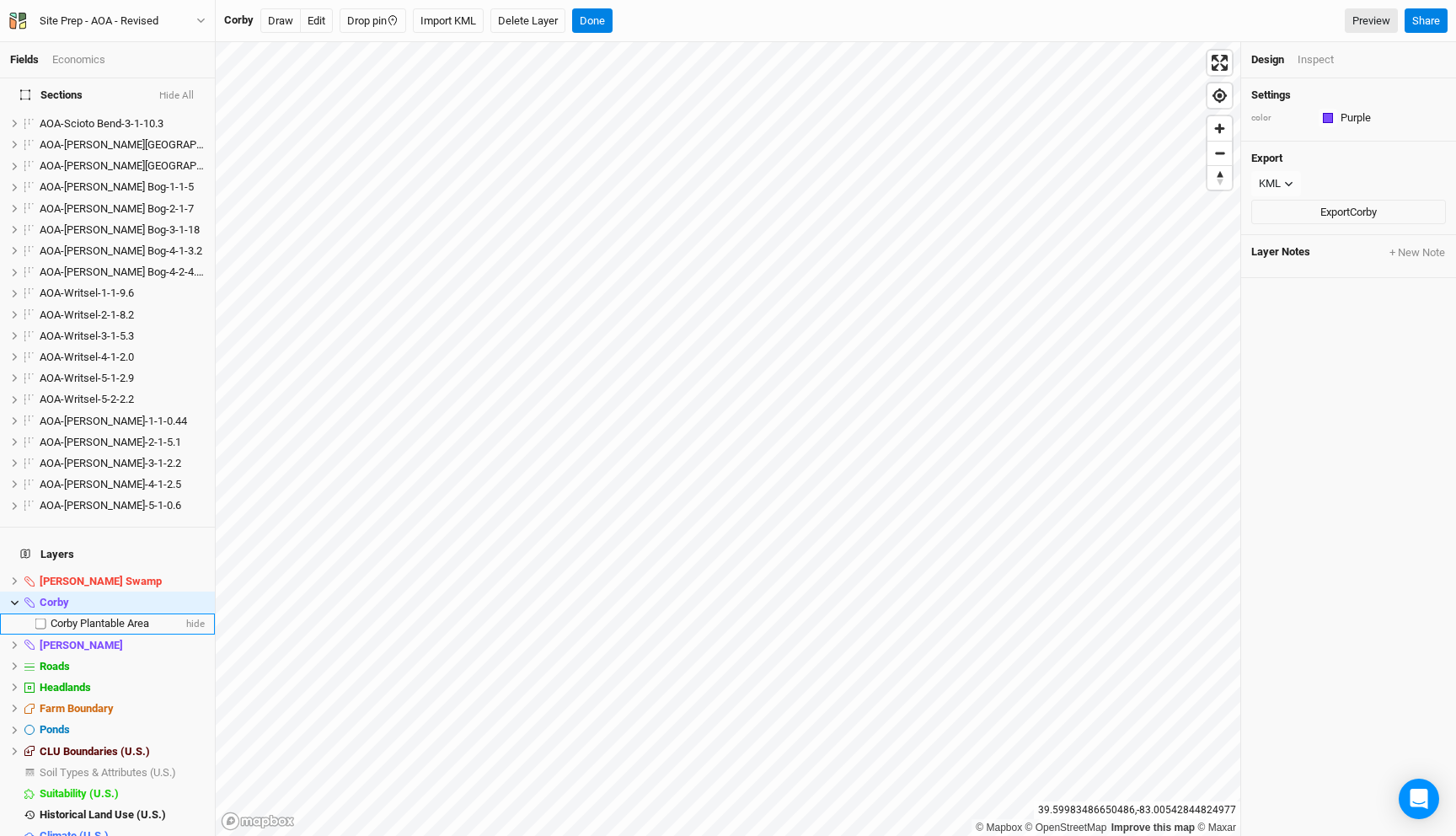
click at [63, 617] on span "Corby Plantable Area" at bounding box center [100, 623] width 99 height 13
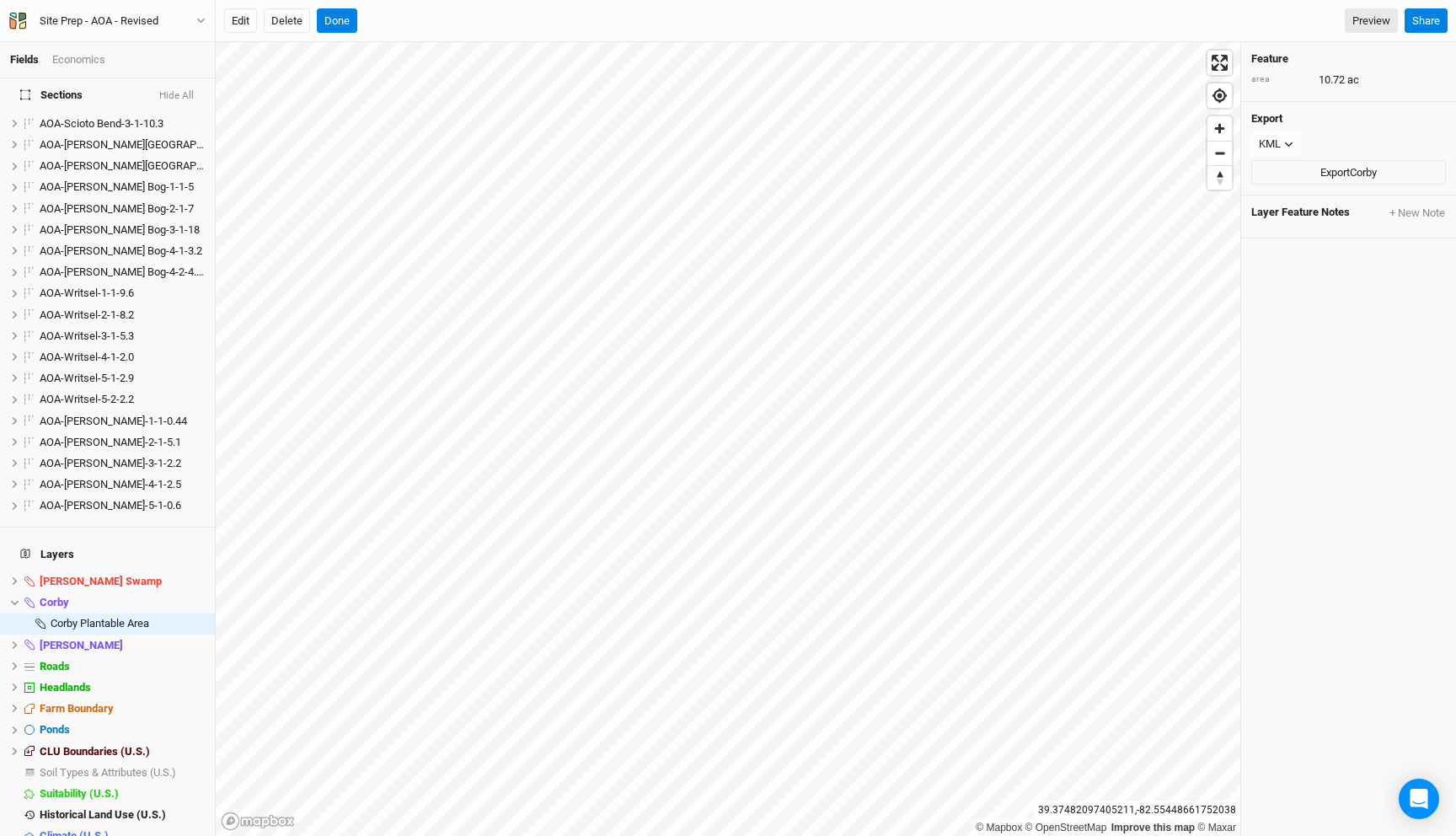
click at [299, 34] on div "Edit Delete Done Preview Share" at bounding box center [836, 21] width 1241 height 42
click at [292, 21] on button "Delete" at bounding box center [287, 21] width 47 height 26
click at [575, 11] on button "Confirm" at bounding box center [567, 21] width 52 height 26
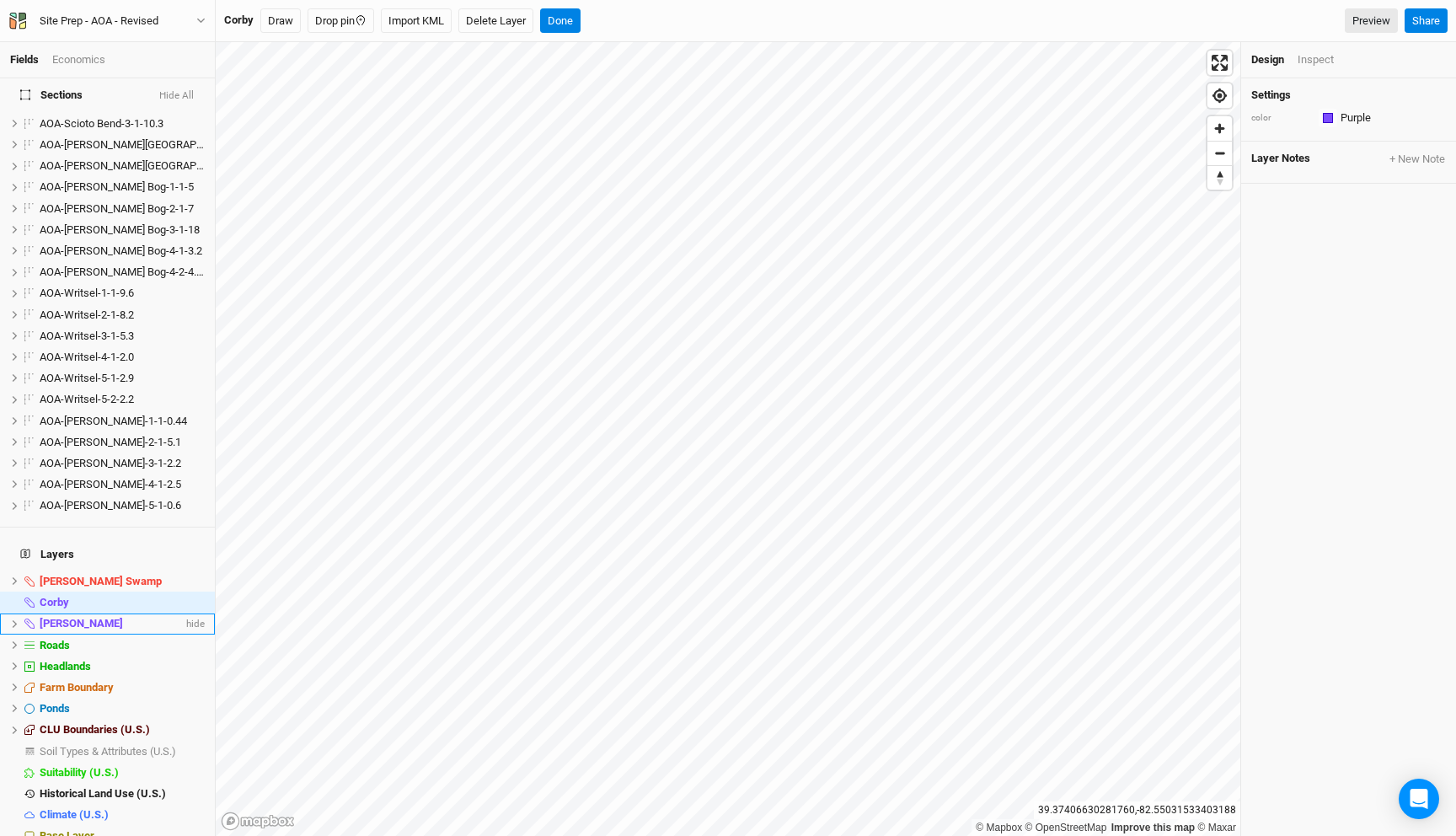
click at [111, 617] on div "Elick" at bounding box center [111, 623] width 143 height 14
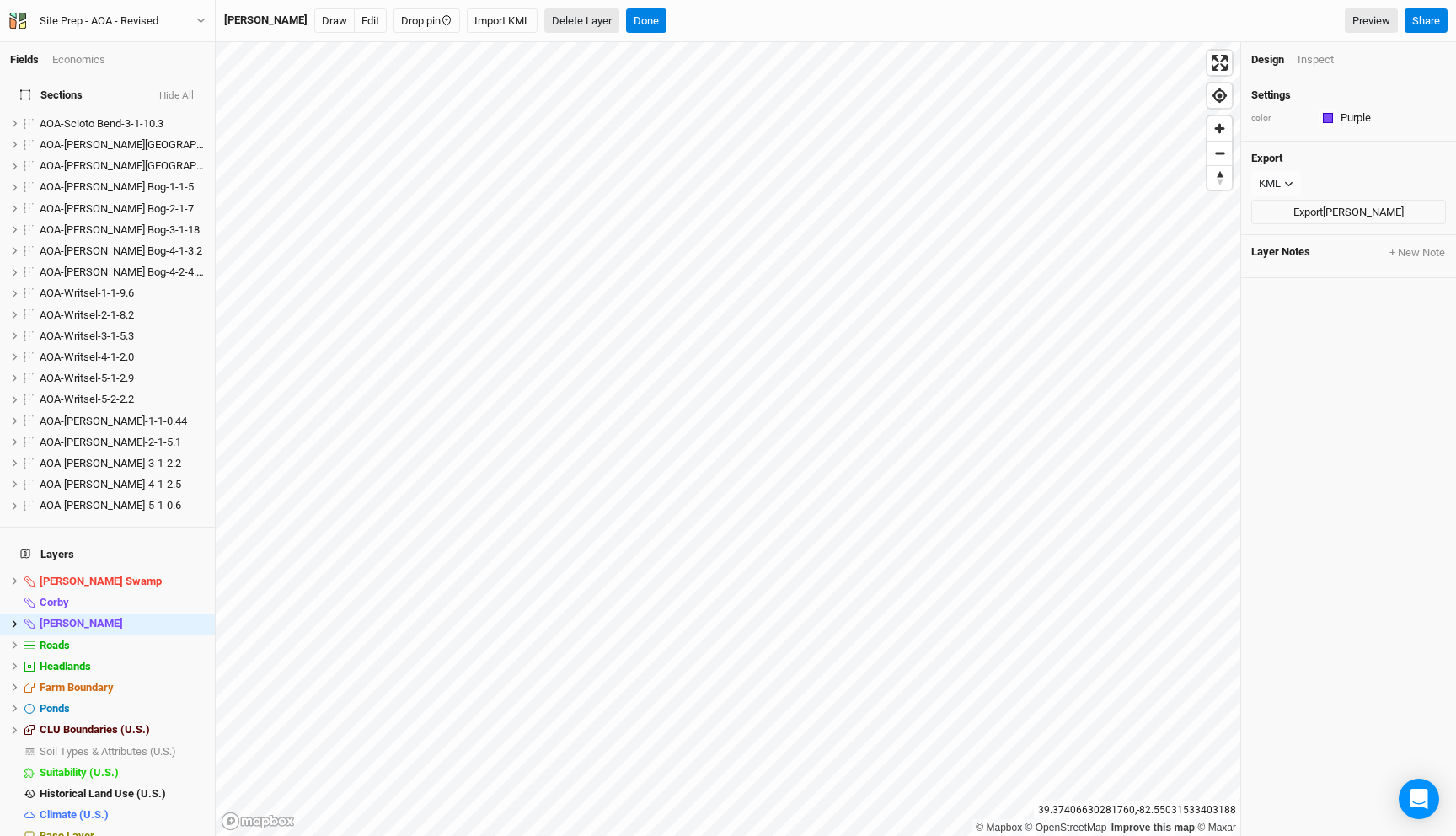
click at [544, 18] on button "Delete Layer" at bounding box center [582, 21] width 75 height 26
click at [593, 20] on button "Confirm" at bounding box center [619, 21] width 52 height 26
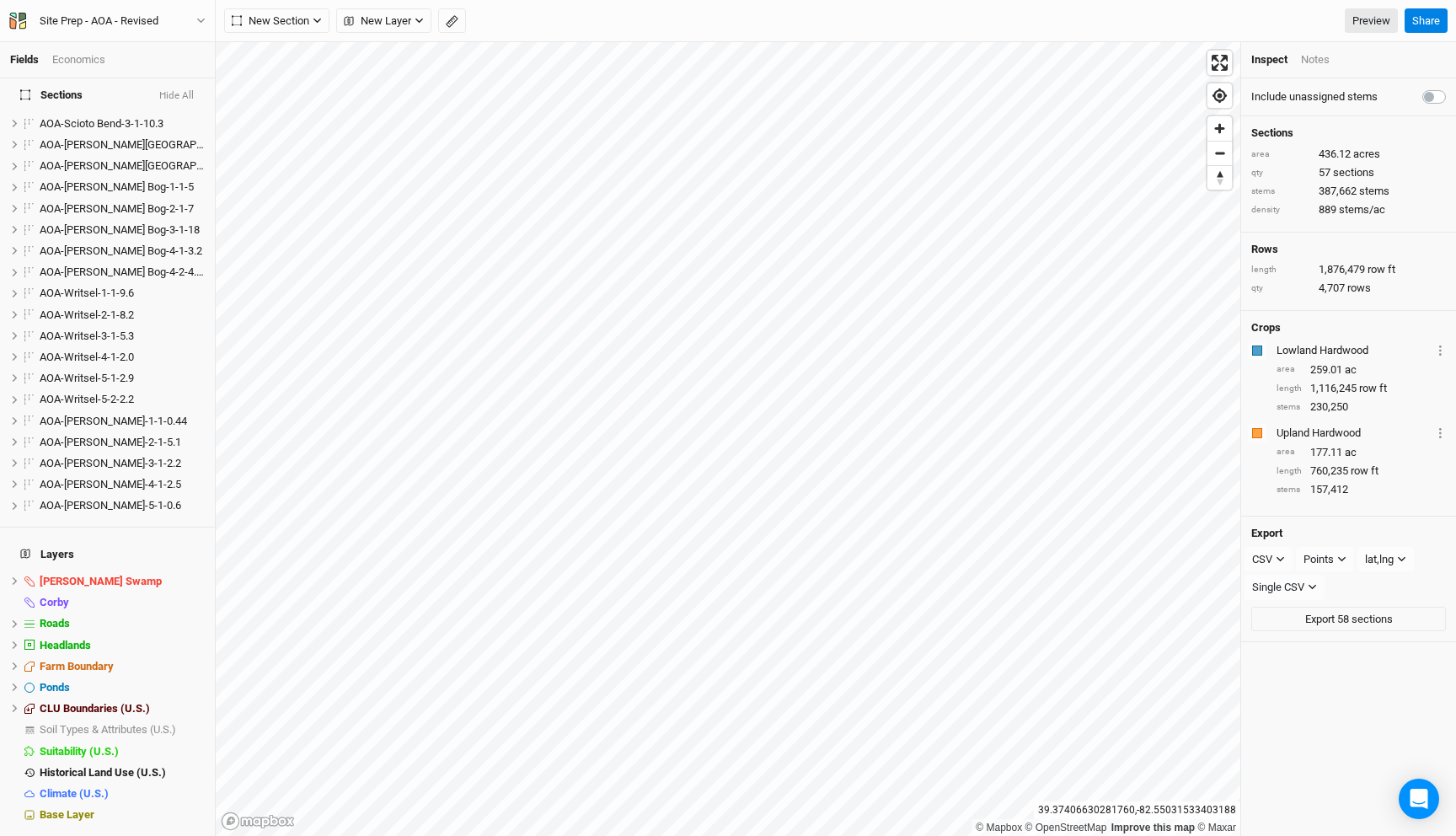
scroll to position [816, 0]
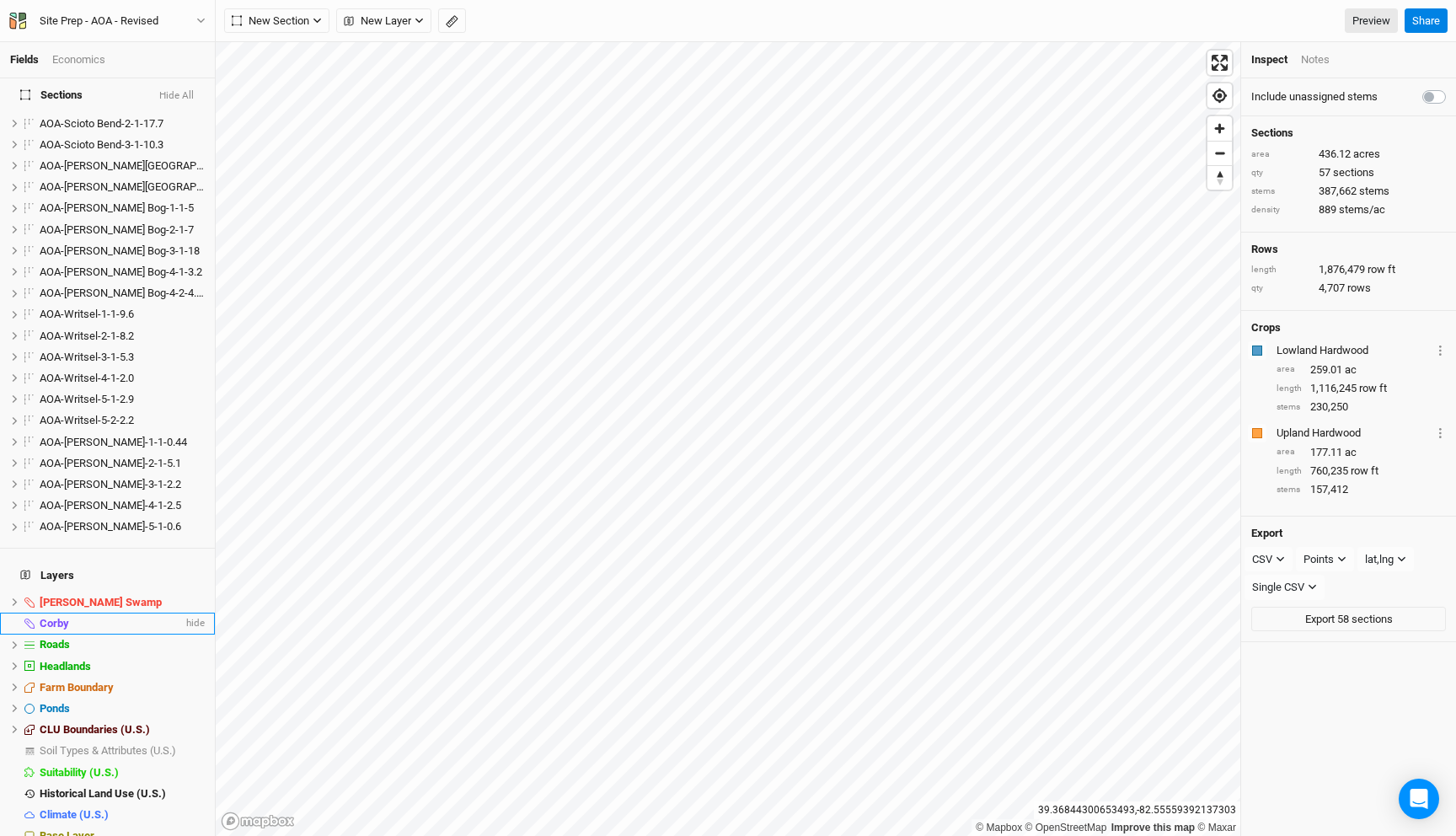
click at [100, 617] on div "Corby" at bounding box center [111, 623] width 143 height 14
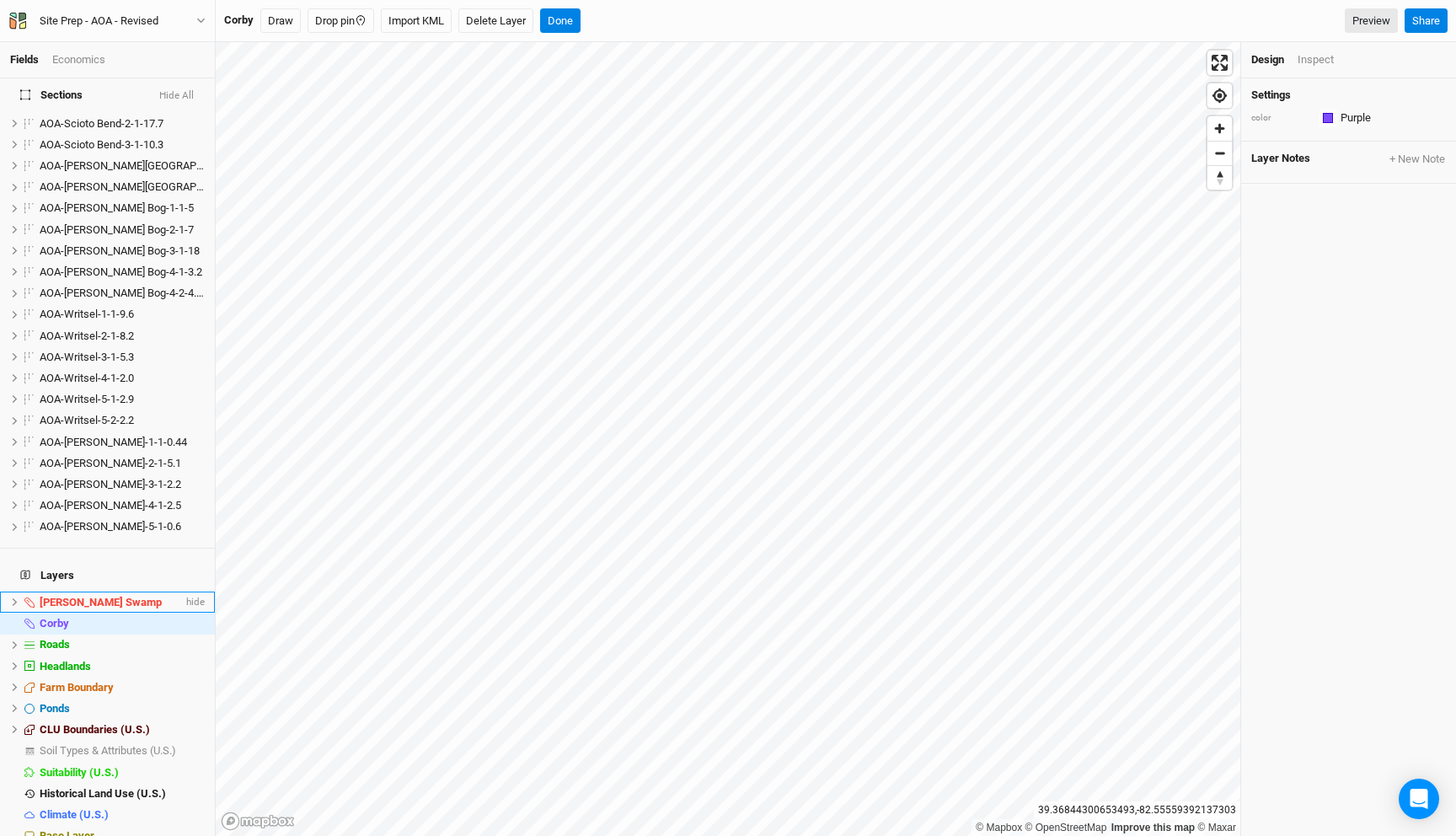
click at [101, 596] on span "Cackley Swamp" at bounding box center [100, 602] width 122 height 13
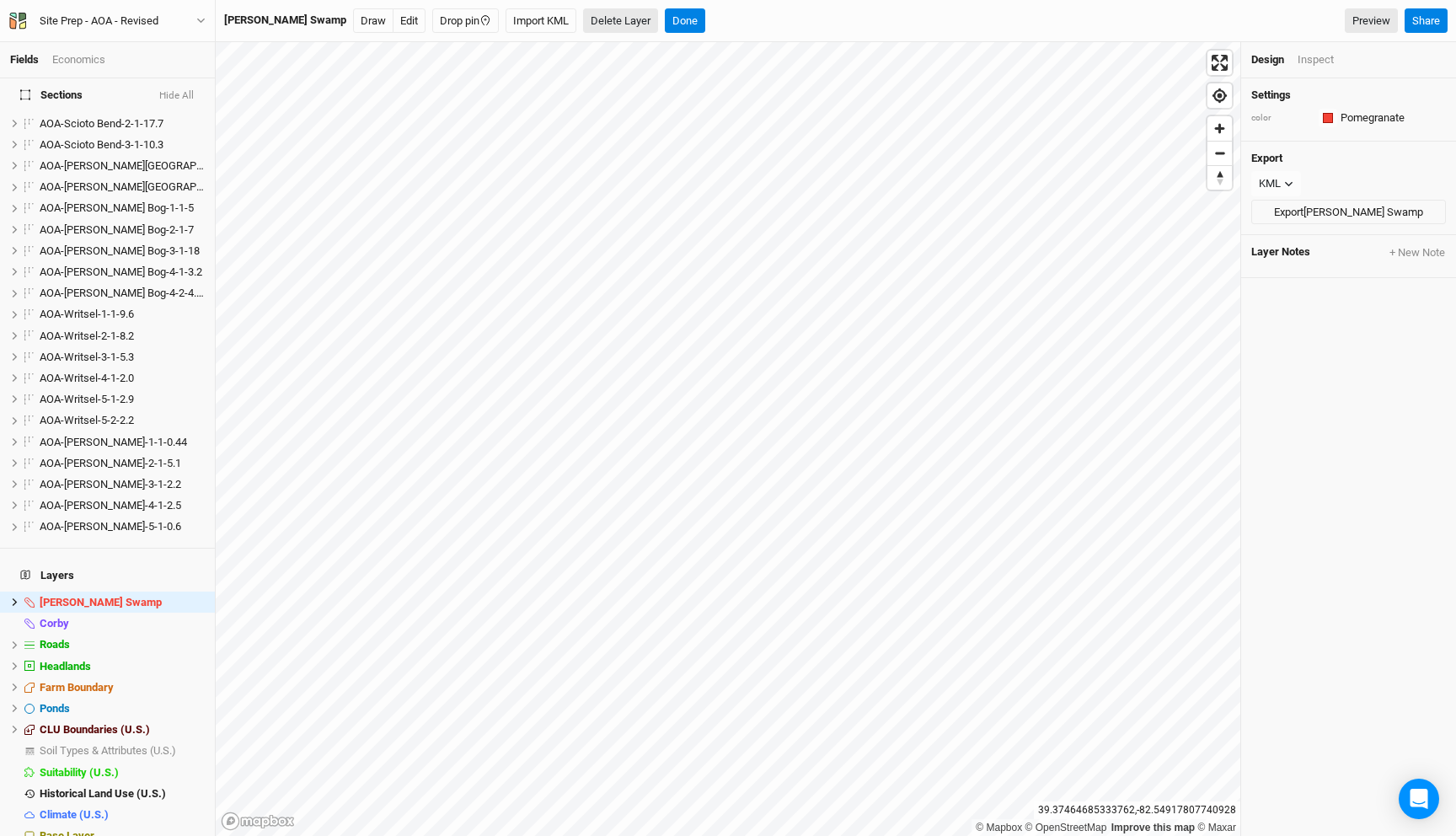
click at [583, 22] on button "Delete Layer" at bounding box center [620, 21] width 75 height 26
click at [632, 18] on button "Confirm" at bounding box center [657, 21] width 52 height 26
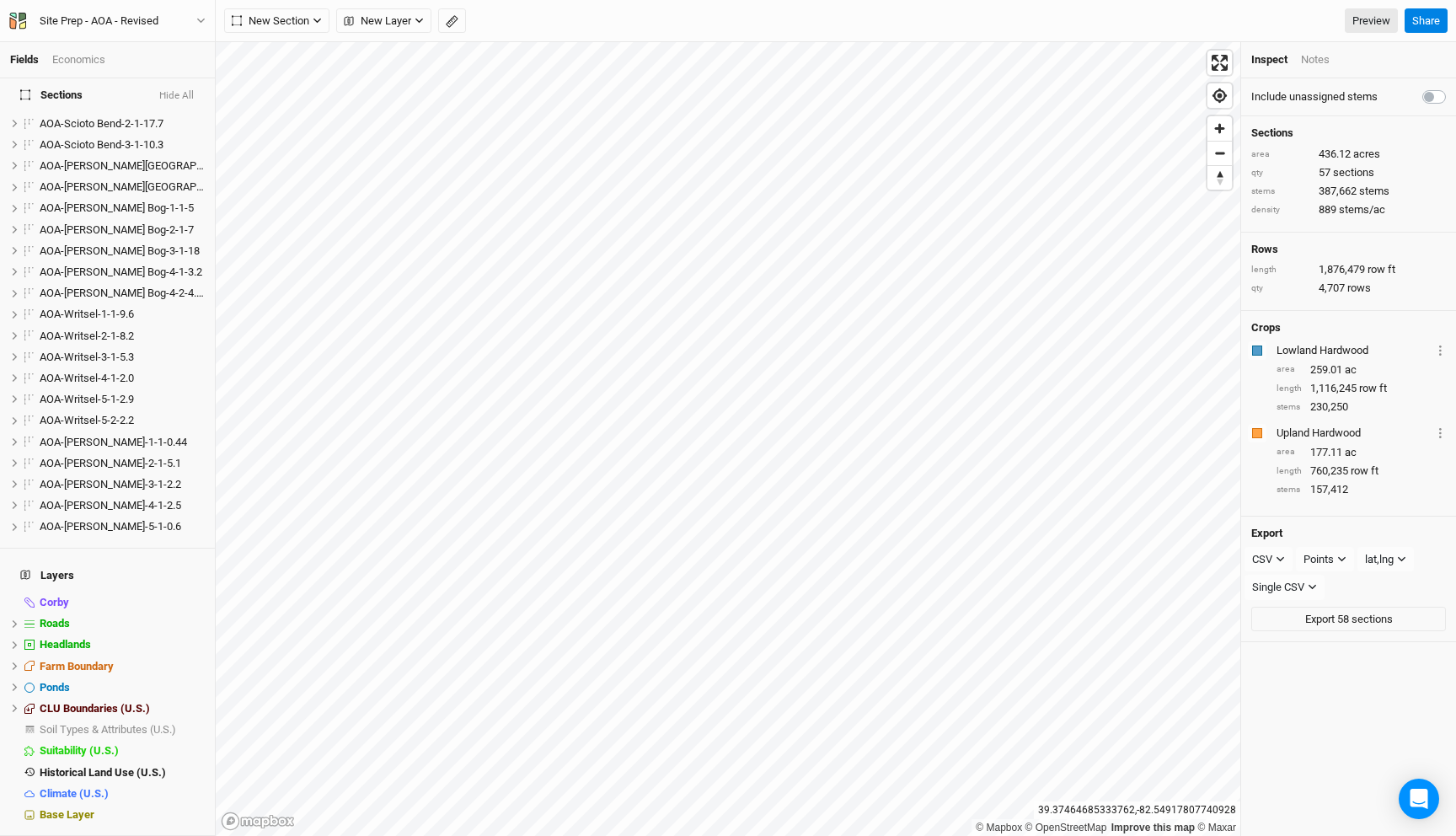
scroll to position [794, 0]
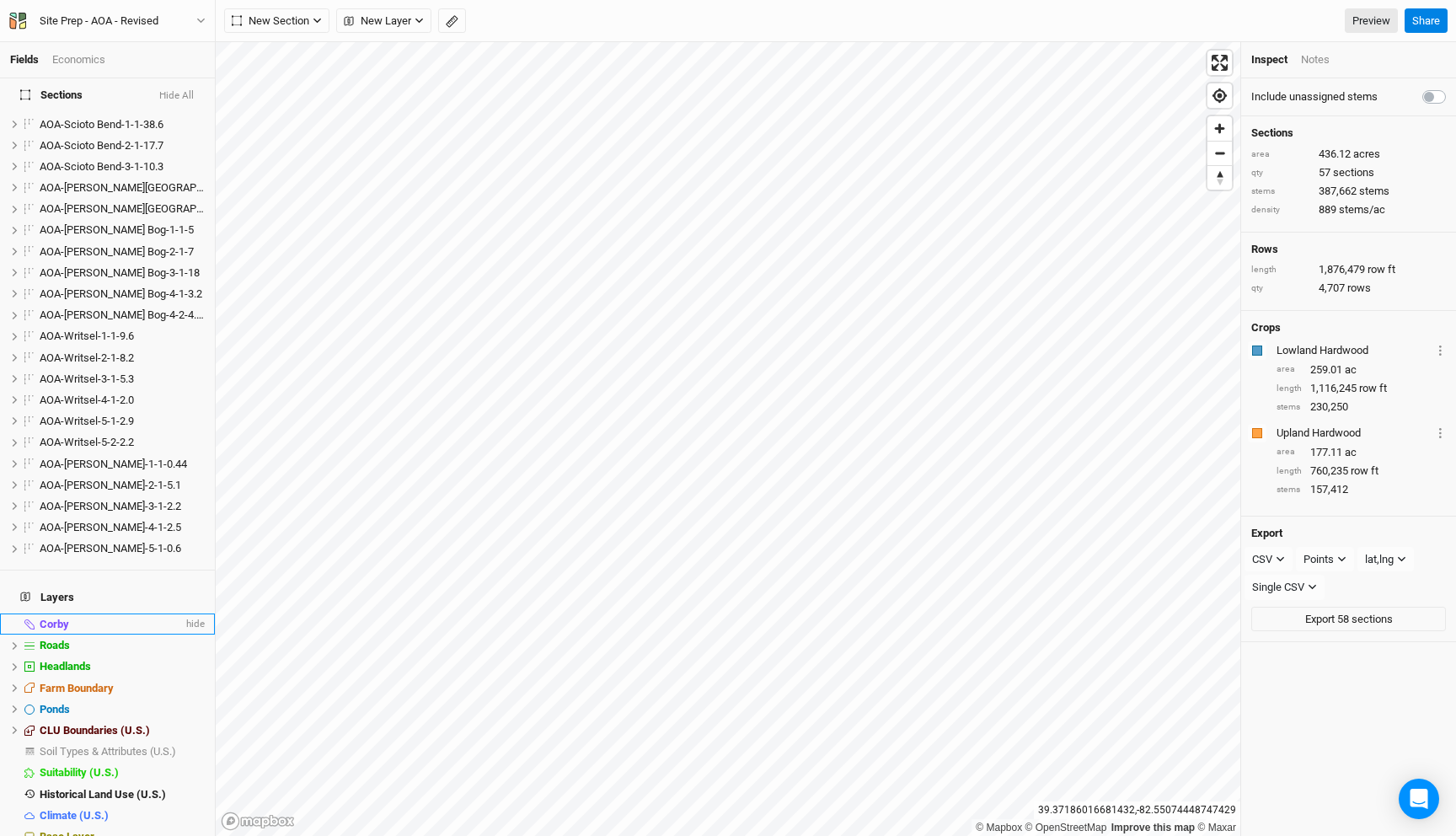
click at [107, 618] on div "Corby" at bounding box center [111, 624] width 143 height 14
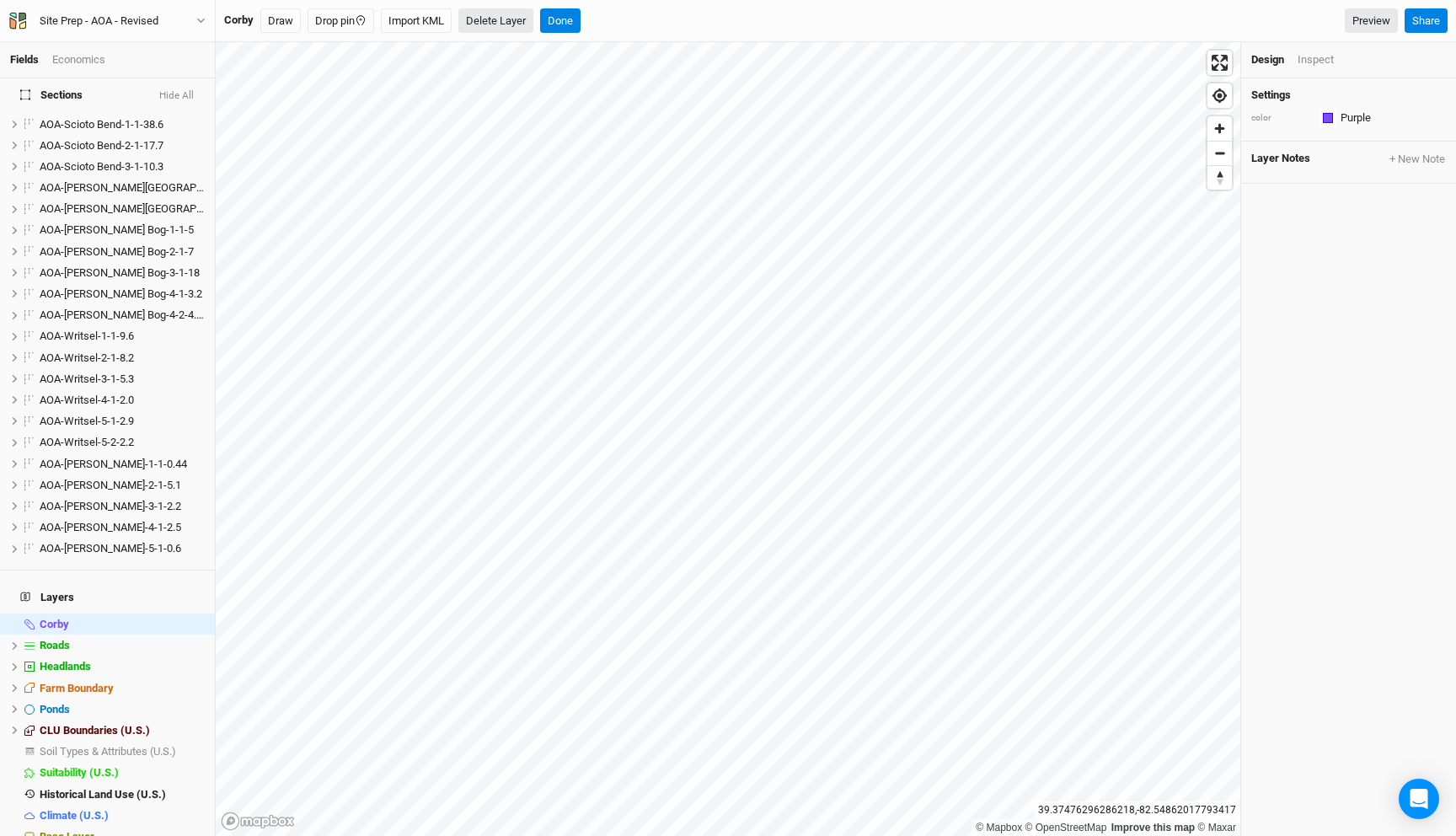
click at [496, 18] on button "Delete Layer" at bounding box center [496, 21] width 75 height 26
click at [581, 16] on button "Confirm" at bounding box center [564, 21] width 52 height 26
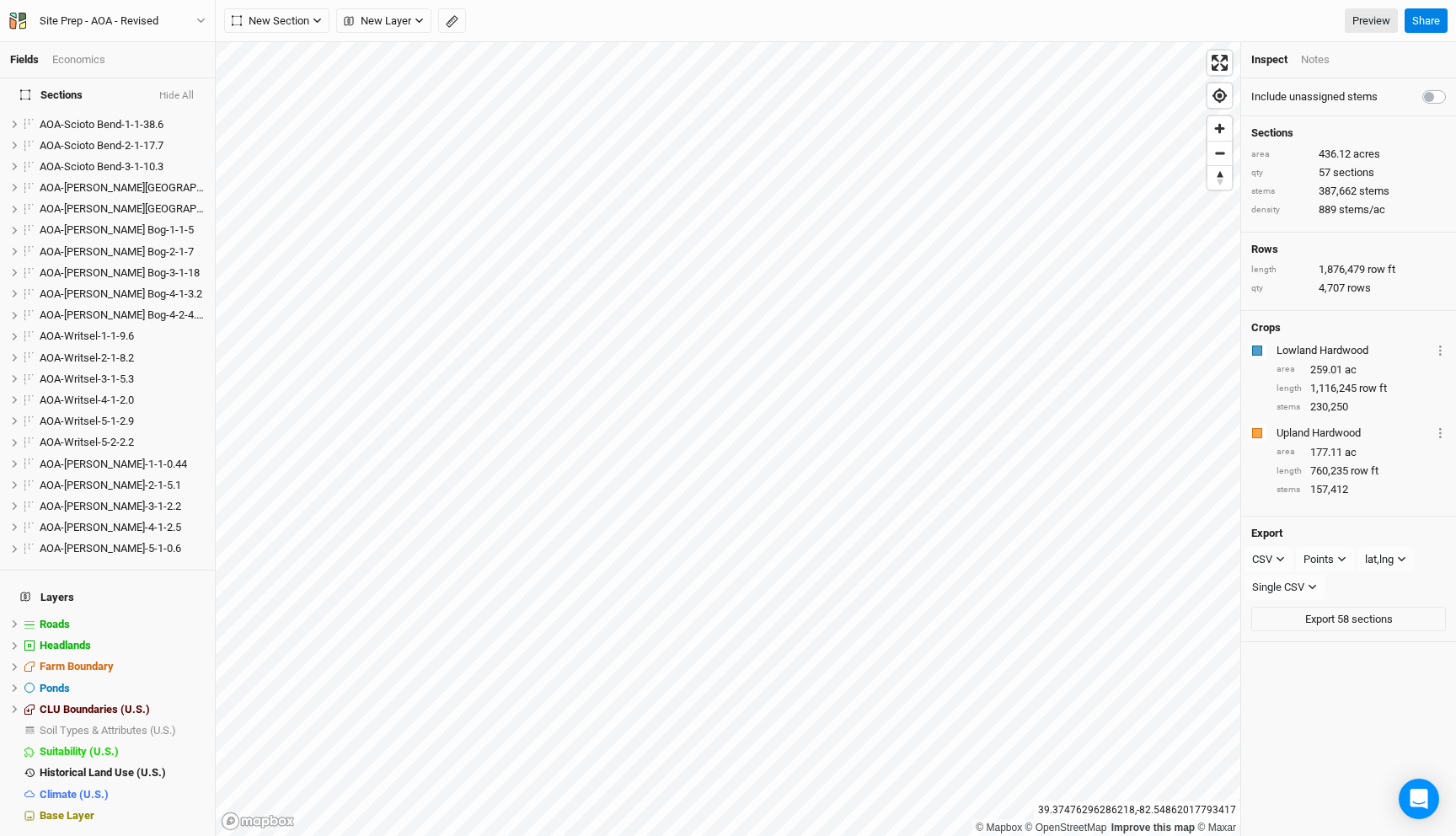
scroll to position [773, 0]
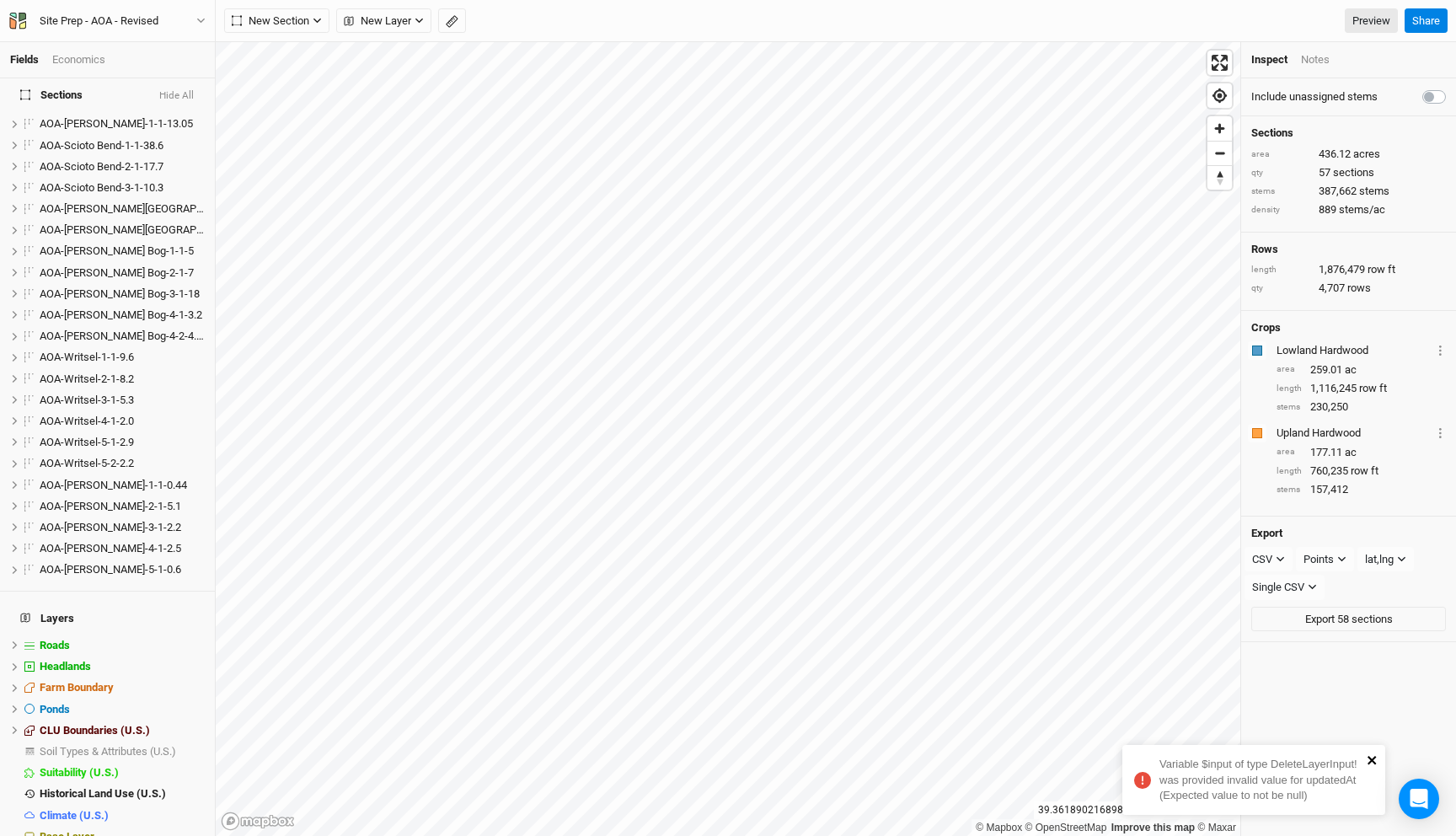
click at [1374, 758] on icon "close" at bounding box center [1372, 760] width 8 height 8
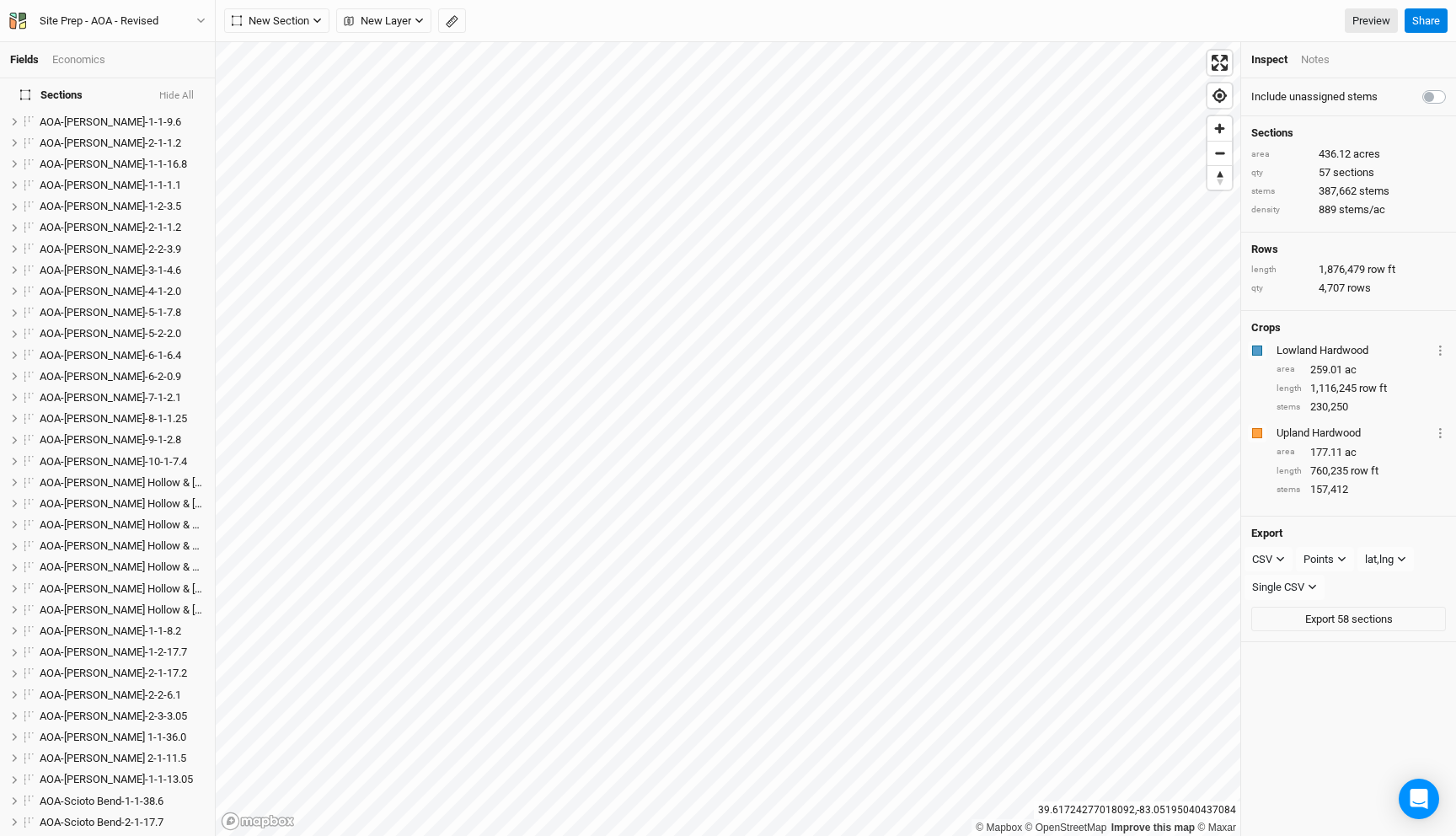
scroll to position [0, 0]
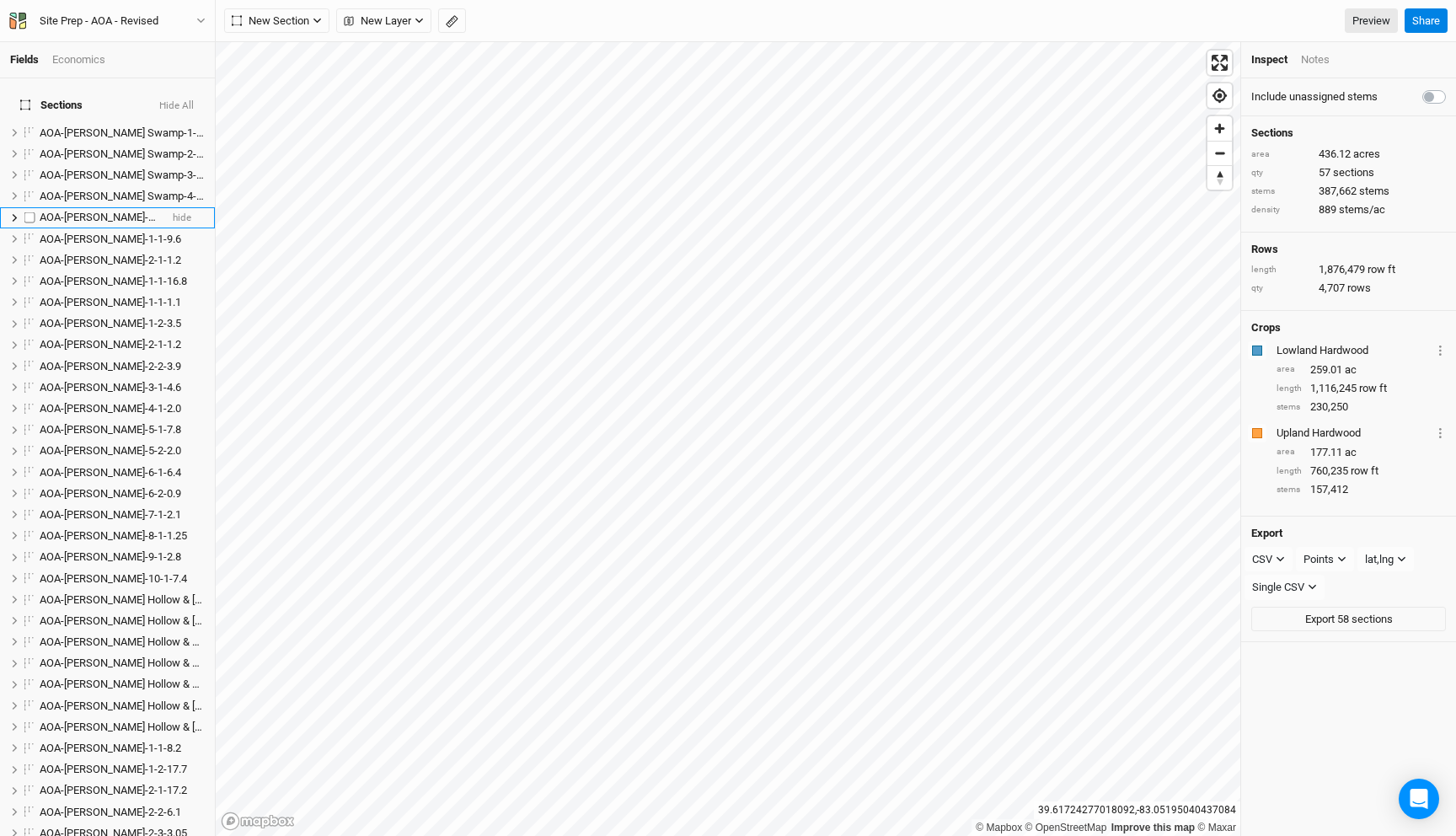
click at [117, 211] on span "AOA-Cossin-1-1-36.28" at bounding box center [115, 217] width 153 height 13
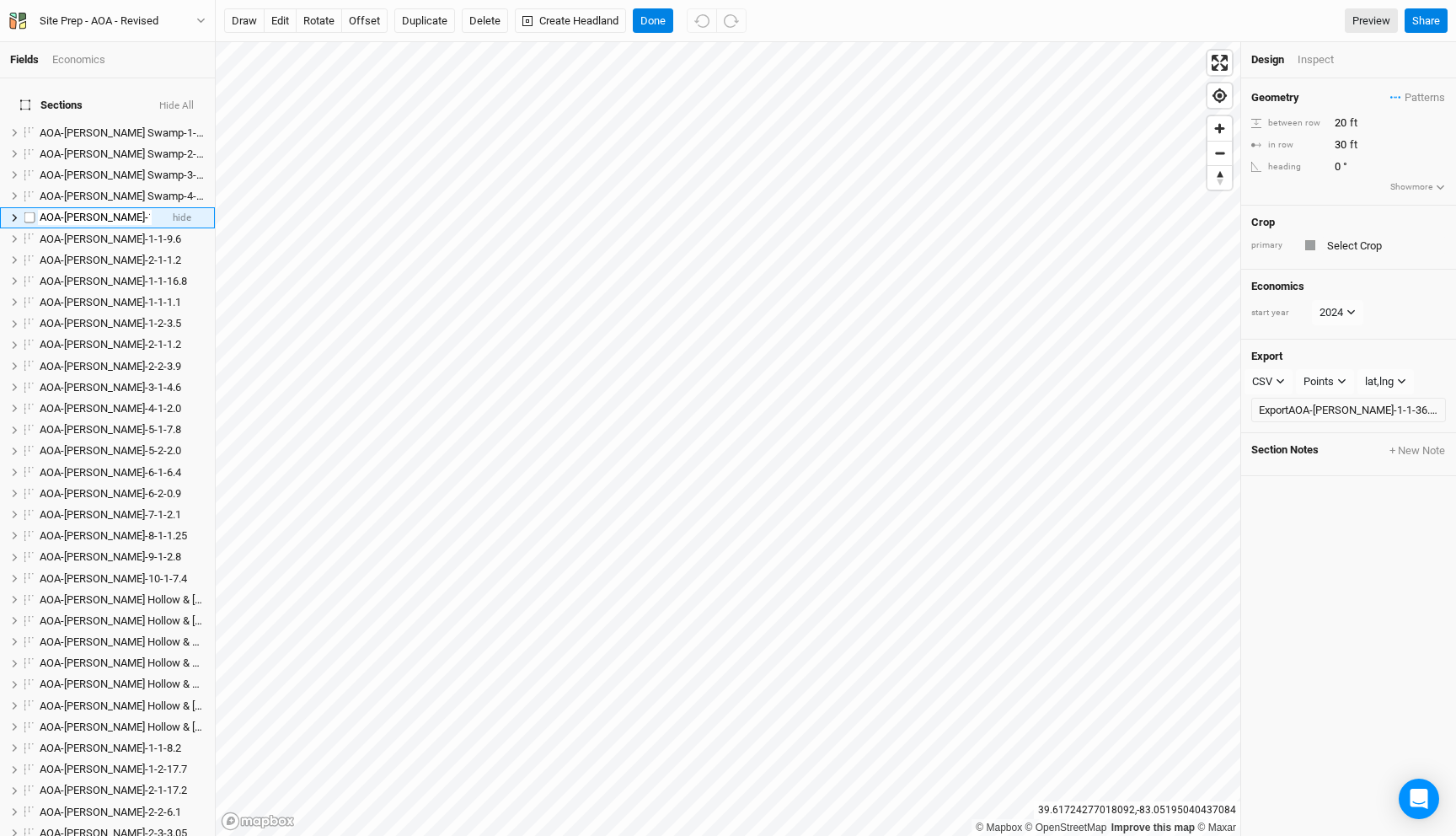
click at [47, 210] on input "AOA-Cossin-1-1-36.28" at bounding box center [94, 217] width 114 height 16
drag, startPoint x: 131, startPoint y: 202, endPoint x: 36, endPoint y: 205, distance: 95.0
click at [36, 207] on li "NOT CONFIRMED - AOA-Cossin-1-1-36.28 hide" at bounding box center [107, 217] width 215 height 21
type input "NOT CONFIRMED - AOA-Cossin-1-1-36.28"
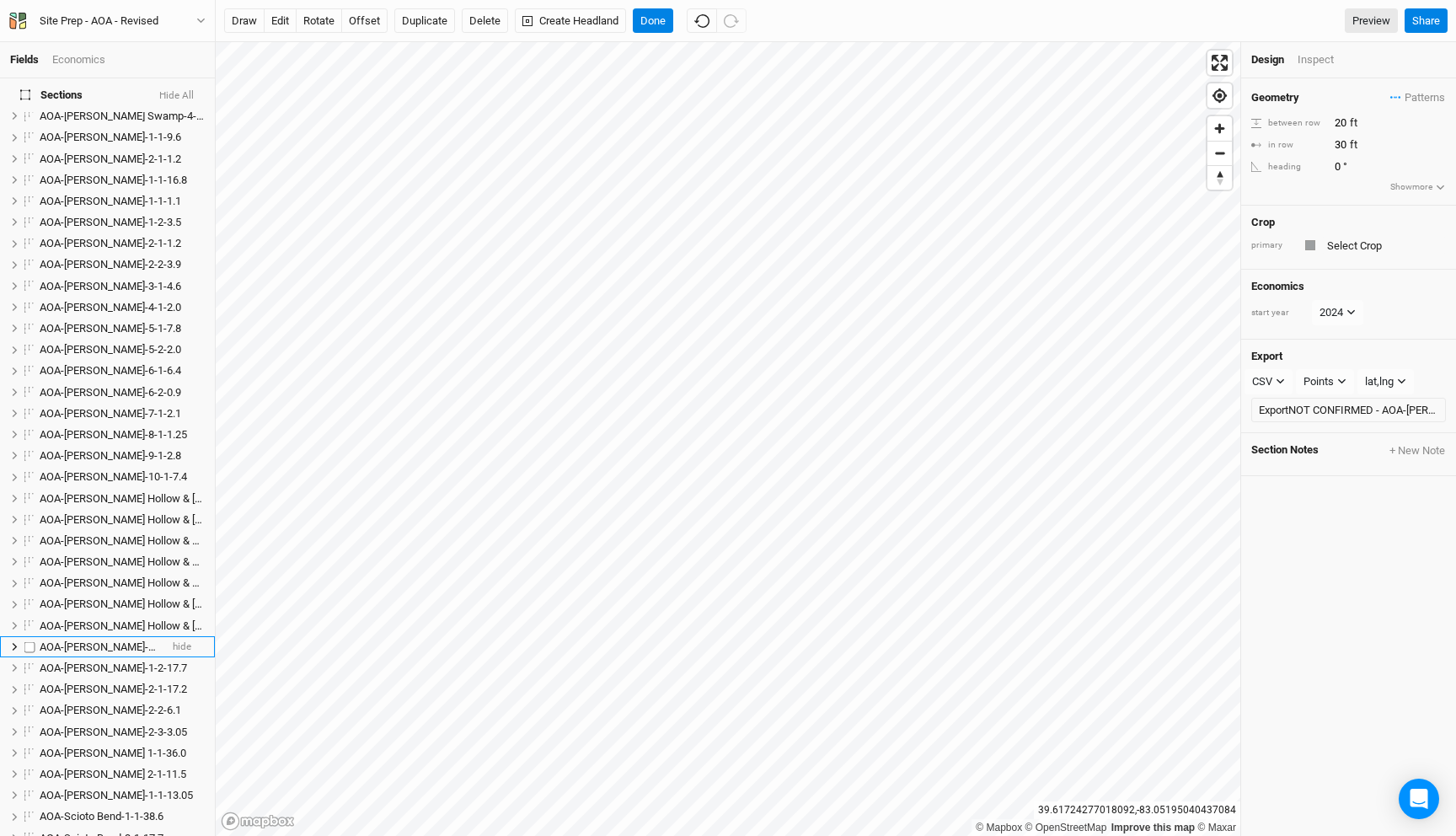
click at [84, 641] on span "AOA-Kibler Fen-1-1-8.2" at bounding box center [110, 647] width 142 height 13
click at [84, 828] on li "AOA-Scioto Bend-2-1-17.7 hide" at bounding box center [107, 838] width 215 height 21
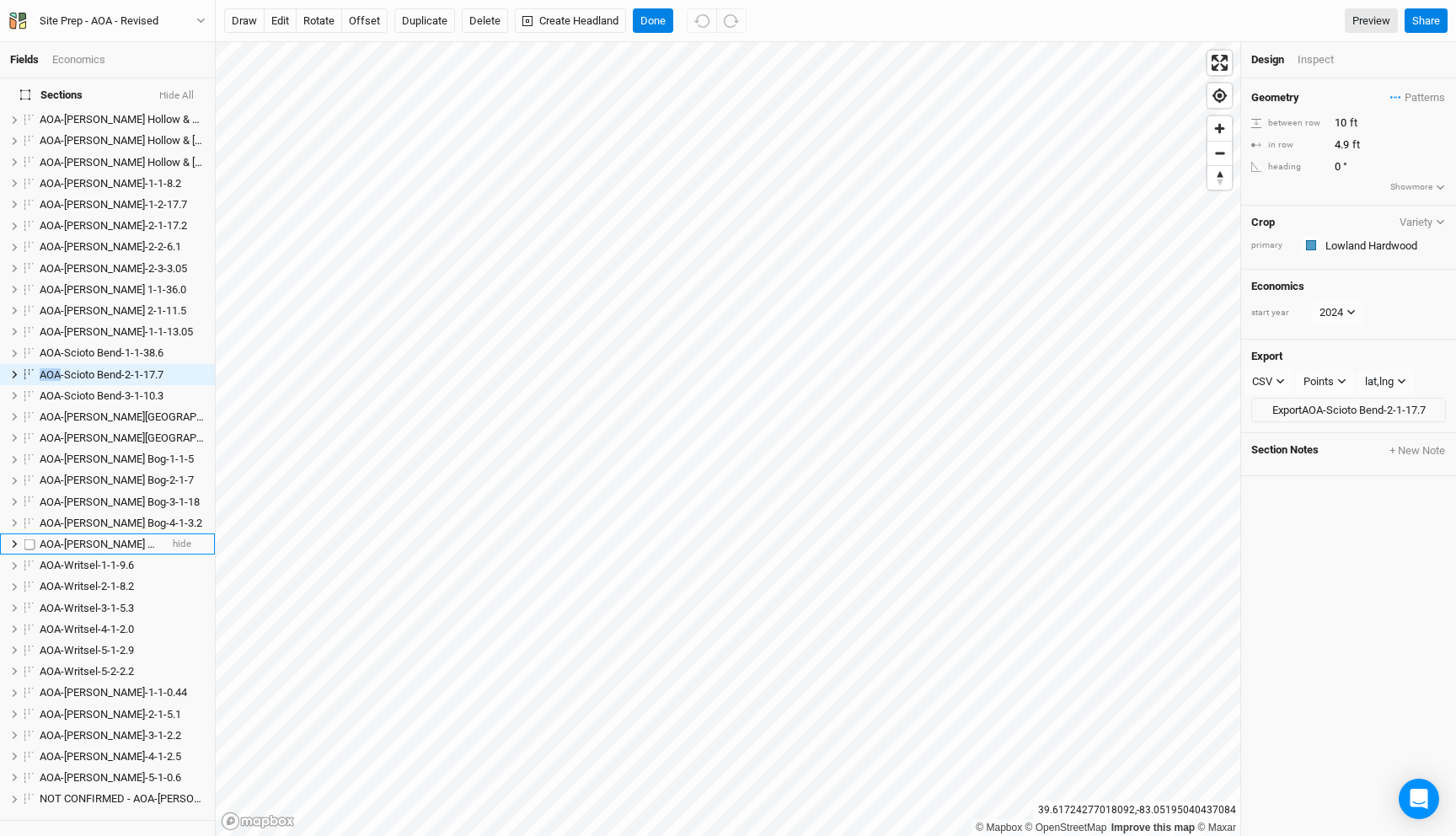
scroll to position [562, 0]
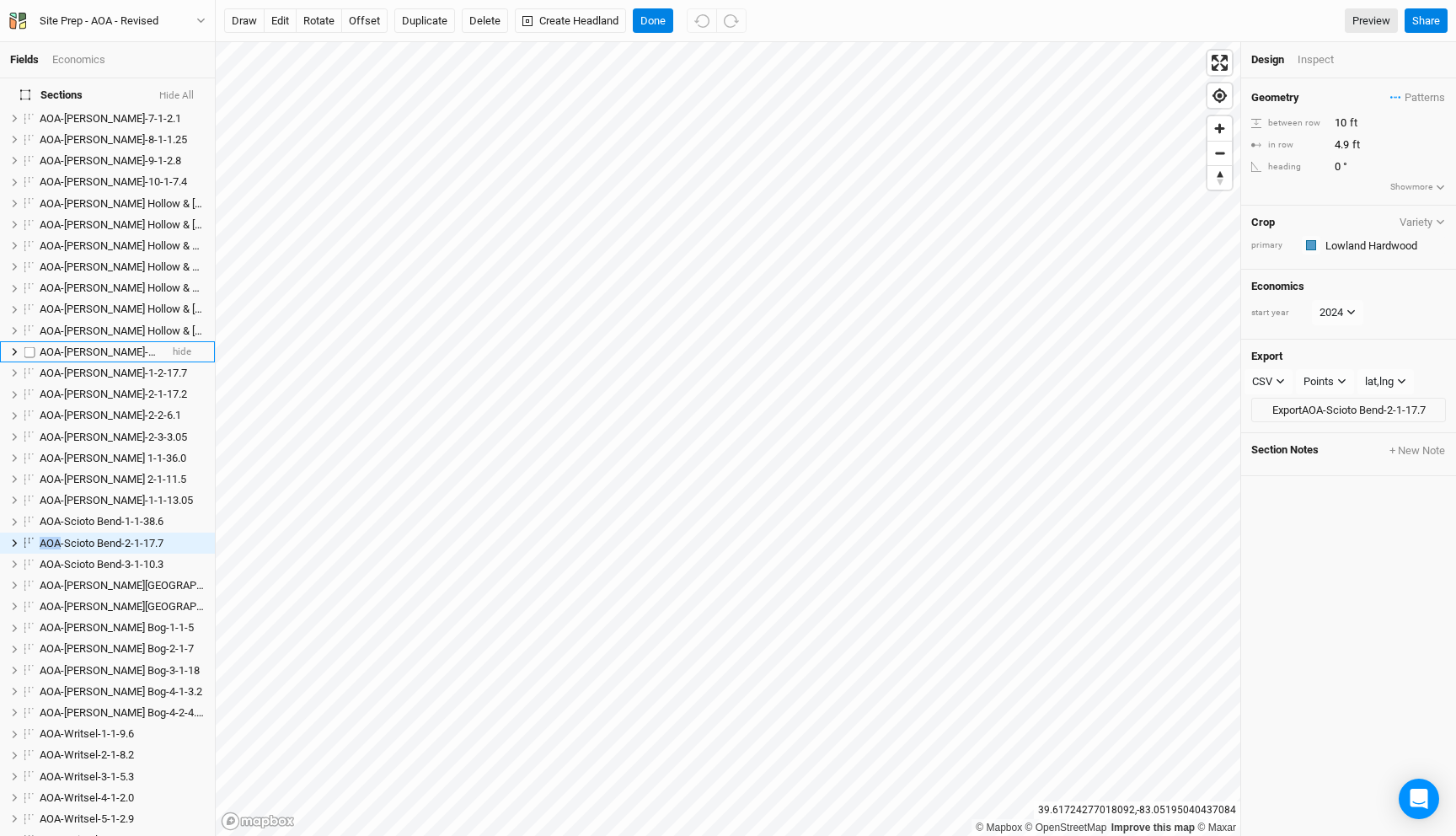
click at [89, 346] on span "AOA-Kibler Fen-1-1-8.2" at bounding box center [110, 352] width 142 height 13
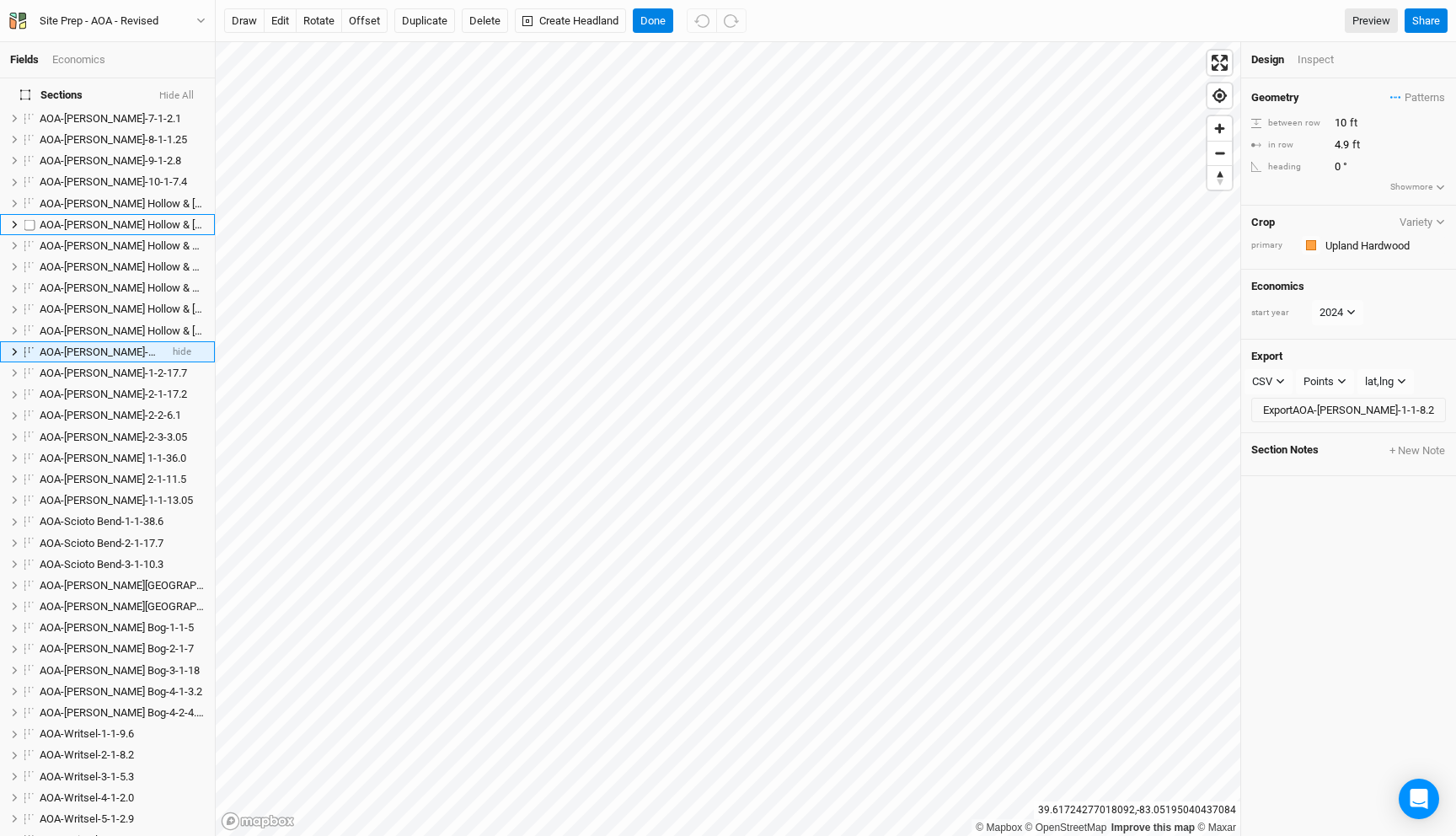
scroll to position [259, 0]
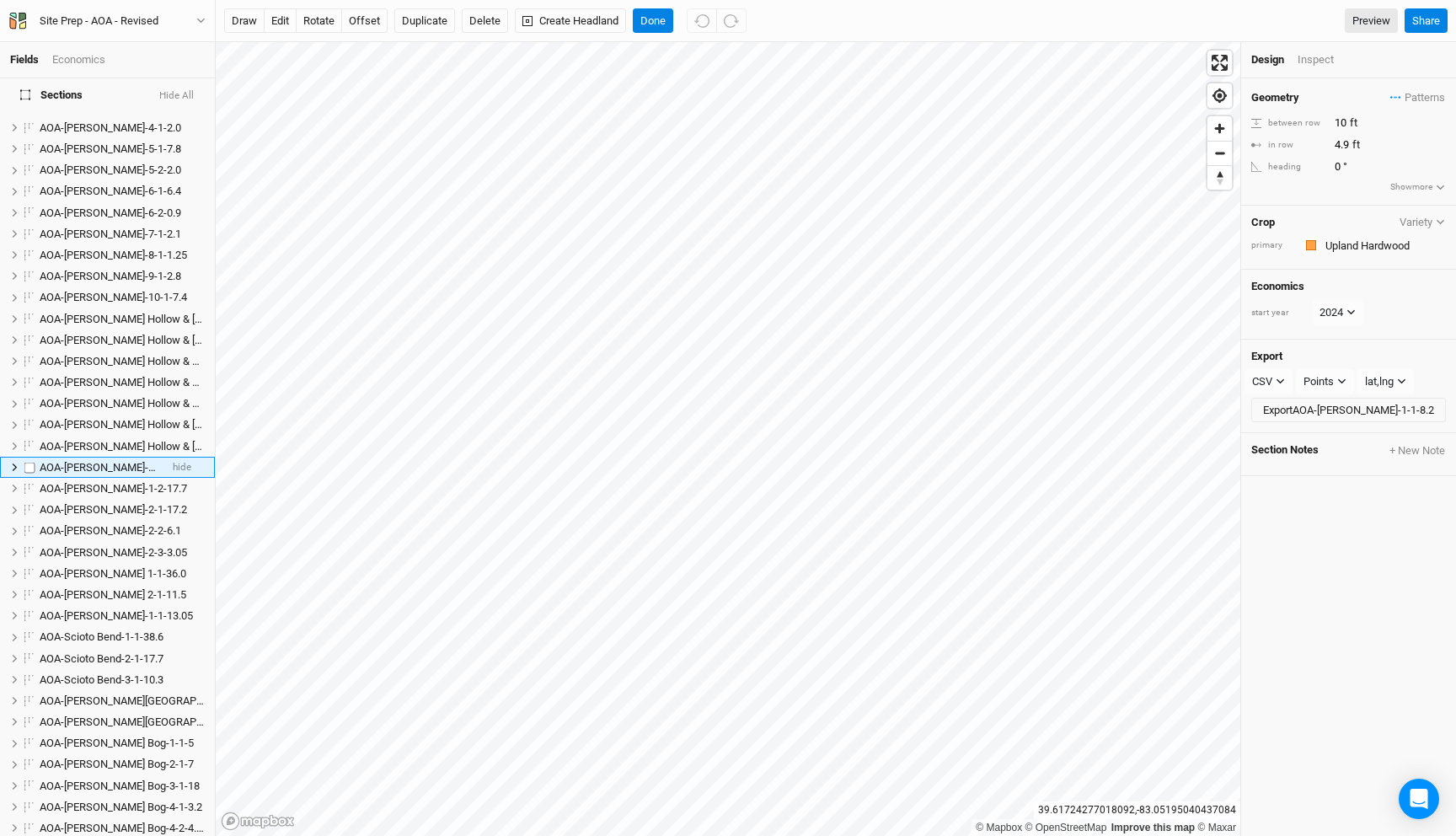
click at [66, 461] on span "AOA-Kibler Fen-1-1-8.2" at bounding box center [110, 468] width 142 height 13
type input "NOT CONFIRMED -AOA-Kibler Fen-1-1-8.2"
click at [82, 475] on ul "AOA-Cackley Swamp-1-1-4.1 hide AOA-Cackley Swamp-2-1-5.8 hide AOA-Cackley Swamp…" at bounding box center [107, 478] width 215 height 1232
click at [79, 461] on span "AOA-Kibler Fen-1-2-17.7" at bounding box center [113, 468] width 148 height 13
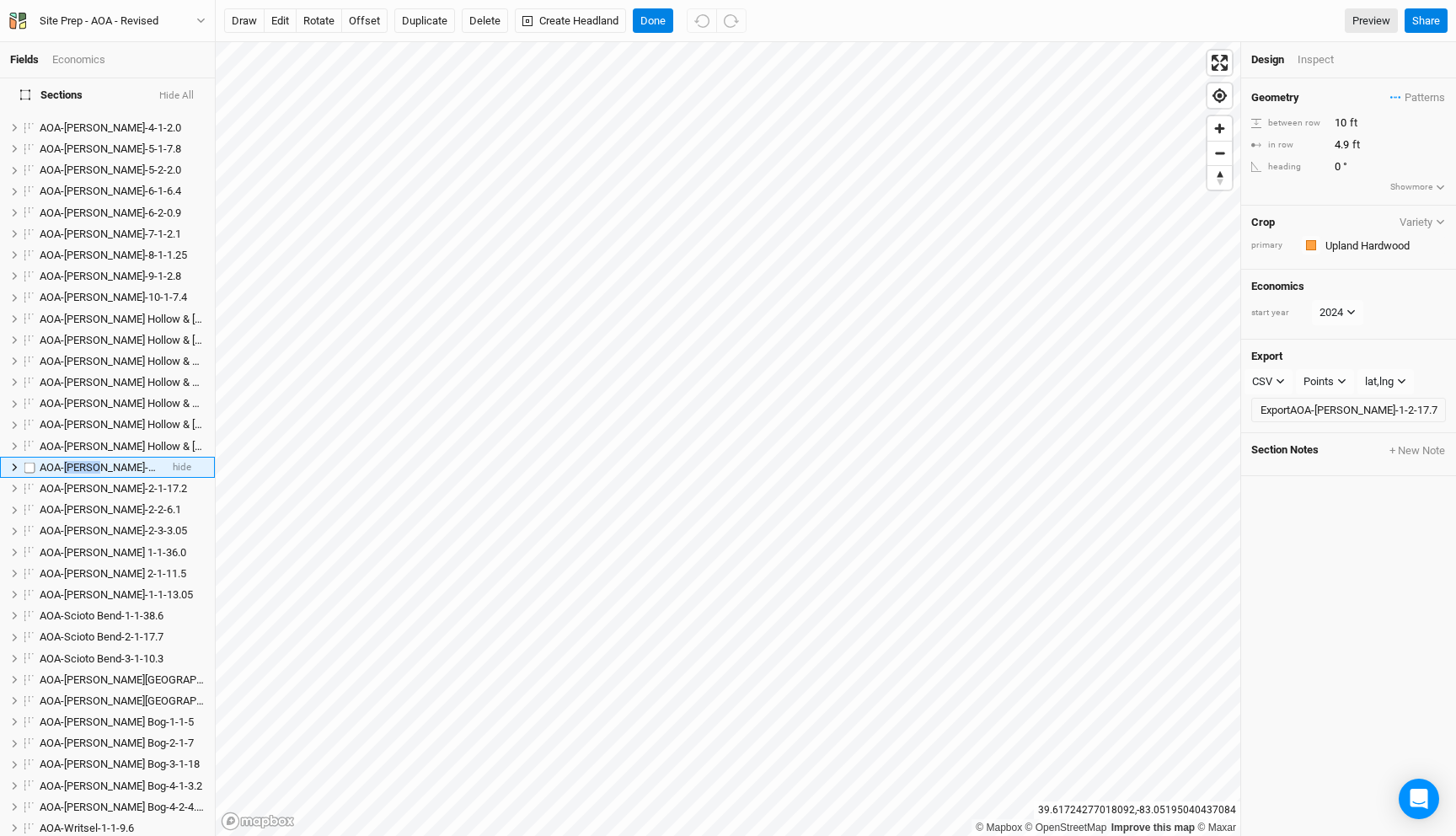
click at [79, 461] on span "AOA-Kibler Fen-1-2-17.7" at bounding box center [113, 468] width 148 height 13
drag, startPoint x: 60, startPoint y: 454, endPoint x: 0, endPoint y: 452, distance: 60.0
click at [0, 456] on li "AOA-Kibler Fen-1-2-17.7 hide" at bounding box center [107, 467] width 215 height 21
type input "NOT CONFIRMED -AOA-Kibler Fen-1-2-17.7"
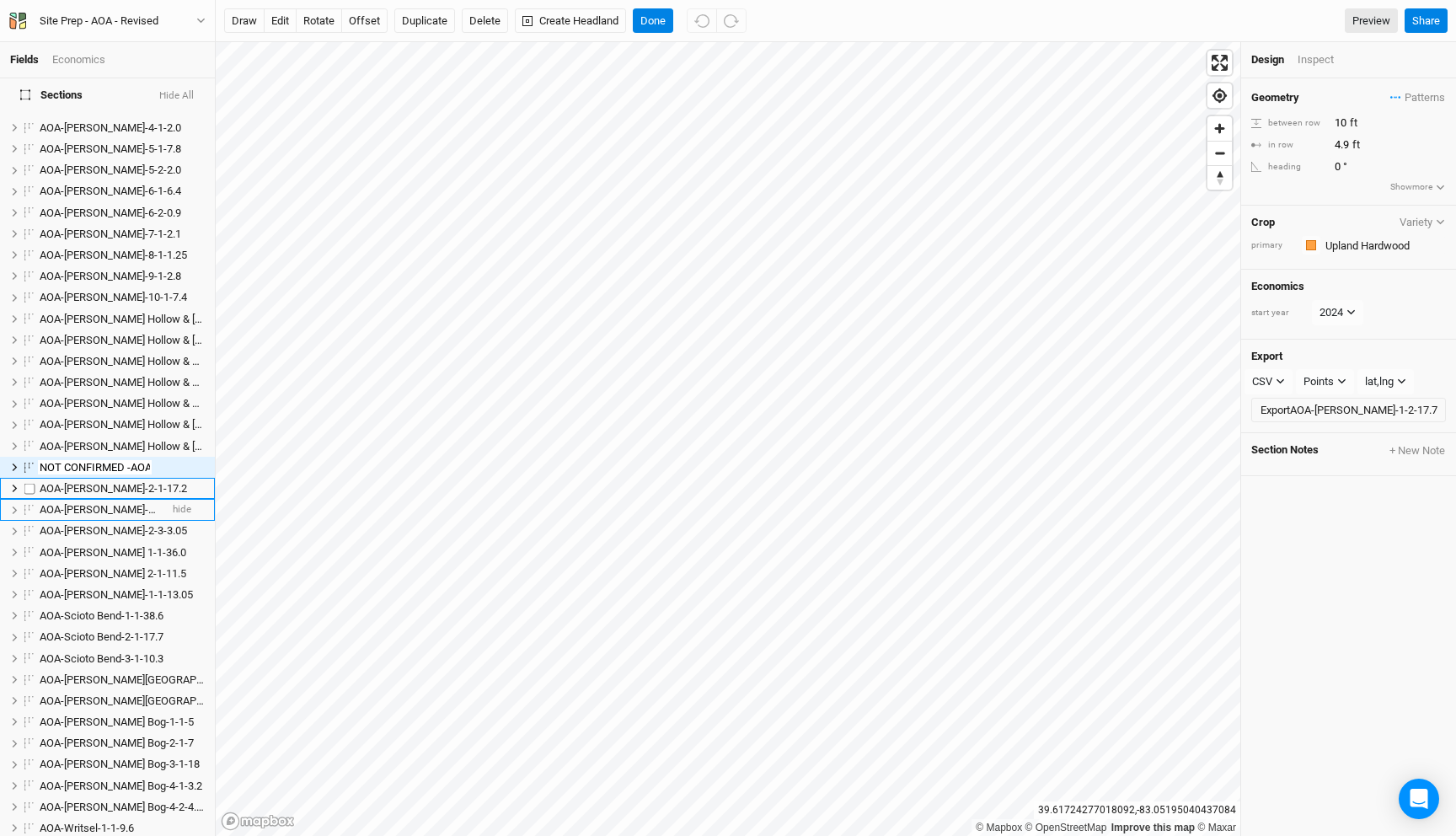
click at [74, 468] on ul "AOA-Cackley Swamp-1-1-4.1 hide AOA-Cackley Swamp-2-1-5.8 hide AOA-Cackley Swamp…" at bounding box center [107, 478] width 215 height 1232
click at [68, 456] on li "AOA-Kibler Fen-2-1-17.2 hide" at bounding box center [107, 467] width 215 height 21
click at [43, 461] on span "AOA-Kibler Fen-2-1-17.2" at bounding box center [113, 468] width 148 height 13
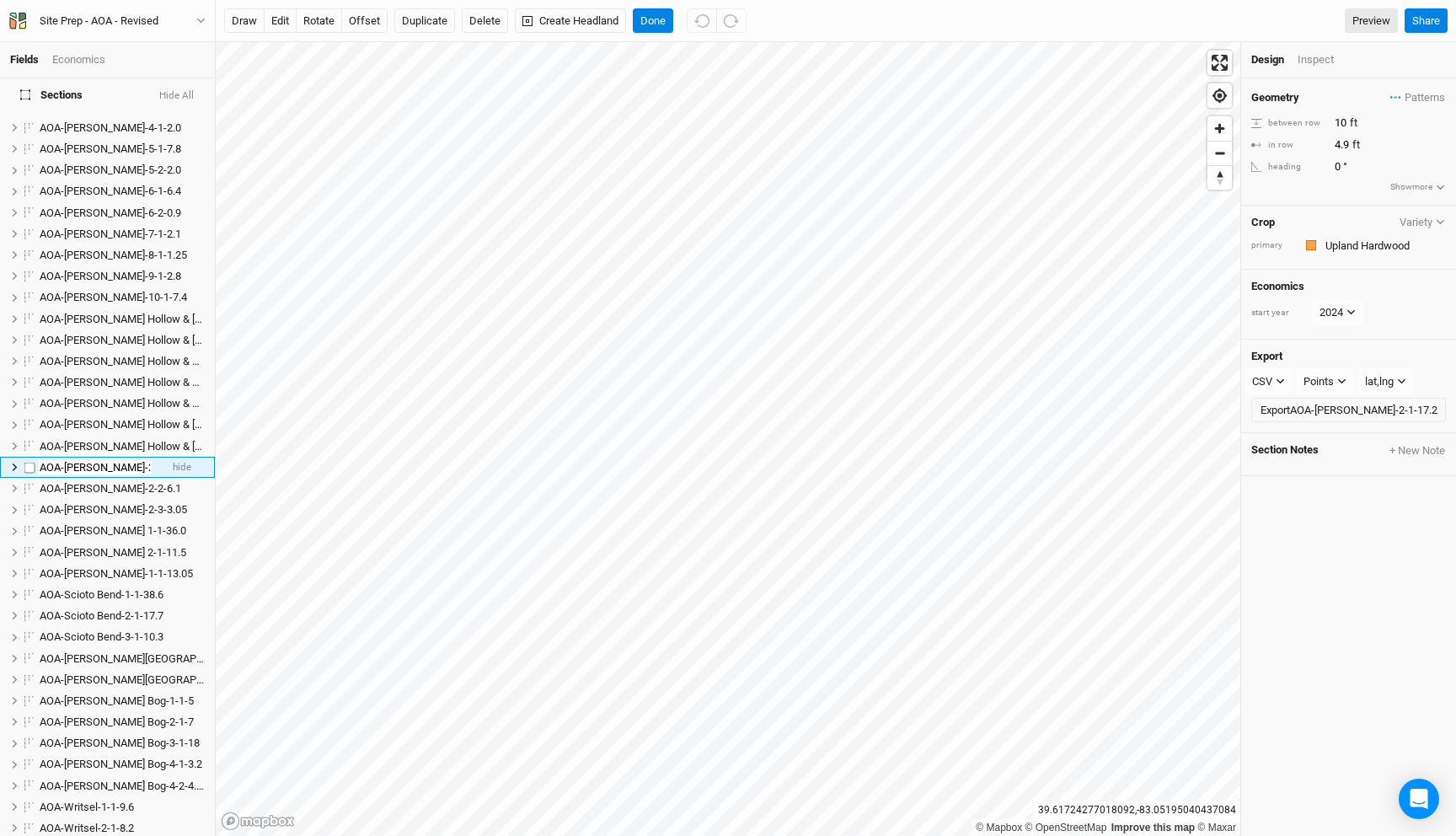
type input "NOT CONFIRMED -AOA-Kibler Fen-2-1-17.2"
click at [65, 480] on ul "AOA-Cackley Swamp-1-1-4.1 hide AOA-Cackley Swamp-2-1-5.8 hide AOA-Cackley Swamp…" at bounding box center [107, 478] width 215 height 1232
click at [65, 503] on span "AOA-Kibler Fen-2-3-3.05" at bounding box center [113, 510] width 148 height 13
click at [72, 440] on span "AOA-Kibler Fen-2-2-6.1" at bounding box center [110, 446] width 142 height 13
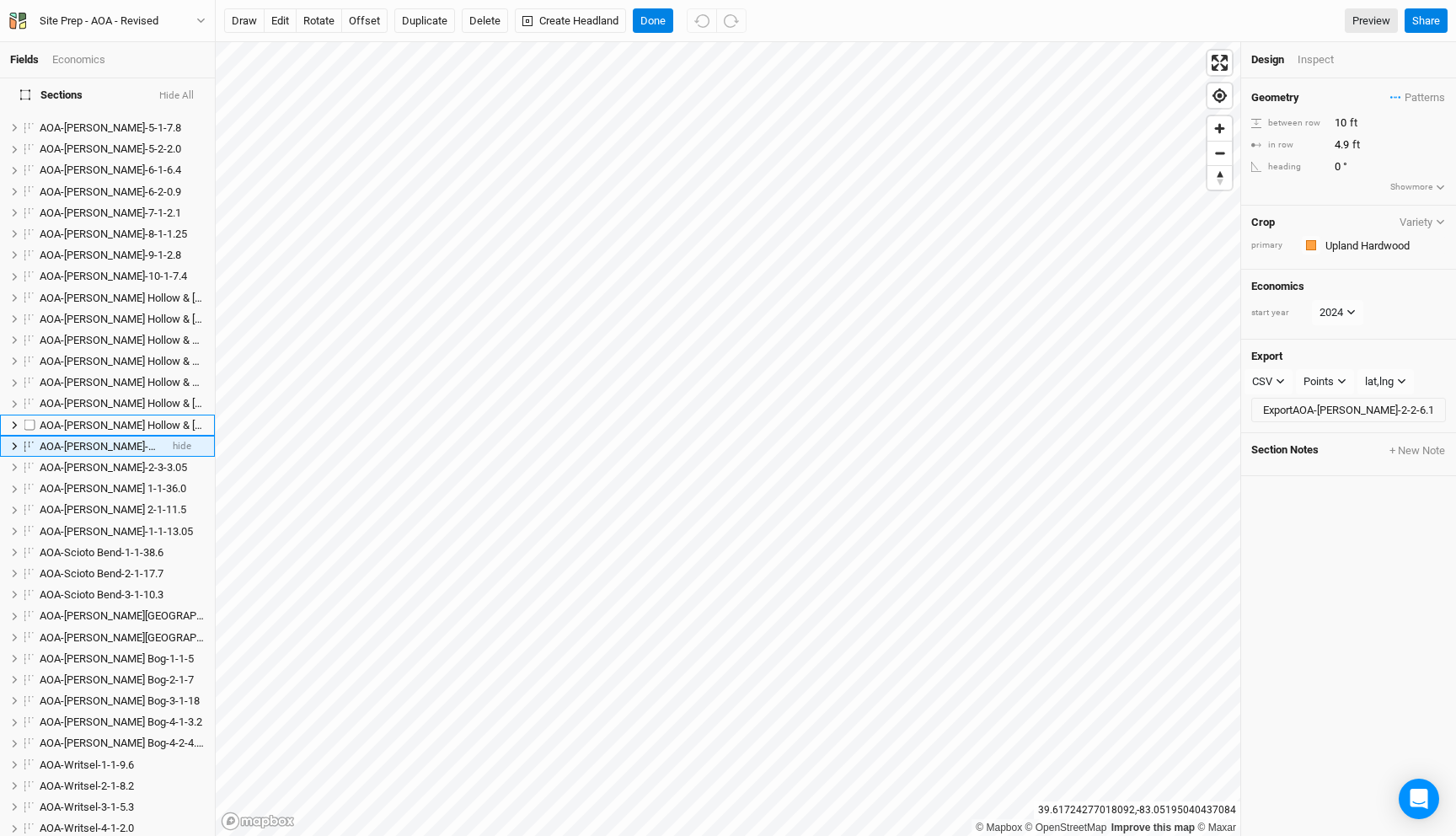
click at [72, 432] on span "AOA-Hintz Hollow & Stone Canyon-4-3-2.3" at bounding box center [185, 425] width 291 height 13
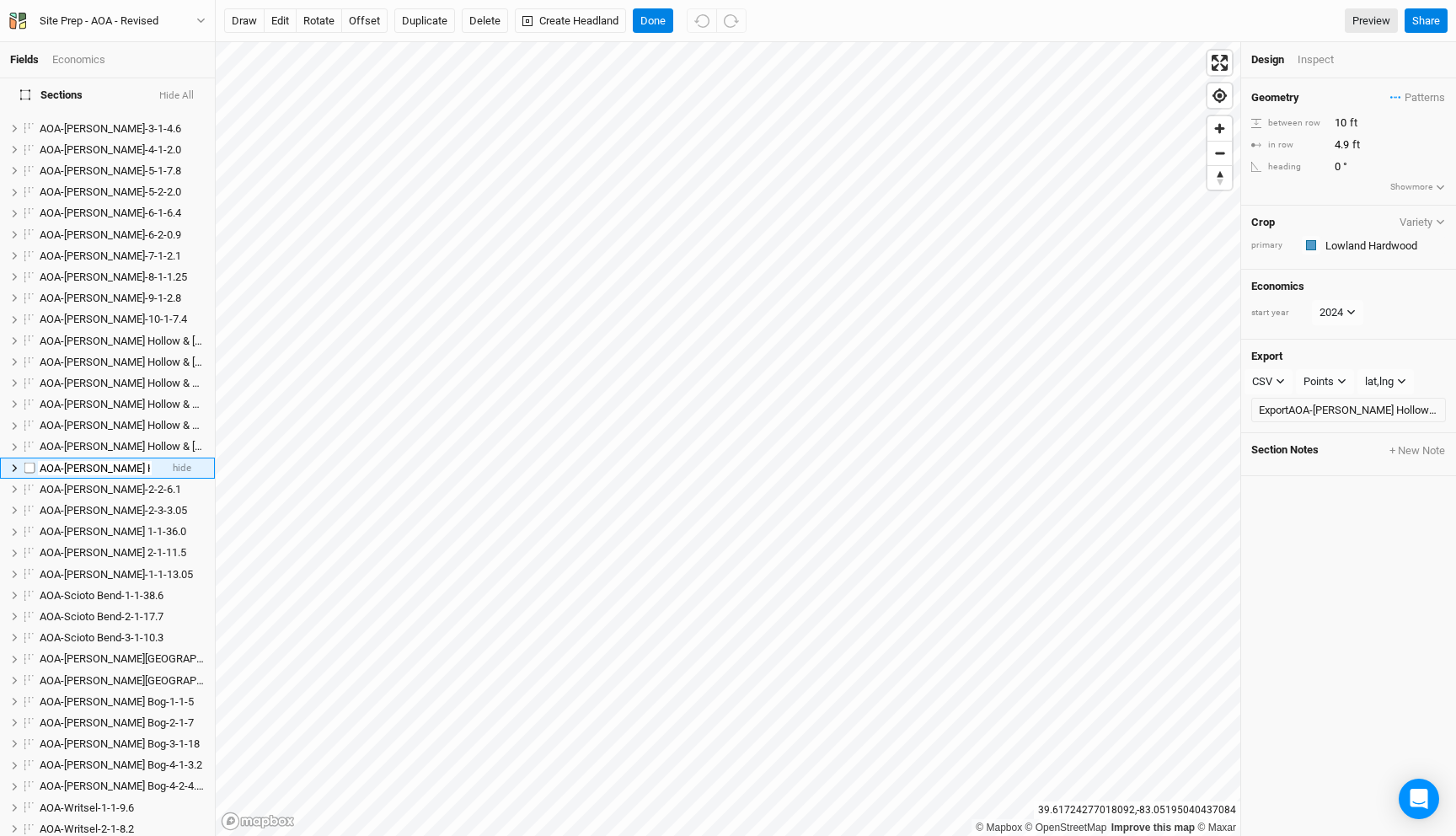
scroll to position [0, 92]
click at [69, 505] on span "AOA-Kibler Fen-2-3-3.05" at bounding box center [113, 511] width 148 height 13
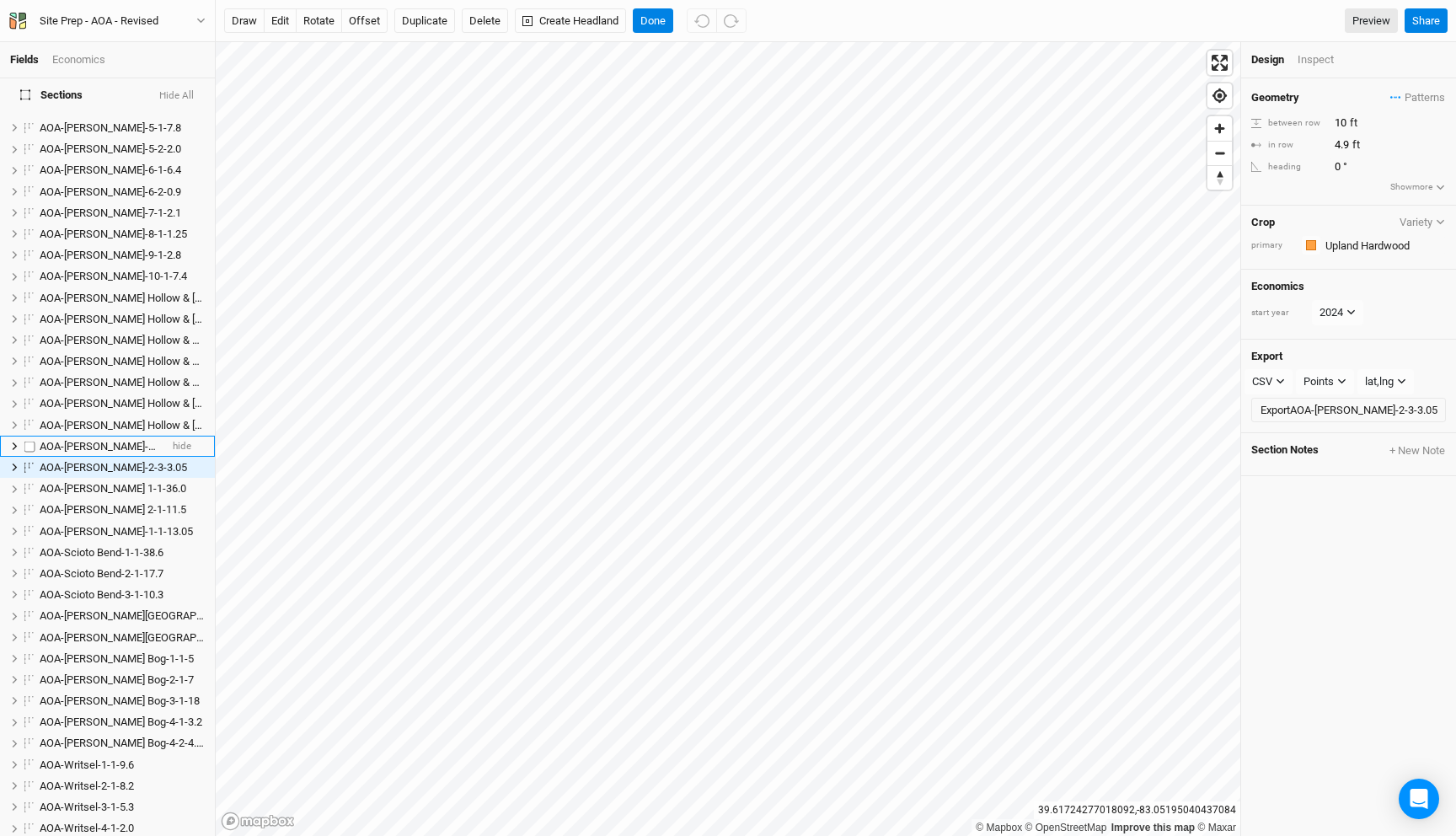
click at [79, 440] on span "AOA-Kibler Fen-2-2-6.1" at bounding box center [110, 446] width 142 height 13
click at [48, 461] on span "AOA-Kibler Fen-2-2-6.1" at bounding box center [110, 468] width 142 height 13
type input "NOT CONFIRMED -AOA-Kibler Fen-2-2-6.1"
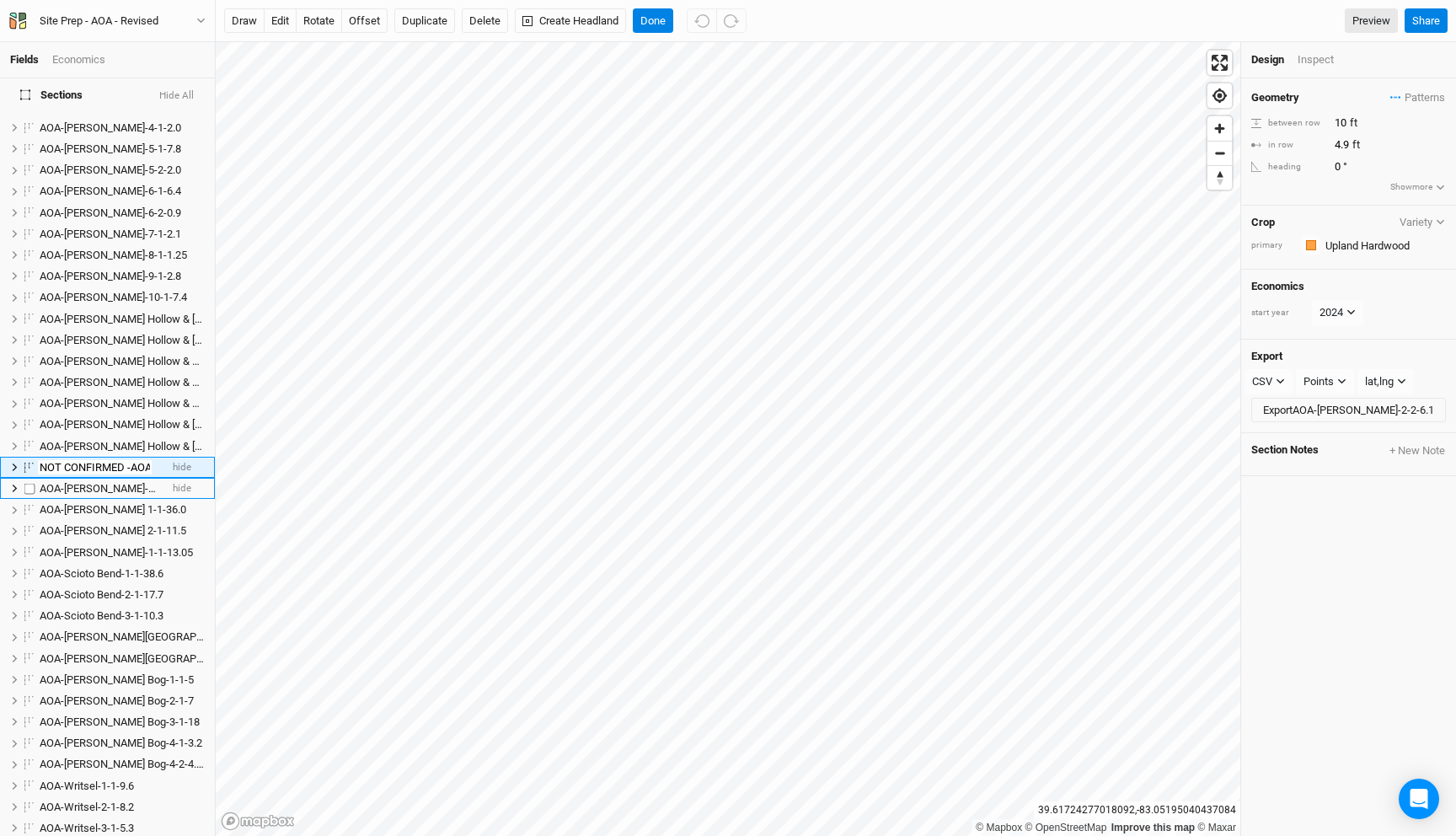
click at [101, 472] on ul "AOA-Cackley Swamp-1-1-4.1 hide AOA-Cackley Swamp-2-1-5.8 hide AOA-Cackley Swamp…" at bounding box center [107, 478] width 215 height 1232
click at [101, 503] on span "AOA-Poston 1-1-36.0" at bounding box center [113, 510] width 147 height 13
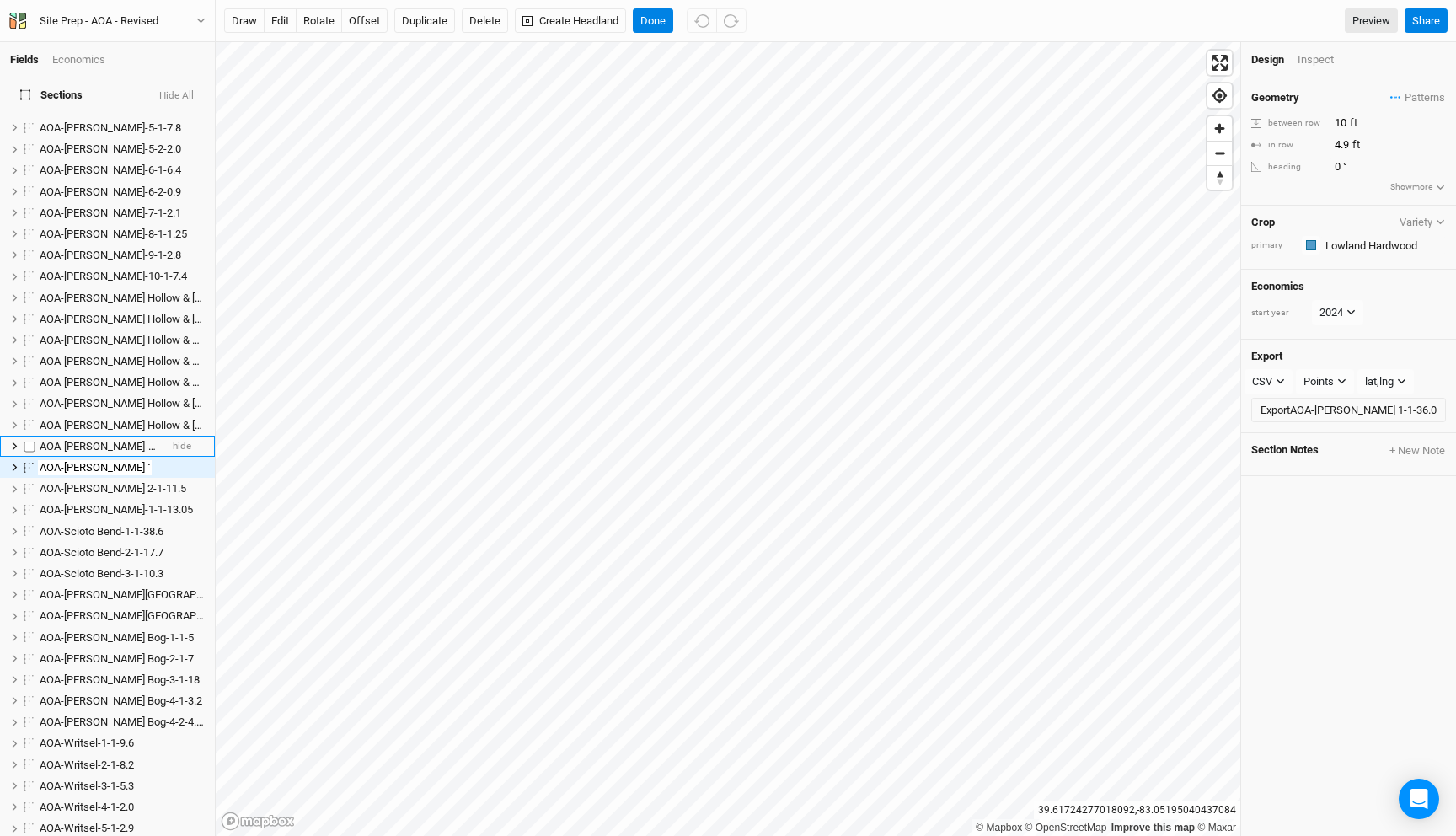
click at [86, 440] on span "AOA-Kibler Fen-2-3-3.05" at bounding box center [113, 446] width 148 height 13
click at [86, 432] on span "AOA-Hintz Hollow & Stone Canyon-4-3-2.3" at bounding box center [185, 425] width 291 height 13
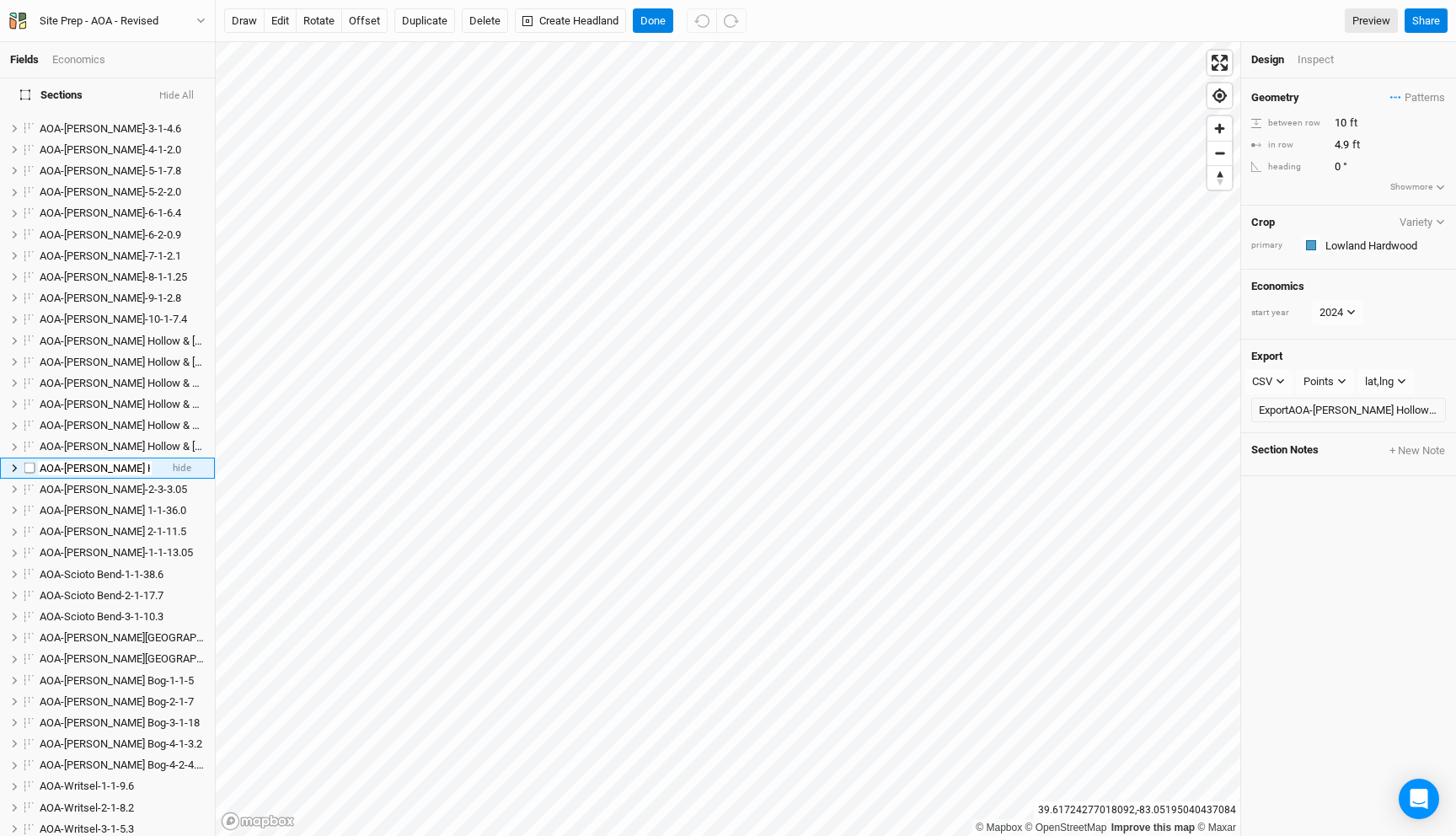
scroll to position [0, 92]
click at [62, 483] on span "AOA-Kibler Fen-2-3-3.05" at bounding box center [113, 490] width 148 height 13
click at [58, 461] on span "AOA-Kibler Fen-2-3-3.05" at bounding box center [113, 468] width 148 height 13
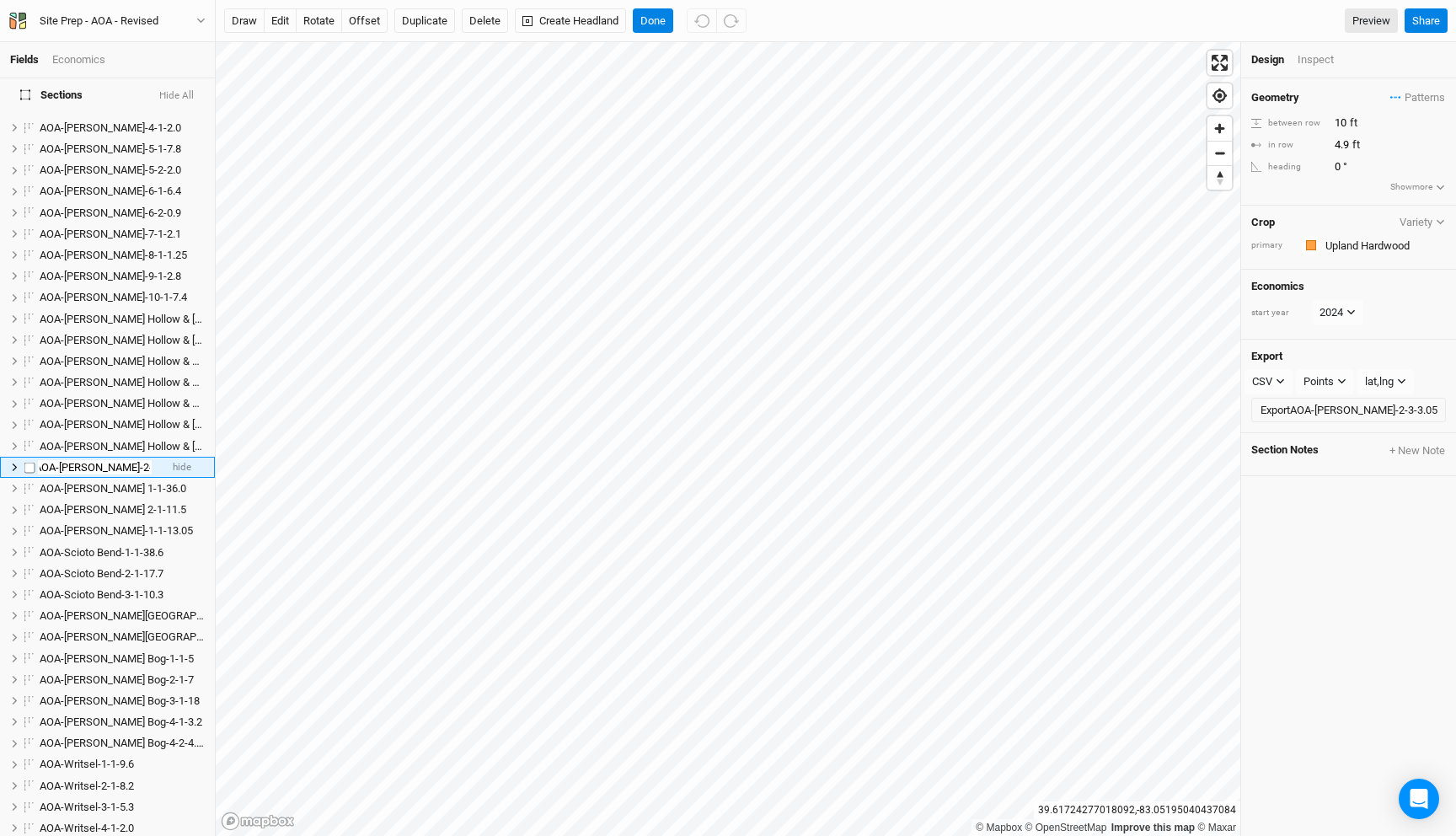
scroll to position [0, 0]
type input "NOT CONFIRMED -AOA-Kibler Fen-2-3-3.05"
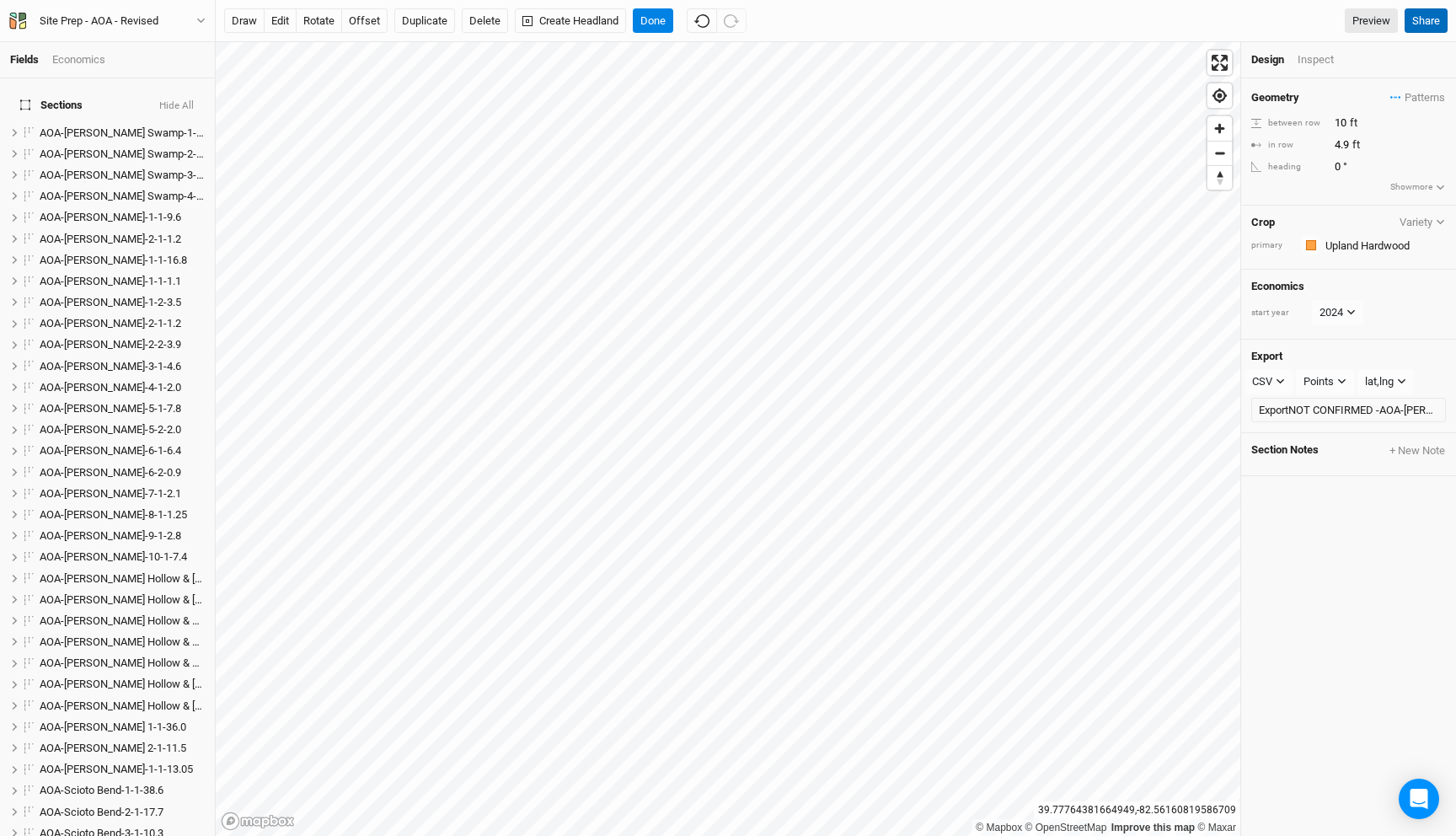
click at [1430, 19] on button "Share" at bounding box center [1426, 21] width 43 height 26
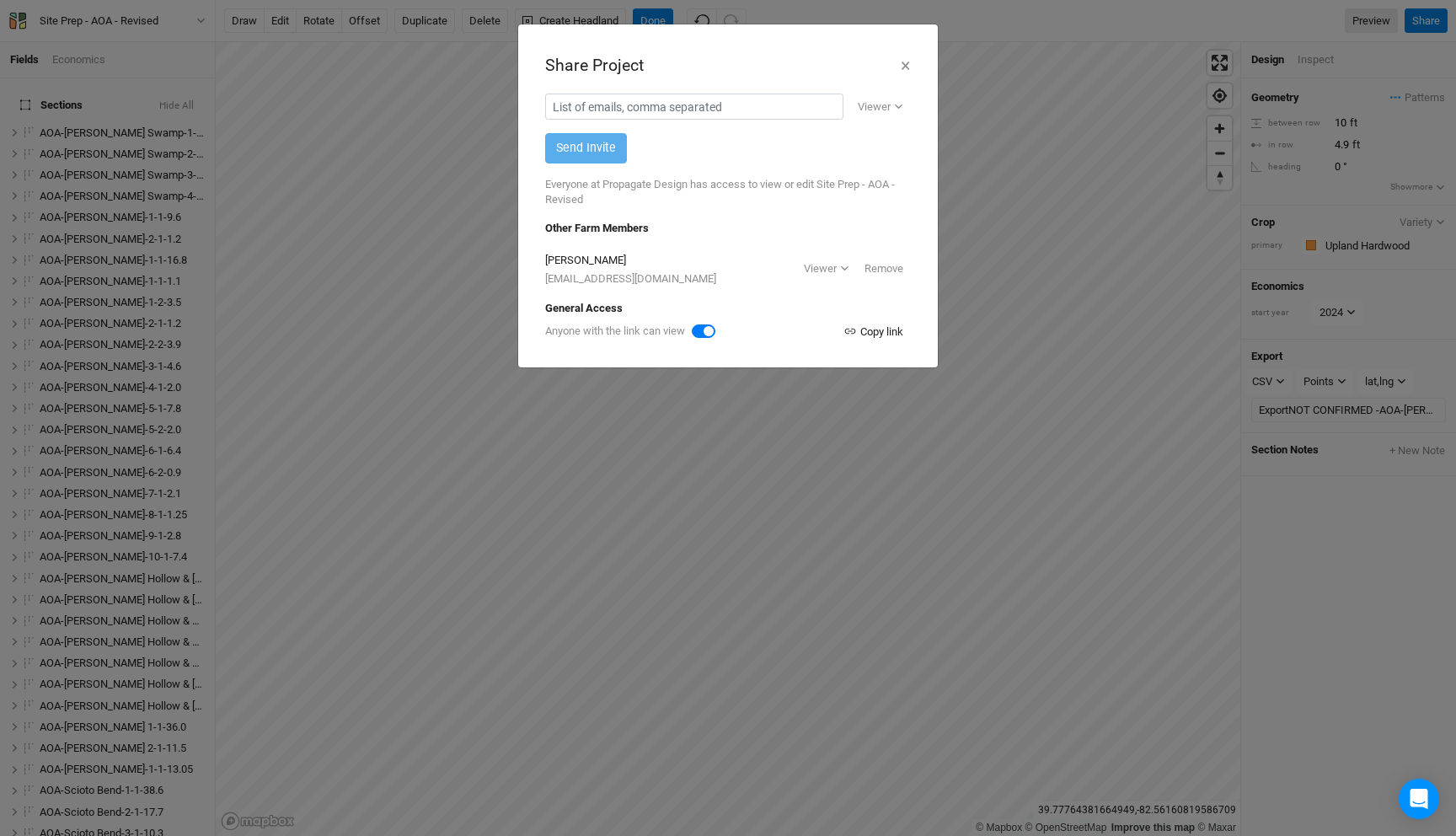
click at [879, 330] on div "Copy link" at bounding box center [873, 332] width 60 height 16
click at [852, 325] on icon "button" at bounding box center [850, 331] width 14 height 14
click at [904, 69] on button "×" at bounding box center [905, 65] width 11 height 28
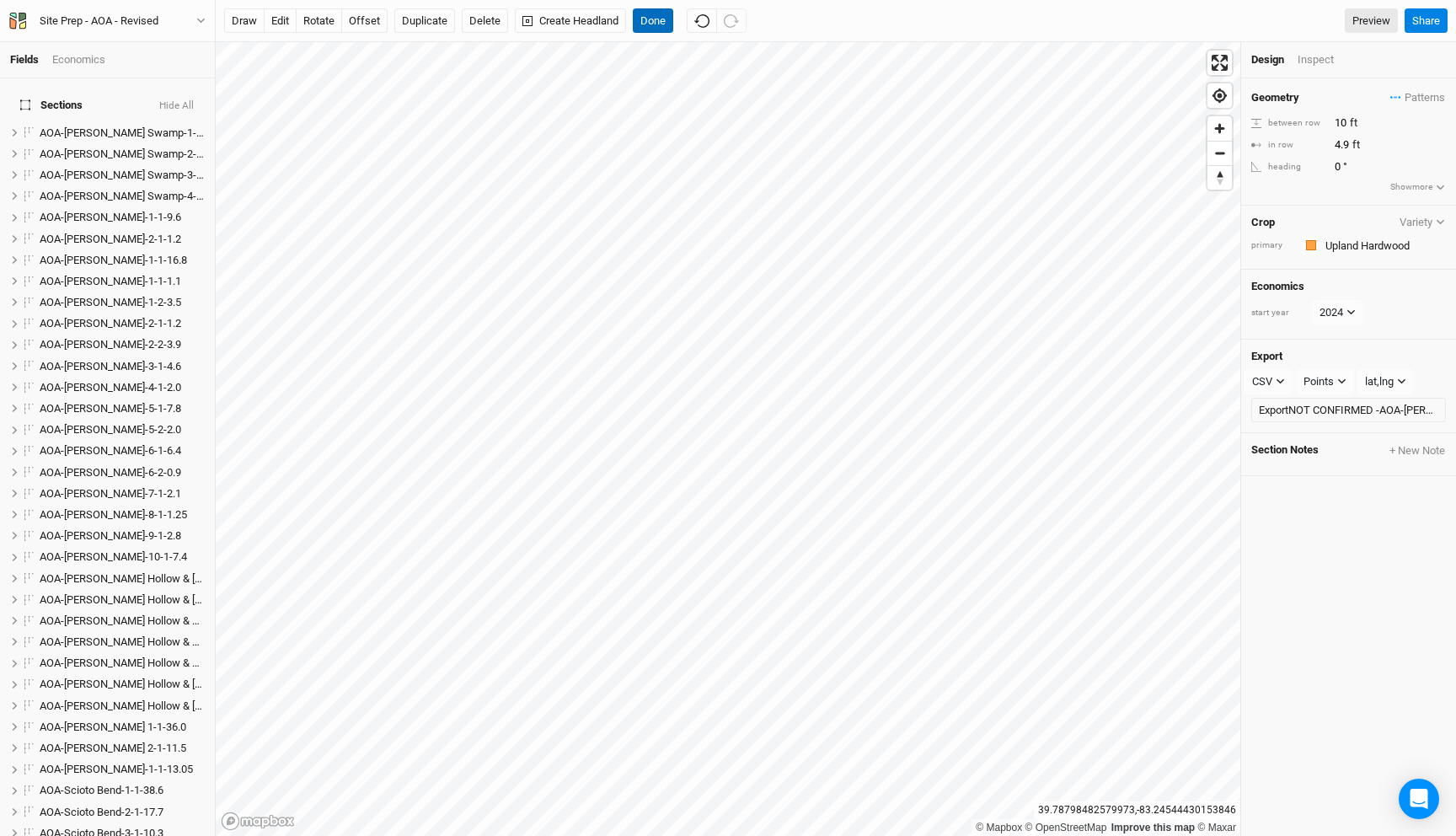
click at [662, 13] on button "Done" at bounding box center [653, 21] width 40 height 26
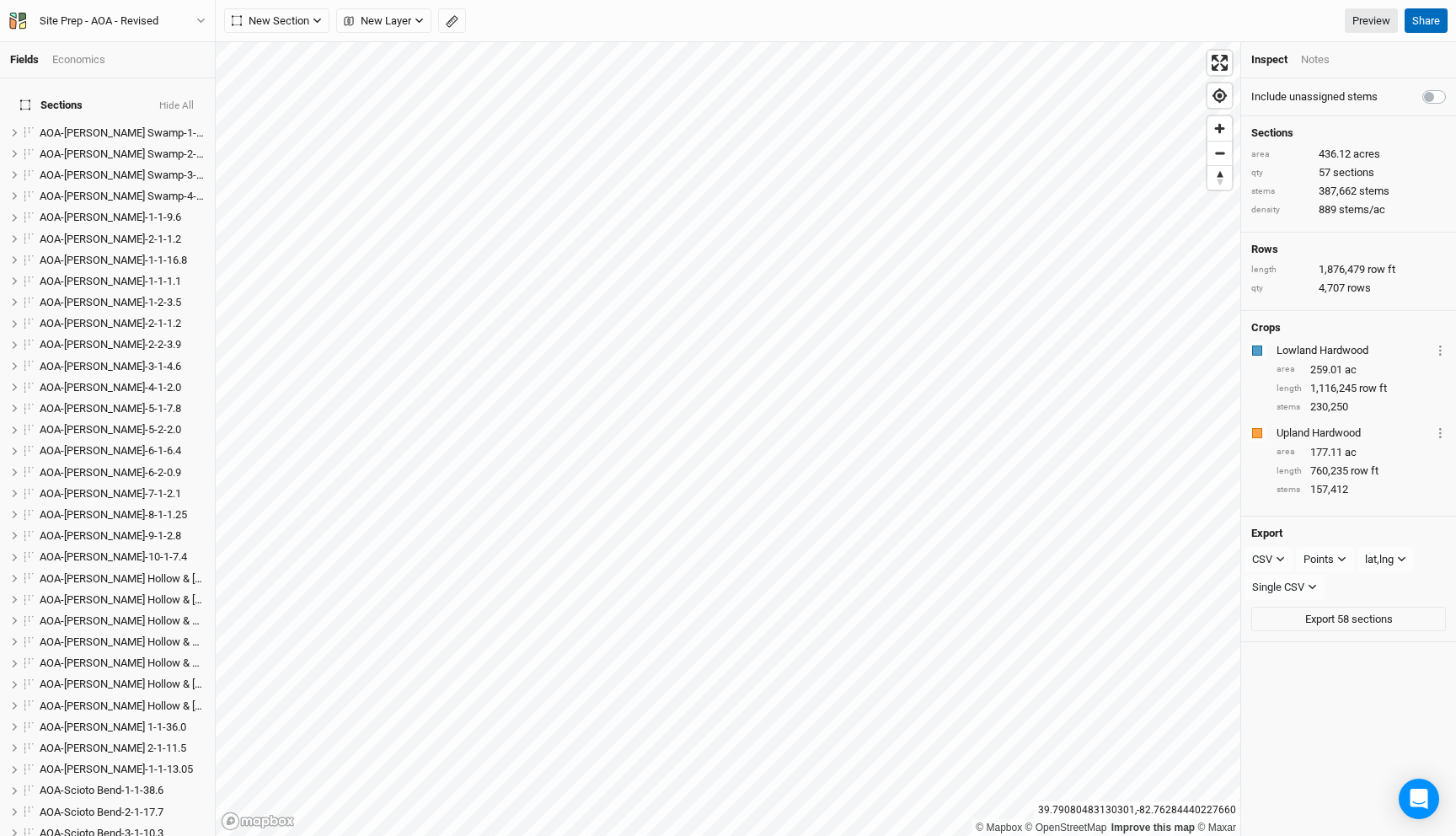
click at [1436, 12] on button "Share" at bounding box center [1426, 21] width 43 height 26
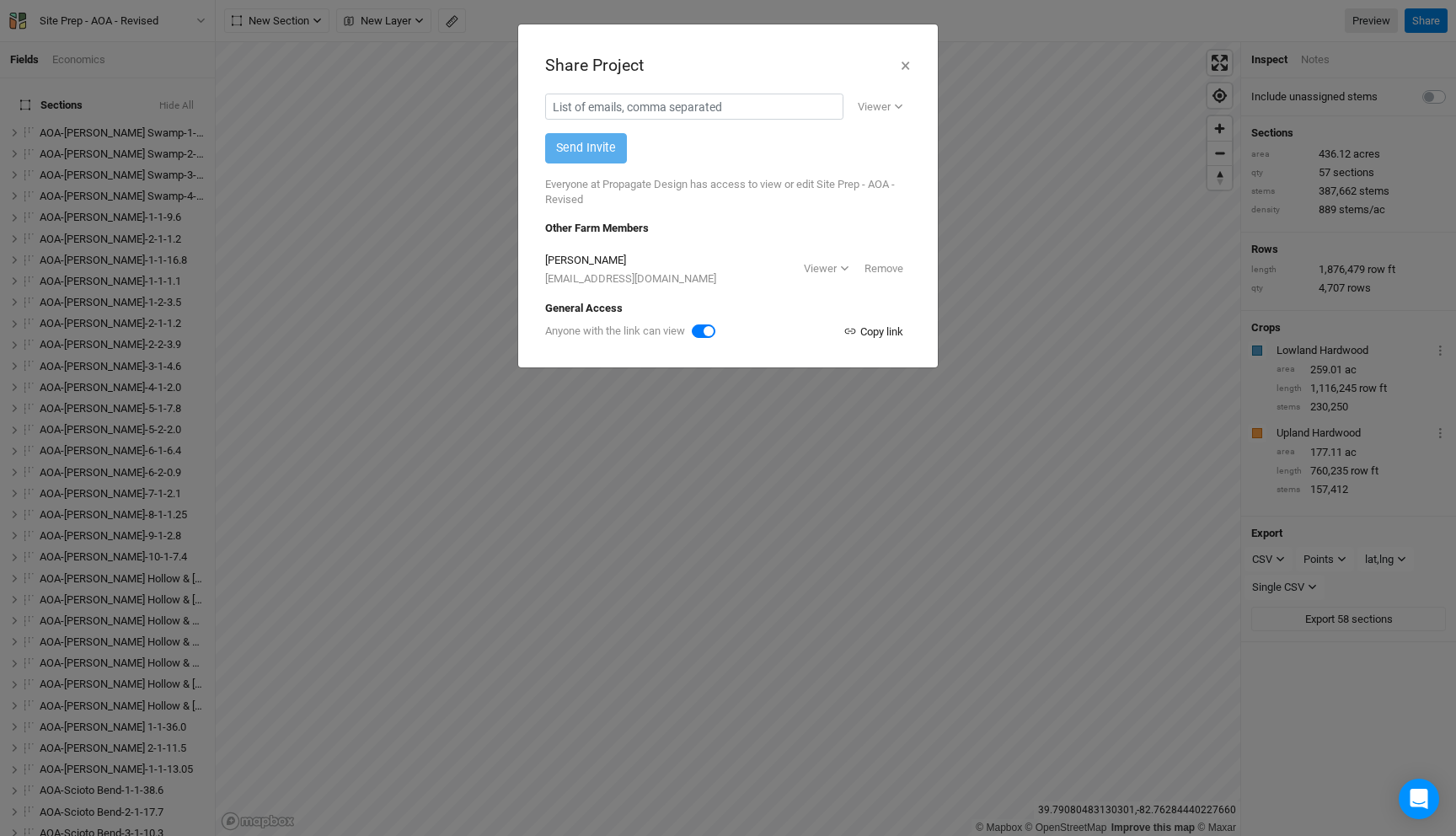
click at [869, 335] on div "Copy link" at bounding box center [873, 332] width 60 height 16
click at [903, 64] on button "×" at bounding box center [905, 65] width 11 height 28
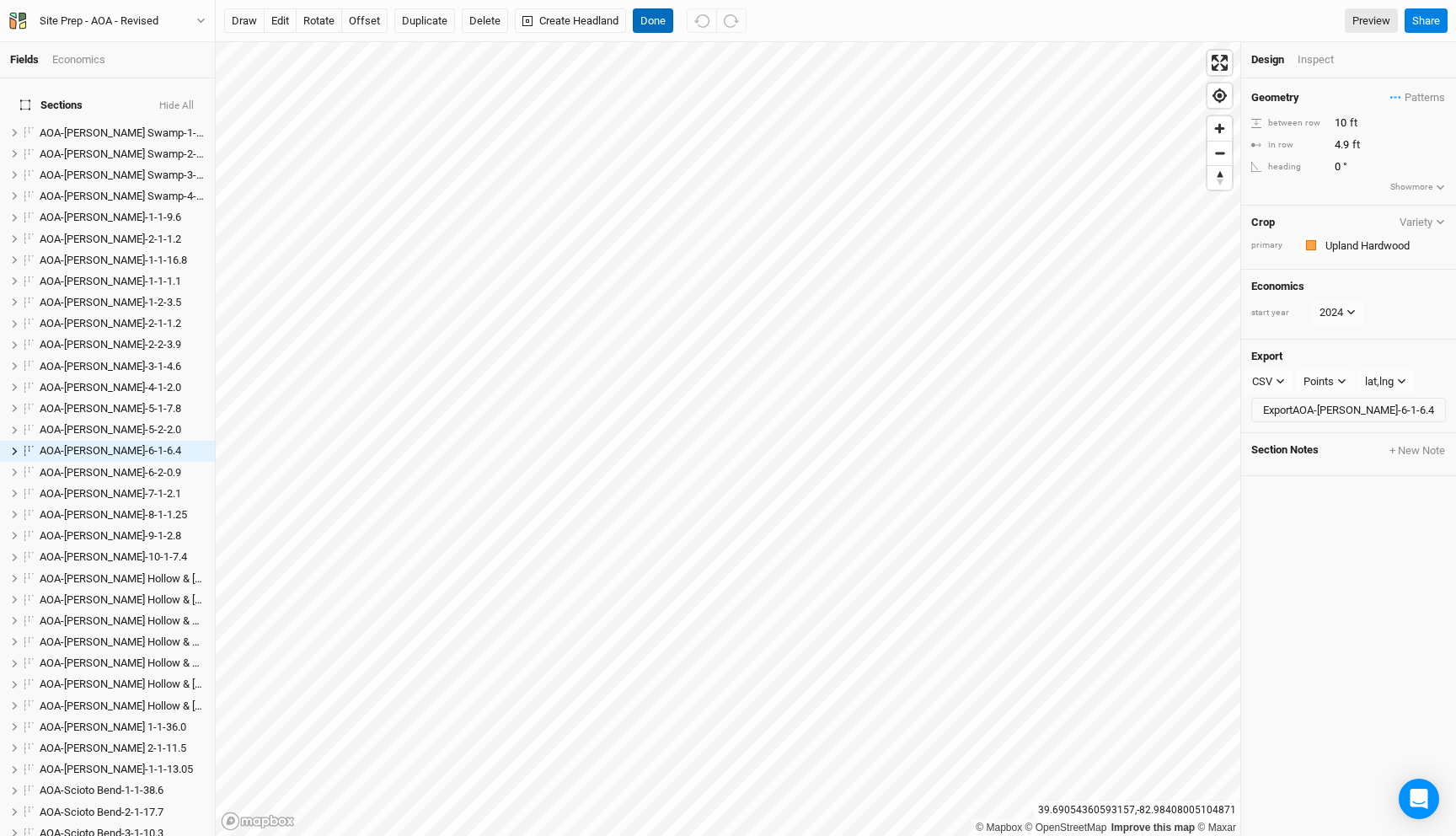
click at [656, 22] on button "Done" at bounding box center [653, 21] width 40 height 26
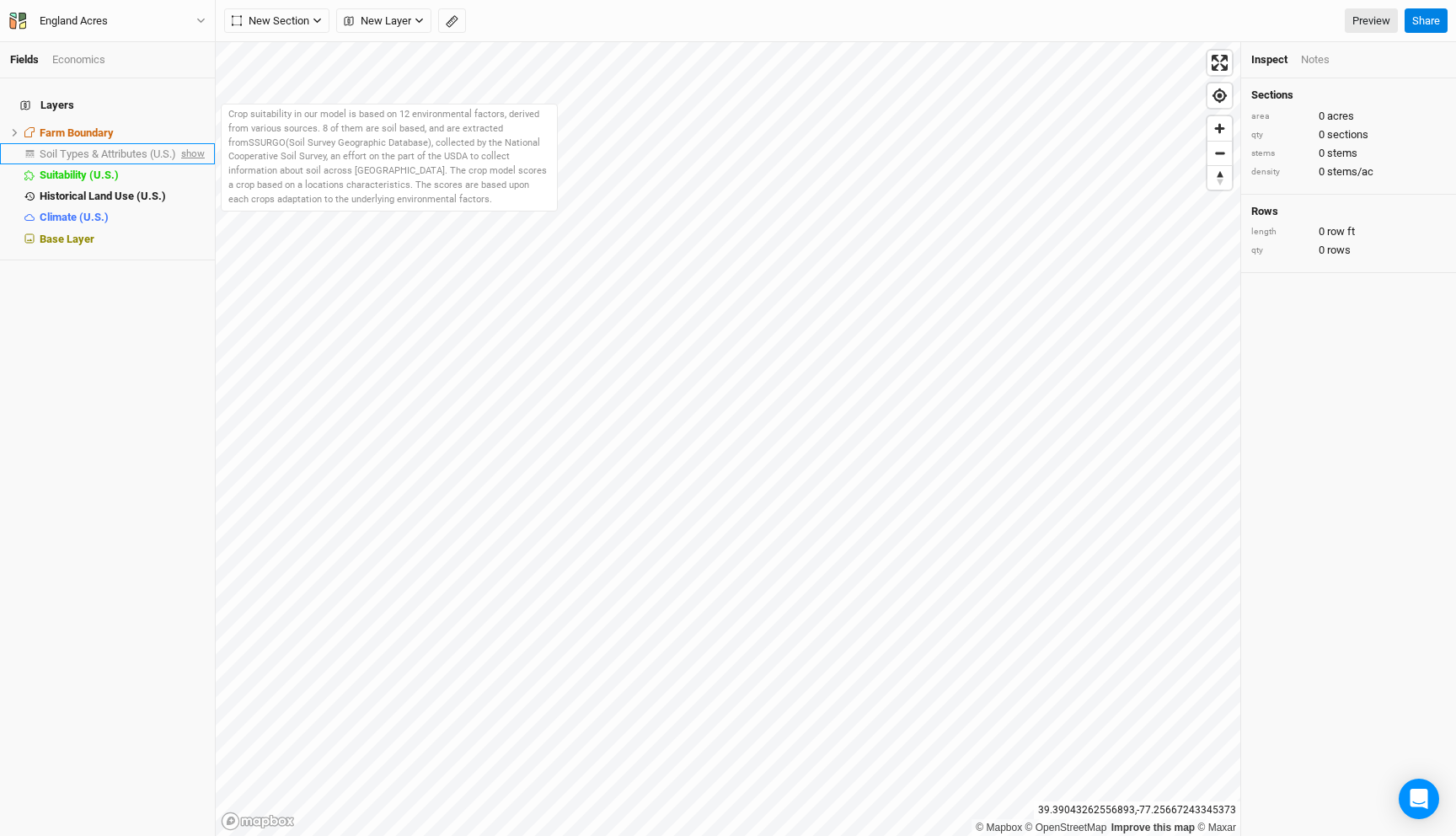
click at [192, 143] on span "show" at bounding box center [191, 153] width 27 height 21
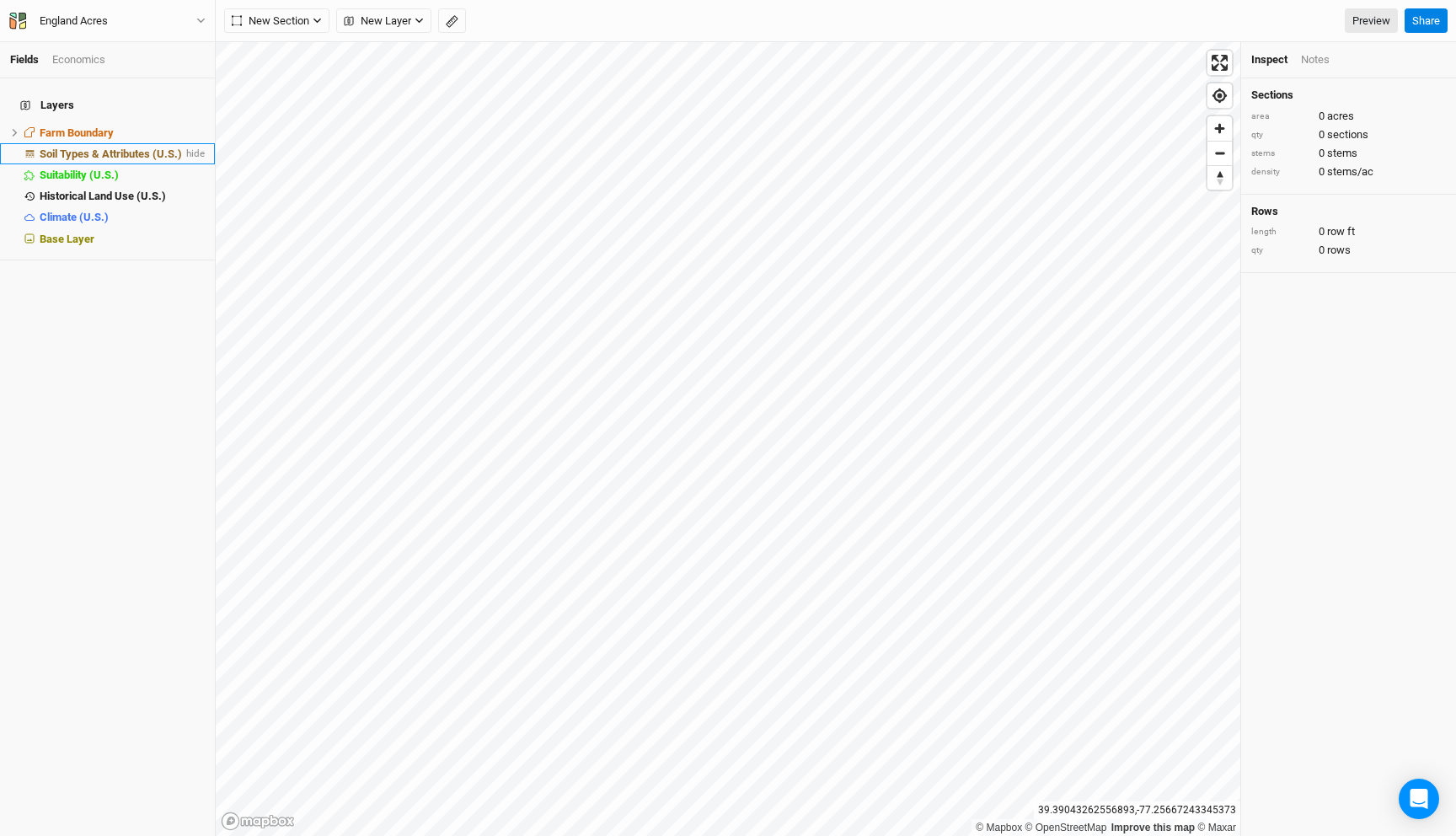
click at [144, 148] on span "Soil Types & Attributes (U.S.)" at bounding box center [110, 154] width 142 height 13
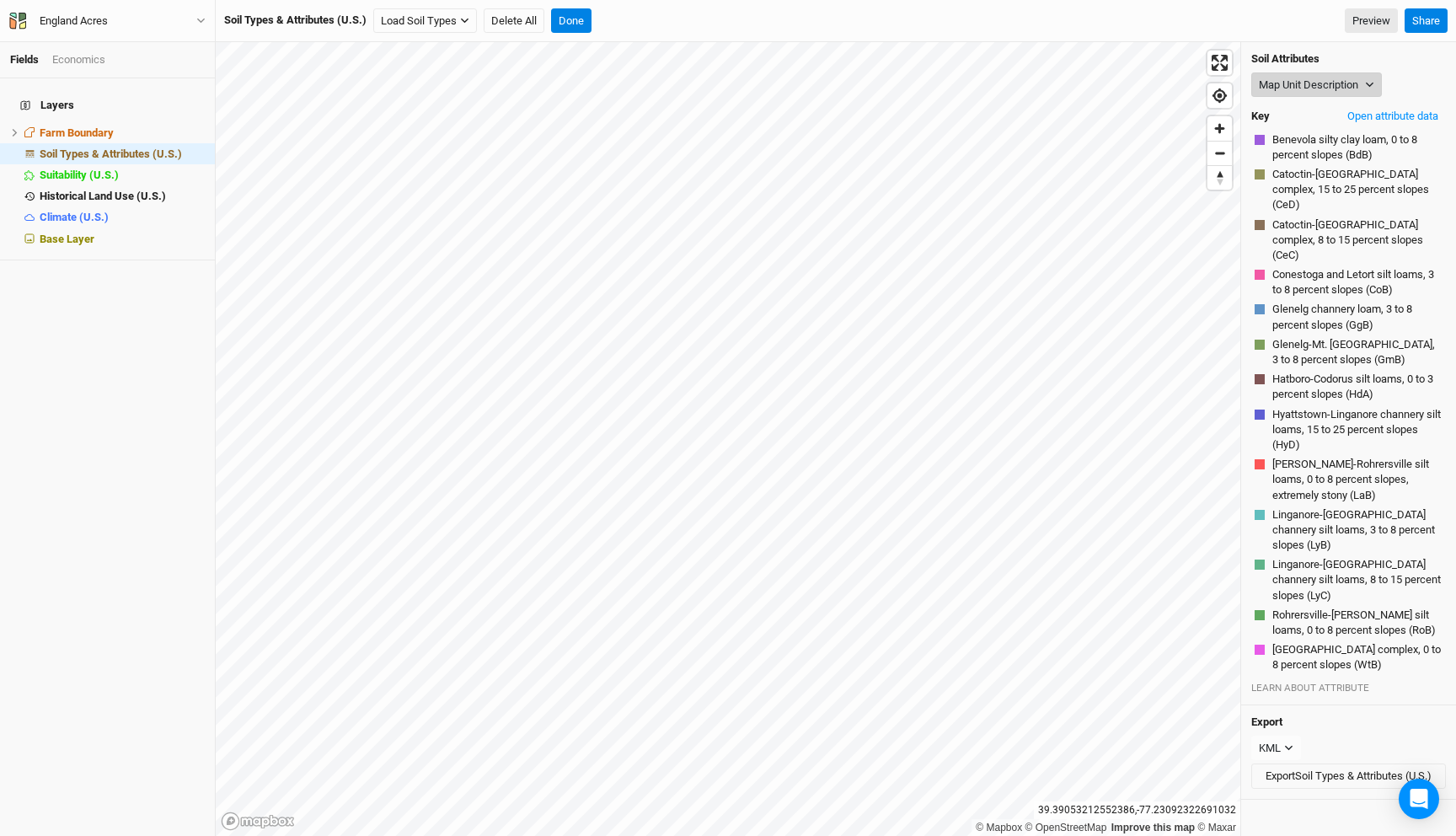
click at [1321, 87] on button "Map Unit Description" at bounding box center [1317, 85] width 131 height 26
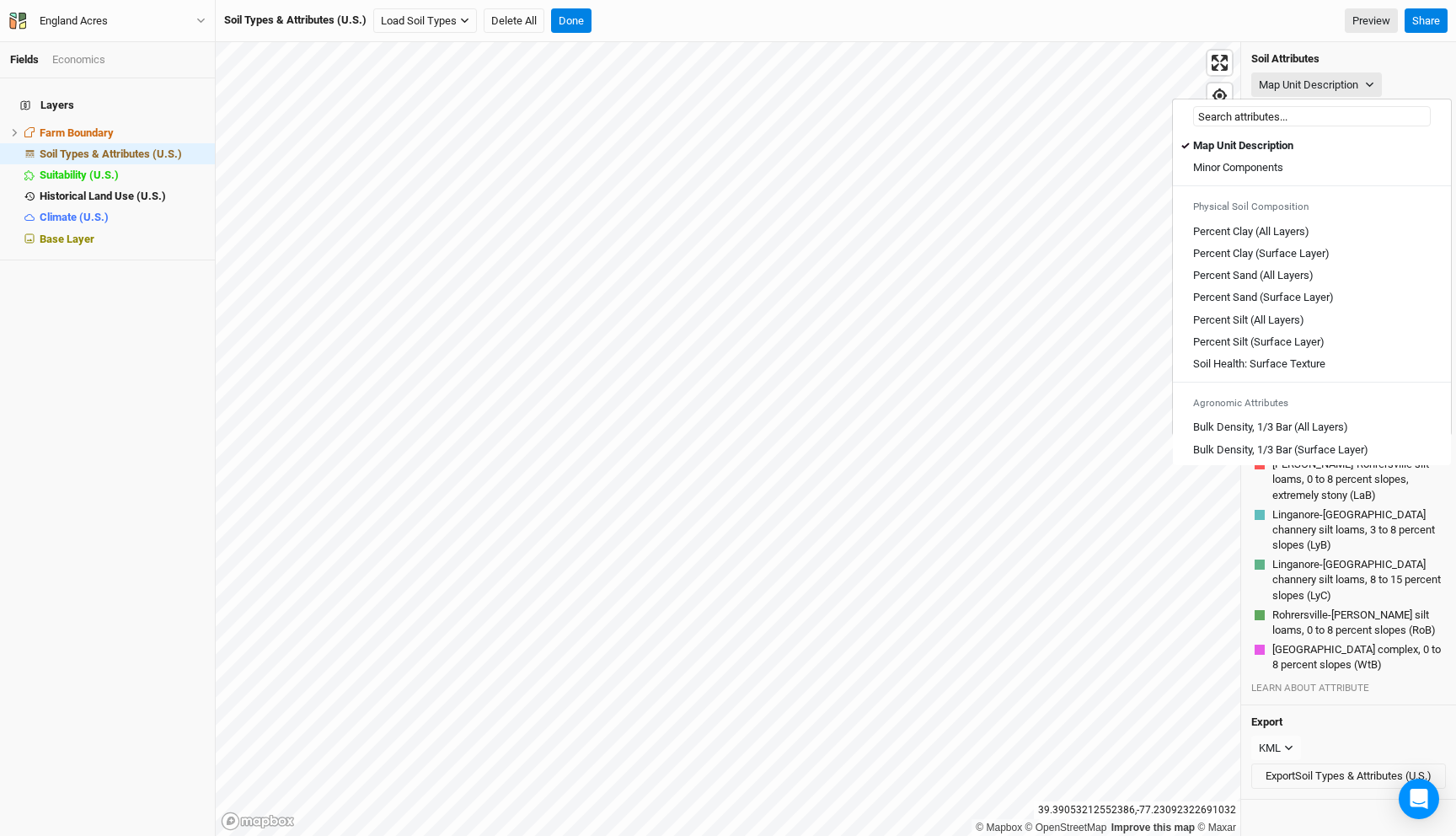
click at [1286, 118] on input "text" at bounding box center [1311, 116] width 237 height 20
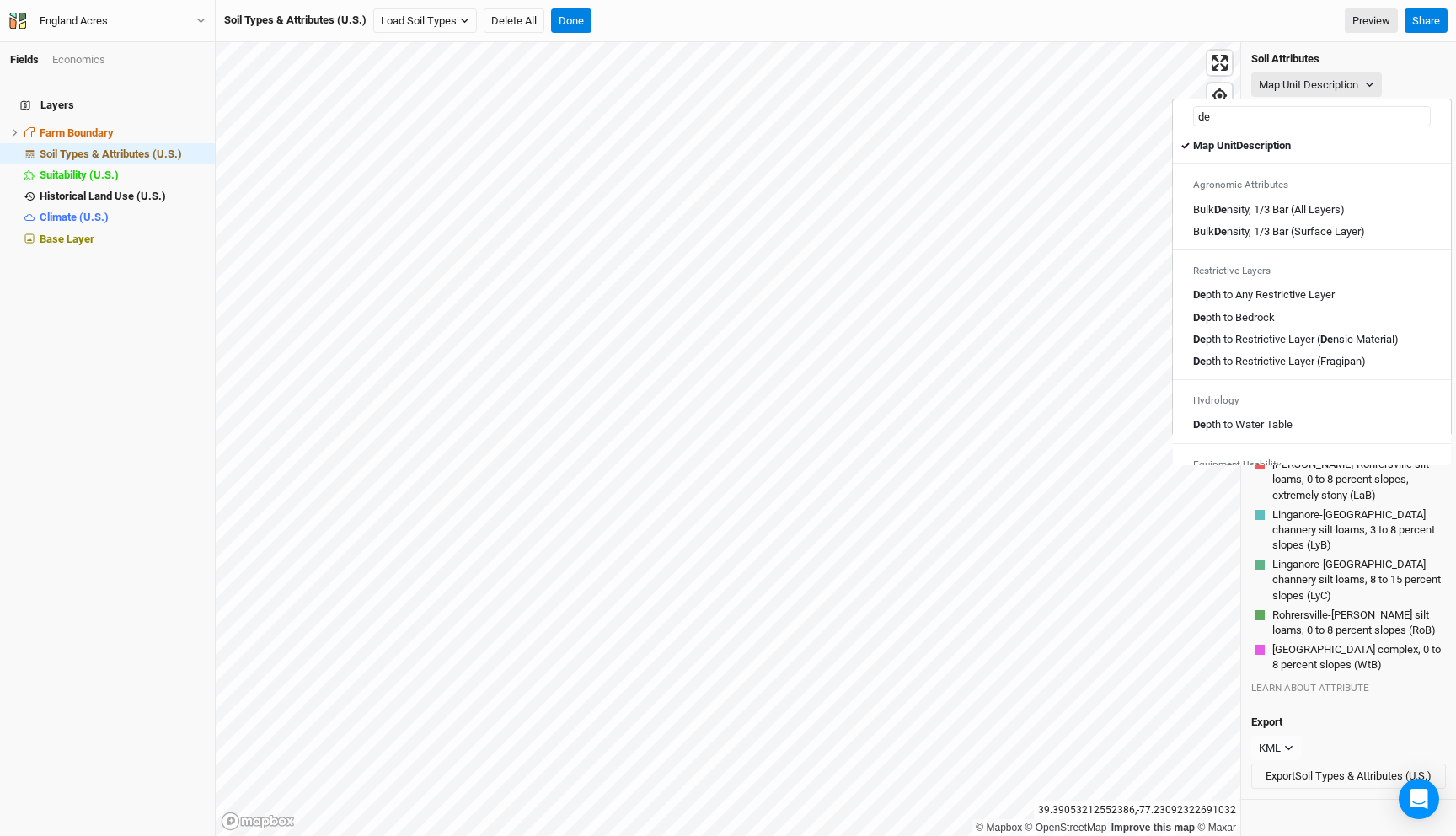
type input "dep"
type input "depth to Any Restrictive Layer"
type input "depth"
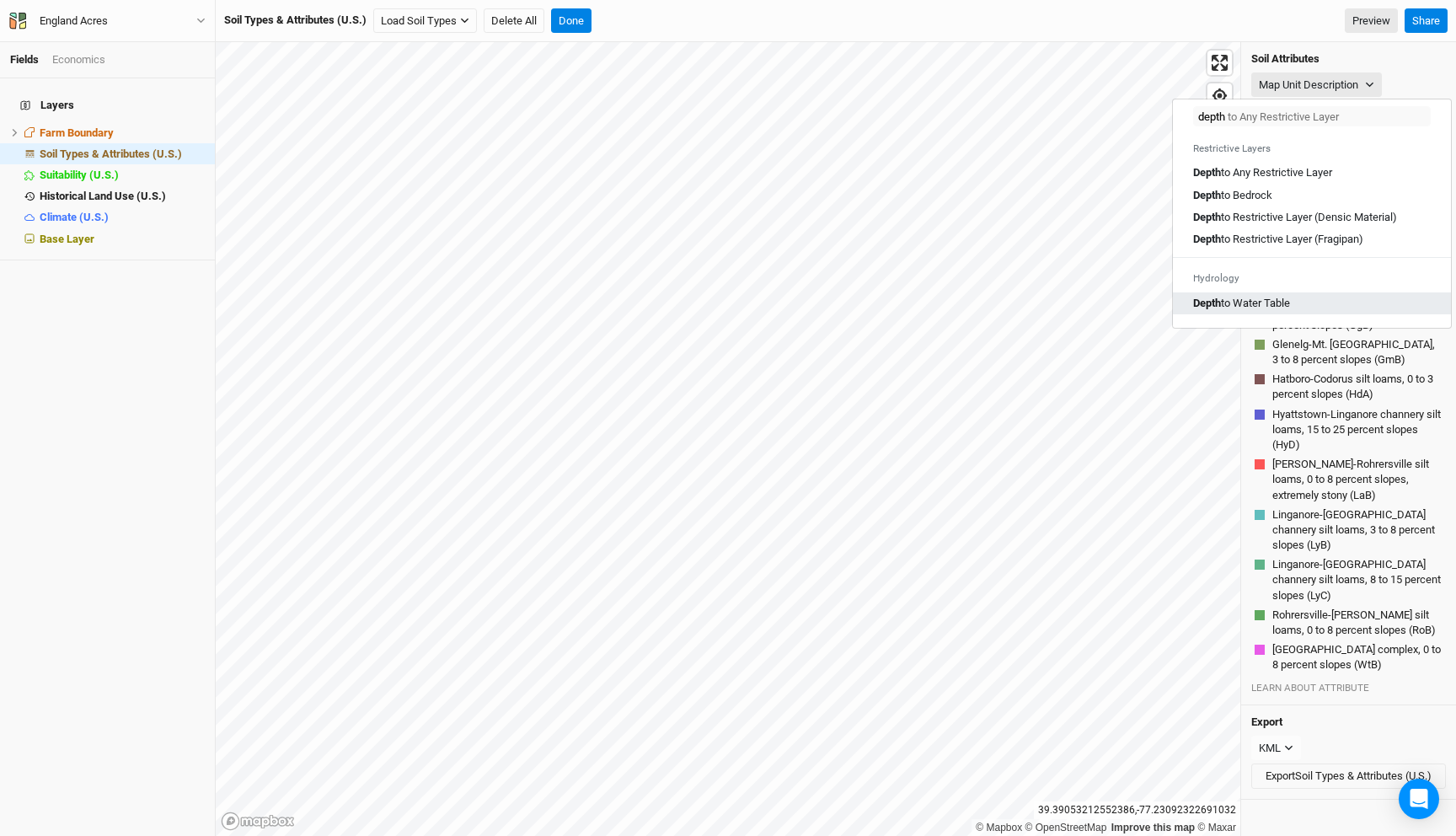
click at [1288, 302] on Table "Depth to Water Table" at bounding box center [1242, 303] width 97 height 16
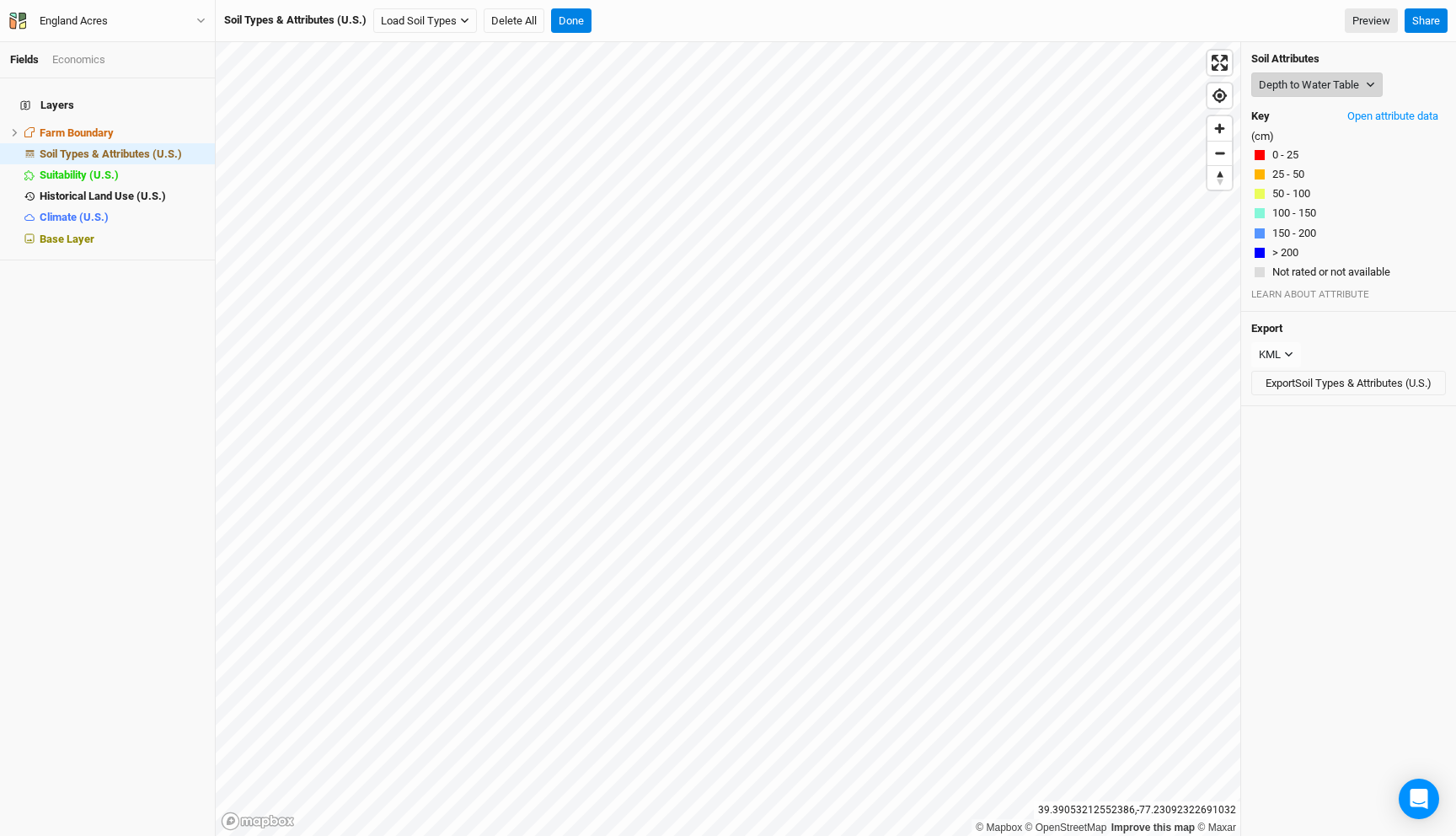
click at [1298, 87] on button "Depth to Water Table" at bounding box center [1317, 85] width 131 height 26
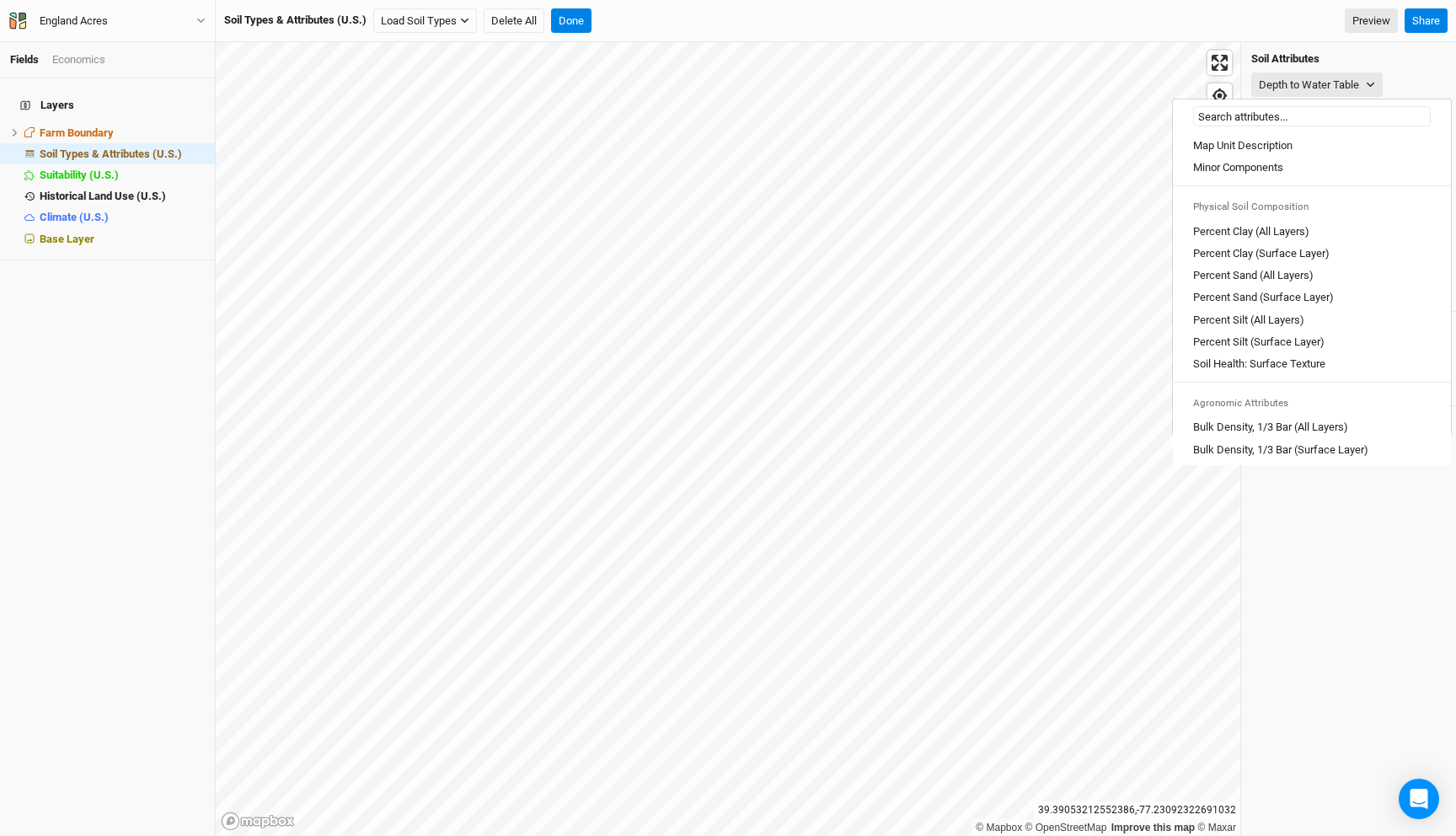
click at [1278, 119] on input "text" at bounding box center [1311, 116] width 237 height 20
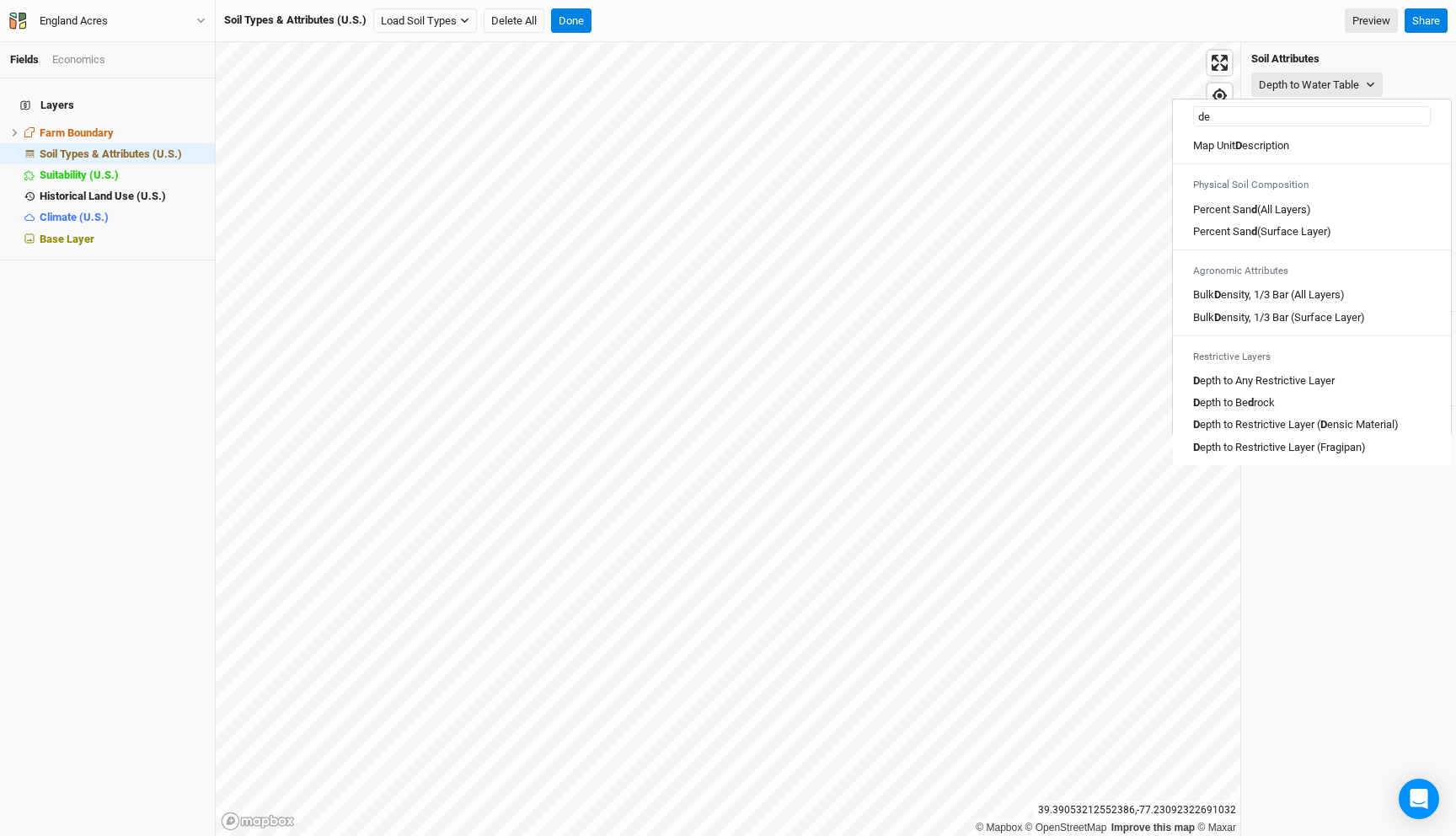
type input "dep"
type input "depth to Any Restrictive Layer"
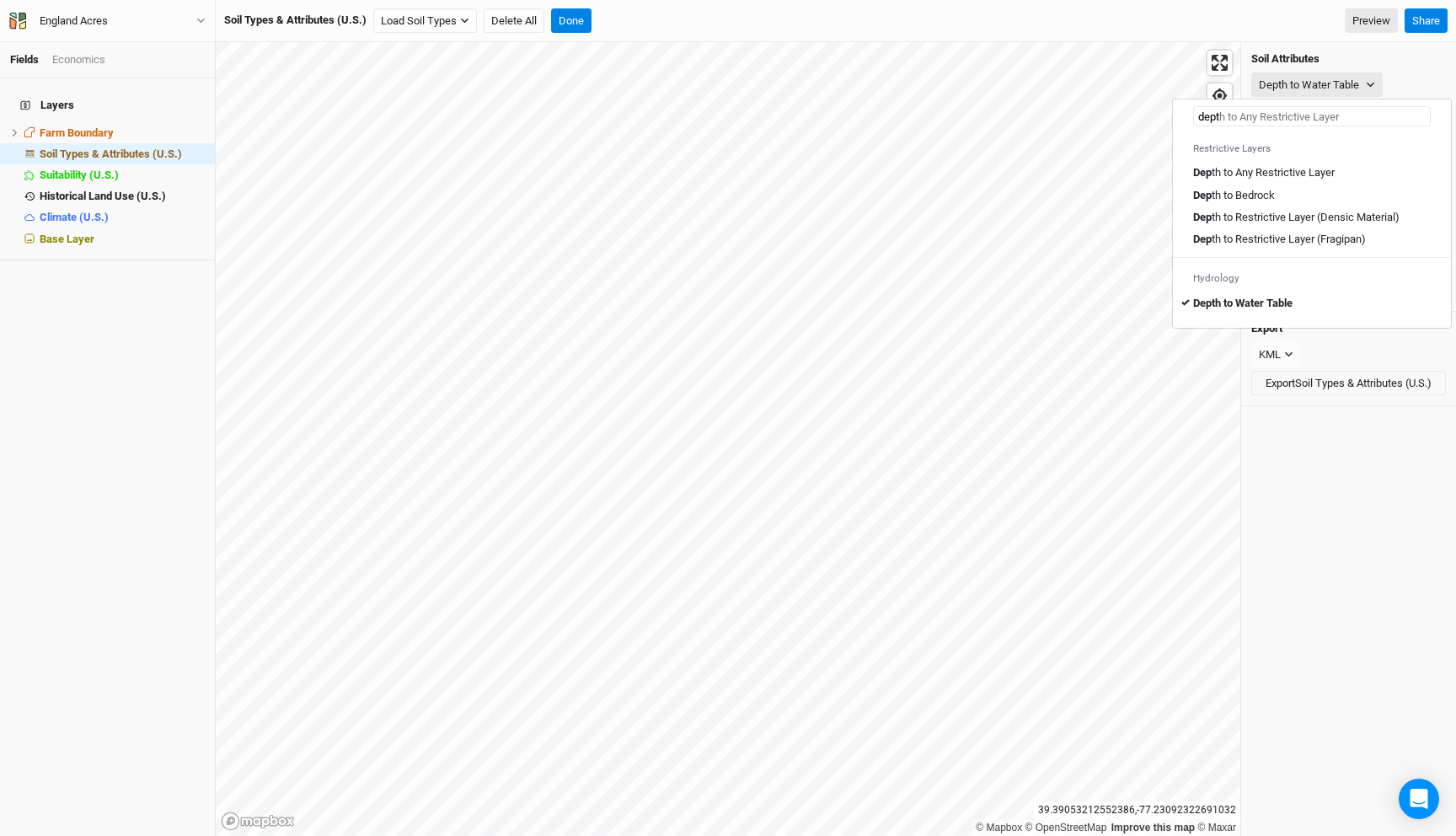
type input "depth"
click at [1286, 166] on Layer "Depth to Any Restrictive Layer" at bounding box center [1263, 172] width 139 height 16
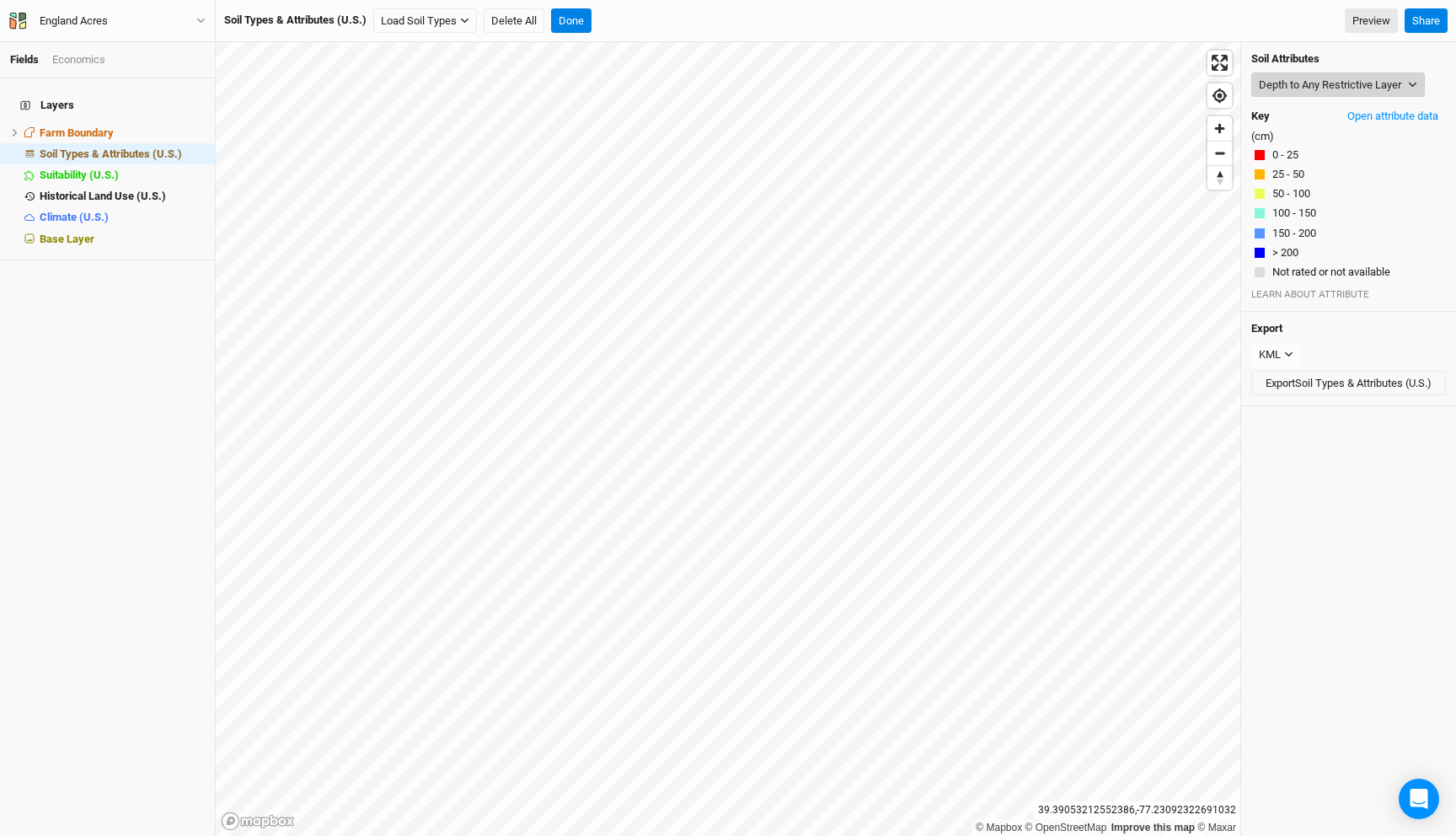
click at [1311, 82] on button "Depth to Any Restrictive Layer" at bounding box center [1338, 85] width 173 height 26
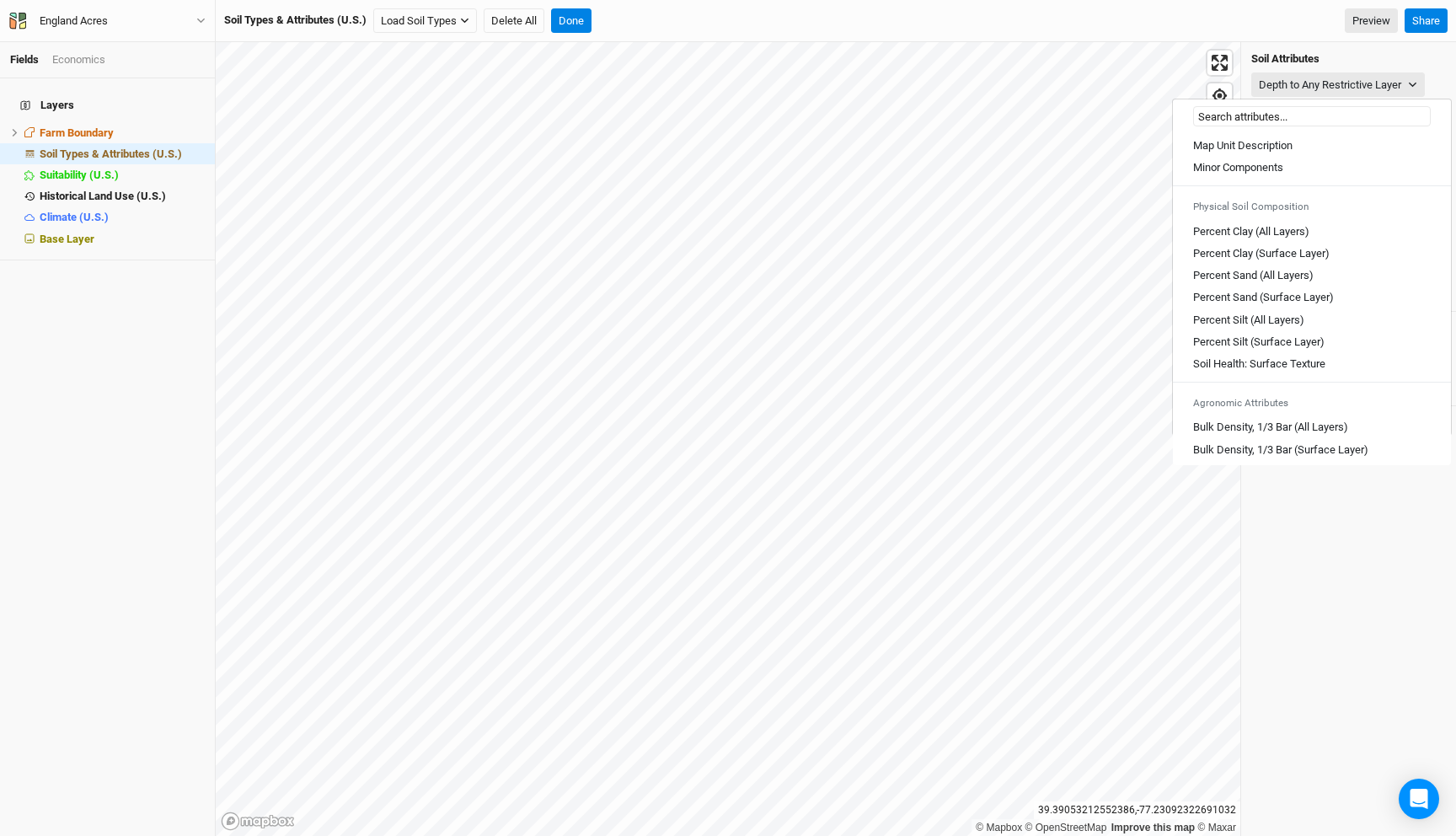
click at [1266, 115] on input "text" at bounding box center [1311, 116] width 237 height 20
type input "ph"
type input "ph, 1:1 Water (All Layers)"
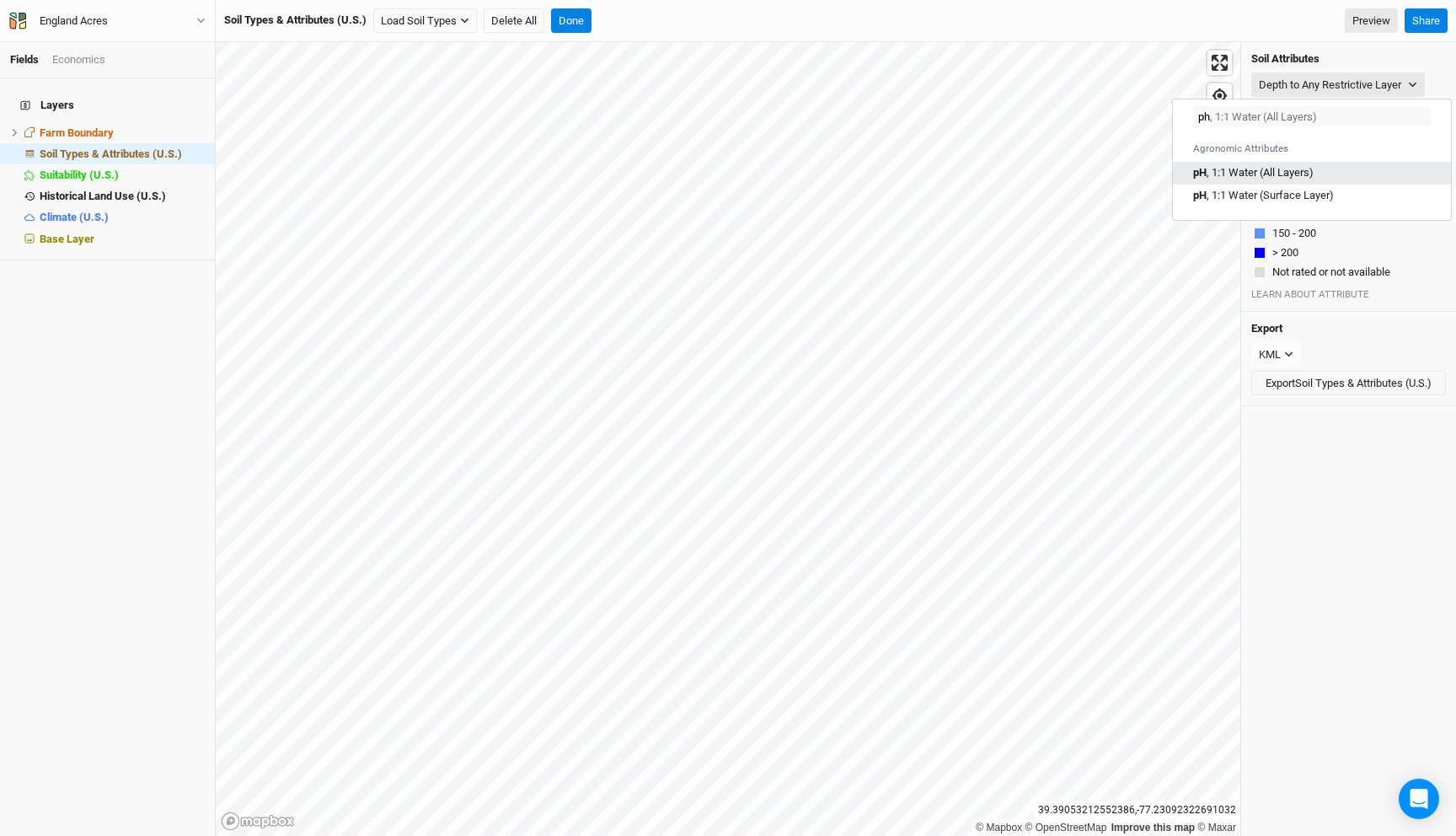
click at [1249, 165] on Layers\) "pH , 1:1 Water (All Layers)" at bounding box center [1253, 172] width 121 height 16
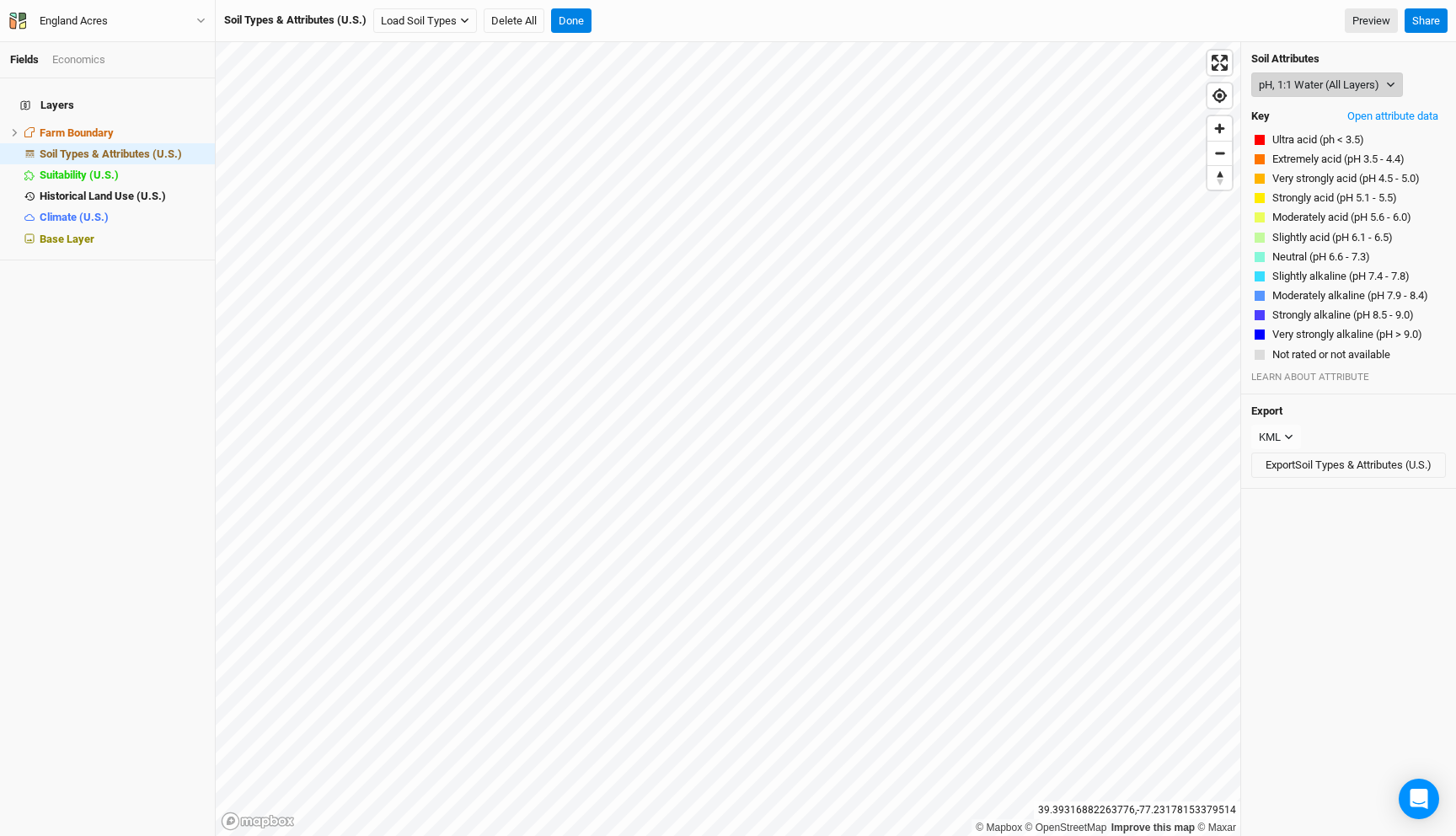
click at [1344, 82] on button "pH, 1:1 Water (All Layers)" at bounding box center [1328, 85] width 152 height 26
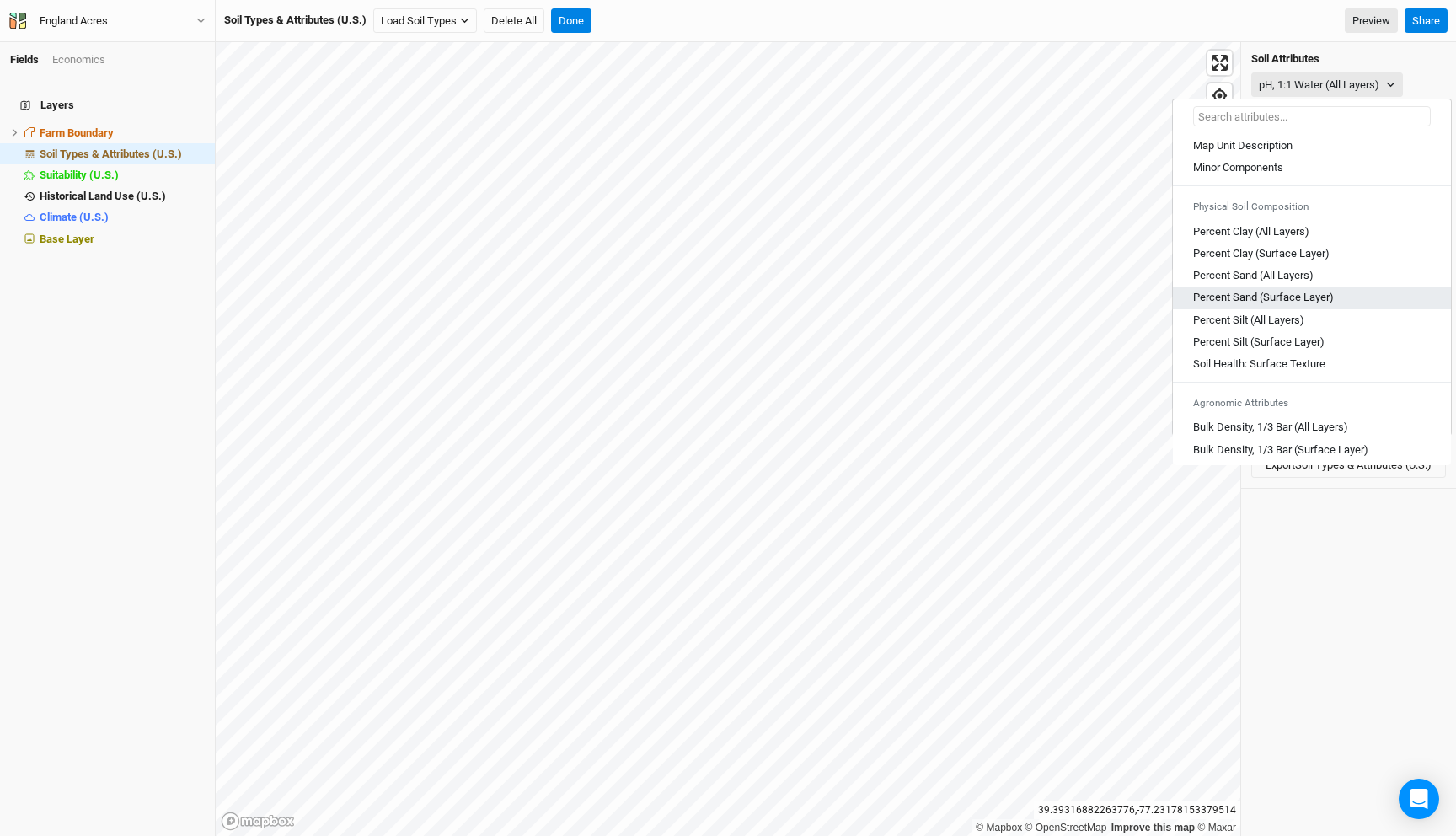
click at [1289, 296] on Layer\) "Percent Sand (Surface Layer)" at bounding box center [1264, 297] width 141 height 16
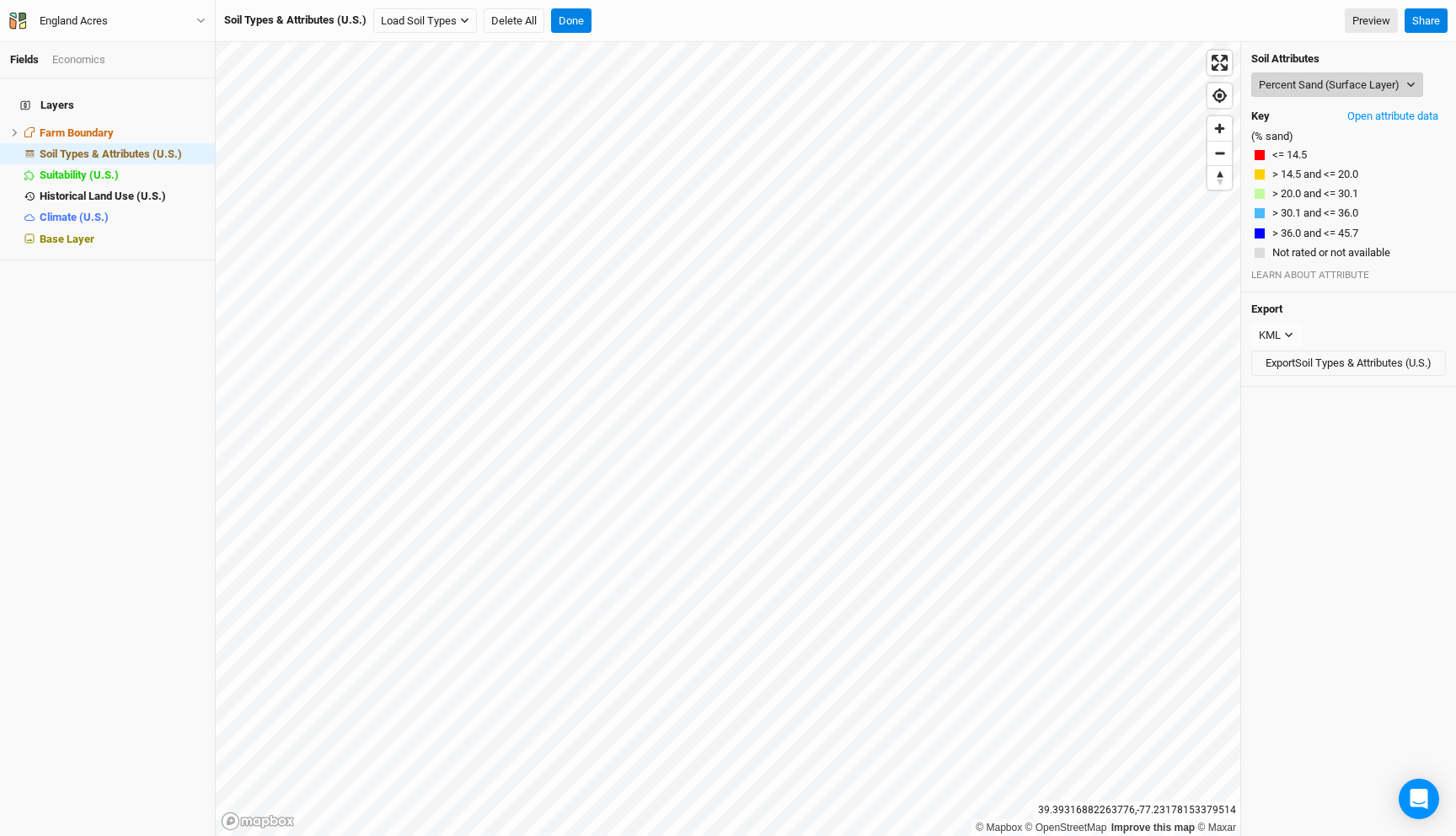
click at [1325, 79] on button "Percent Sand (Surface Layer)" at bounding box center [1338, 85] width 172 height 26
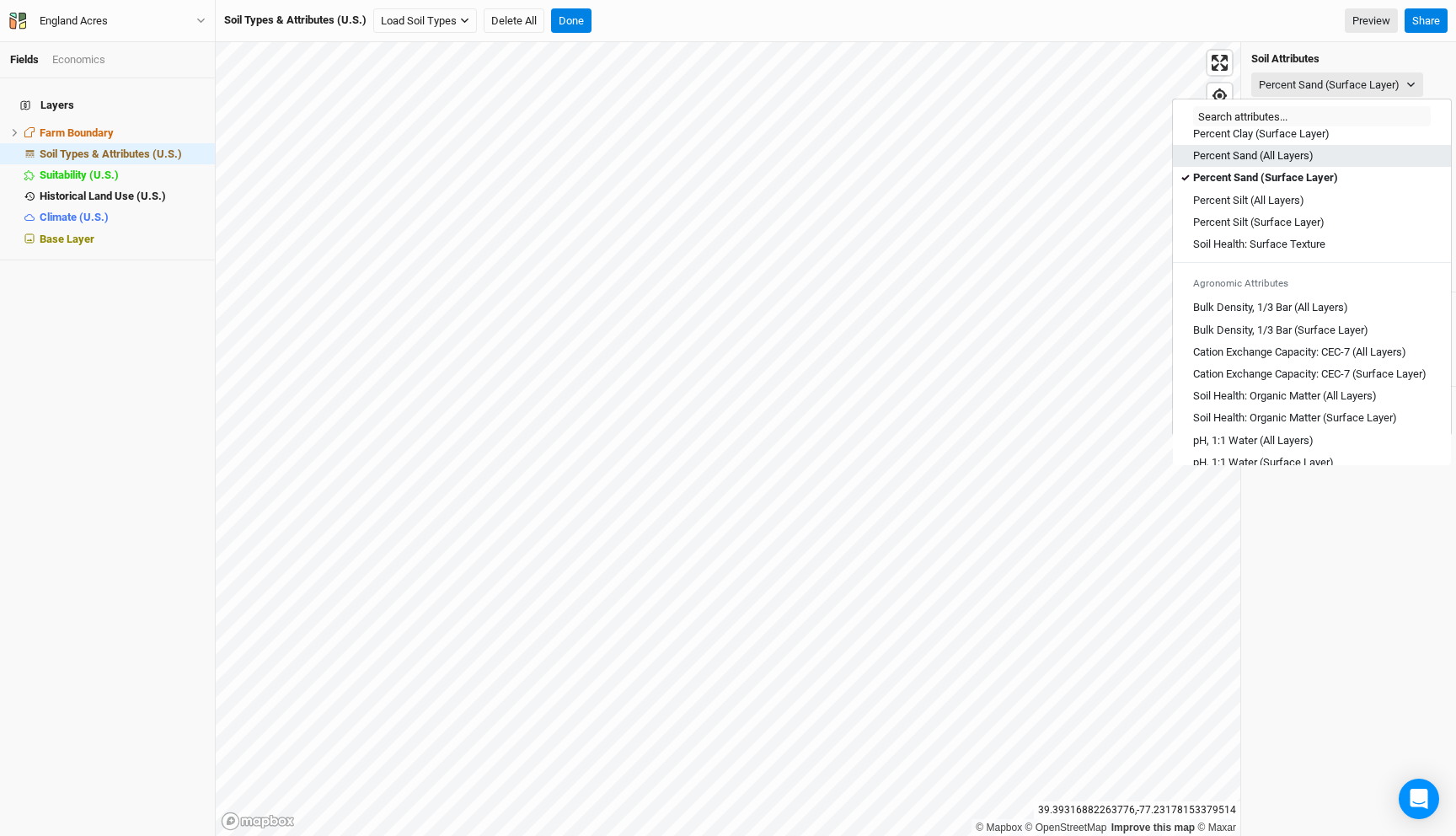
scroll to position [141, 0]
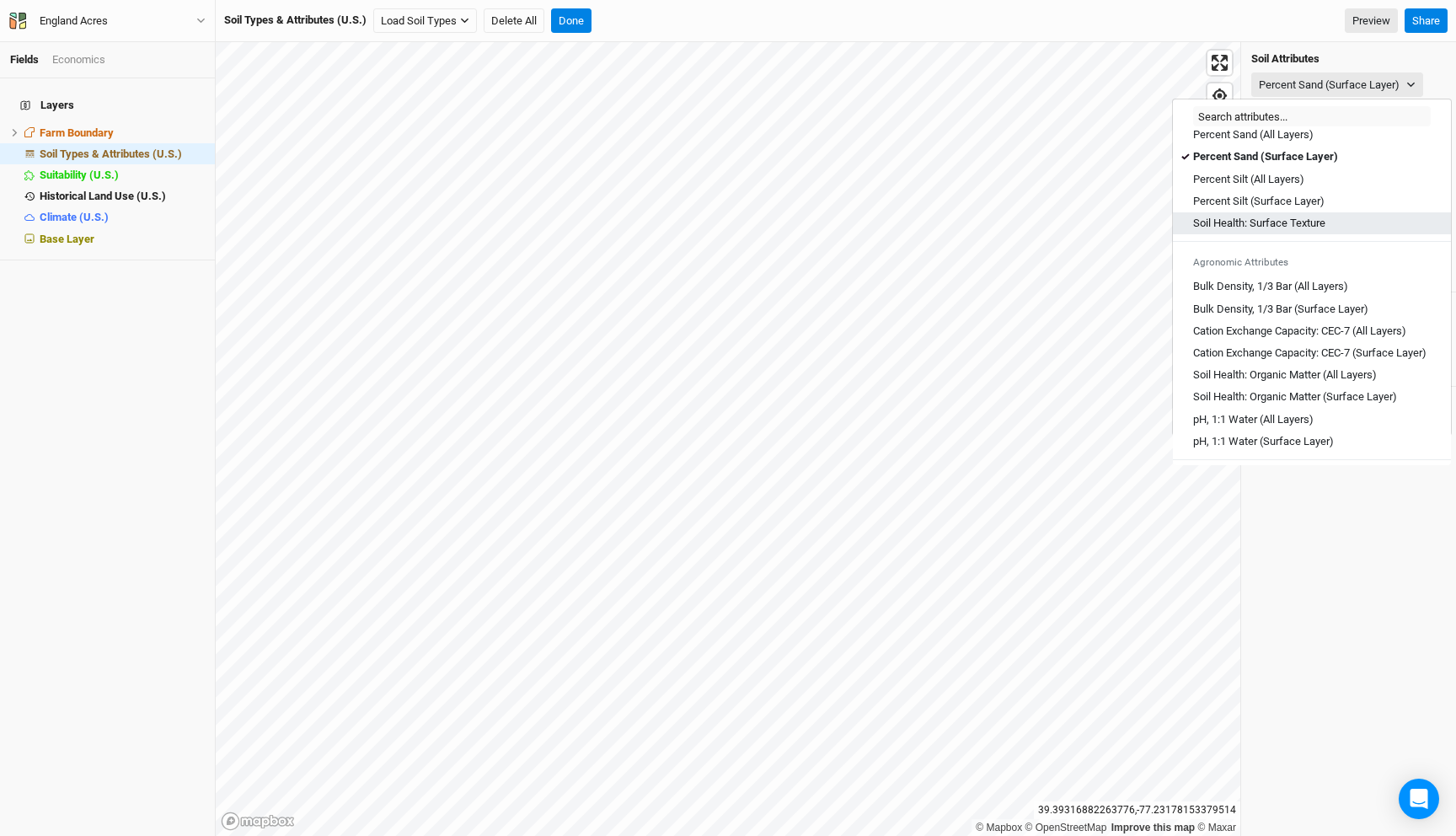
click at [1291, 226] on Texture "Soil Health: Surface Texture" at bounding box center [1259, 223] width 132 height 16
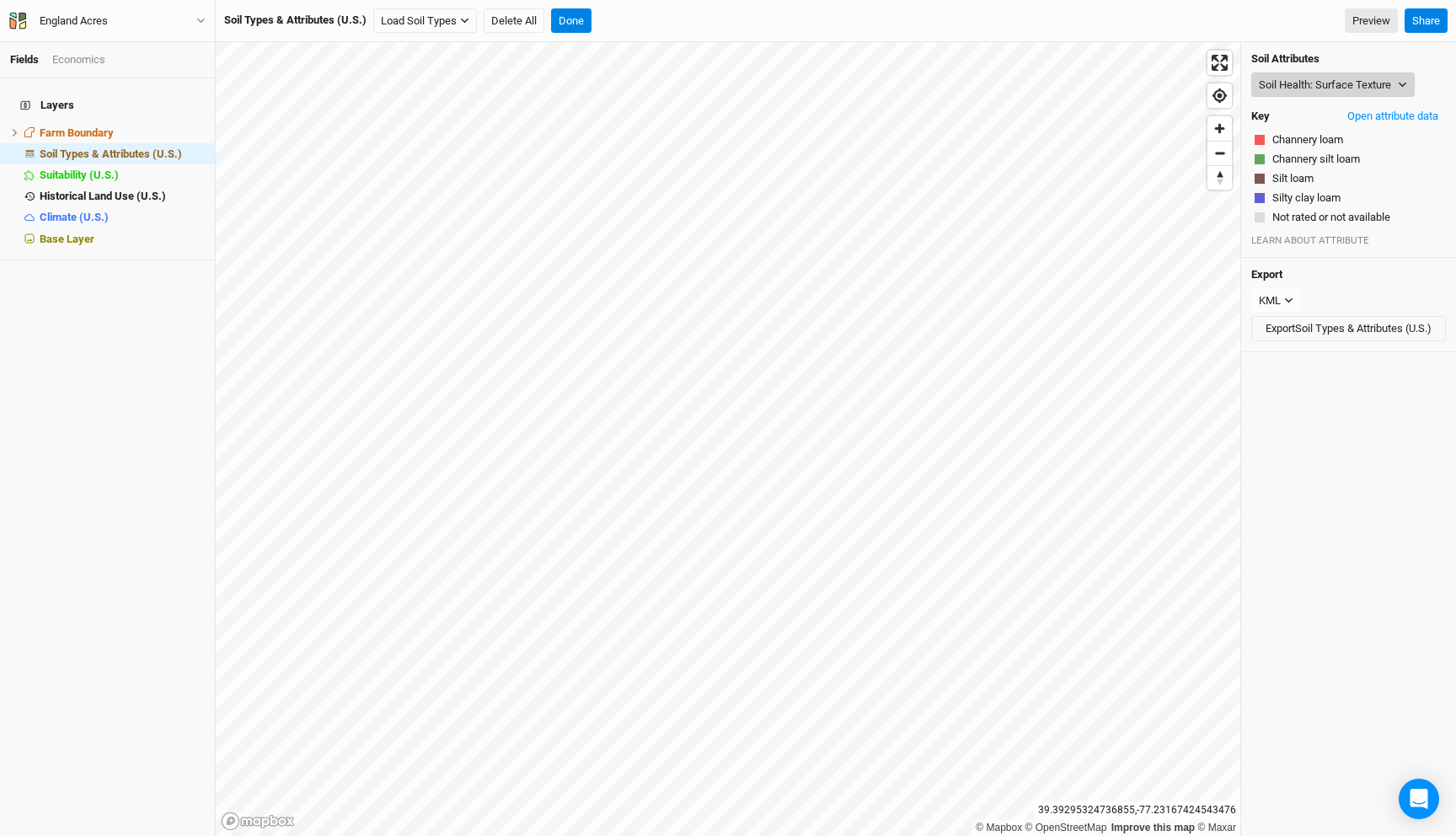
click at [1301, 88] on button "Soil Health: Surface Texture" at bounding box center [1333, 85] width 163 height 26
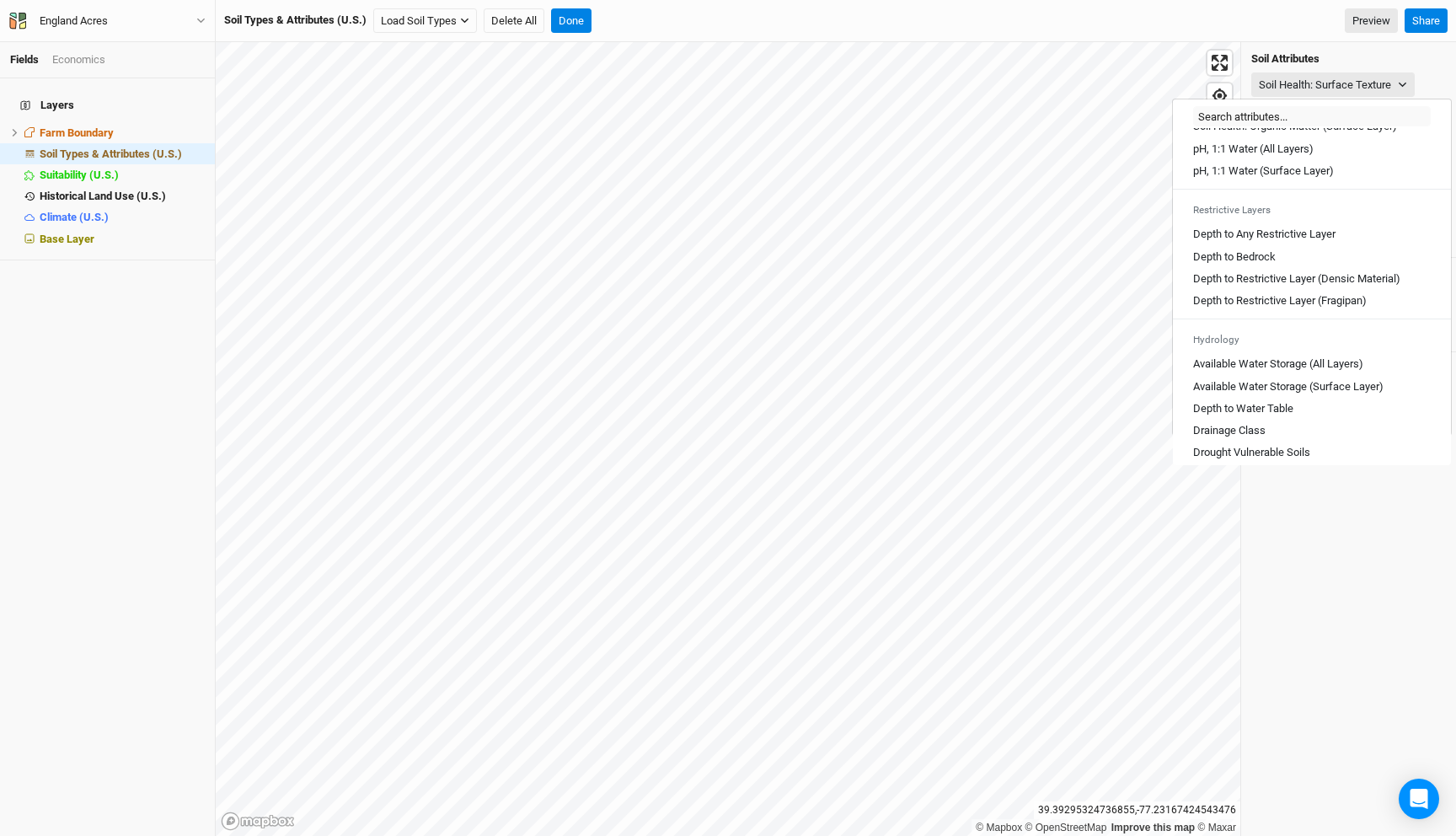
scroll to position [593, 0]
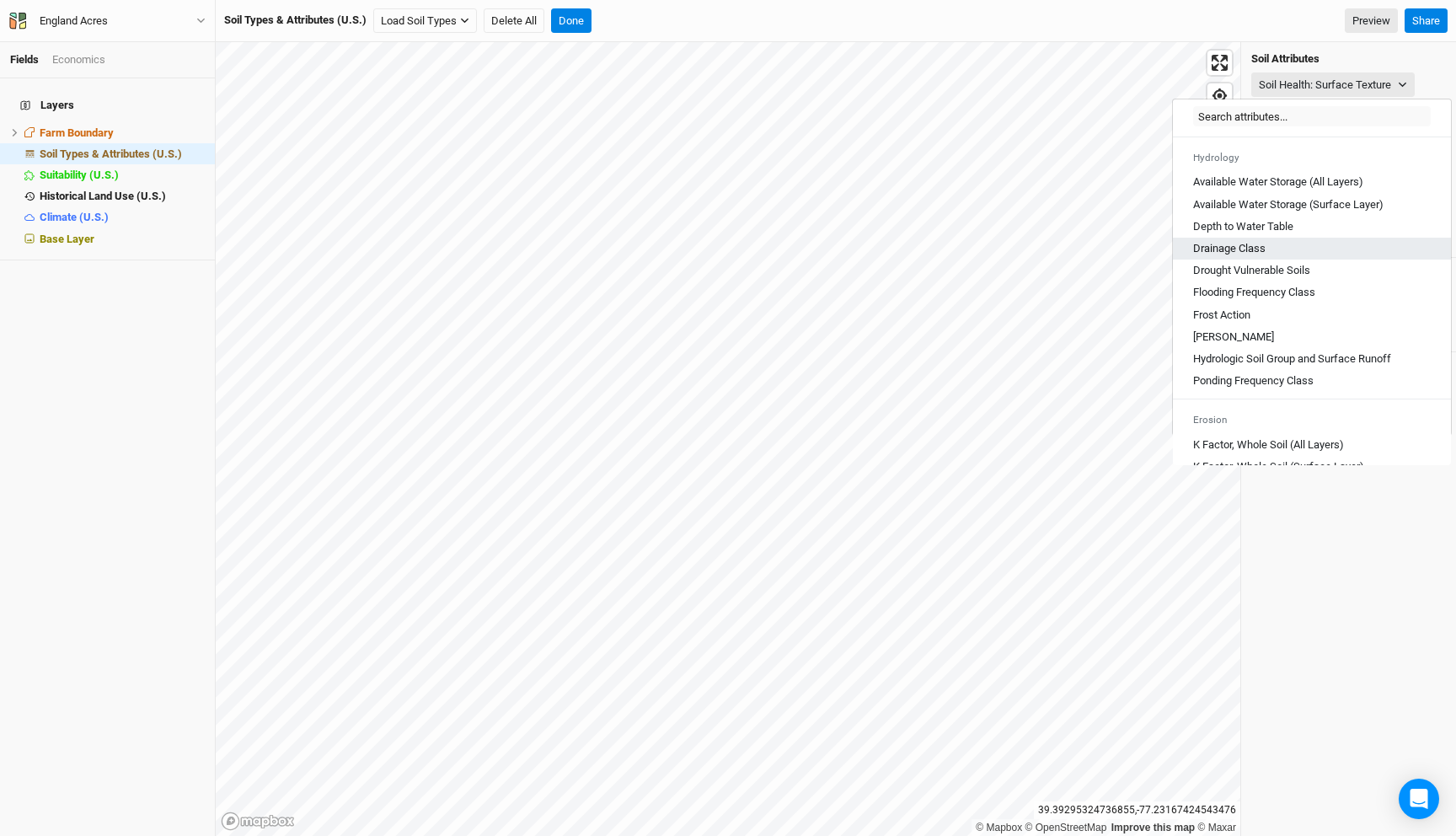
click at [1271, 257] on div "Drainage Class" at bounding box center [1311, 248] width 237 height 16
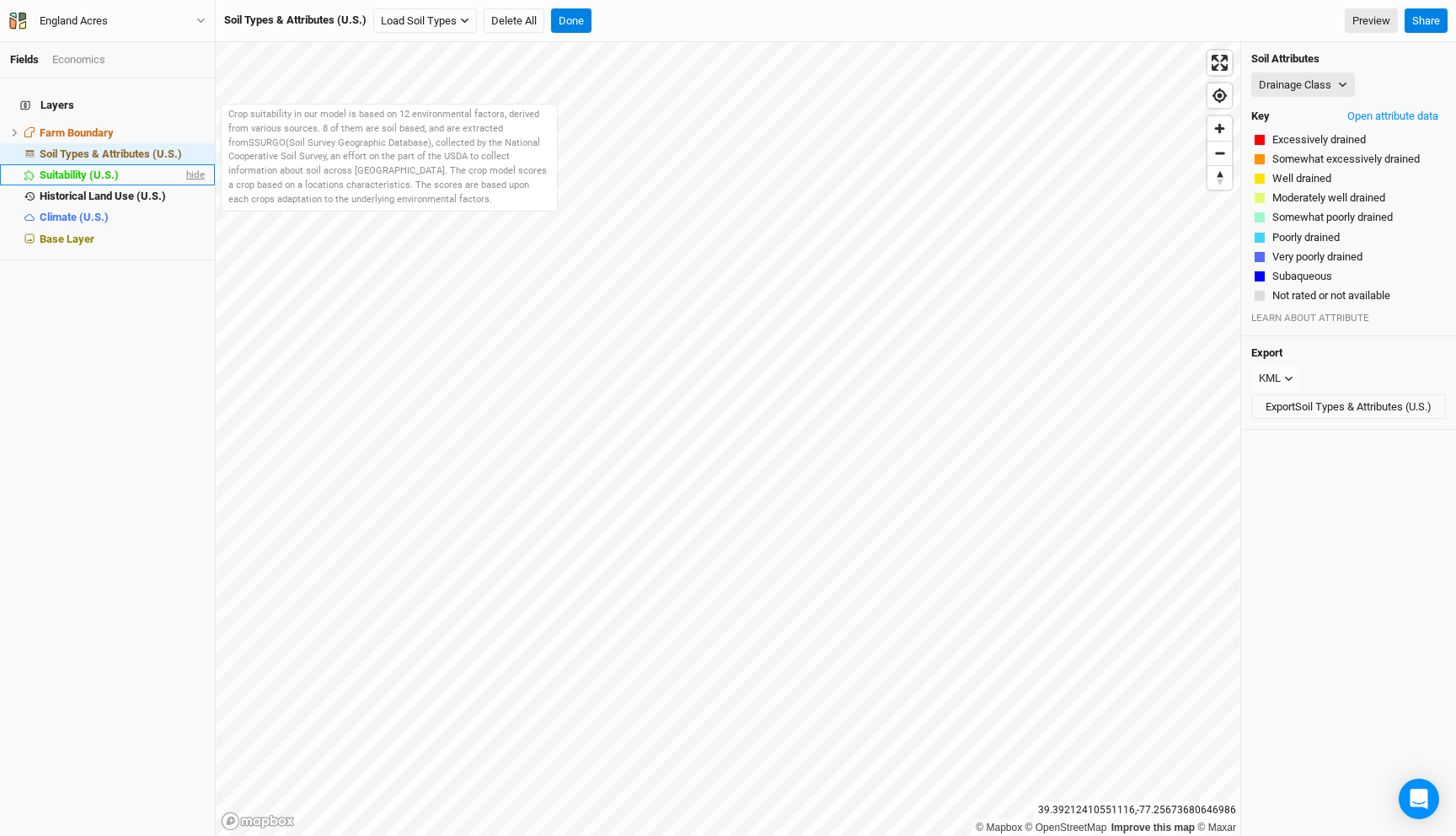
click at [191, 164] on span "hide" at bounding box center [194, 174] width 22 height 21
click at [159, 169] on div "Suitability (U.S.)" at bounding box center [108, 175] width 138 height 14
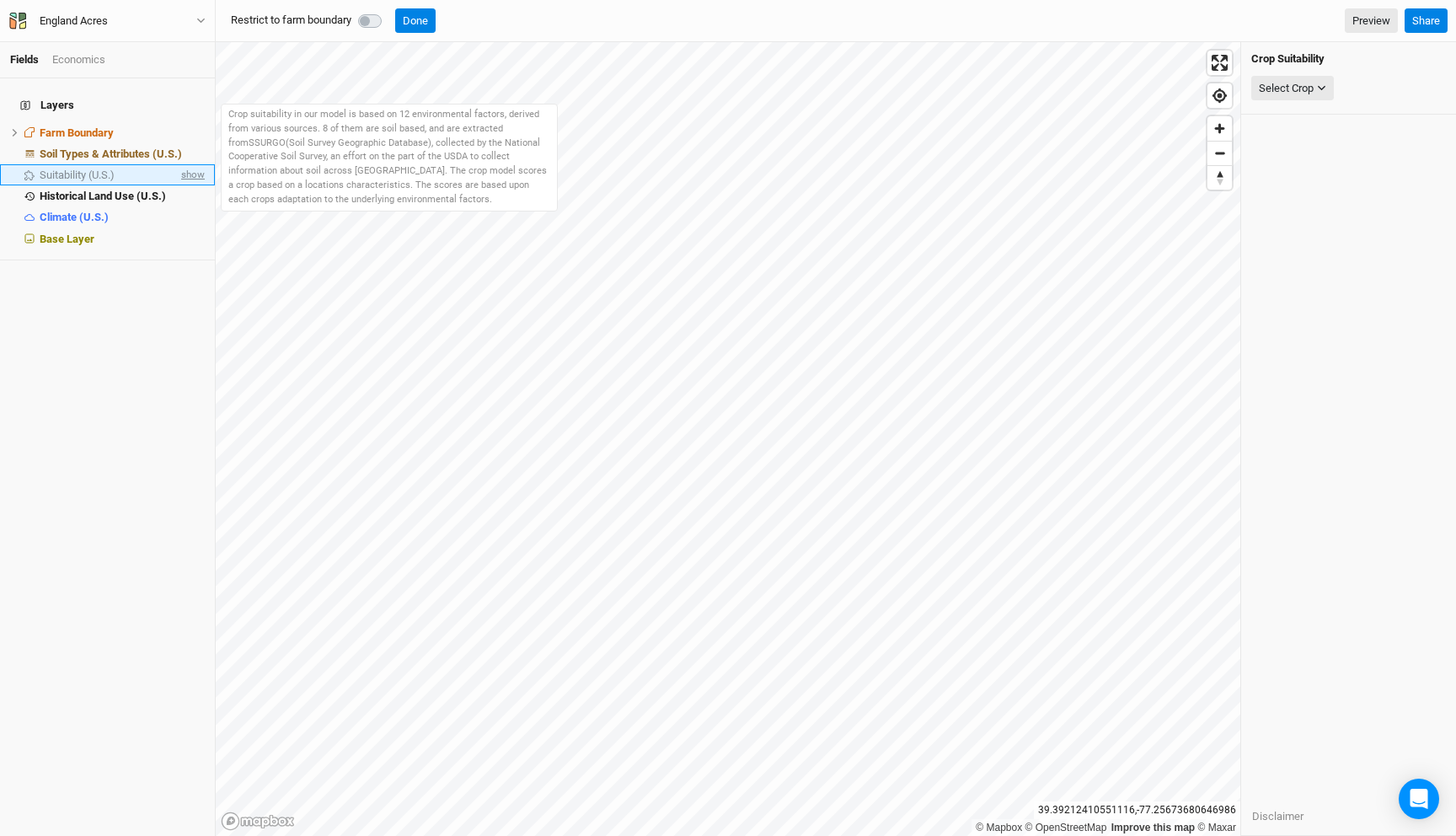
click at [194, 164] on span "show" at bounding box center [191, 174] width 27 height 21
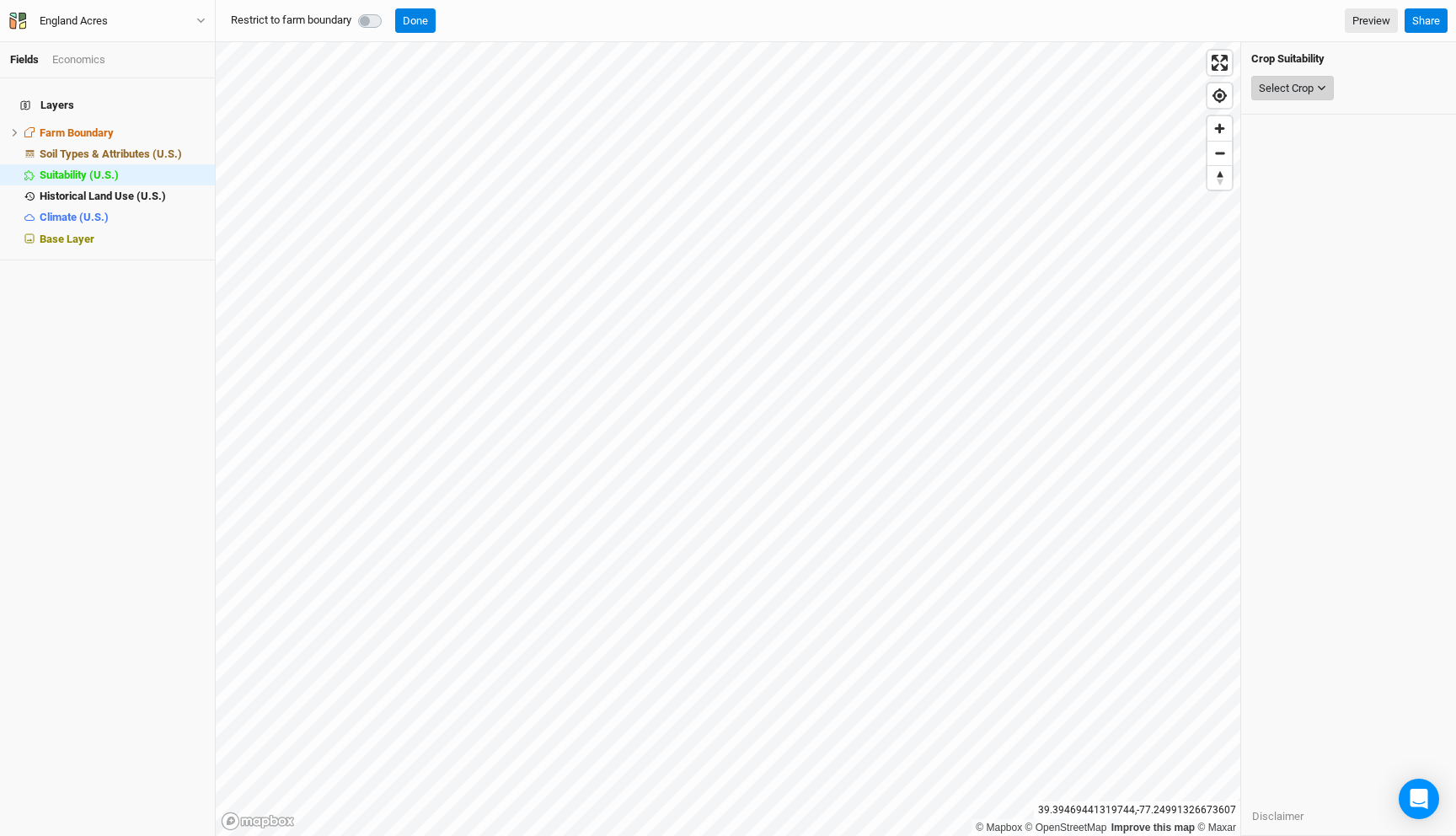
click at [1283, 91] on div "Select Crop" at bounding box center [1286, 88] width 55 height 16
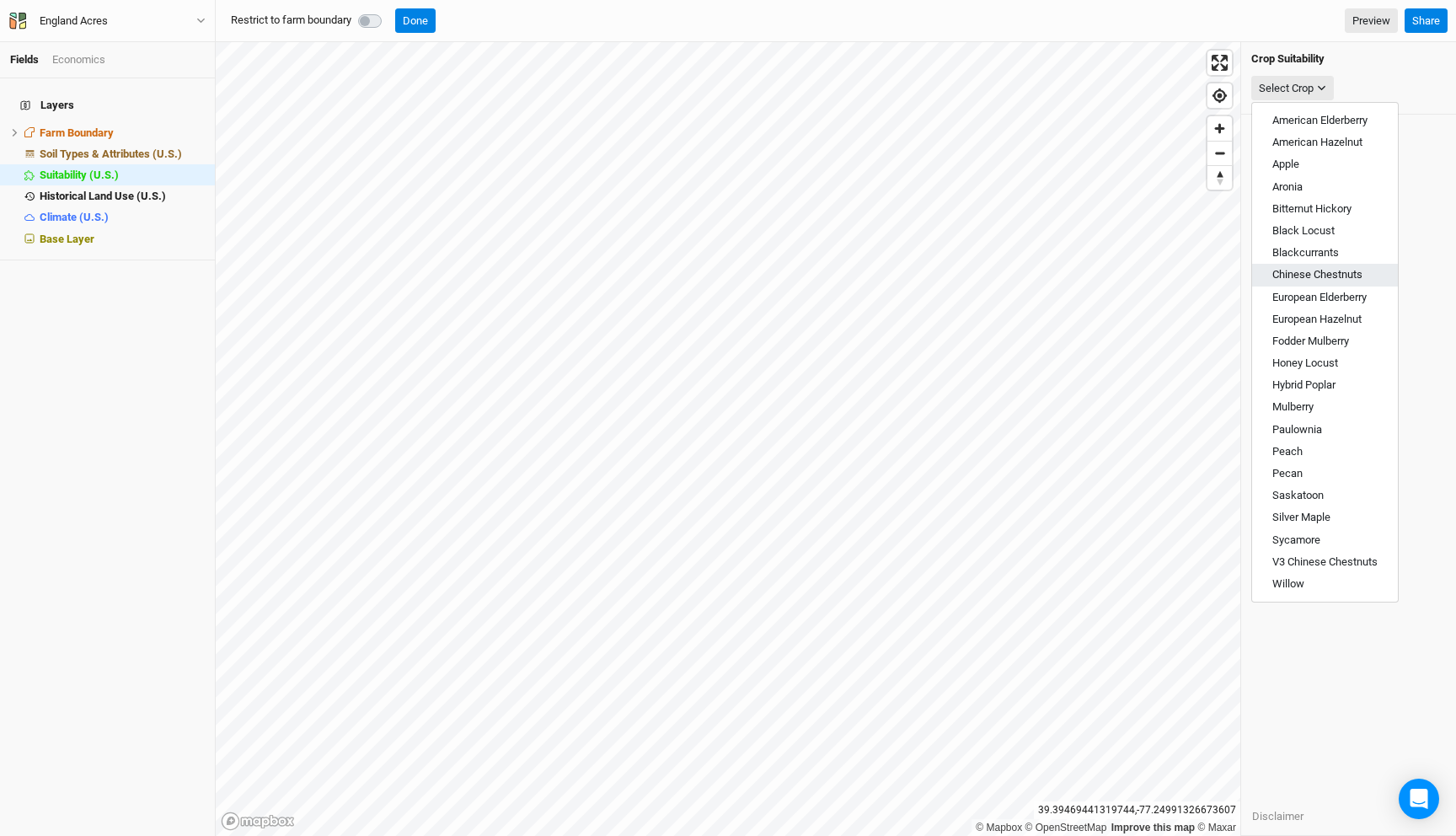
click at [1297, 270] on span "Chinese Chestnuts" at bounding box center [1318, 274] width 90 height 13
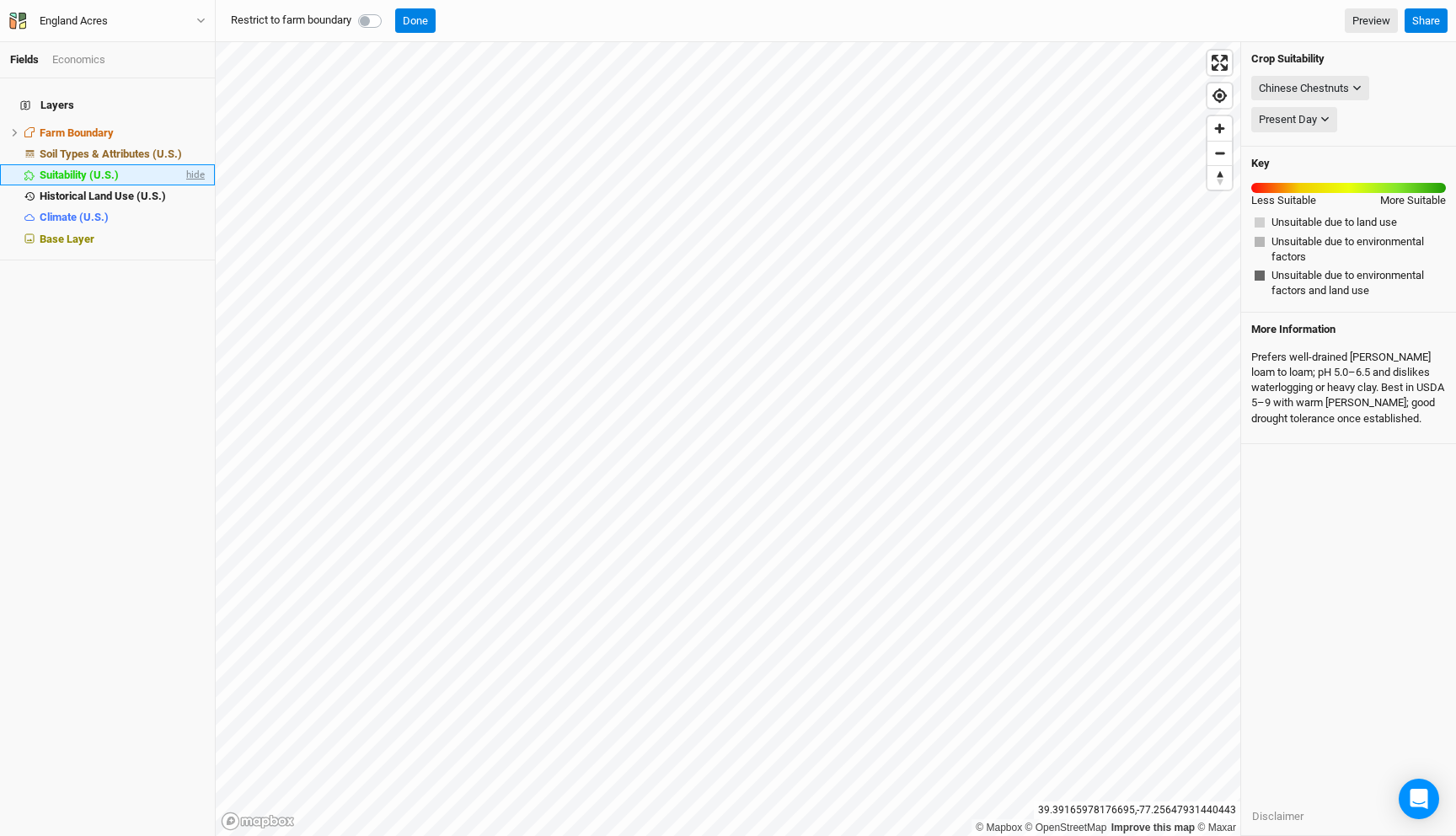
click at [196, 168] on span "hide" at bounding box center [194, 174] width 22 height 21
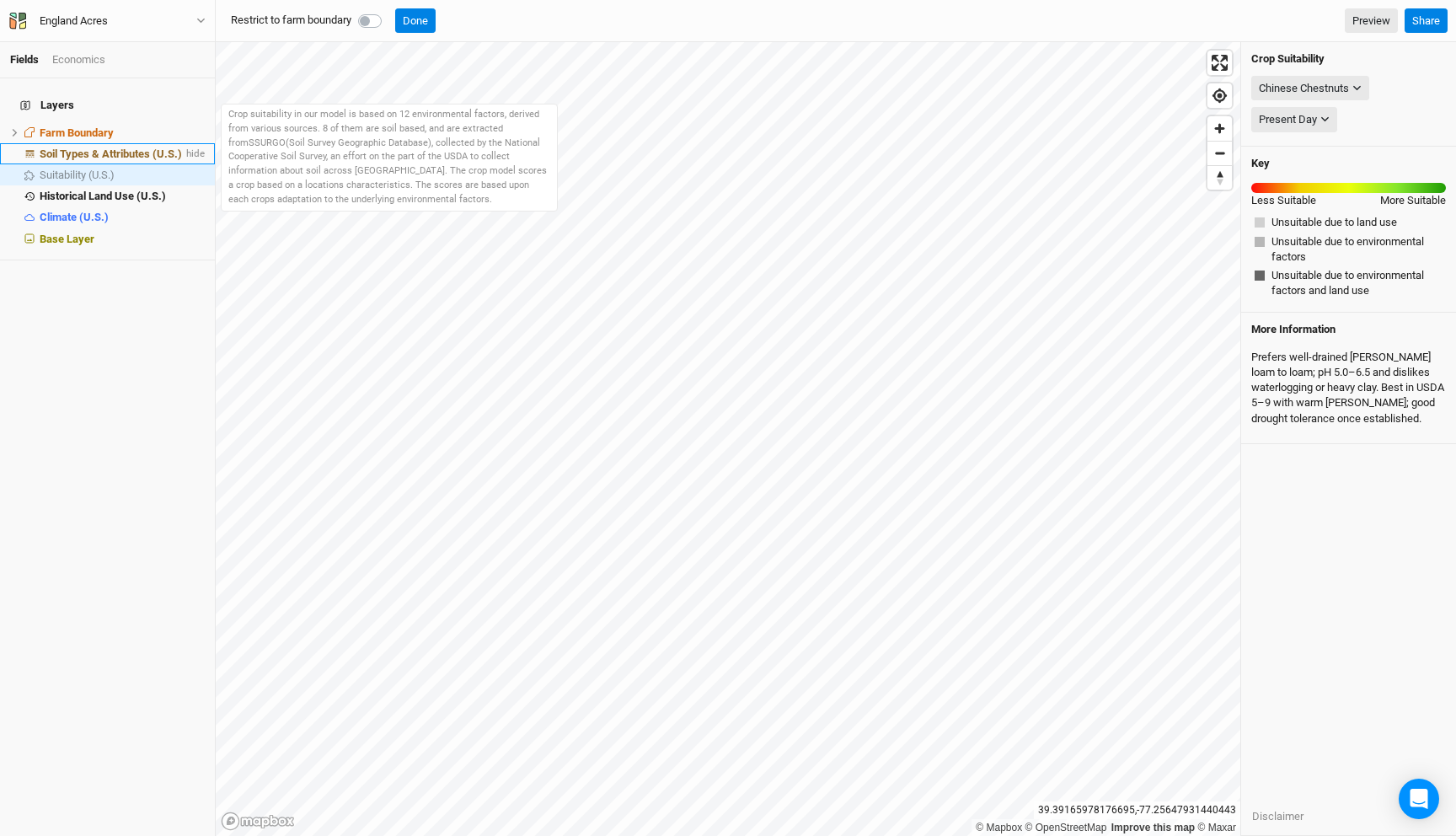
click at [136, 148] on span "Soil Types & Attributes (U.S.)" at bounding box center [110, 154] width 142 height 13
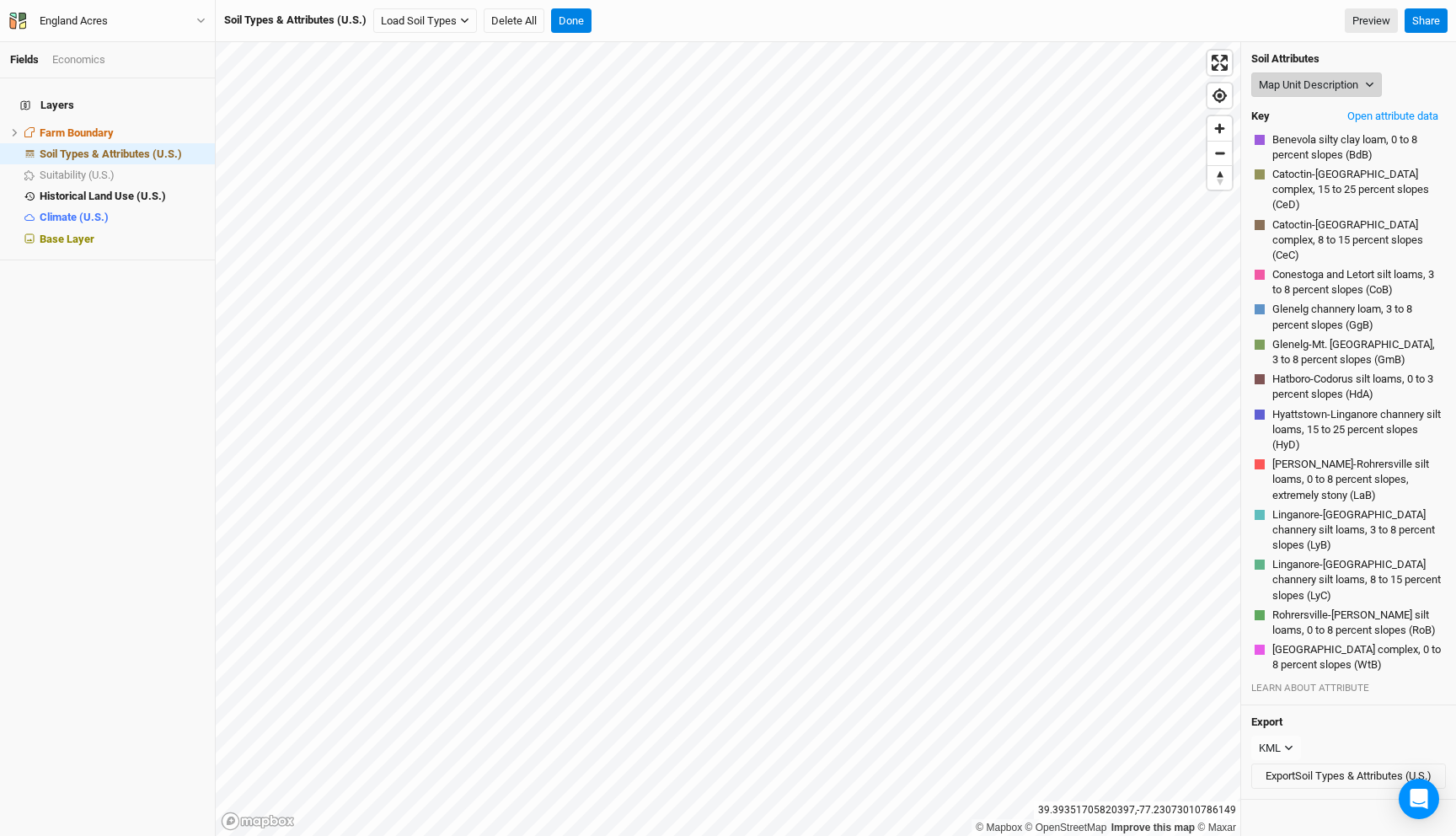
click at [1339, 85] on button "Map Unit Description" at bounding box center [1317, 85] width 131 height 26
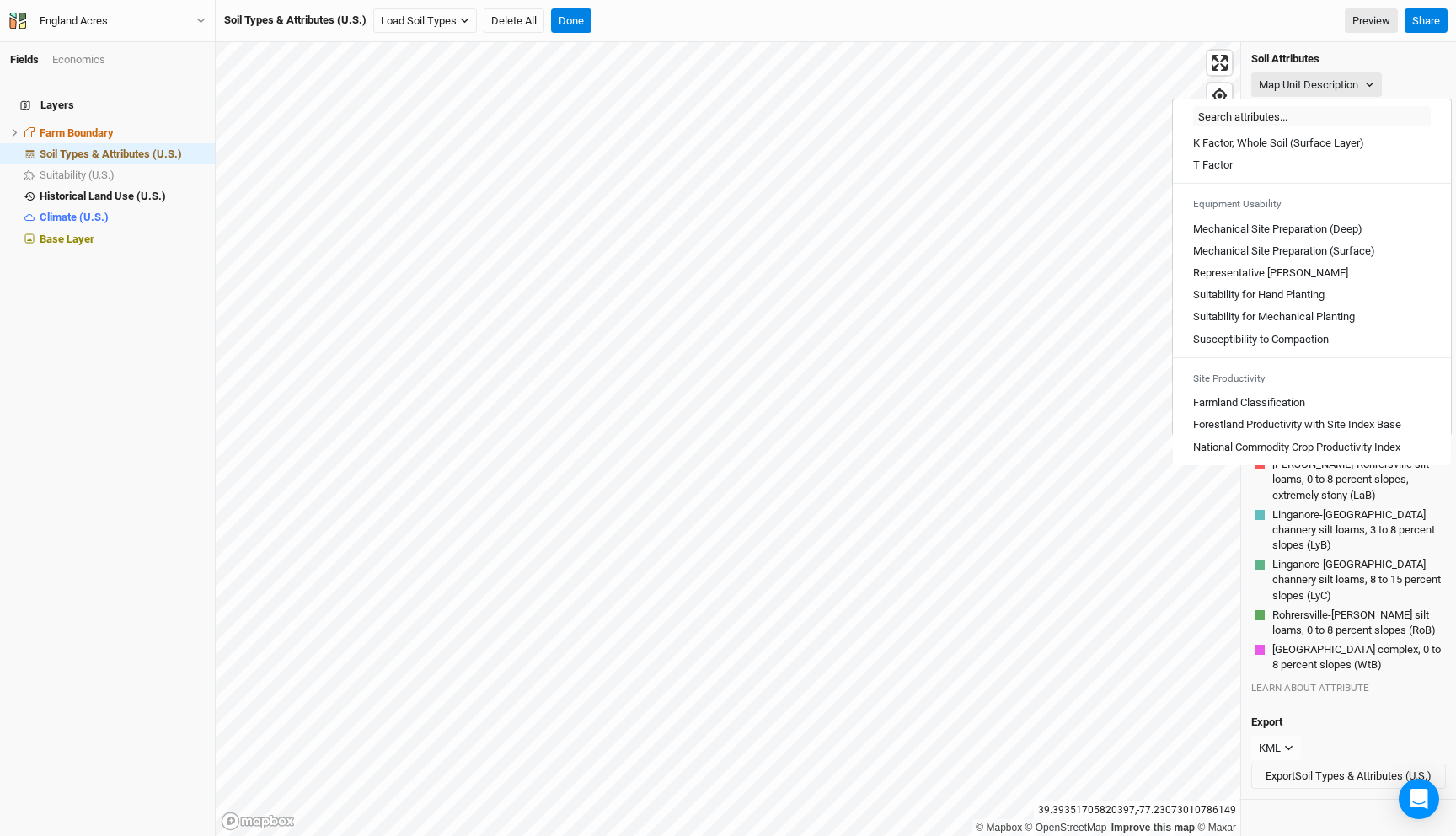
scroll to position [932, 0]
click at [1290, 319] on Planting "Suitability for Mechanical Planting" at bounding box center [1274, 317] width 162 height 16
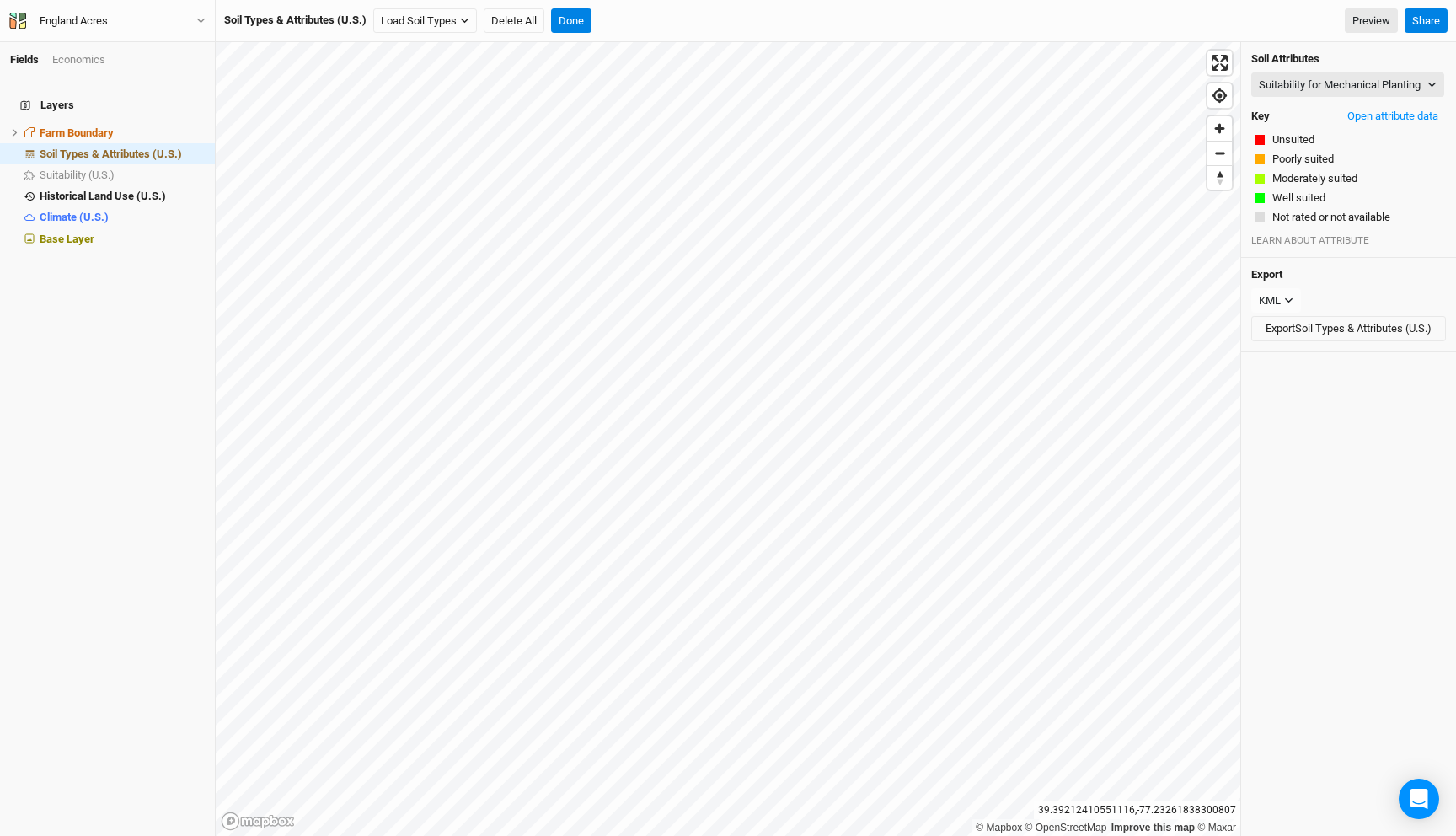
click at [1380, 129] on button "Open attribute data" at bounding box center [1393, 116] width 106 height 26
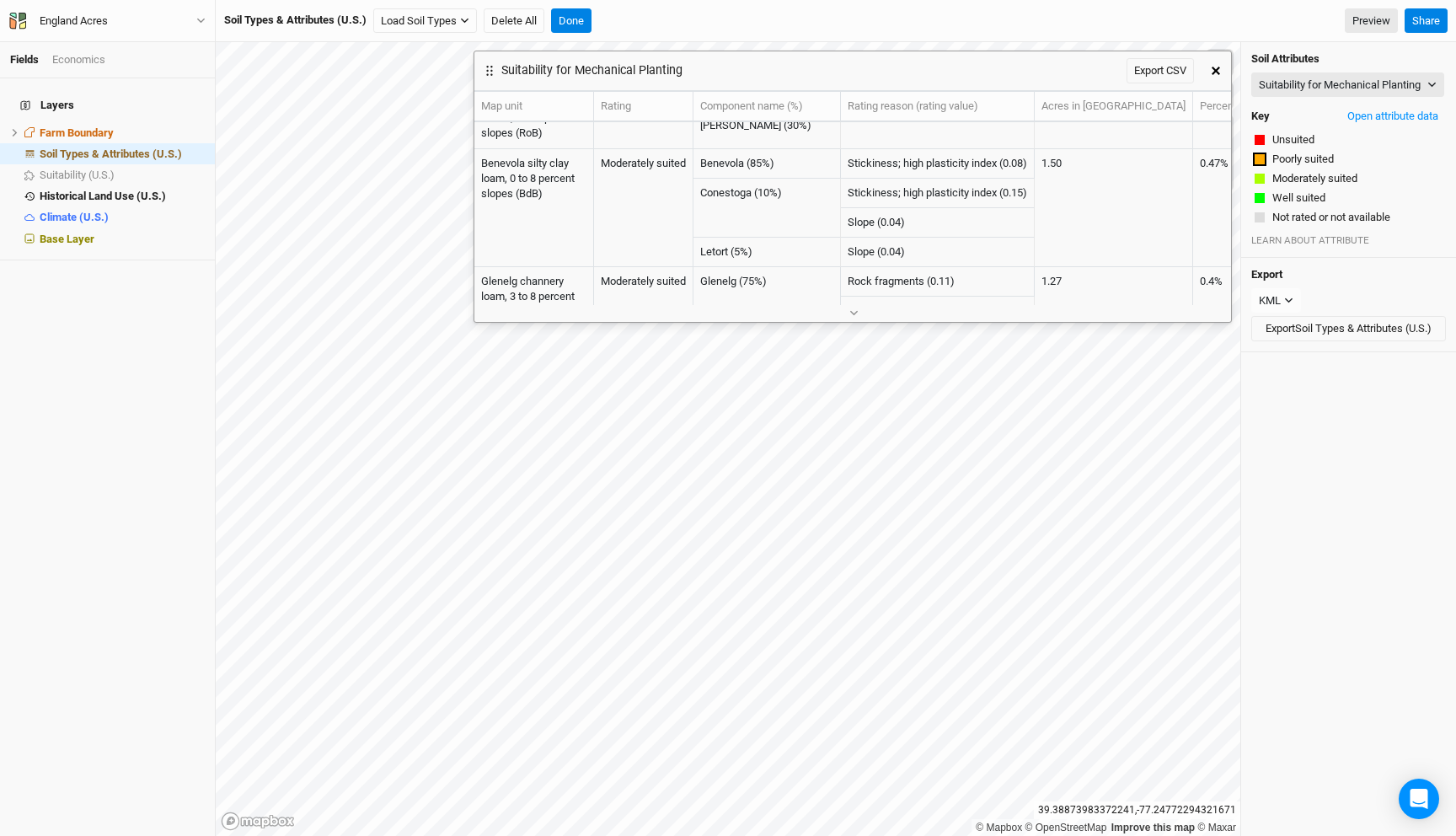
scroll to position [0, 0]
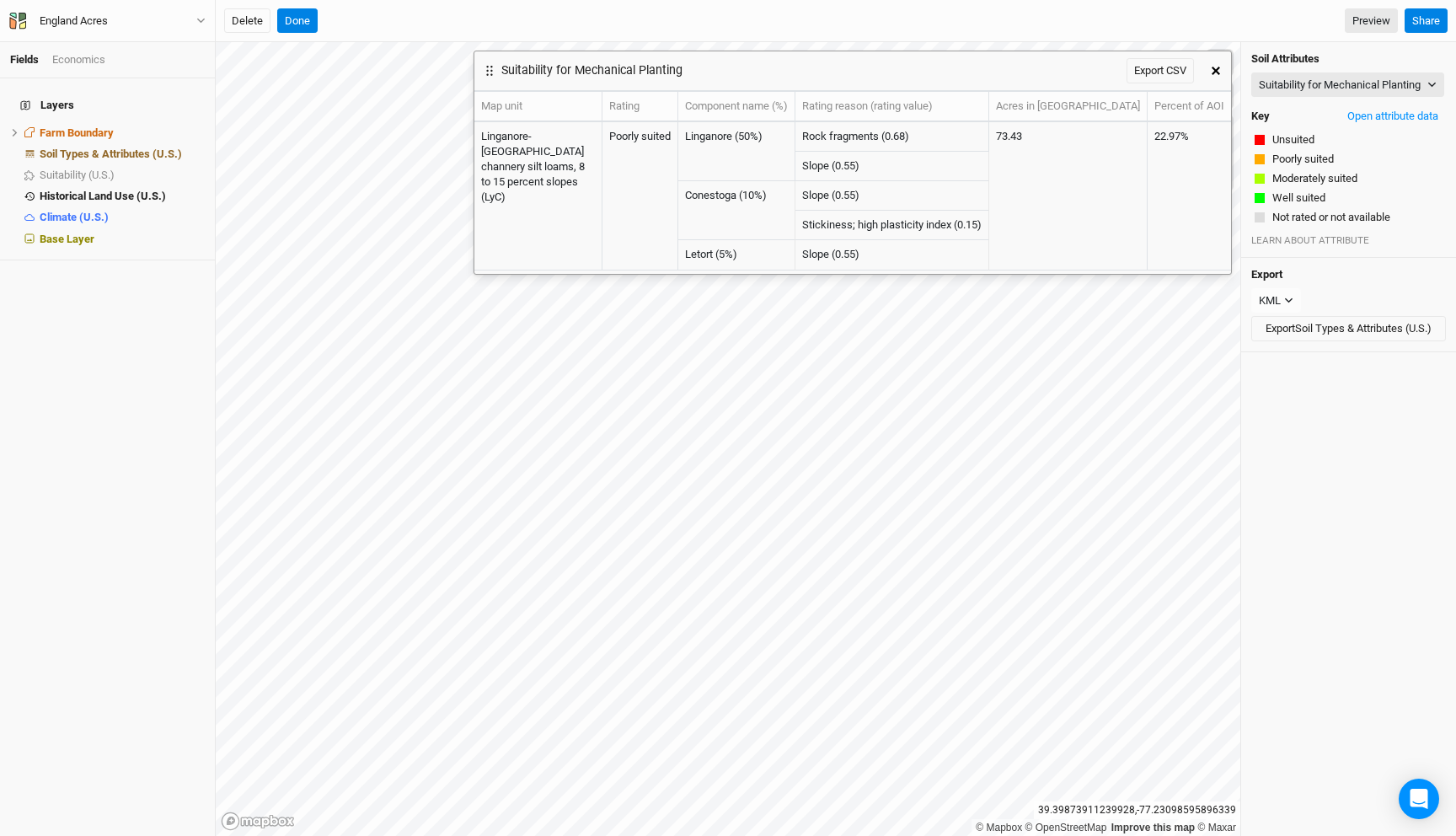
click at [1222, 74] on button "button" at bounding box center [1216, 71] width 30 height 30
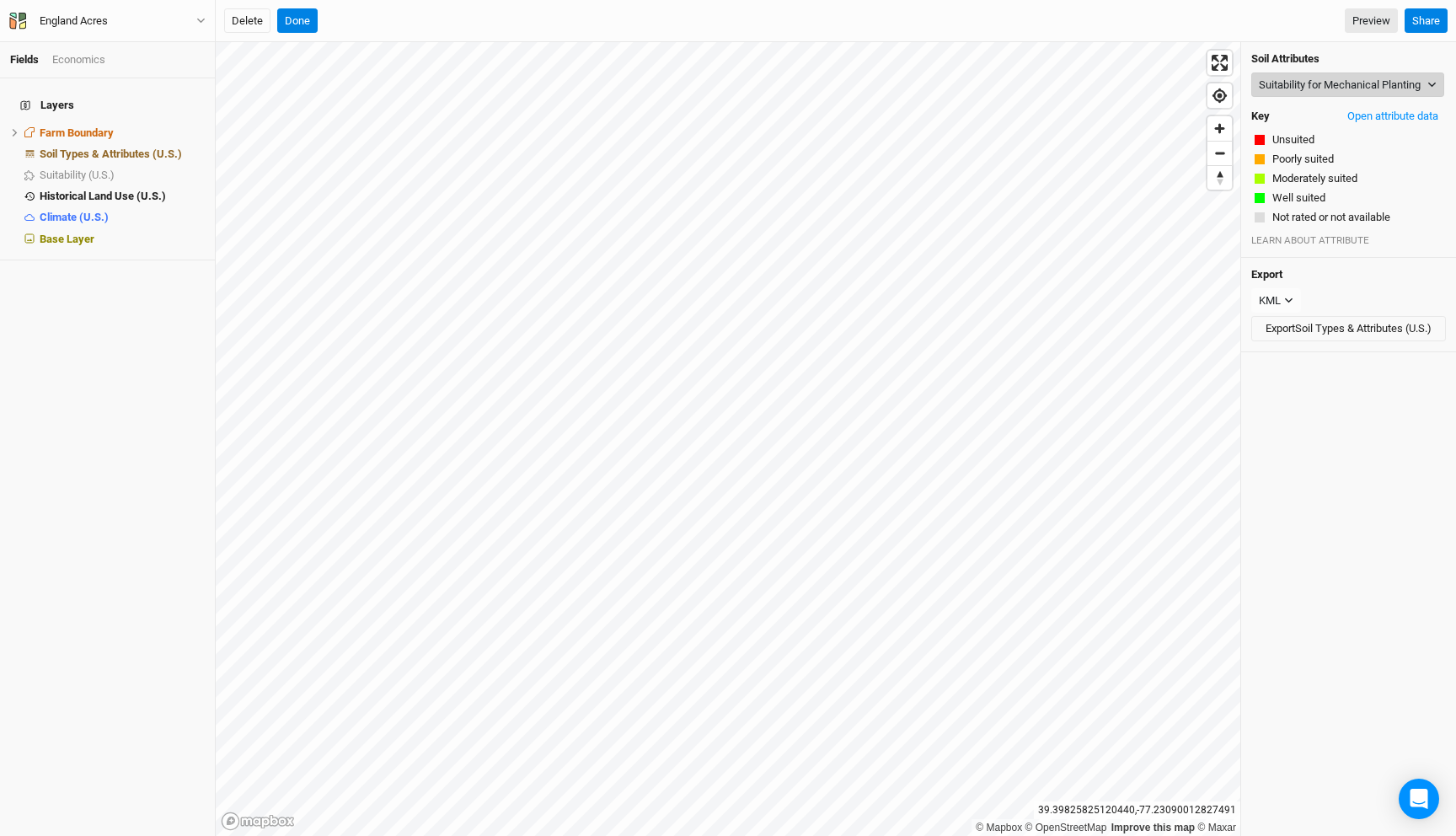
click at [1303, 85] on button "Suitability for Mechanical Planting" at bounding box center [1348, 85] width 193 height 26
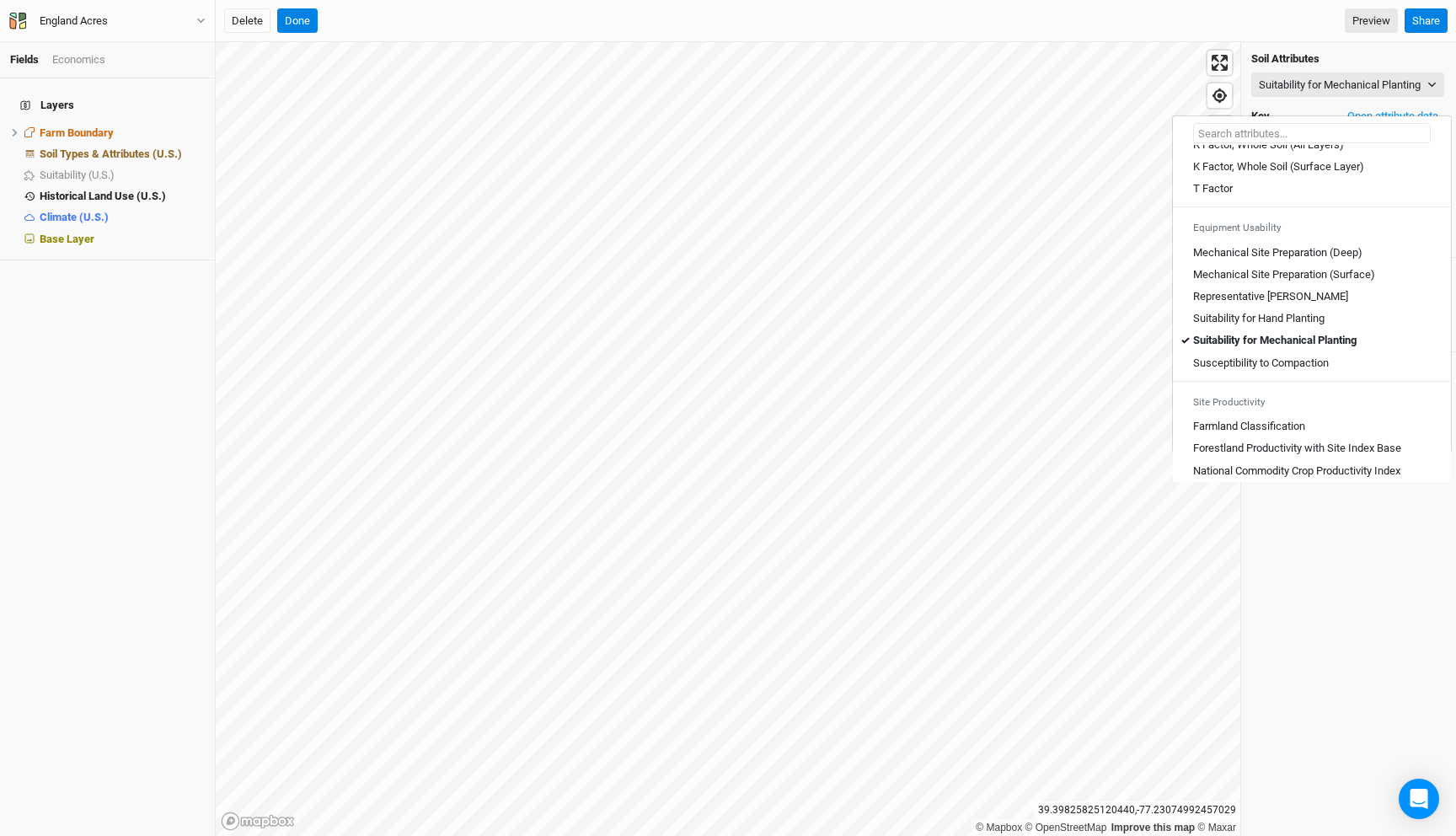
scroll to position [932, 0]
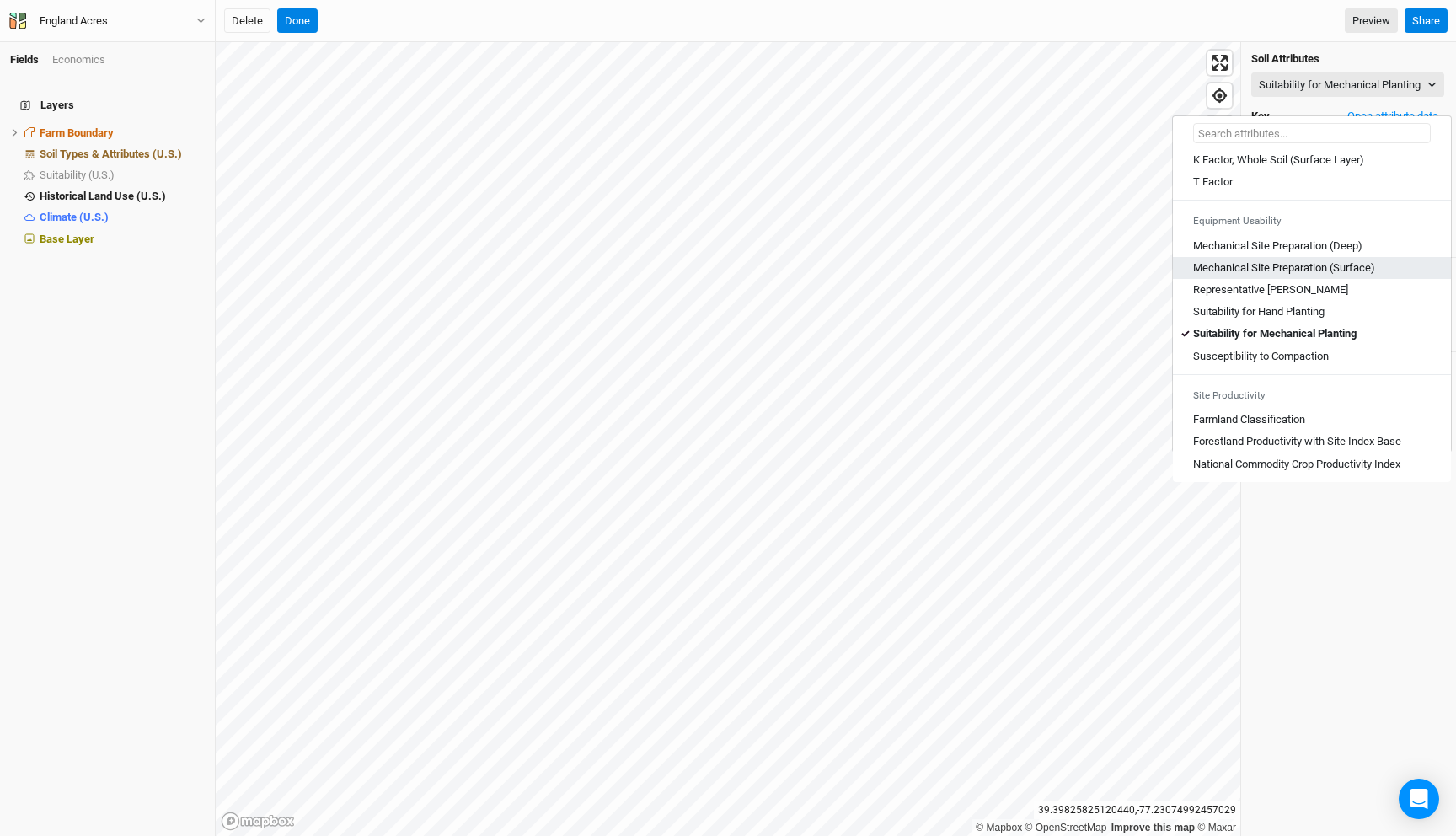
click at [1291, 268] on \(Surface\) "Mechanical Site Preparation (Surface)" at bounding box center [1284, 268] width 182 height 16
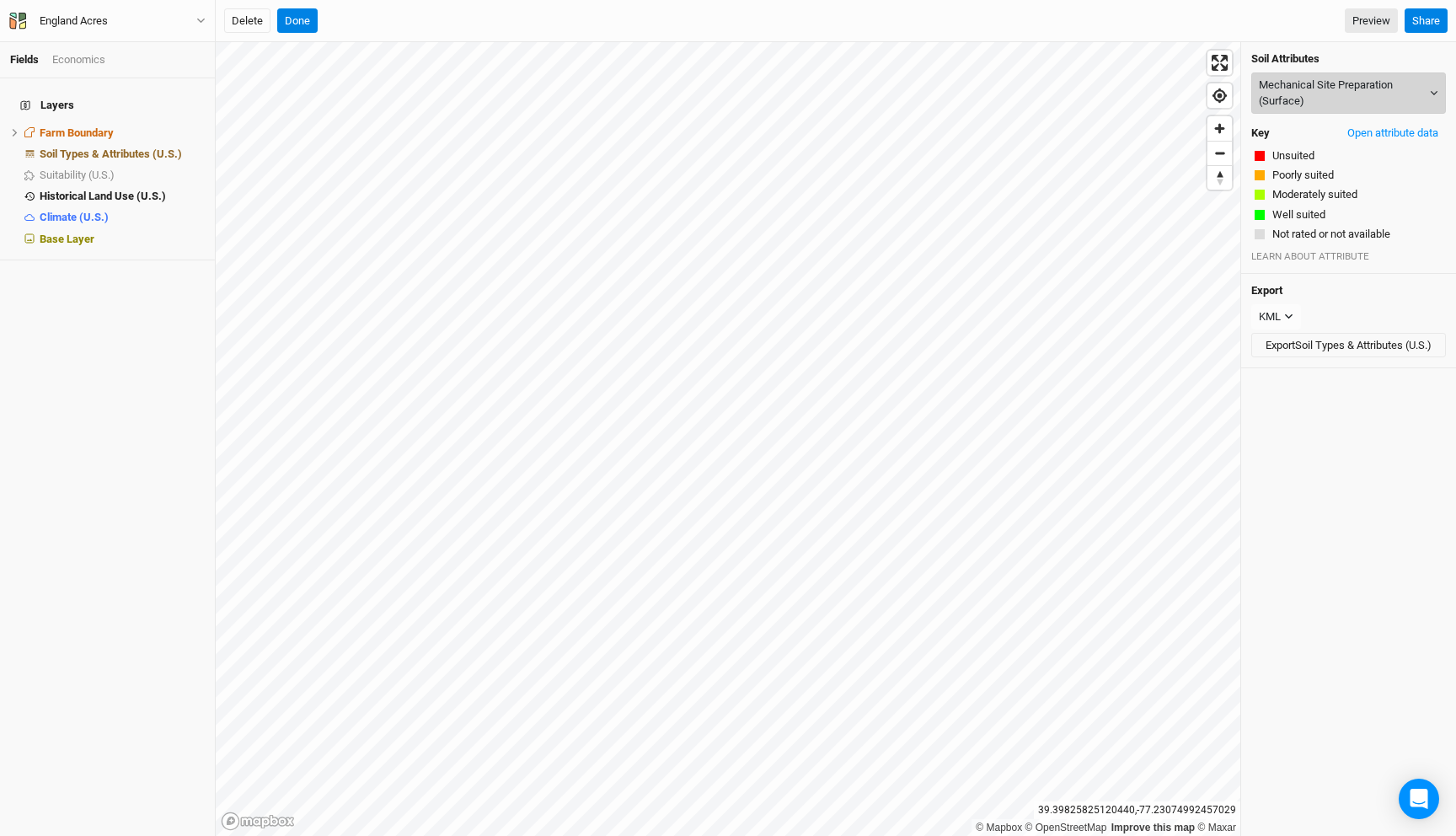
click at [1316, 86] on button "Mechanical Site Preparation (Surface)" at bounding box center [1349, 93] width 194 height 41
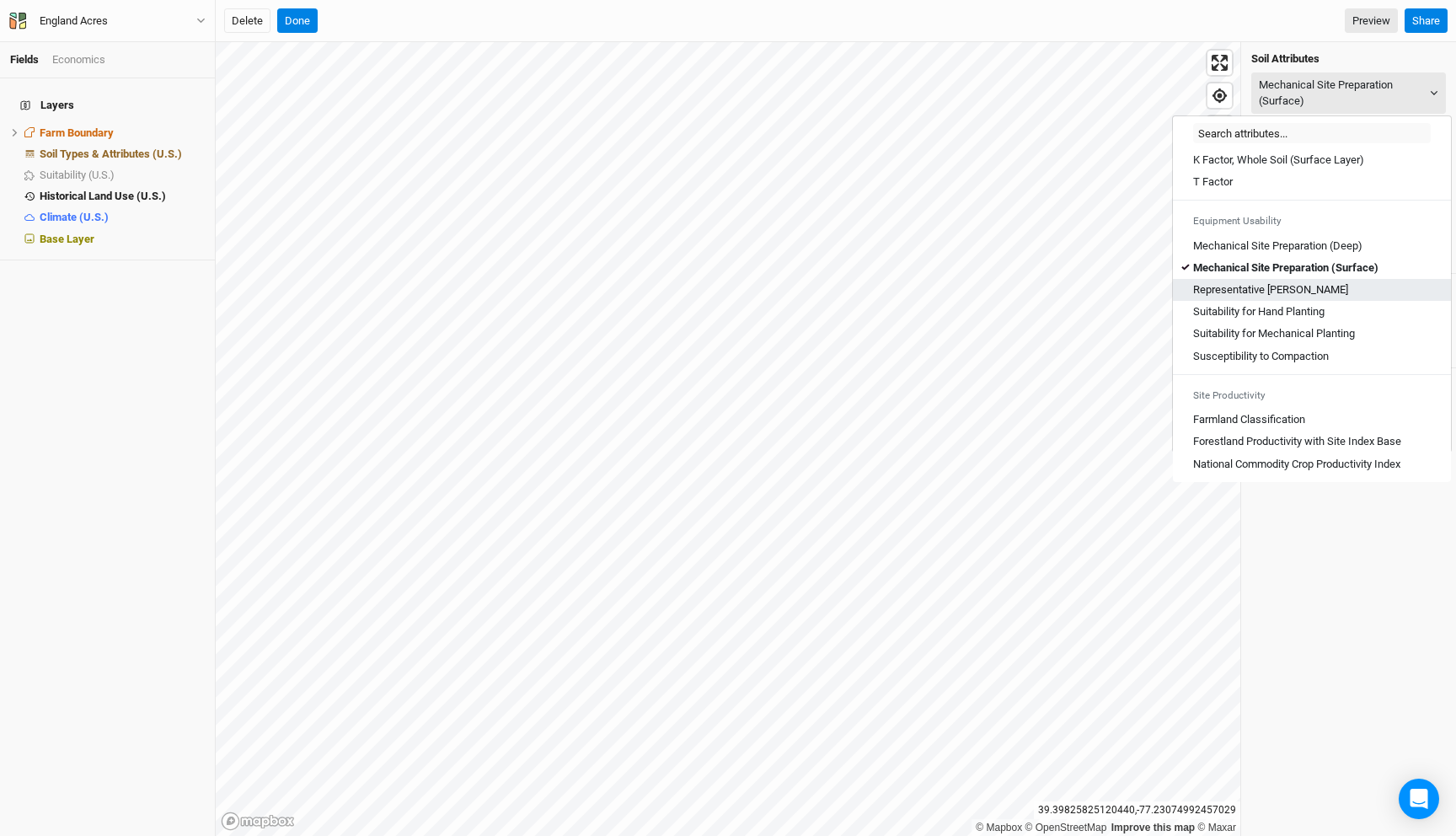
click at [1304, 288] on div "Representative Slope" at bounding box center [1311, 290] width 237 height 16
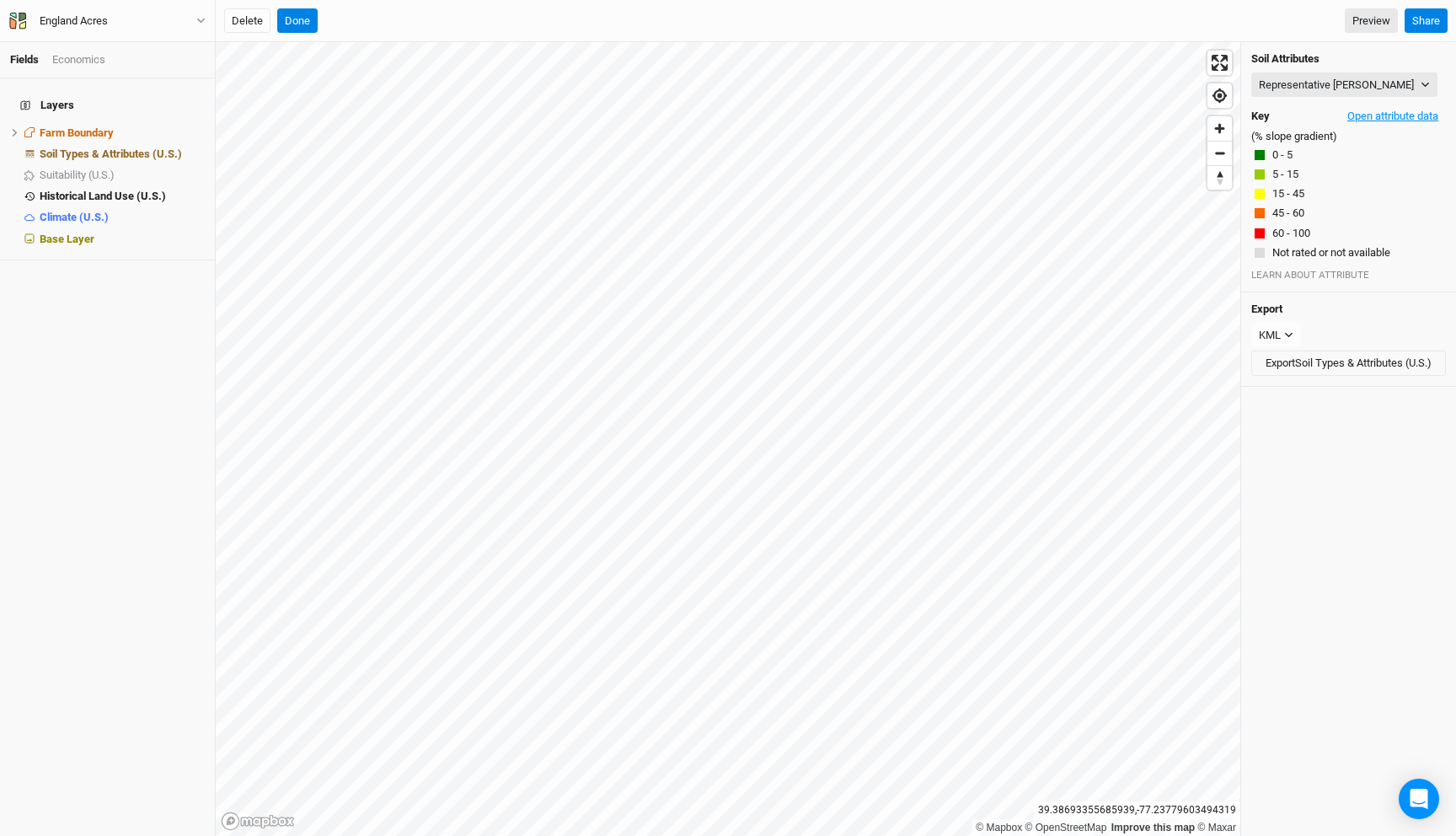
click at [1369, 117] on button "Open attribute data" at bounding box center [1393, 116] width 106 height 26
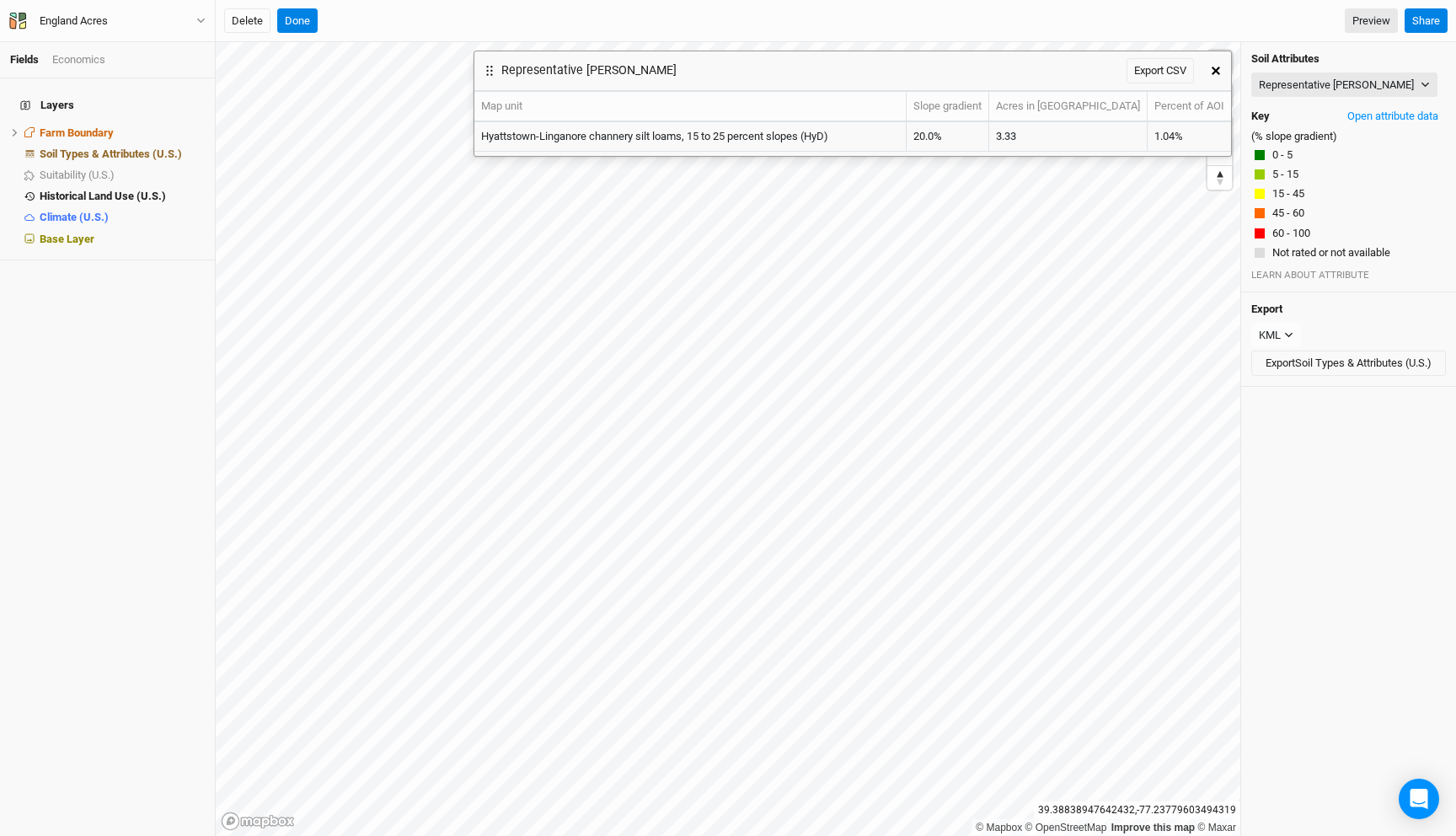
click at [1211, 70] on icon "button" at bounding box center [1215, 71] width 8 height 8
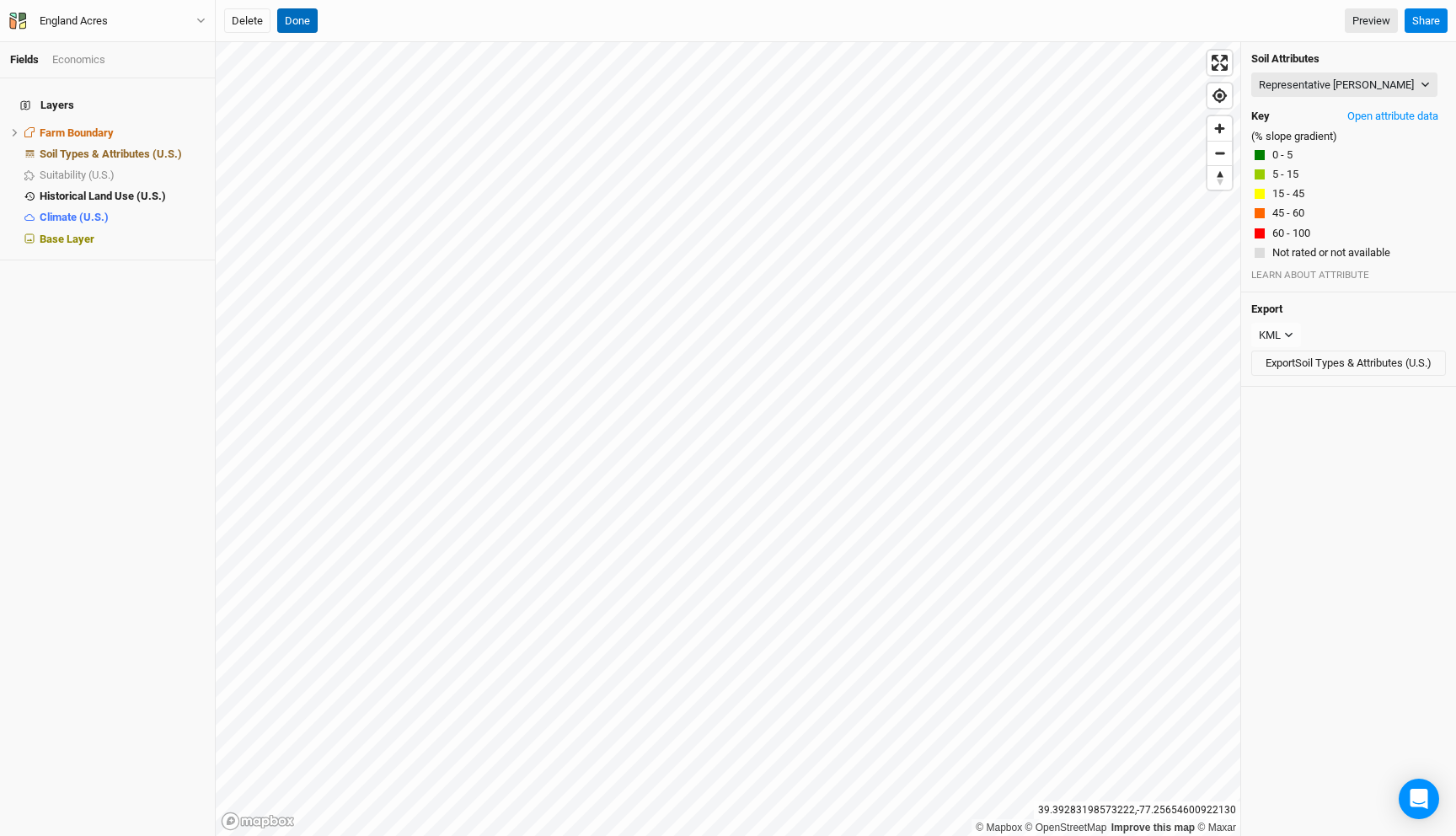
click at [302, 21] on button "Done" at bounding box center [298, 21] width 40 height 26
click at [576, 25] on button "Done" at bounding box center [571, 21] width 40 height 26
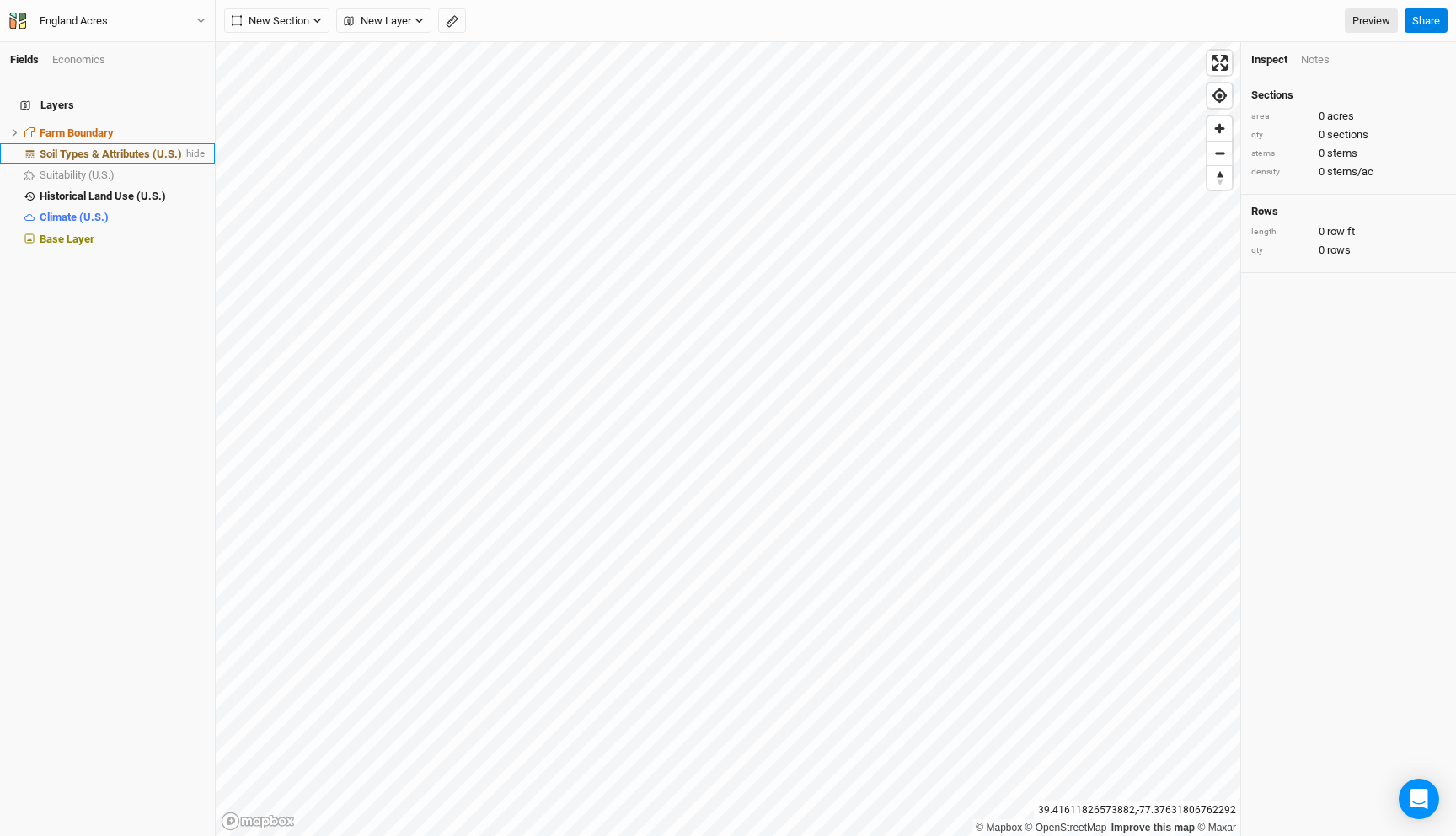
click at [196, 143] on span "hide" at bounding box center [194, 153] width 22 height 21
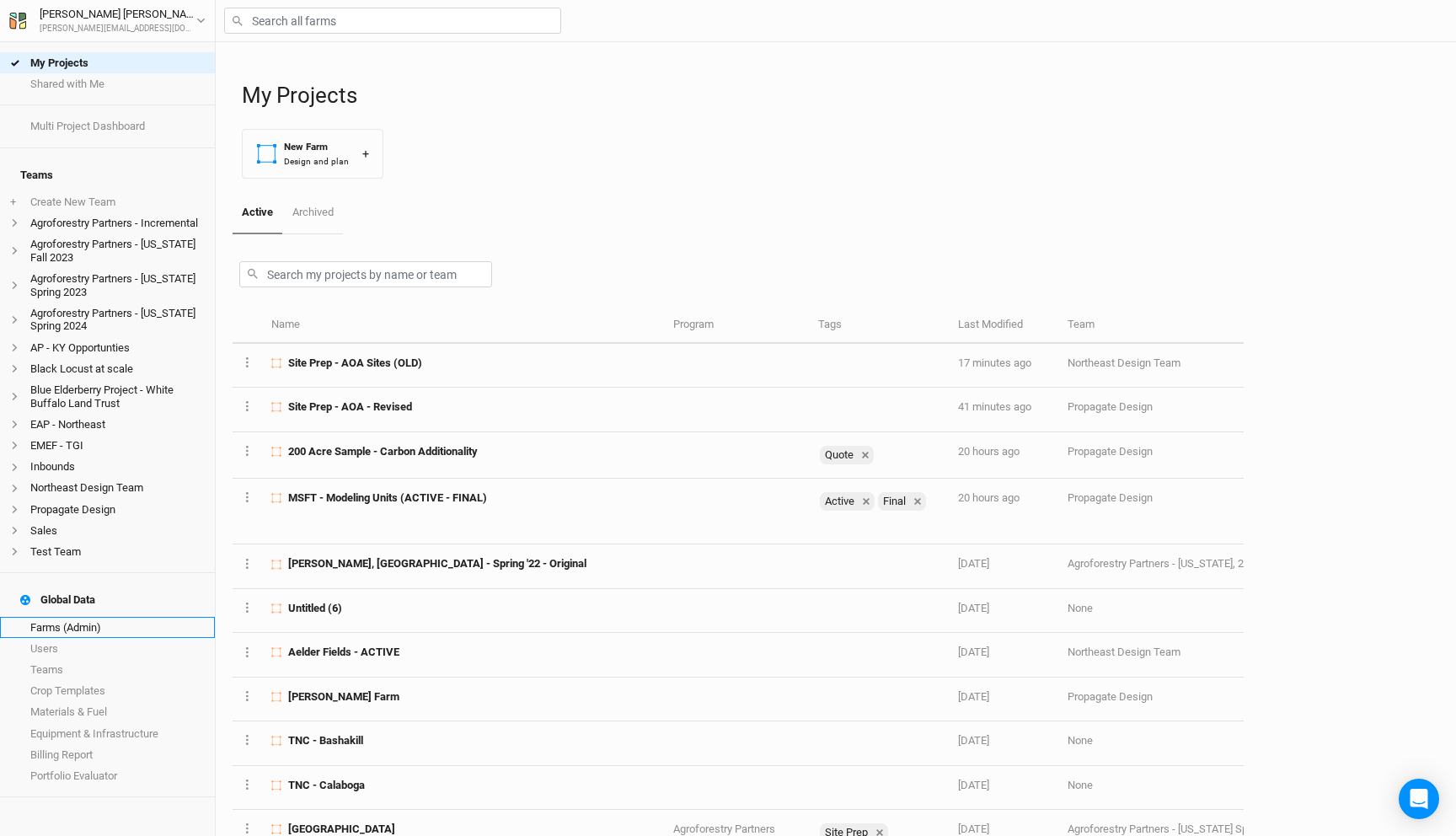
click at [106, 617] on link "Farms (Admin)" at bounding box center [107, 627] width 215 height 21
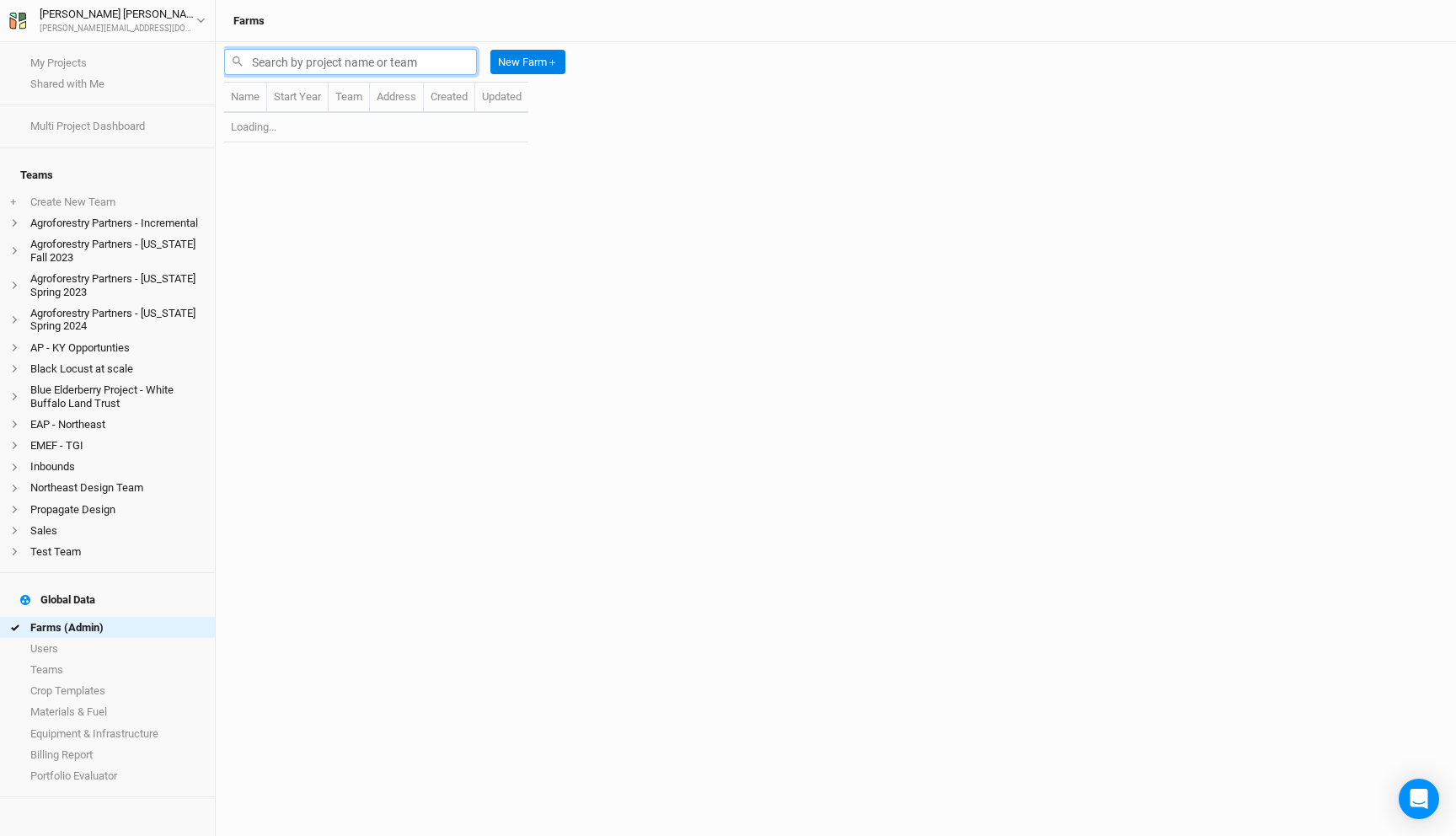
click at [278, 68] on input "text" at bounding box center [351, 61] width 253 height 27
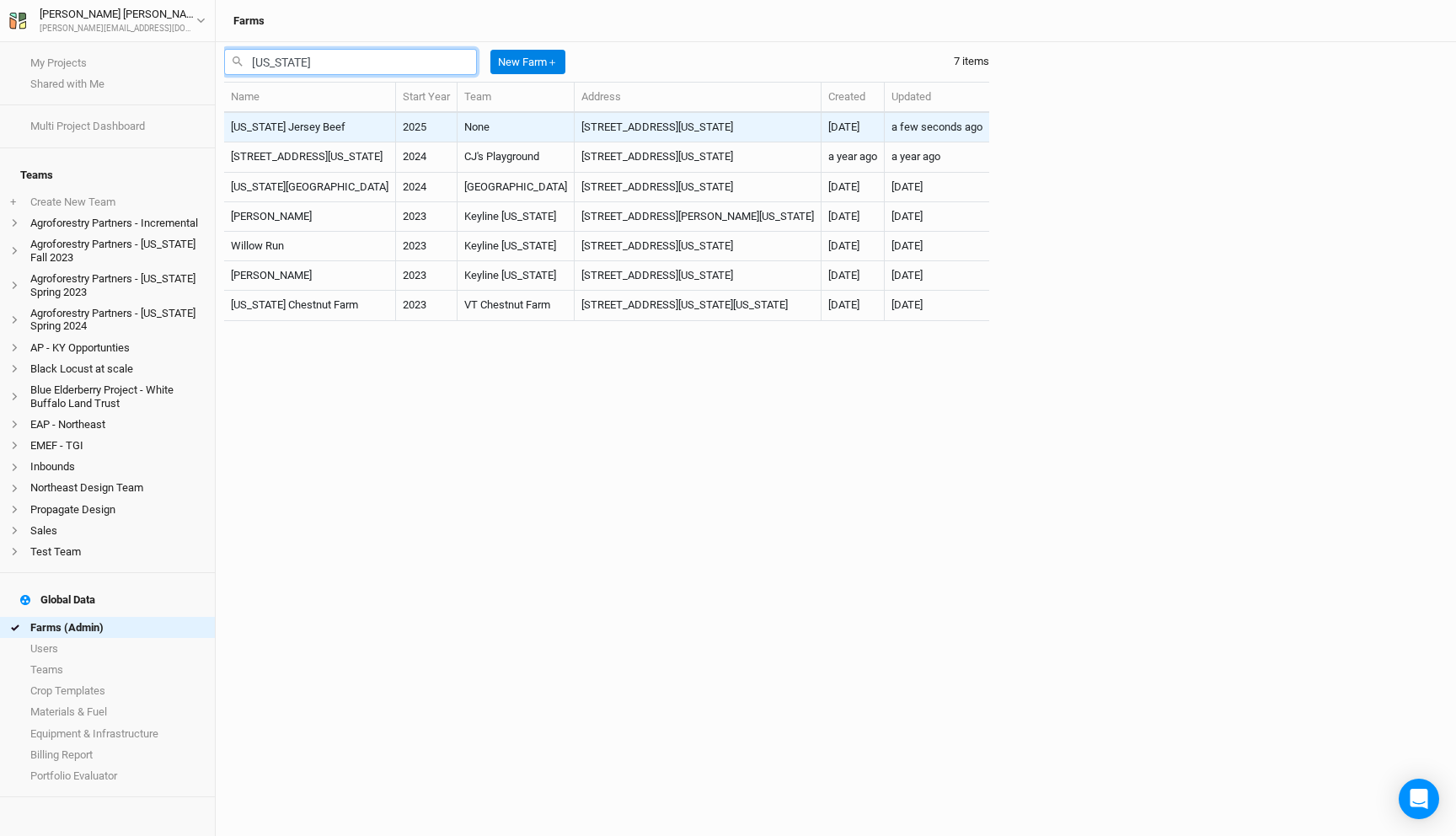
type input "[US_STATE]"
click at [349, 121] on td "[US_STATE] Jersey Beef" at bounding box center [311, 127] width 172 height 29
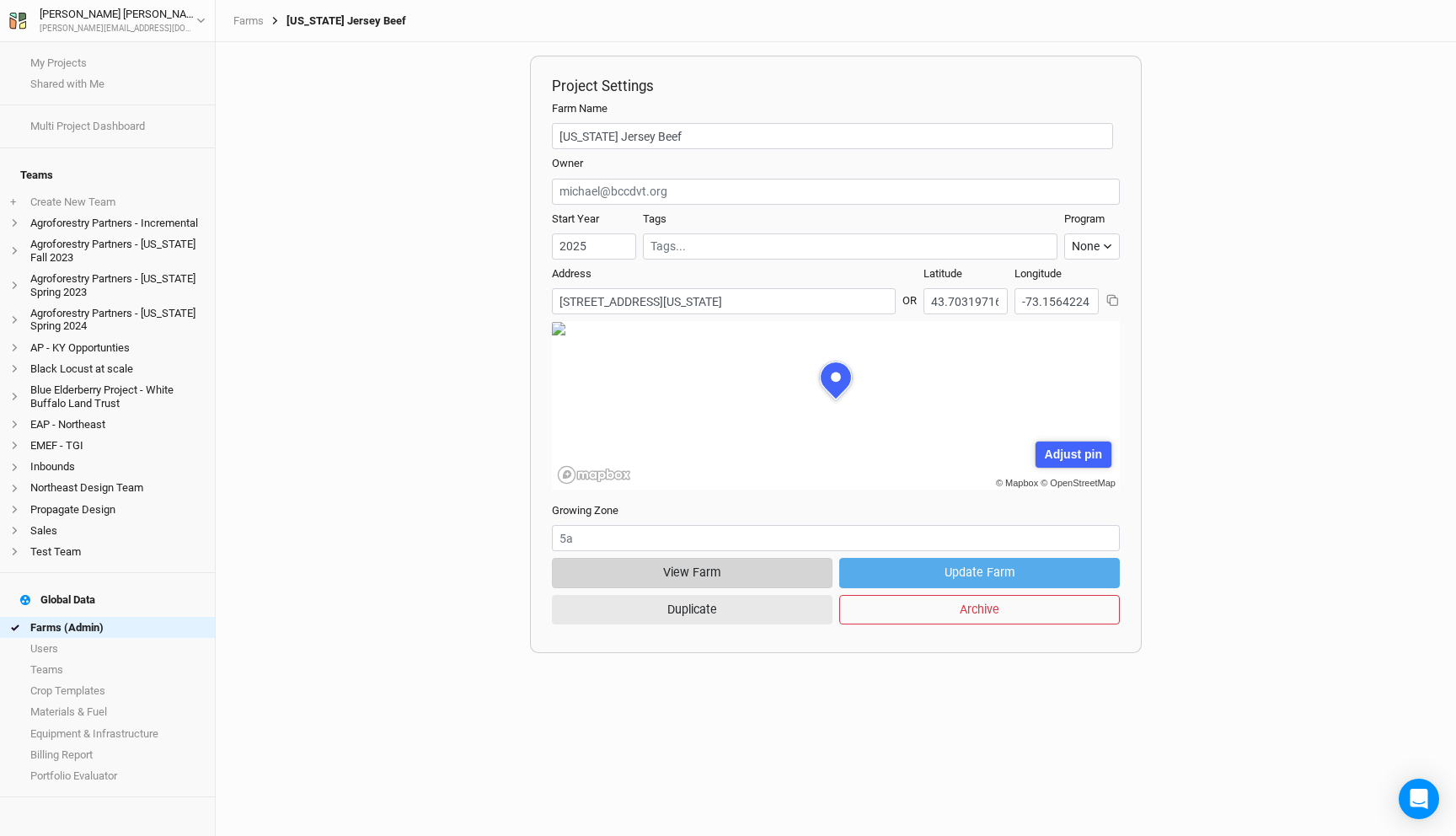
click at [656, 577] on button "View Farm" at bounding box center [692, 573] width 280 height 29
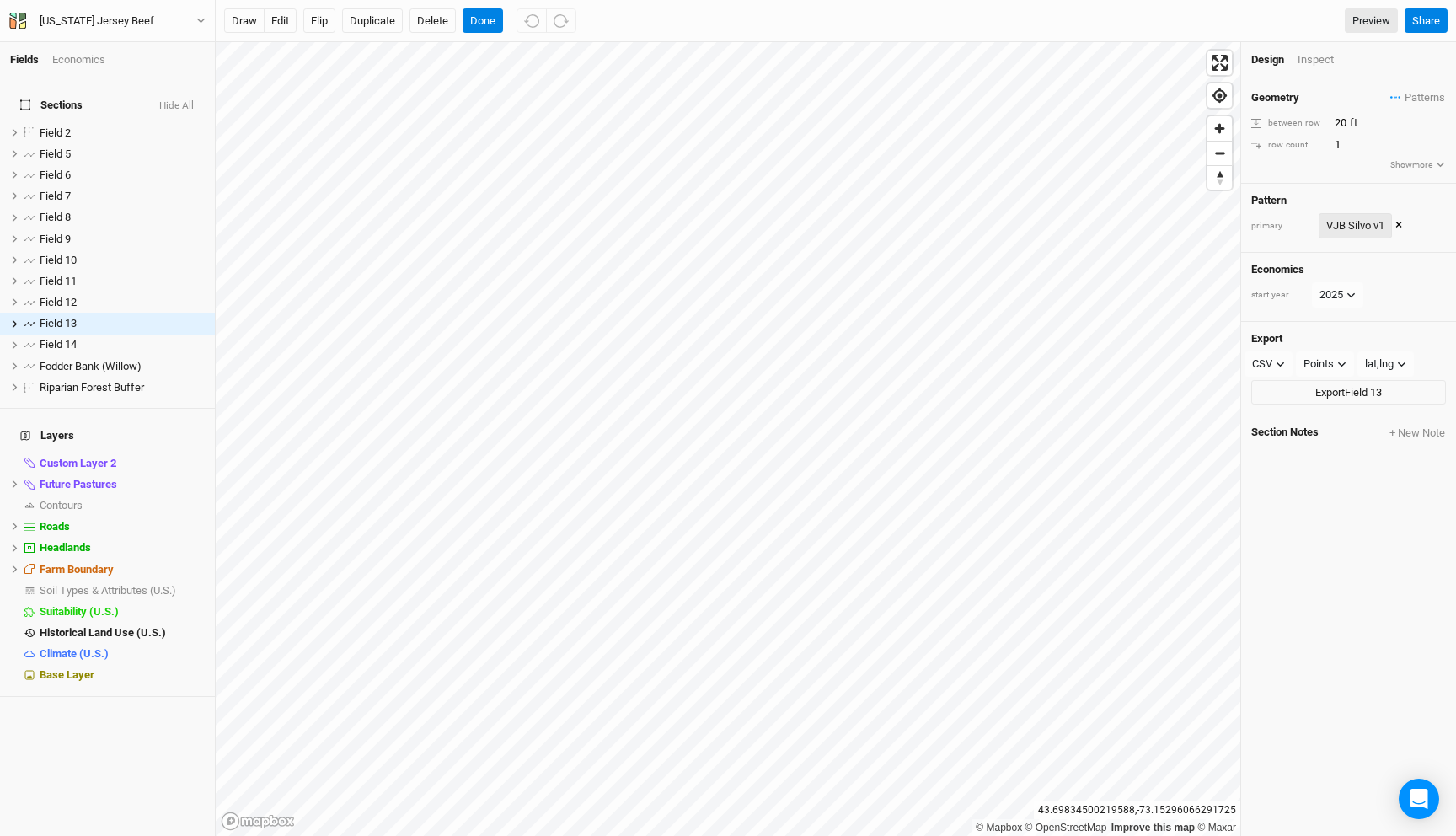
click at [1338, 222] on div "VJB Silvo v1" at bounding box center [1355, 226] width 58 height 16
click at [1426, 258] on button "view" at bounding box center [1427, 259] width 47 height 27
